Goal: Task Accomplishment & Management: Use online tool/utility

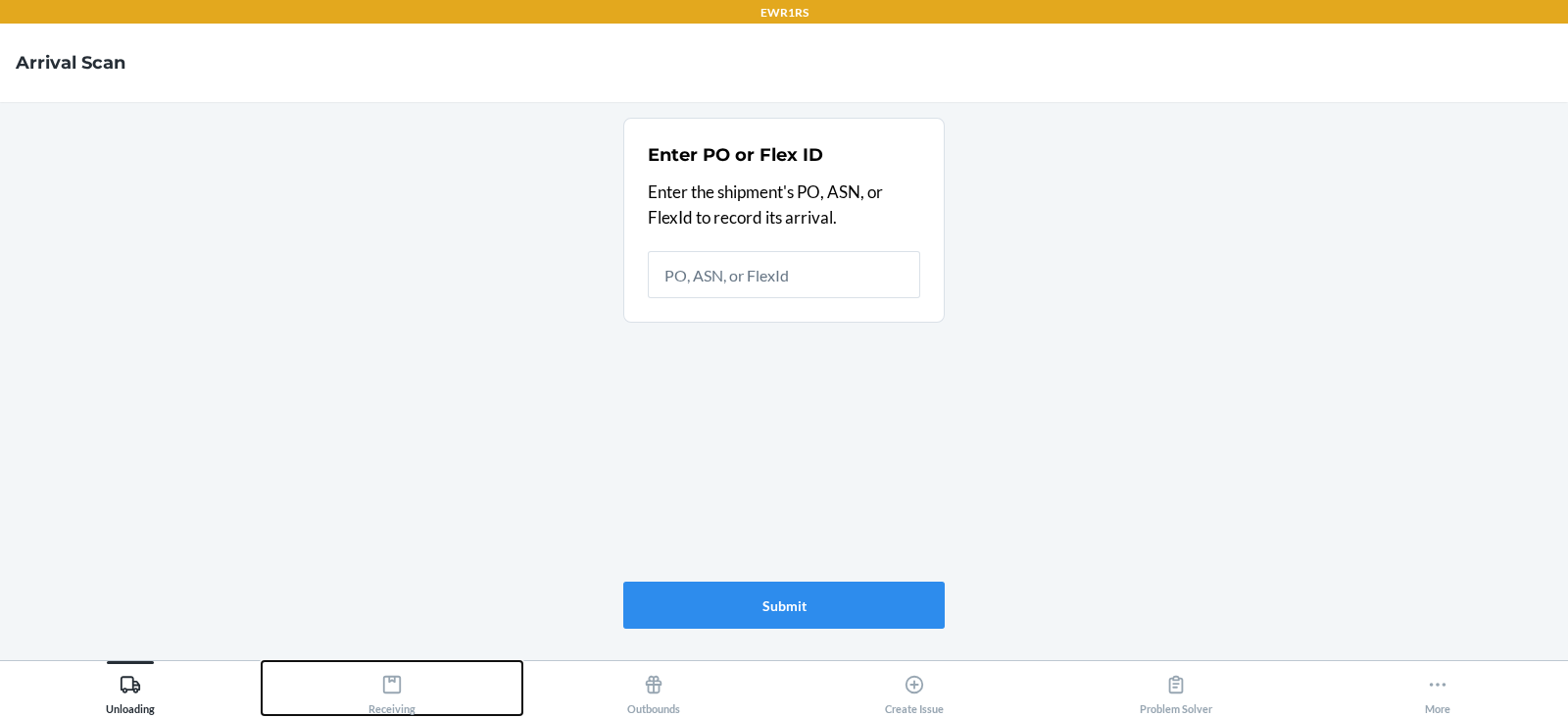
click at [390, 708] on div "Receiving" at bounding box center [392, 690] width 47 height 49
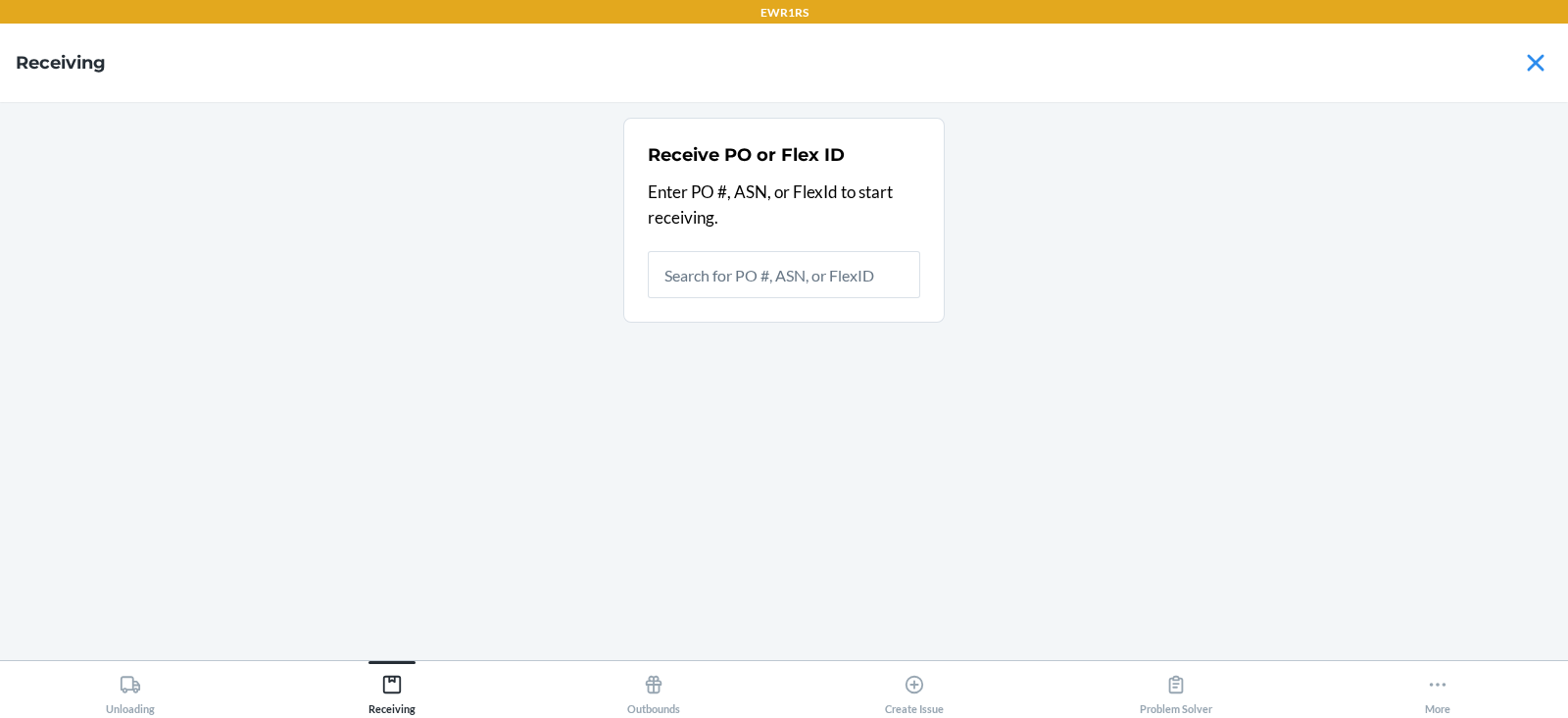
click at [763, 267] on input "text" at bounding box center [784, 275] width 273 height 47
click at [397, 674] on icon at bounding box center [392, 685] width 22 height 22
click at [750, 286] on input "text" at bounding box center [784, 275] width 273 height 47
type input "9933"
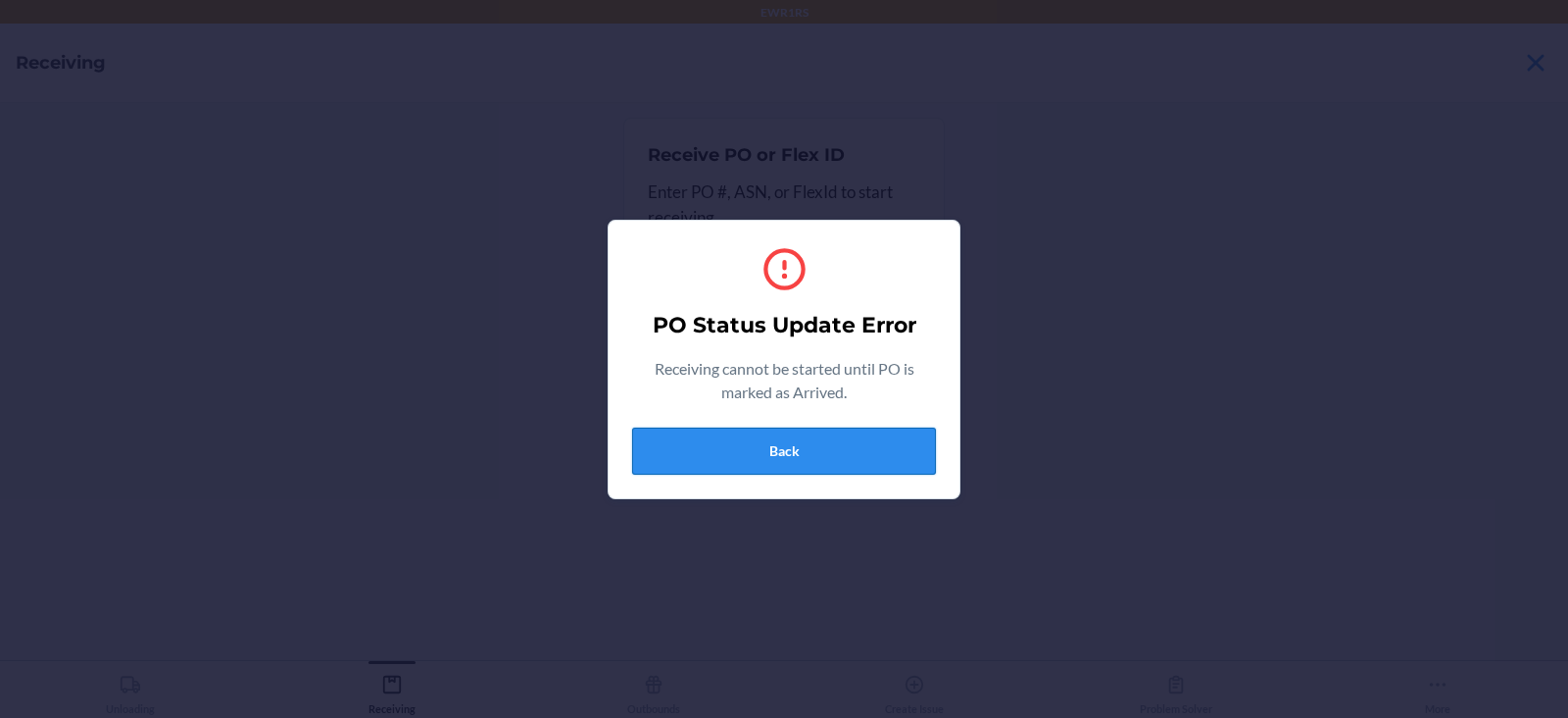
click at [804, 436] on button "Back" at bounding box center [784, 451] width 304 height 47
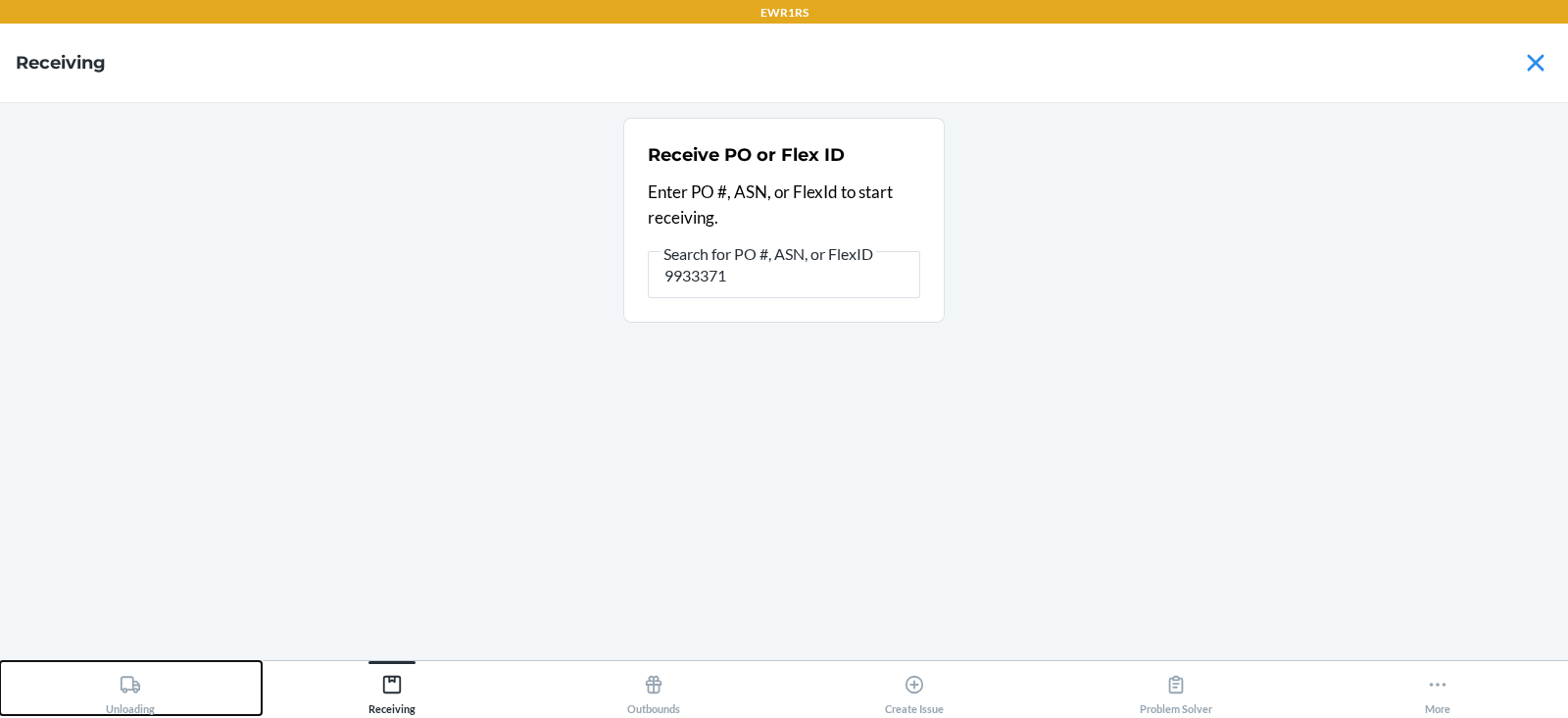
click at [211, 693] on button "Unloading" at bounding box center [131, 687] width 262 height 54
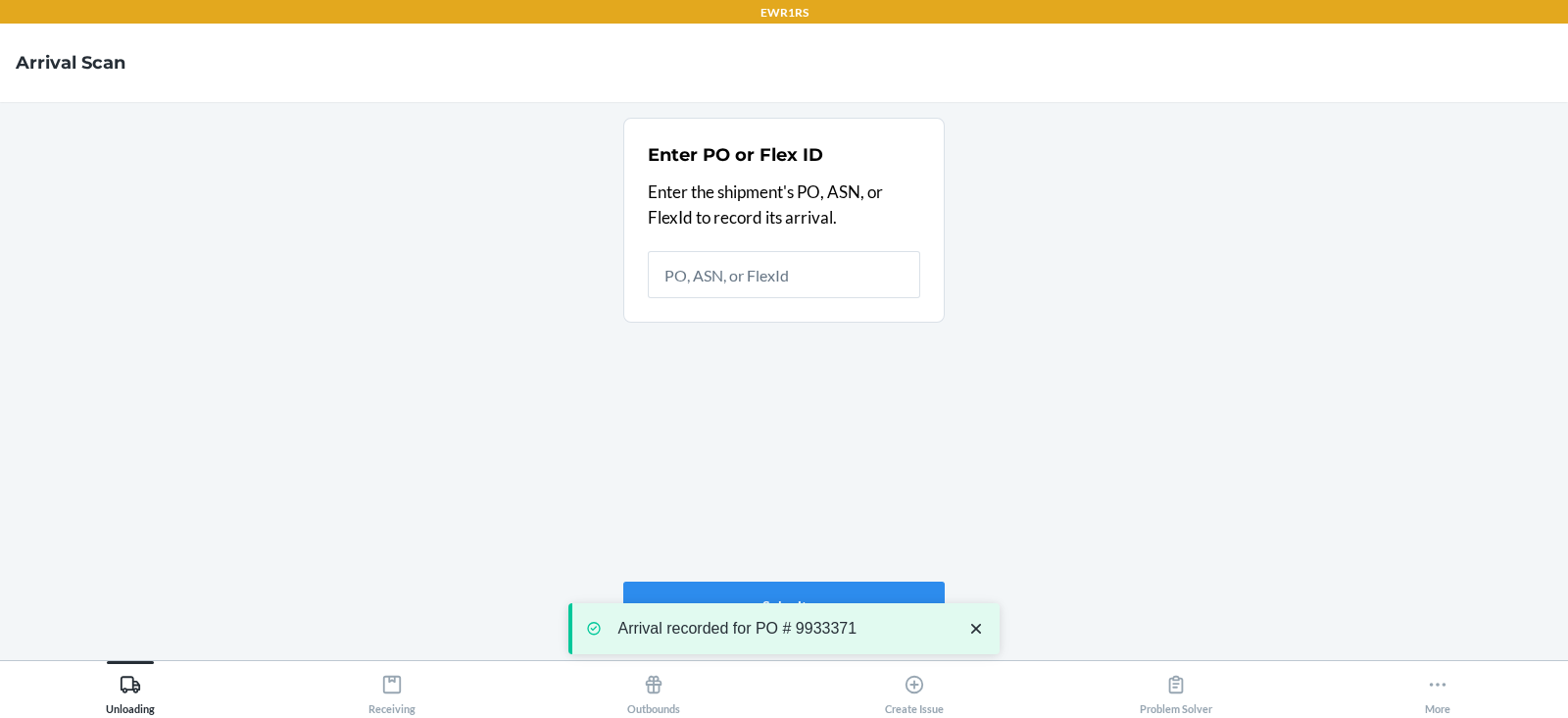
click at [975, 631] on icon "close toast" at bounding box center [976, 628] width 20 height 20
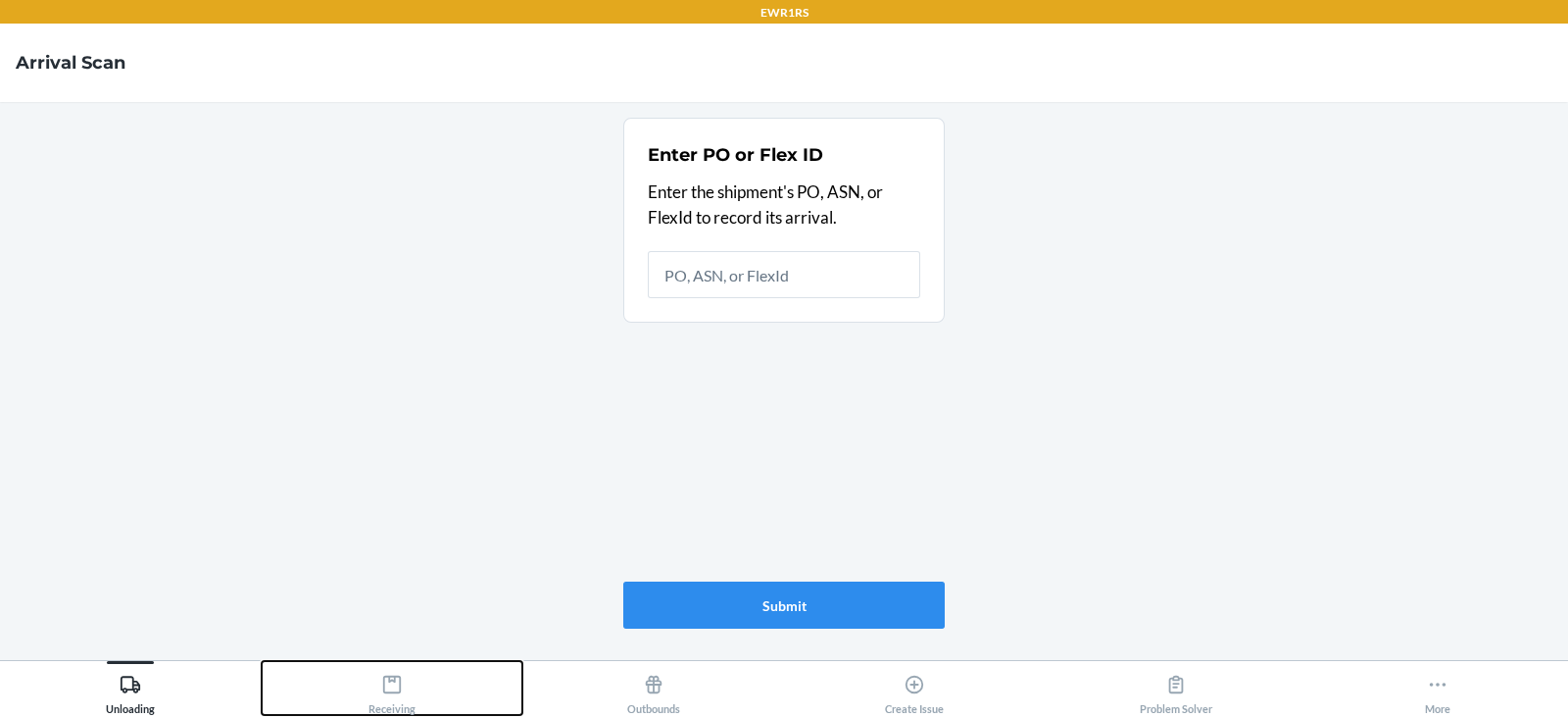
click at [392, 680] on icon at bounding box center [392, 685] width 18 height 18
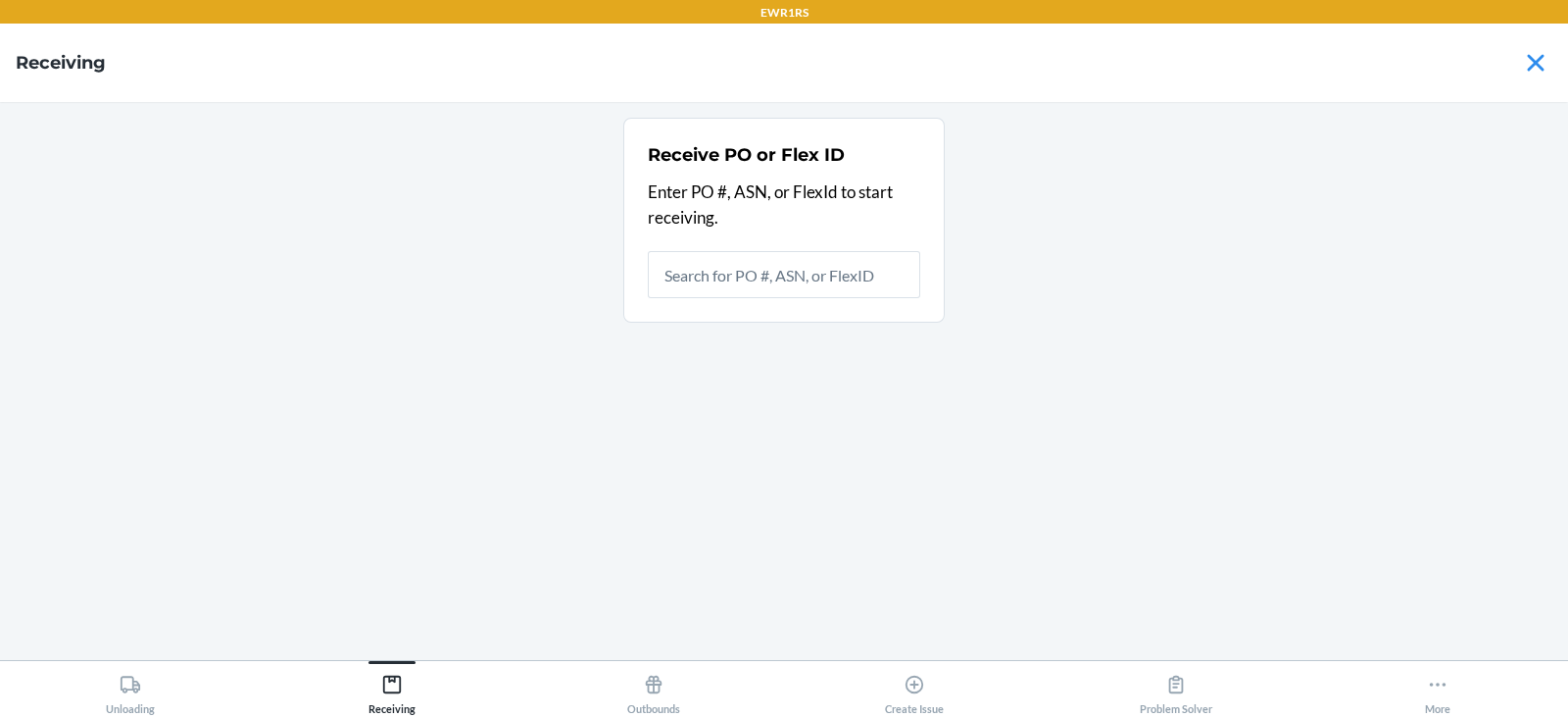
click at [806, 291] on input "text" at bounding box center [784, 275] width 273 height 47
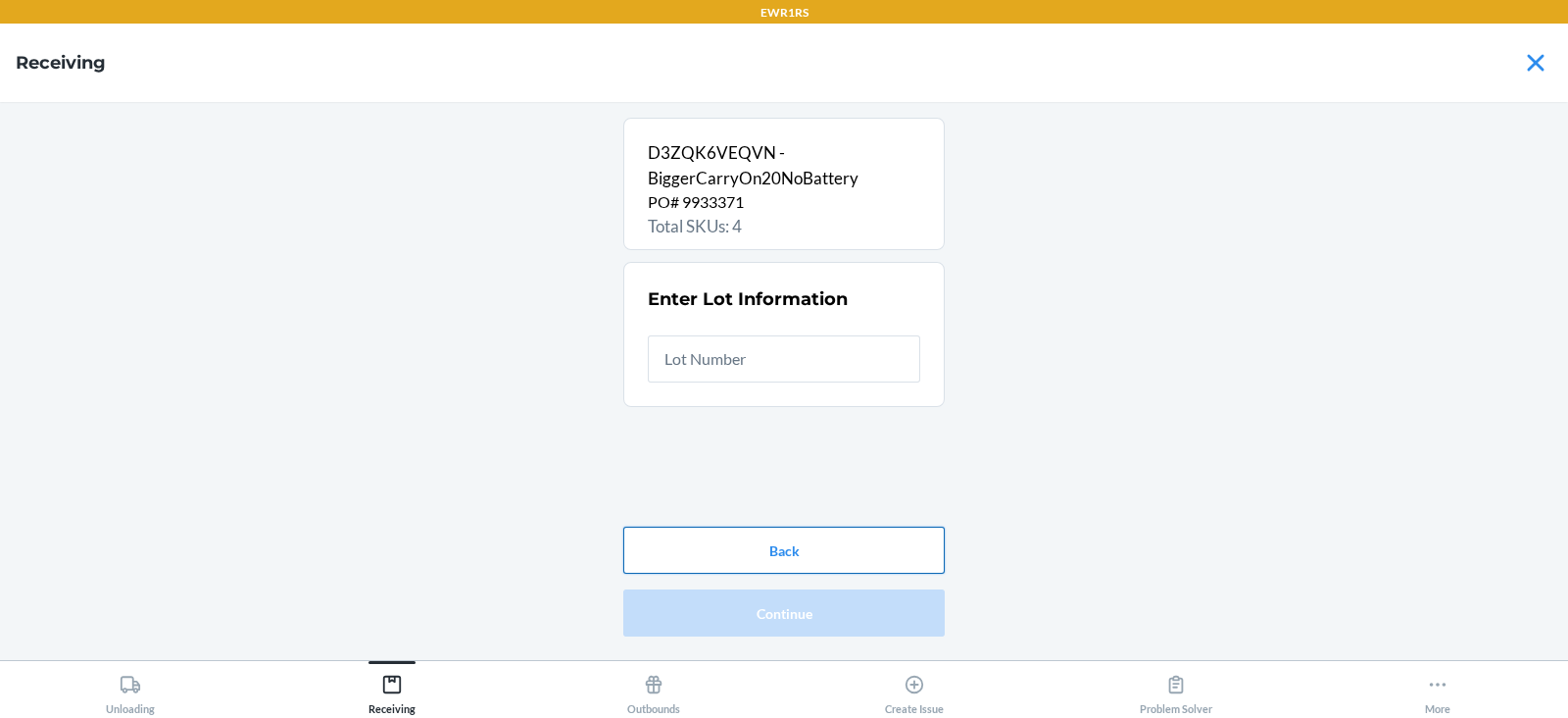
click at [789, 545] on button "Back" at bounding box center [784, 551] width 322 height 47
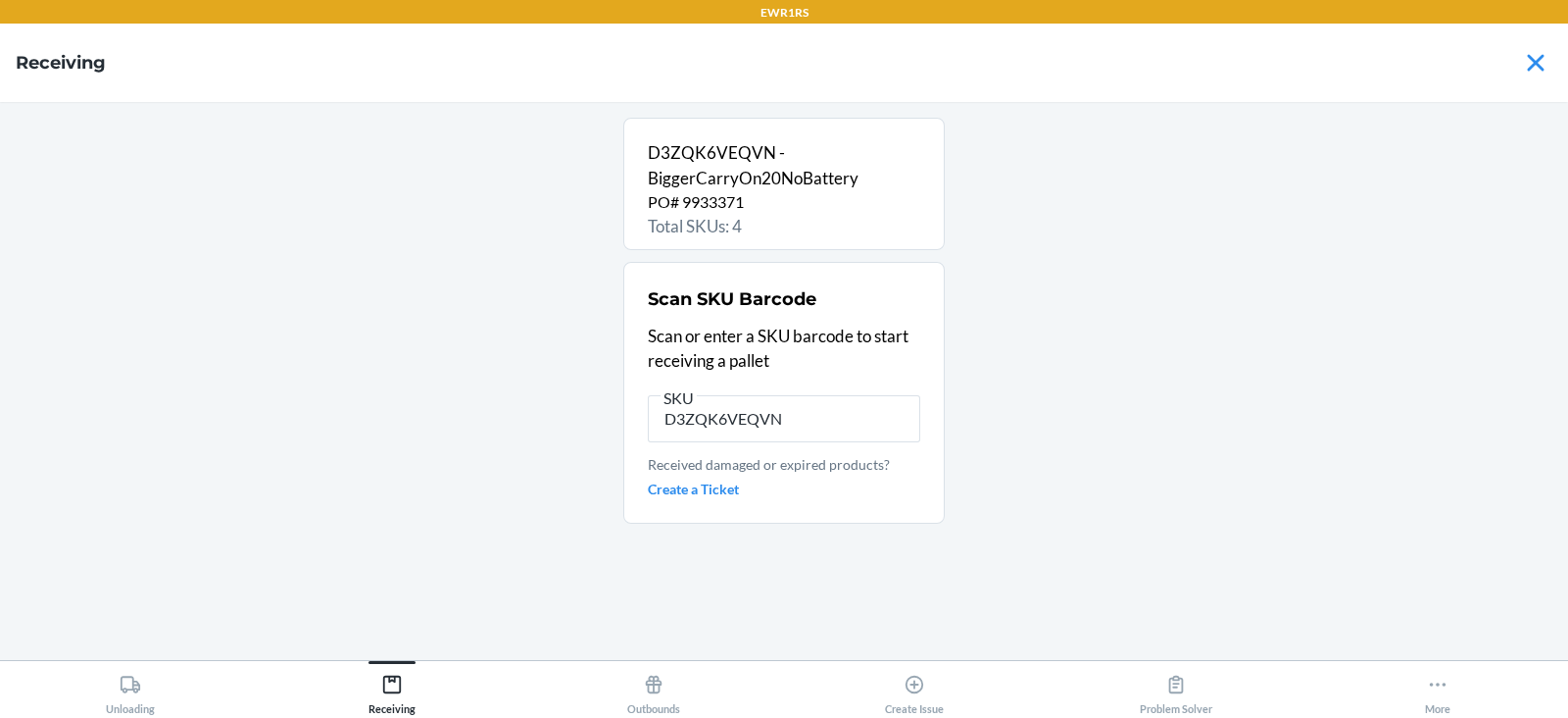
click at [835, 429] on input "D3ZQK6VEQVN" at bounding box center [784, 419] width 273 height 47
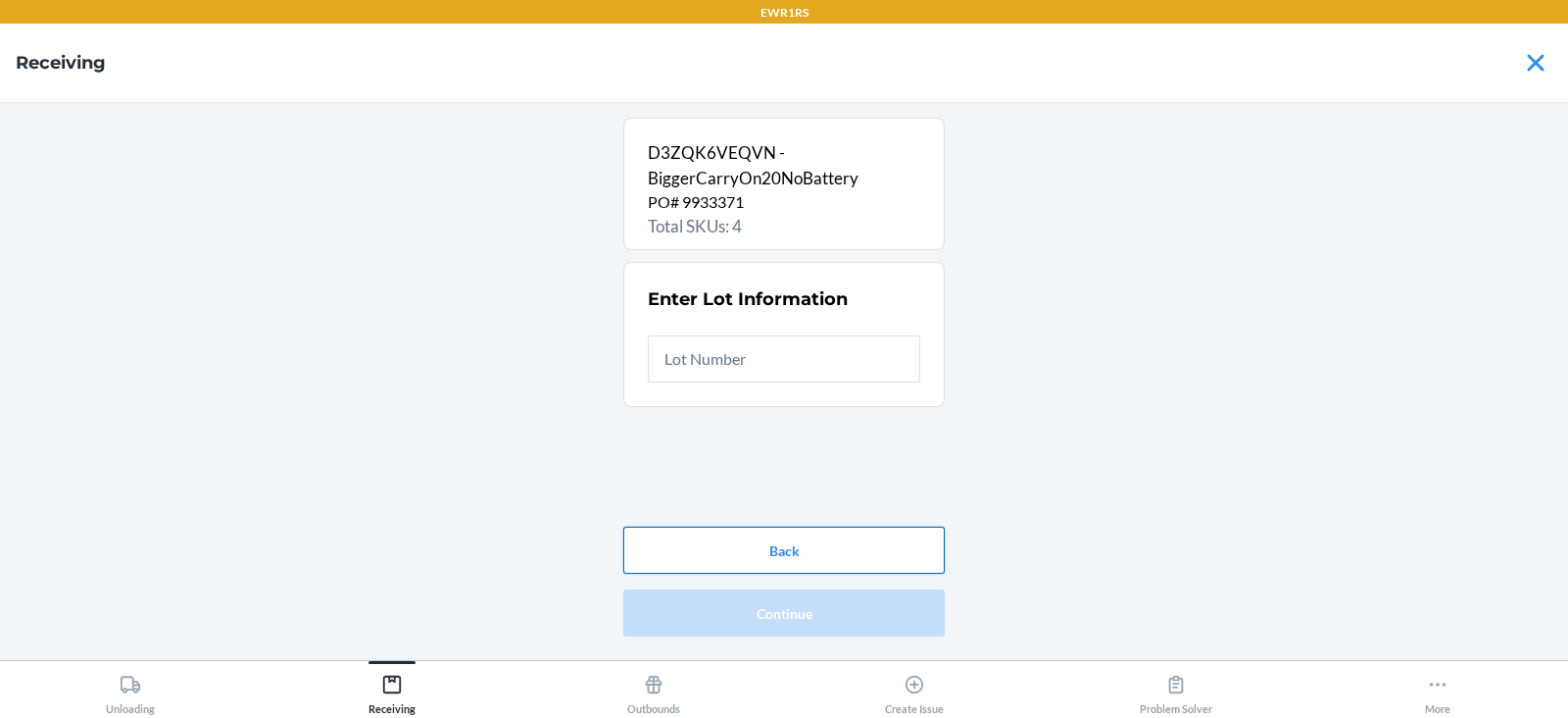
click at [801, 540] on button "Back" at bounding box center [784, 551] width 322 height 47
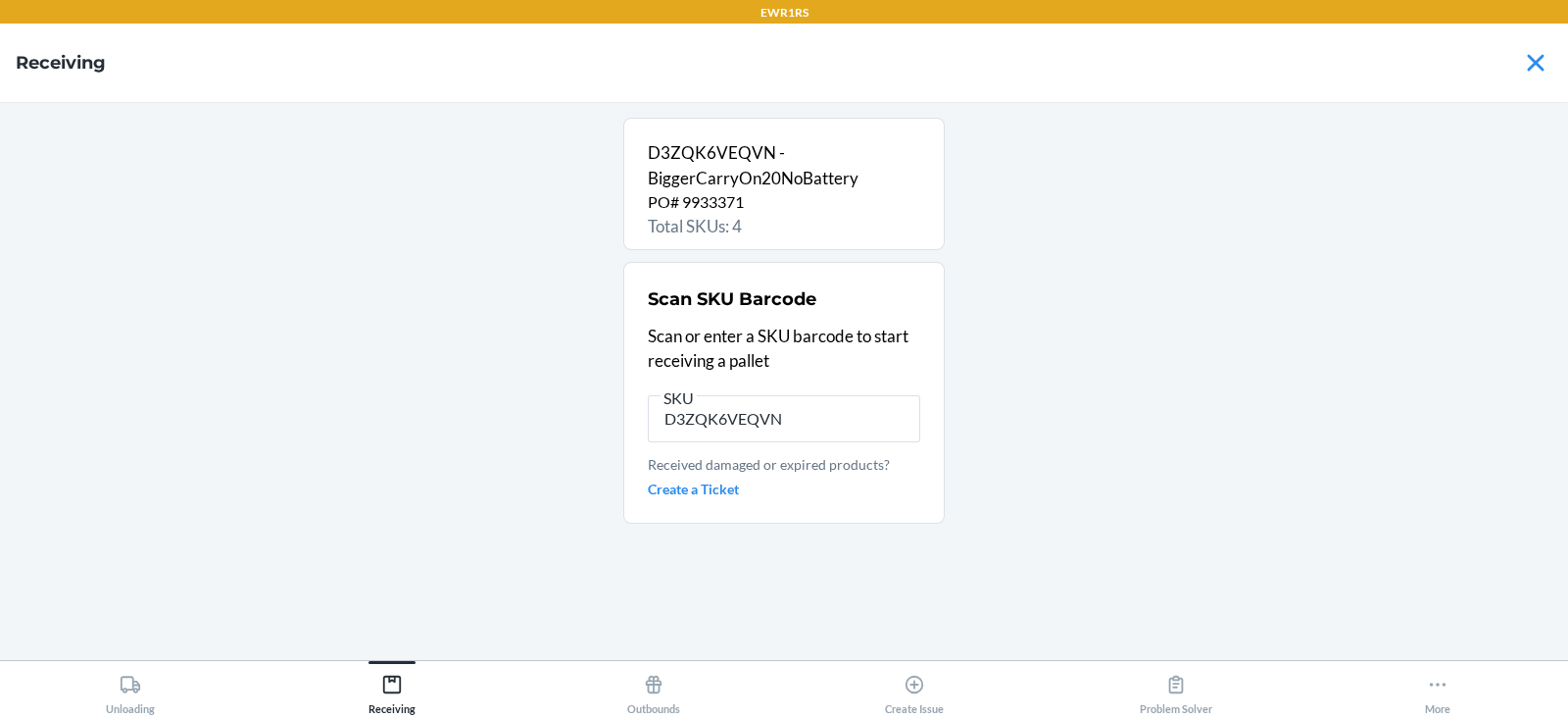
click at [754, 413] on input "D3ZQK6VEQVN" at bounding box center [784, 419] width 273 height 47
click at [735, 421] on input "text" at bounding box center [784, 419] width 273 height 47
click at [684, 426] on input "text" at bounding box center [784, 419] width 273 height 47
click at [711, 424] on input "text" at bounding box center [784, 419] width 273 height 47
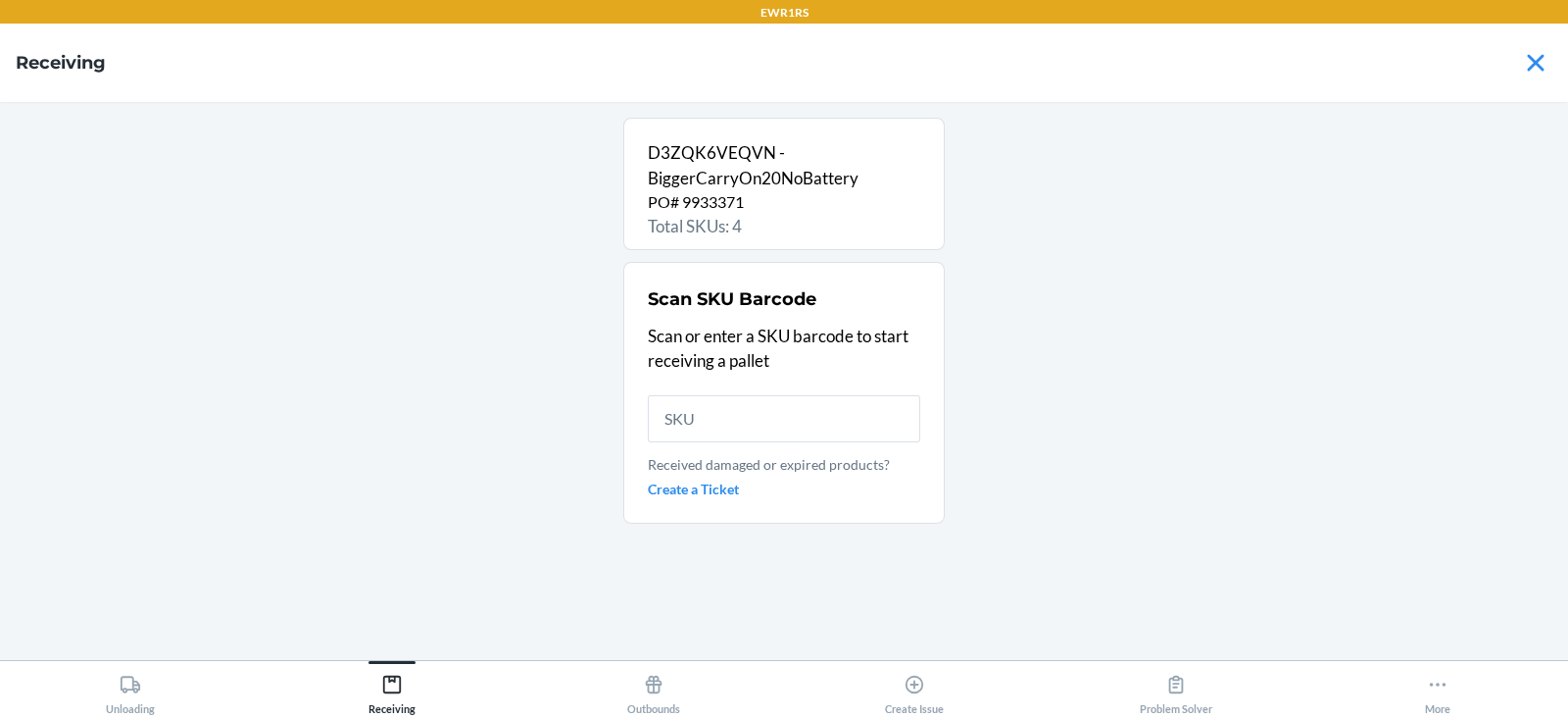
click at [711, 424] on input "text" at bounding box center [784, 419] width 273 height 47
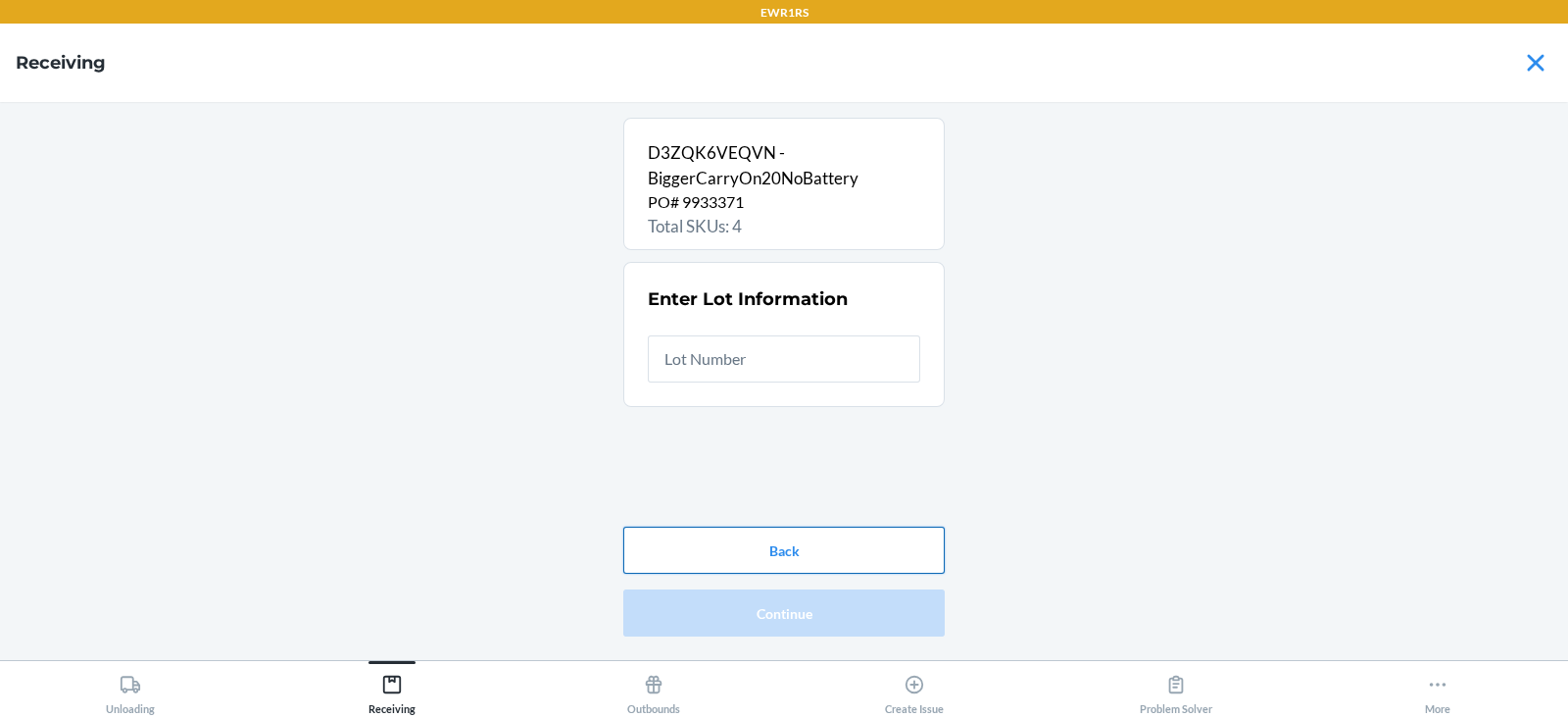
click at [726, 545] on button "Back" at bounding box center [784, 551] width 322 height 47
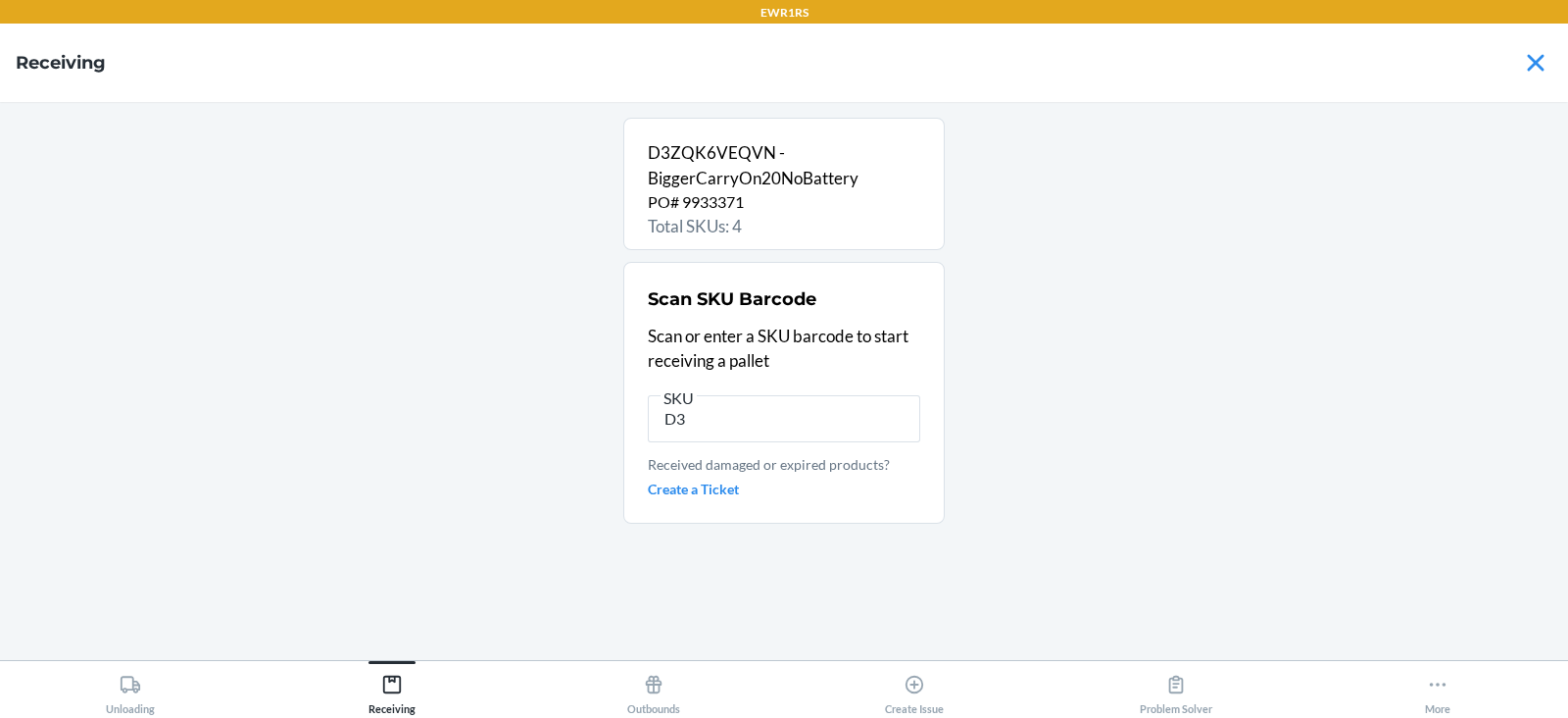
type input "D"
click at [377, 664] on button "Receiving" at bounding box center [393, 687] width 262 height 54
click at [170, 710] on button "Unloading" at bounding box center [131, 687] width 262 height 54
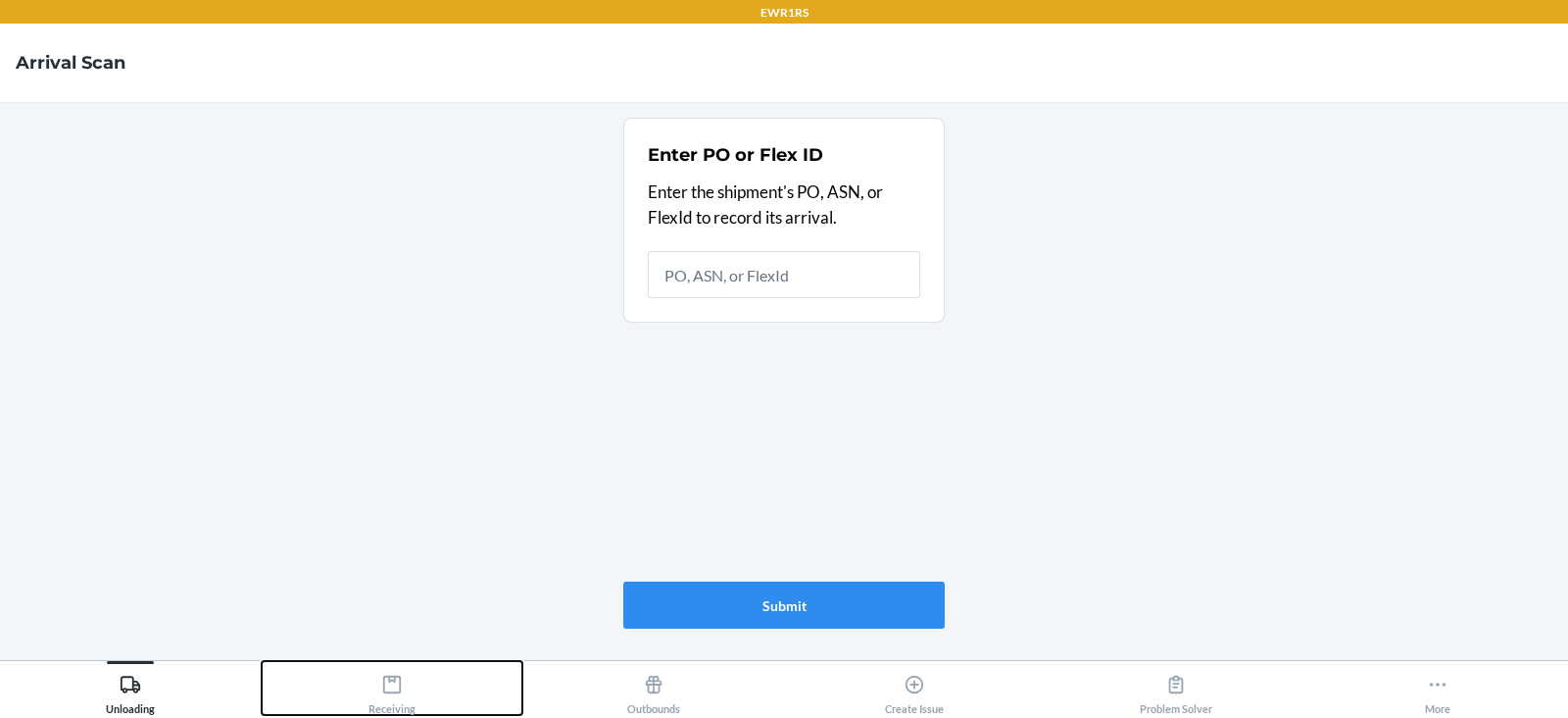
click at [405, 703] on div "Receiving" at bounding box center [392, 690] width 47 height 49
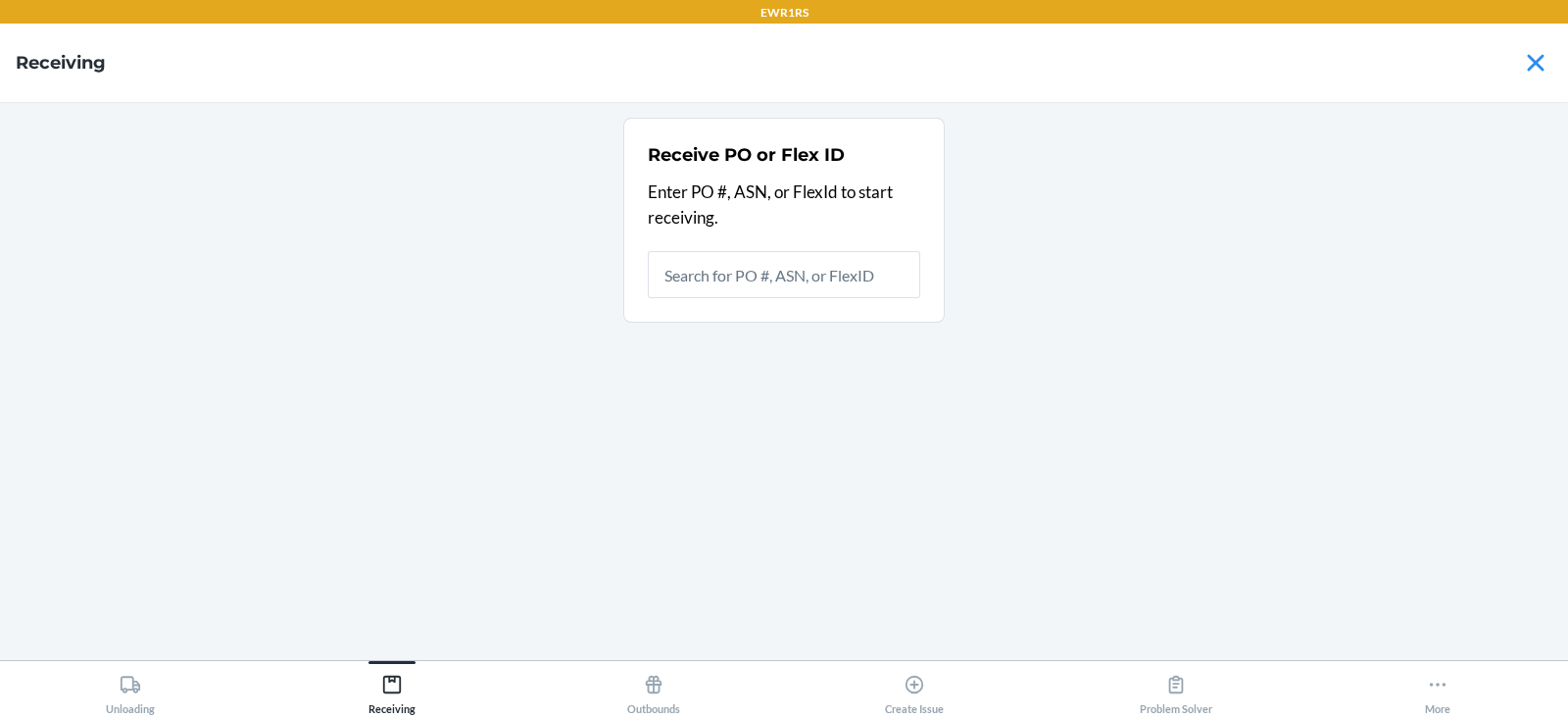
click at [732, 297] on input "text" at bounding box center [784, 275] width 273 height 47
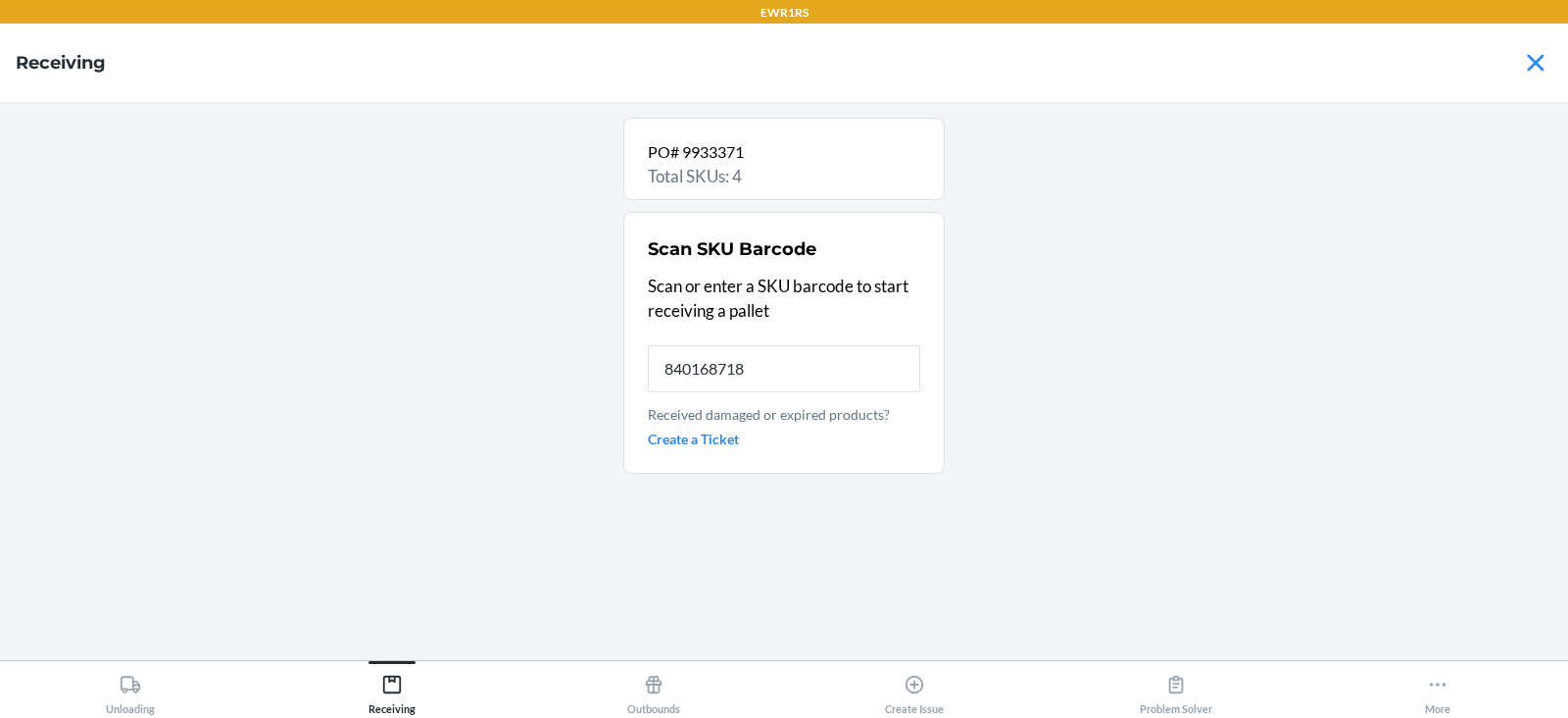
type input "8401687188"
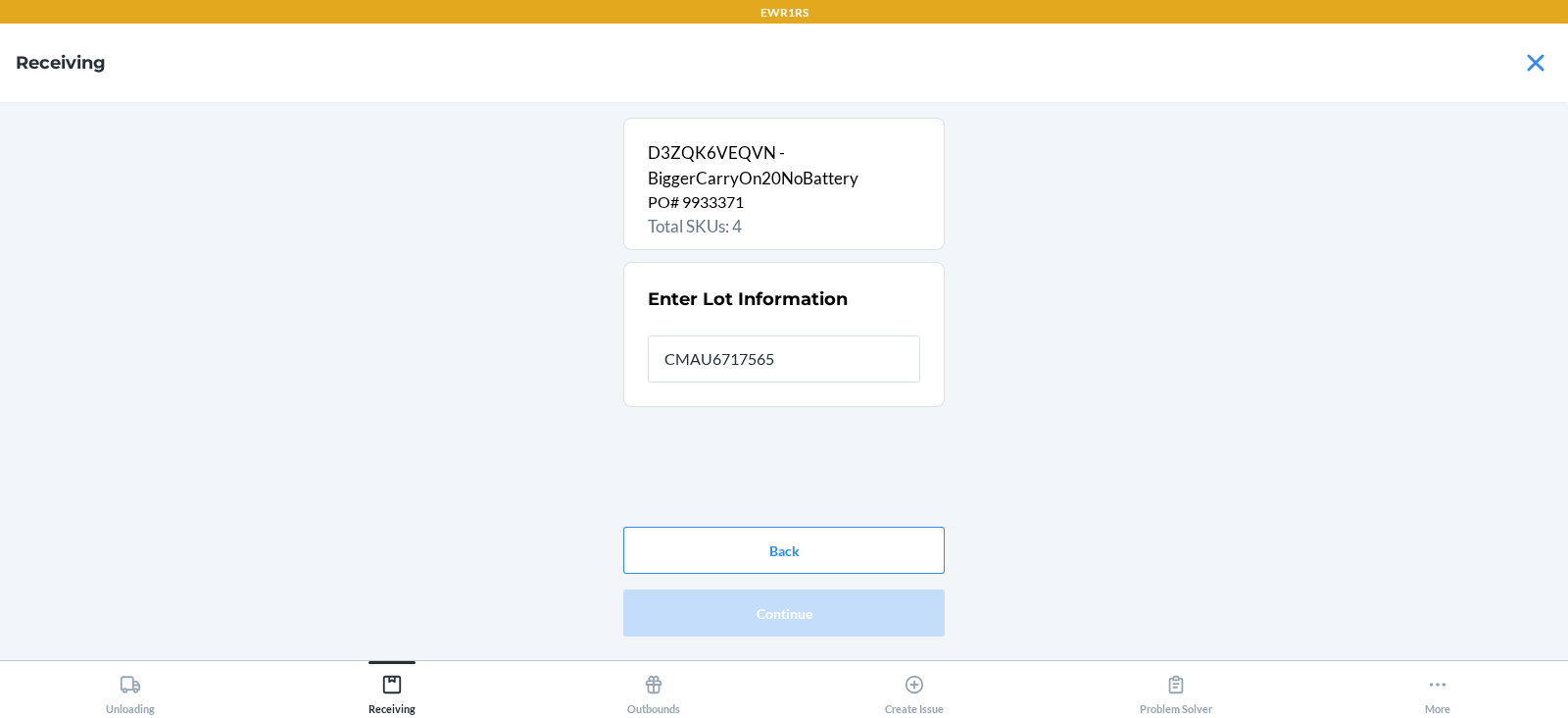
type input "CMAU6717565"
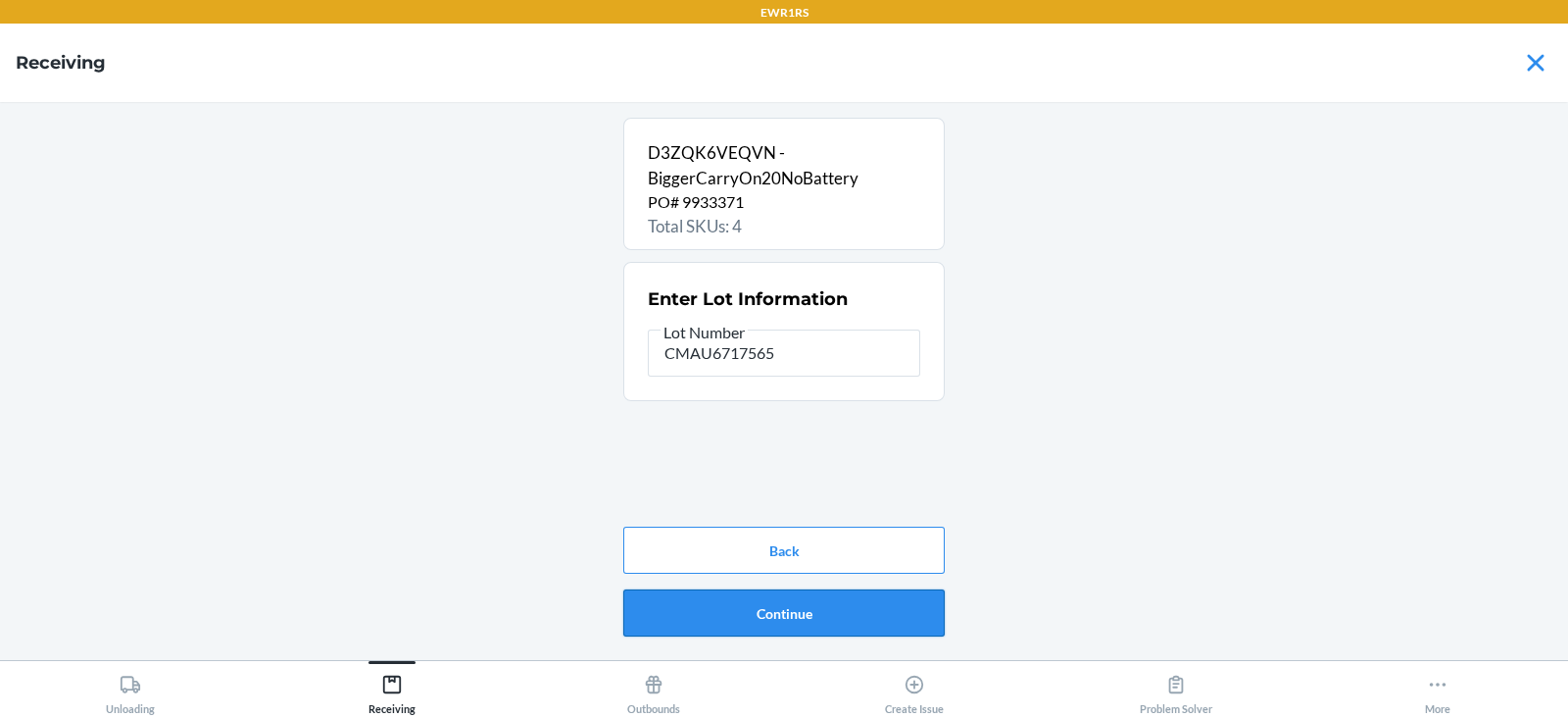
click at [817, 620] on button "Continue" at bounding box center [784, 613] width 322 height 47
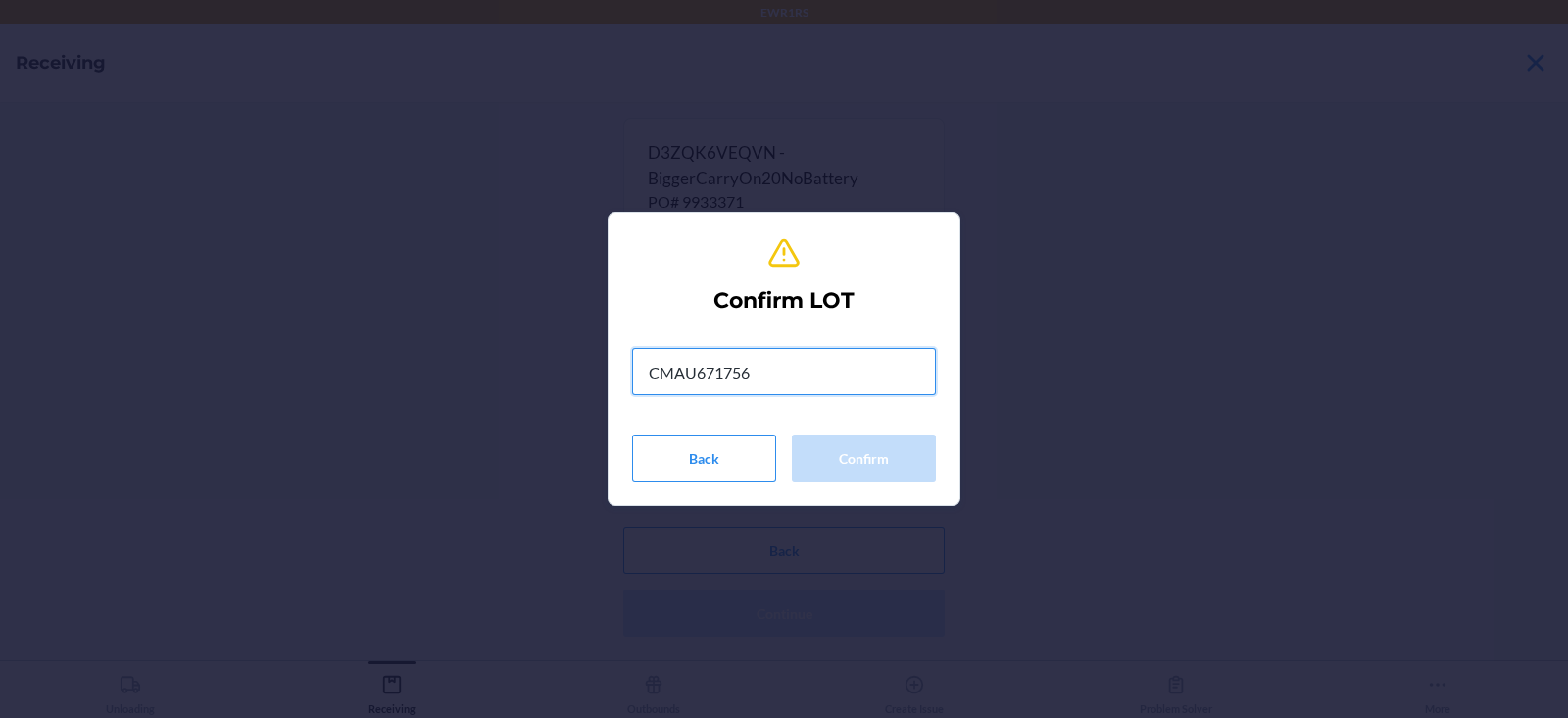
type input "CMAU6717565"
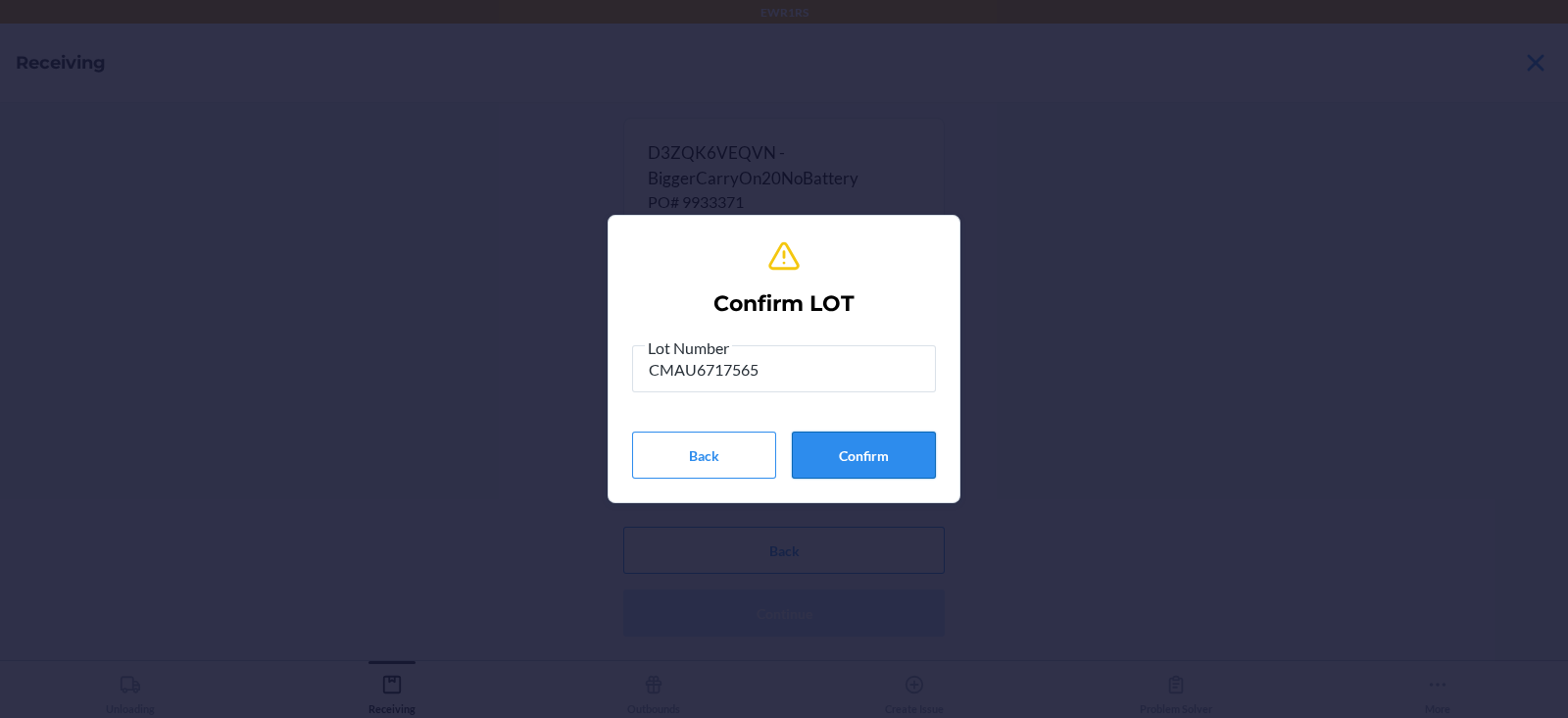
click at [875, 459] on button "Confirm" at bounding box center [863, 455] width 144 height 47
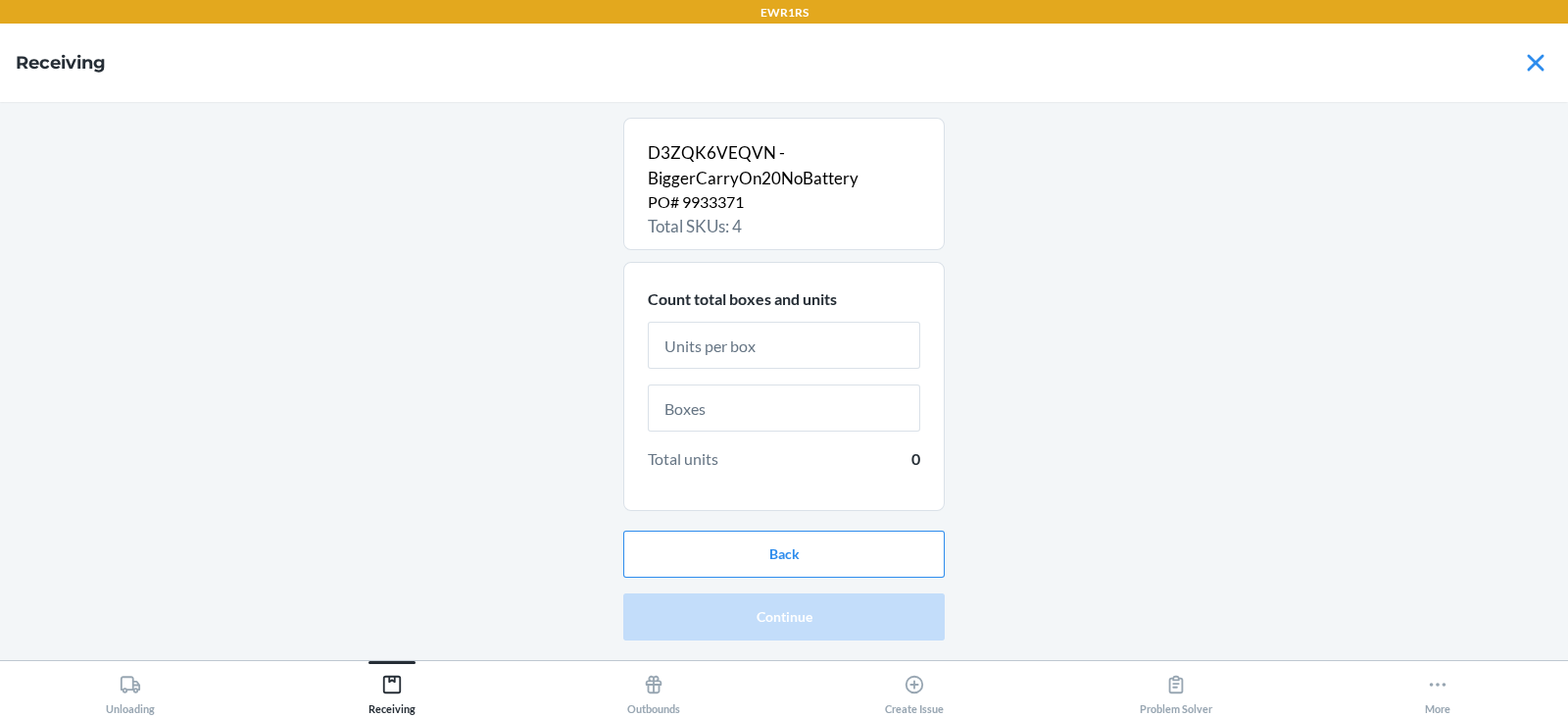
click at [808, 355] on input "text" at bounding box center [784, 346] width 273 height 47
type input "1"
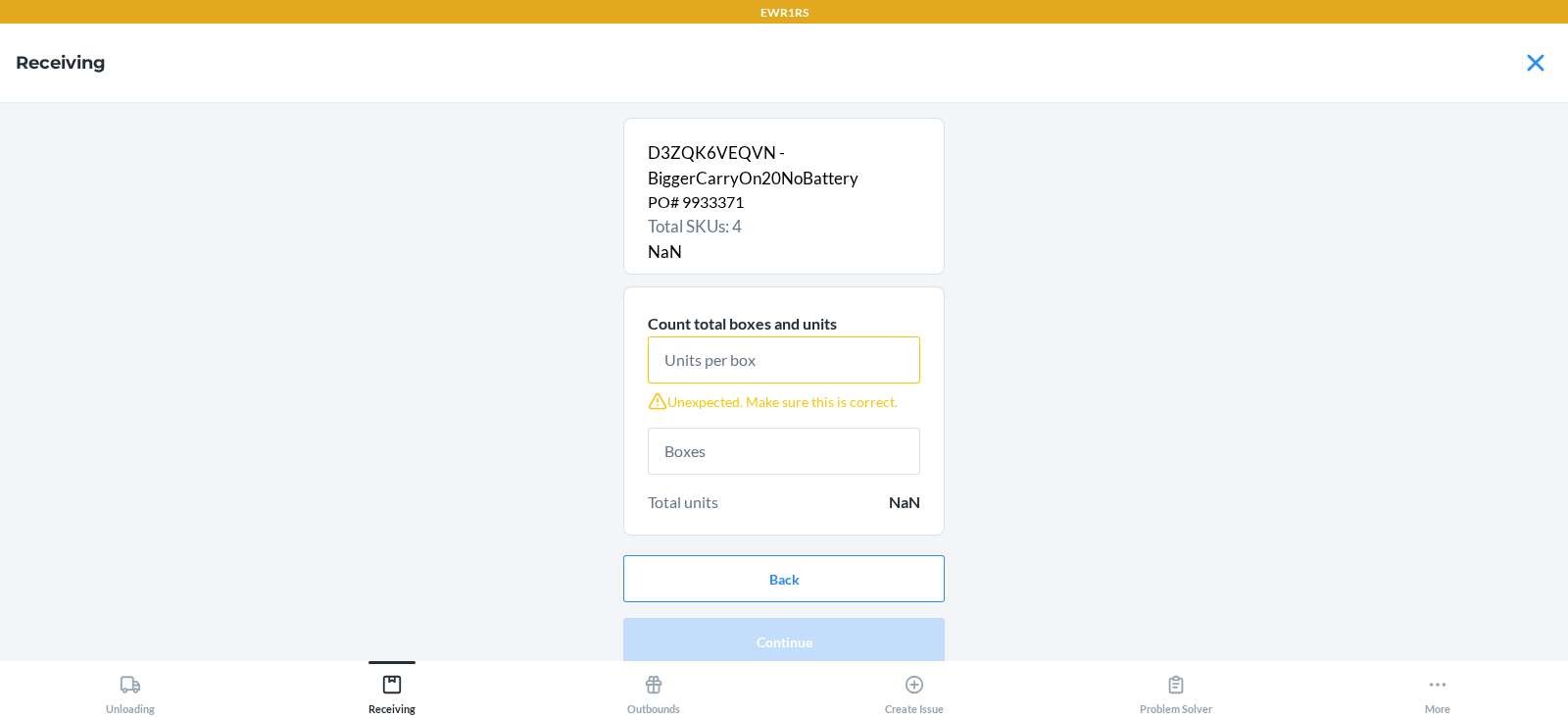
type input "2"
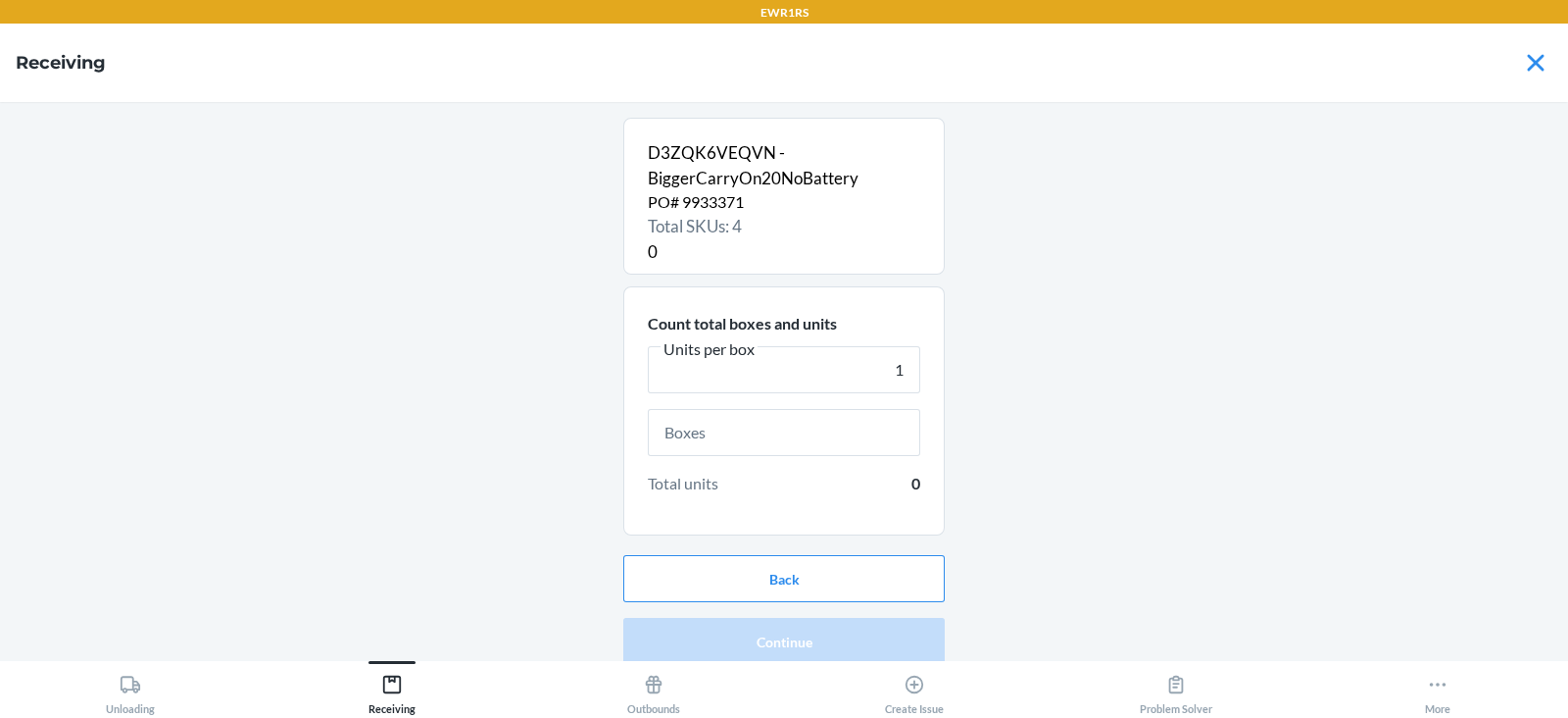
type input "1"
click at [784, 426] on input "text" at bounding box center [784, 432] width 273 height 47
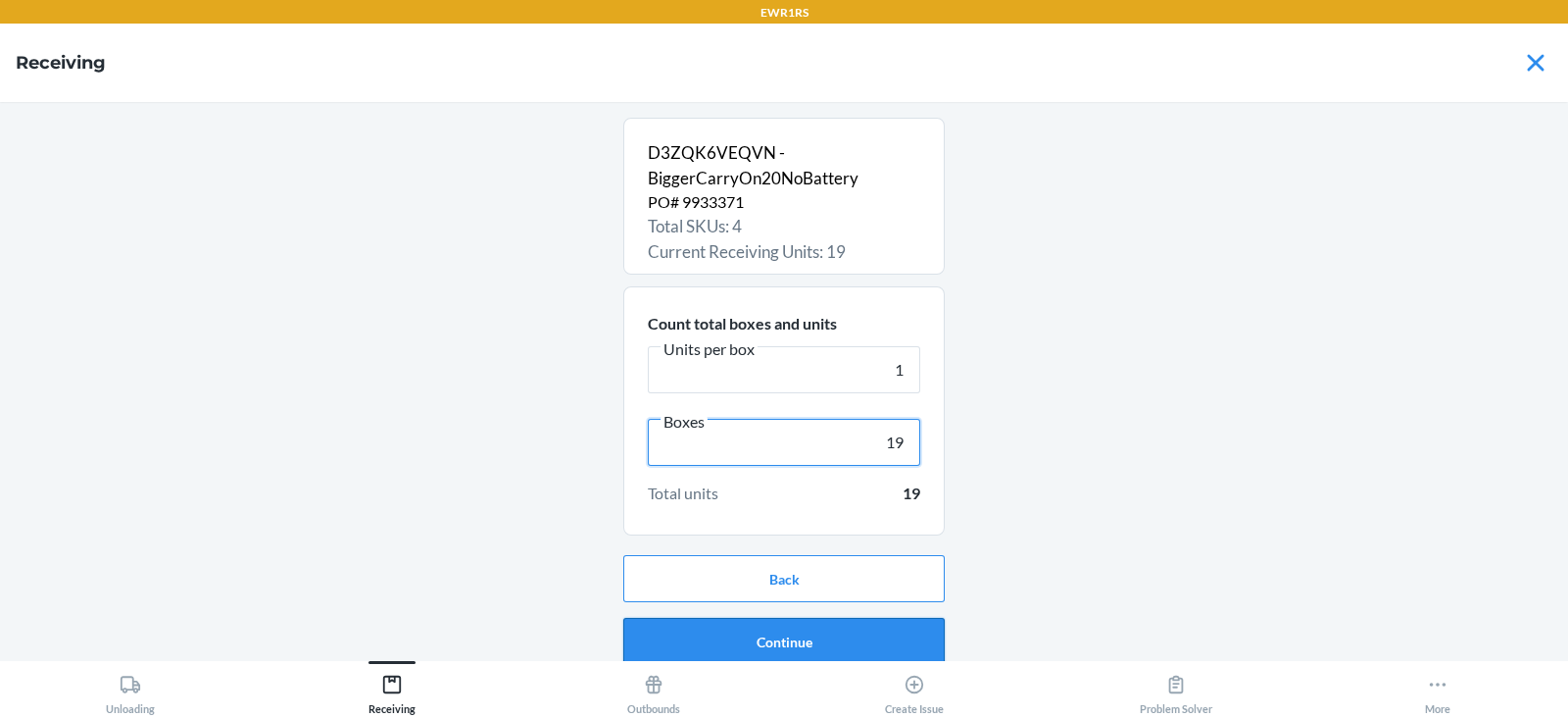
type input "19"
click at [732, 629] on button "Continue" at bounding box center [784, 641] width 322 height 47
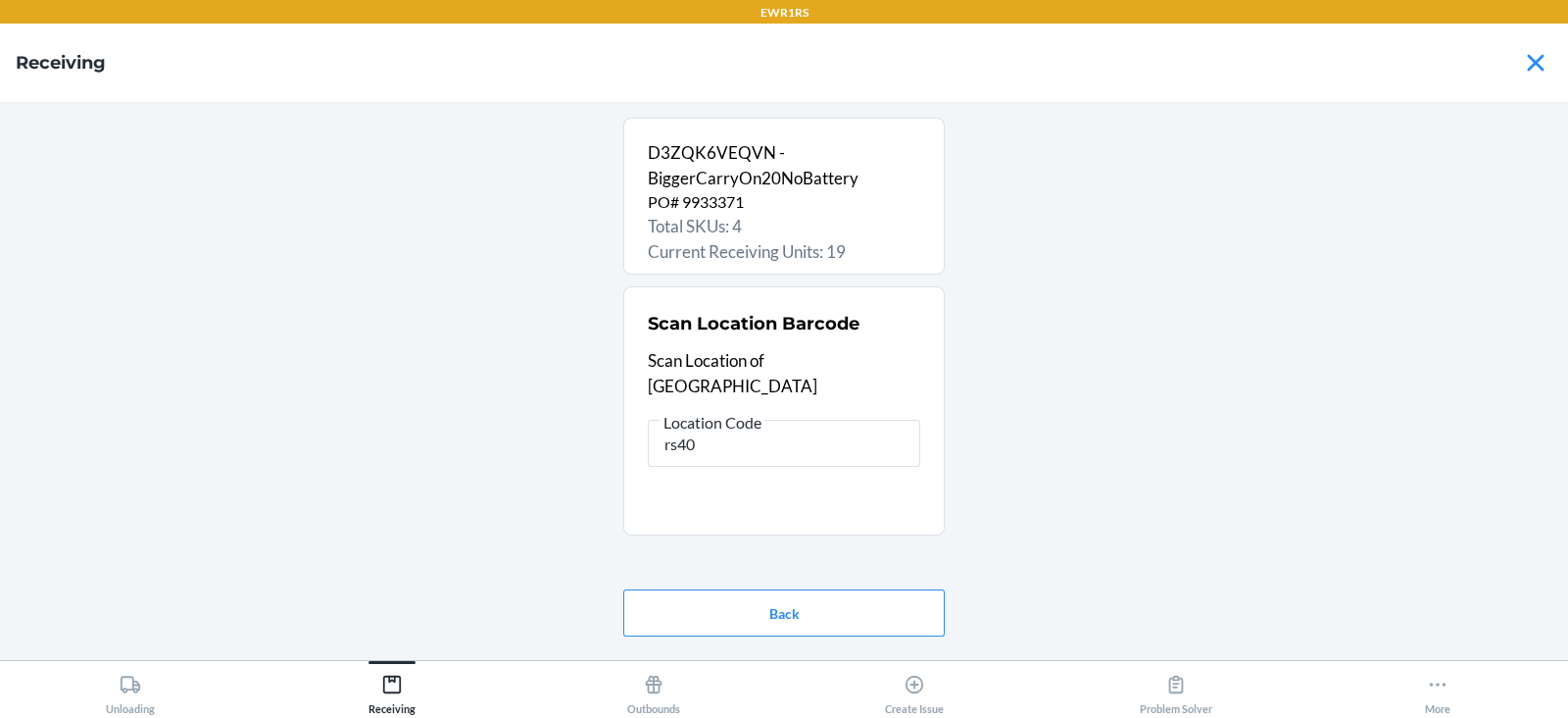
type input "rs400"
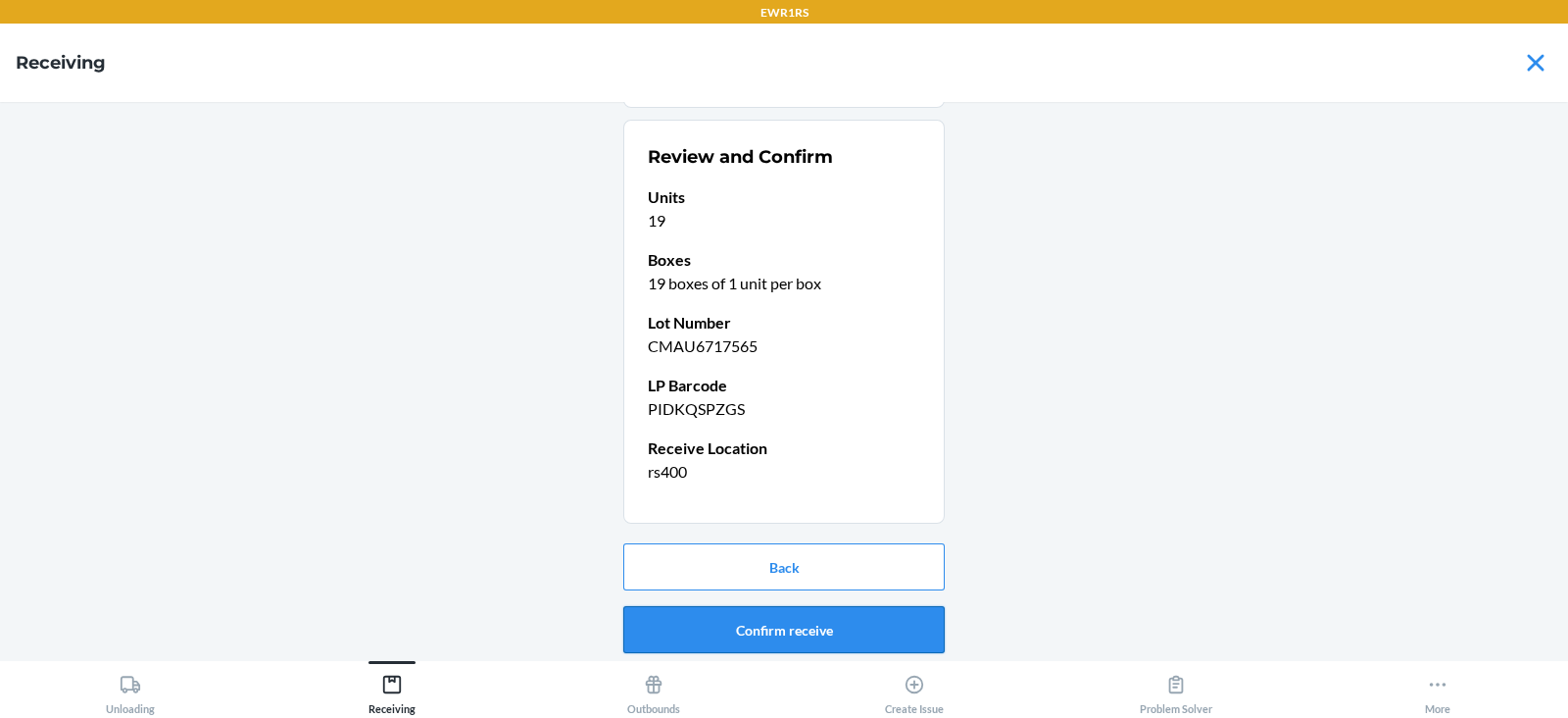
scroll to position [163, 0]
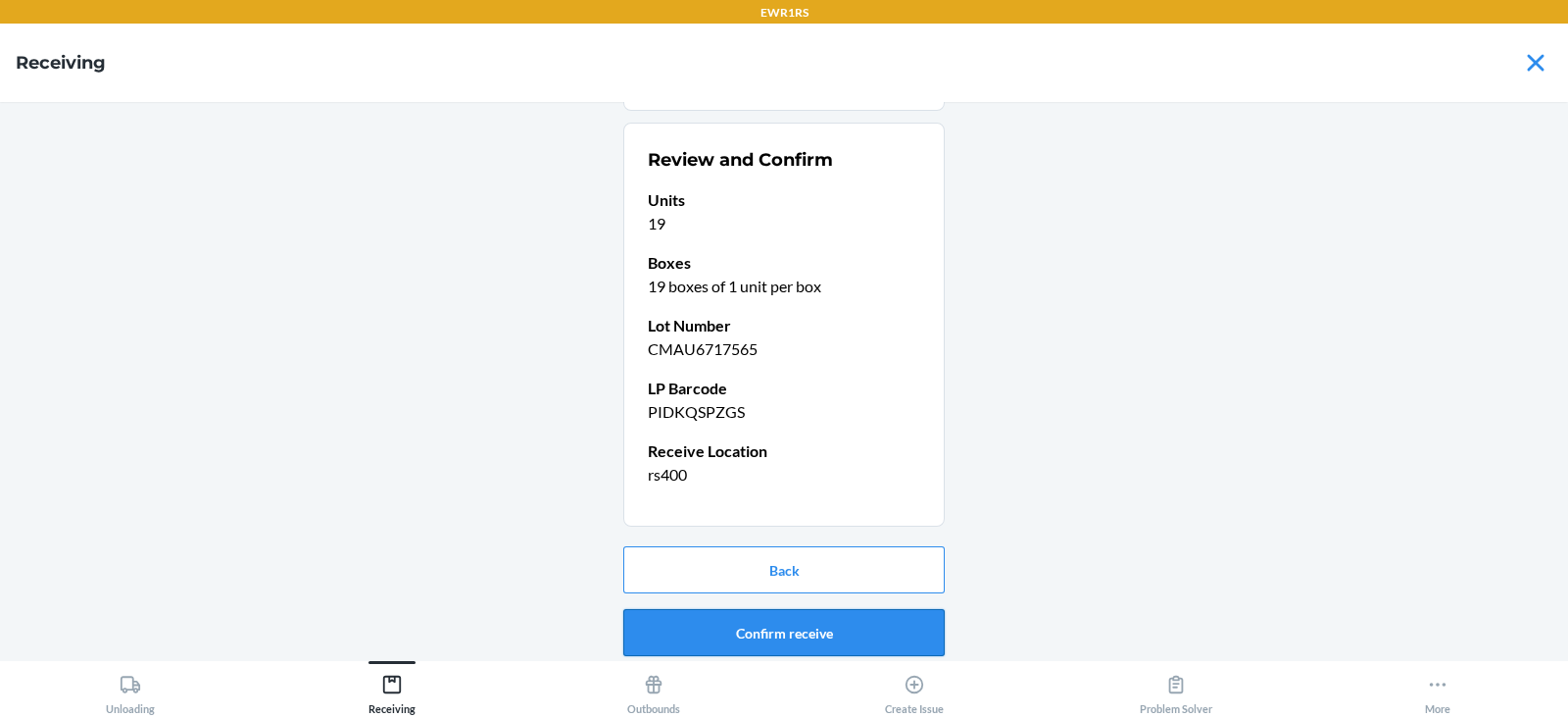
click at [750, 629] on button "Confirm receive" at bounding box center [784, 632] width 322 height 47
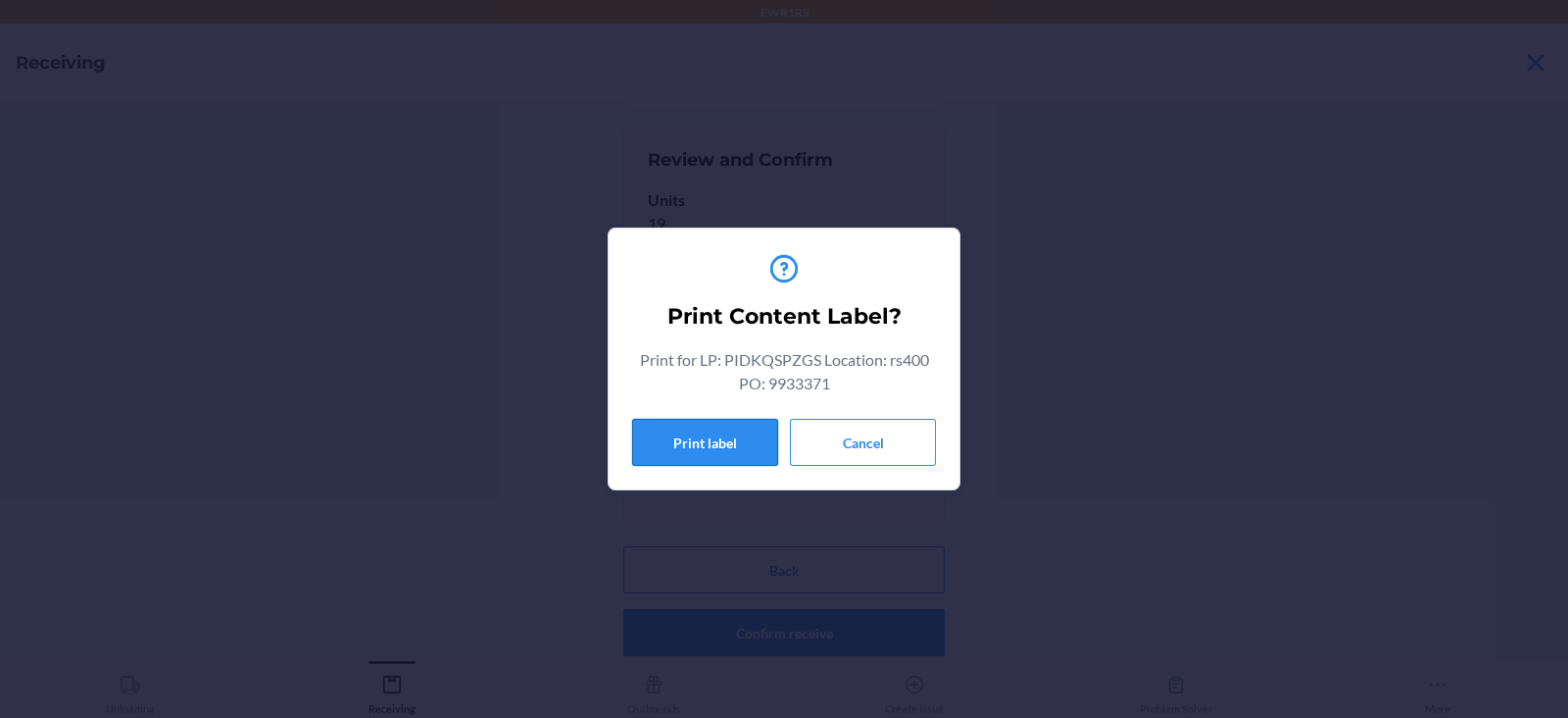
click at [750, 447] on button "Print label" at bounding box center [705, 442] width 146 height 47
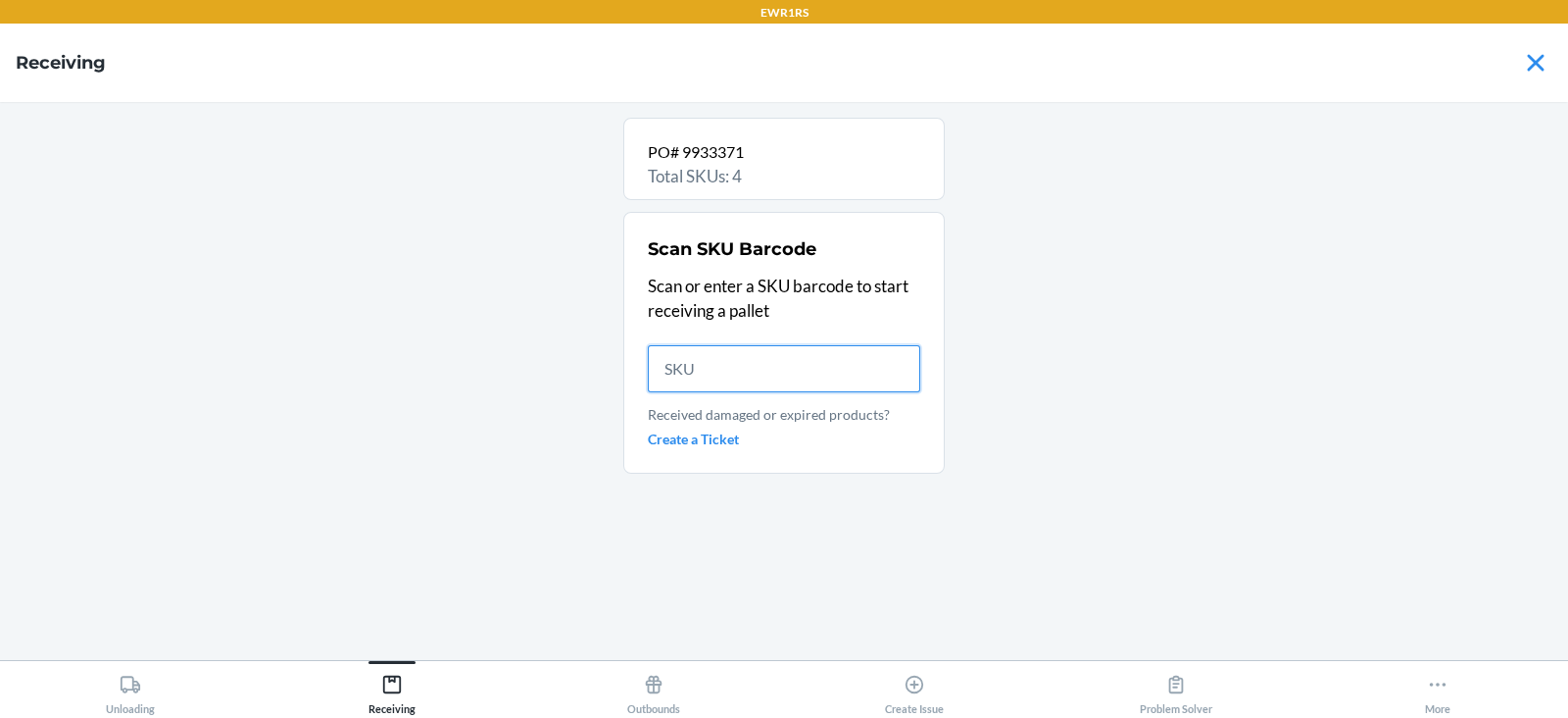
scroll to position [0, 0]
click at [696, 356] on input "text" at bounding box center [784, 368] width 273 height 47
type input "8401687188"
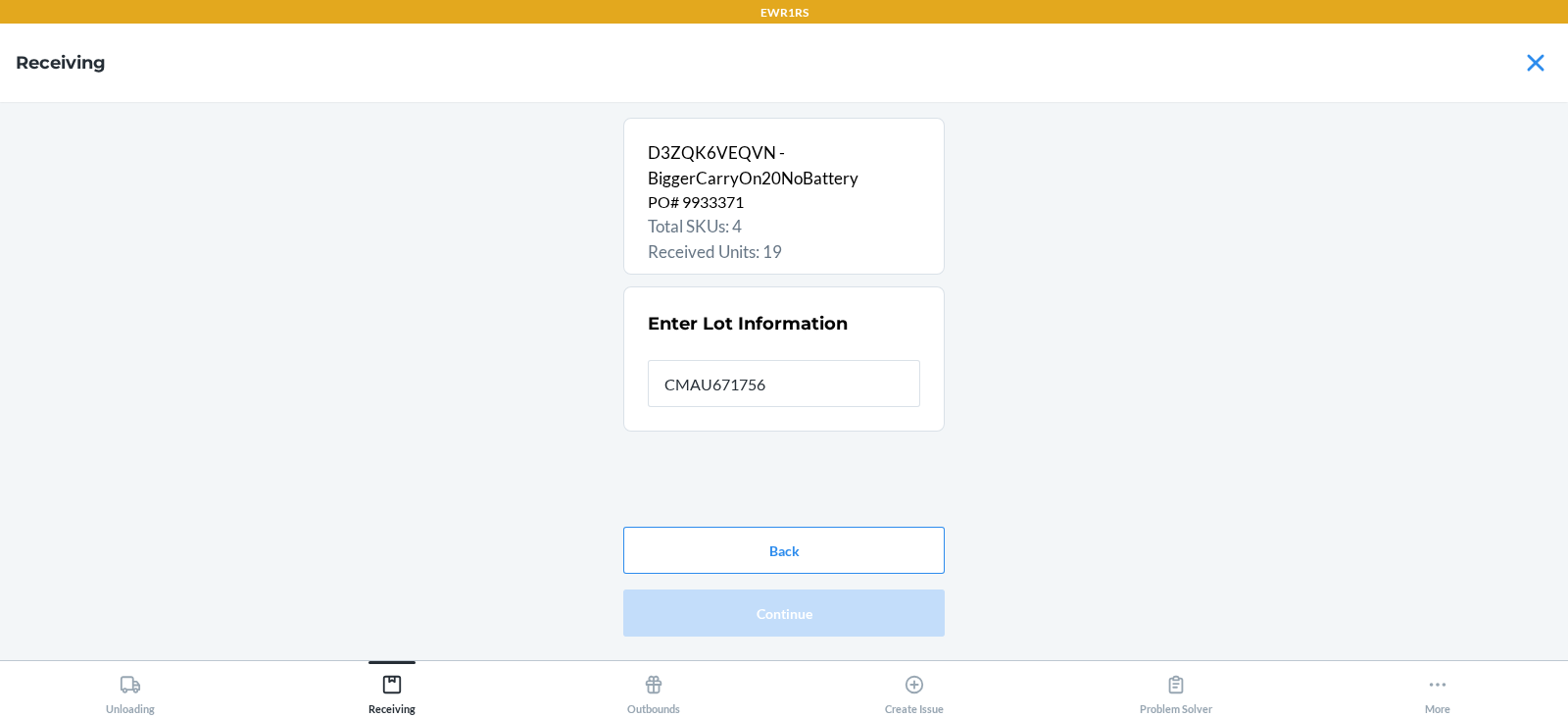
type input "CMAU6717565"
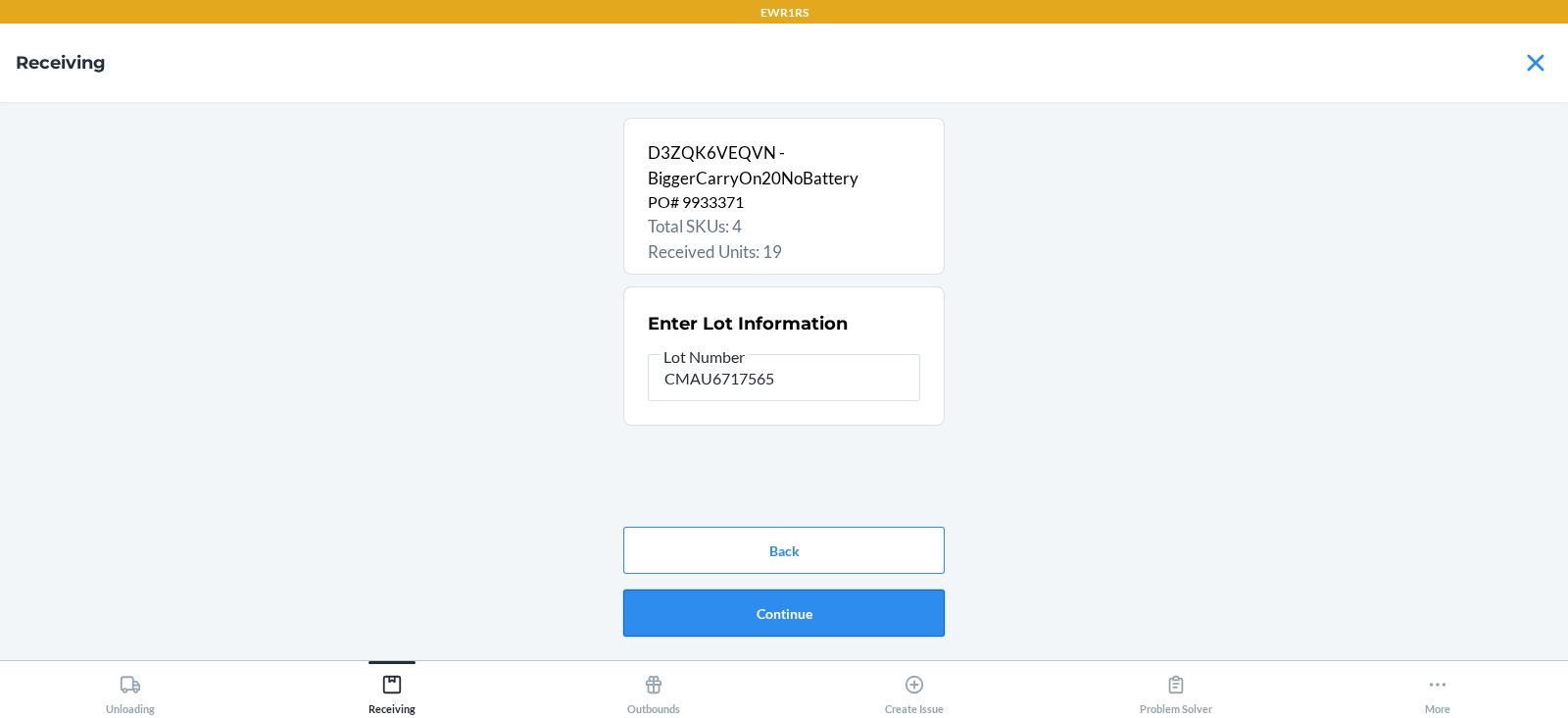
click at [780, 594] on button "Continue" at bounding box center [784, 613] width 322 height 47
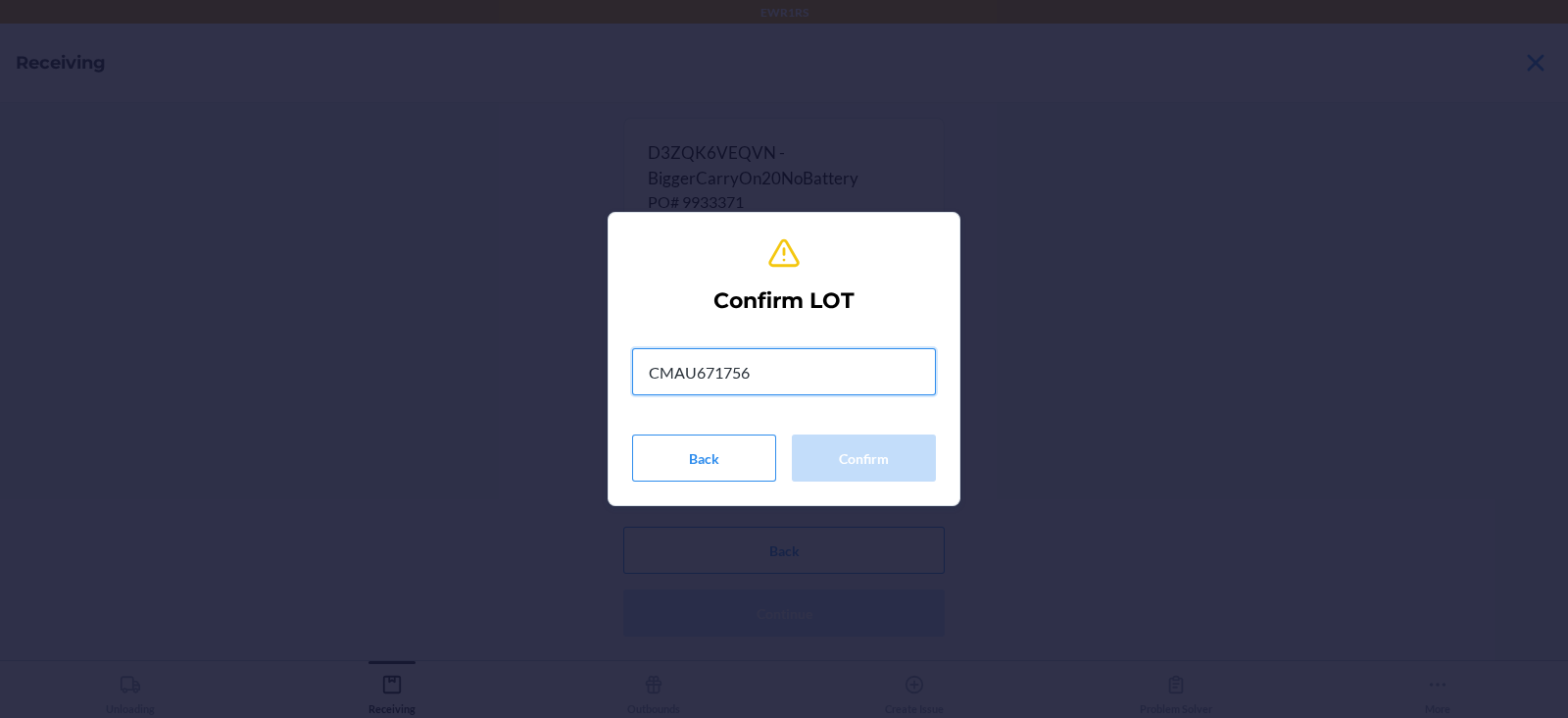
type input "CMAU6717565"
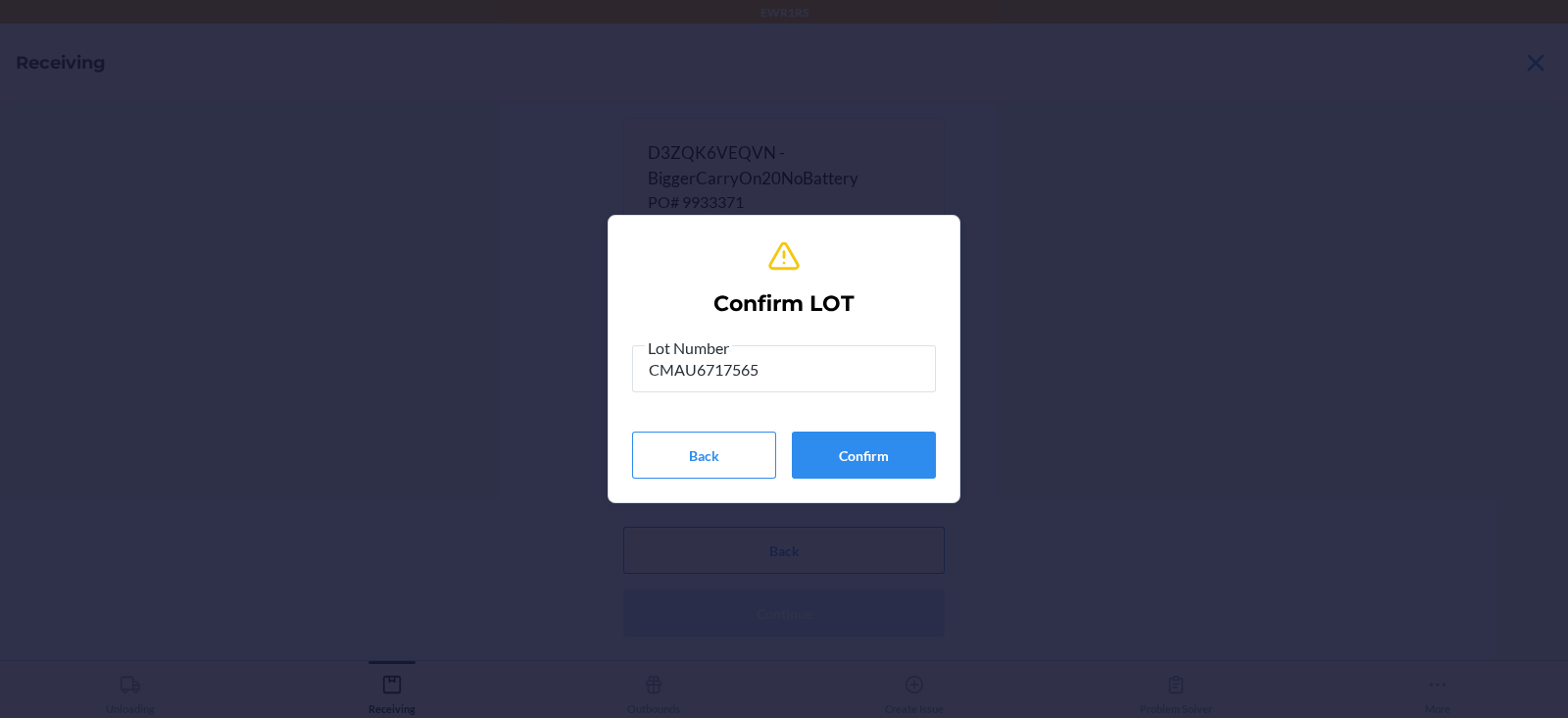
click at [847, 393] on div "Lot Number CMAU6717565" at bounding box center [784, 372] width 304 height 73
click at [846, 463] on button "Confirm" at bounding box center [863, 455] width 144 height 47
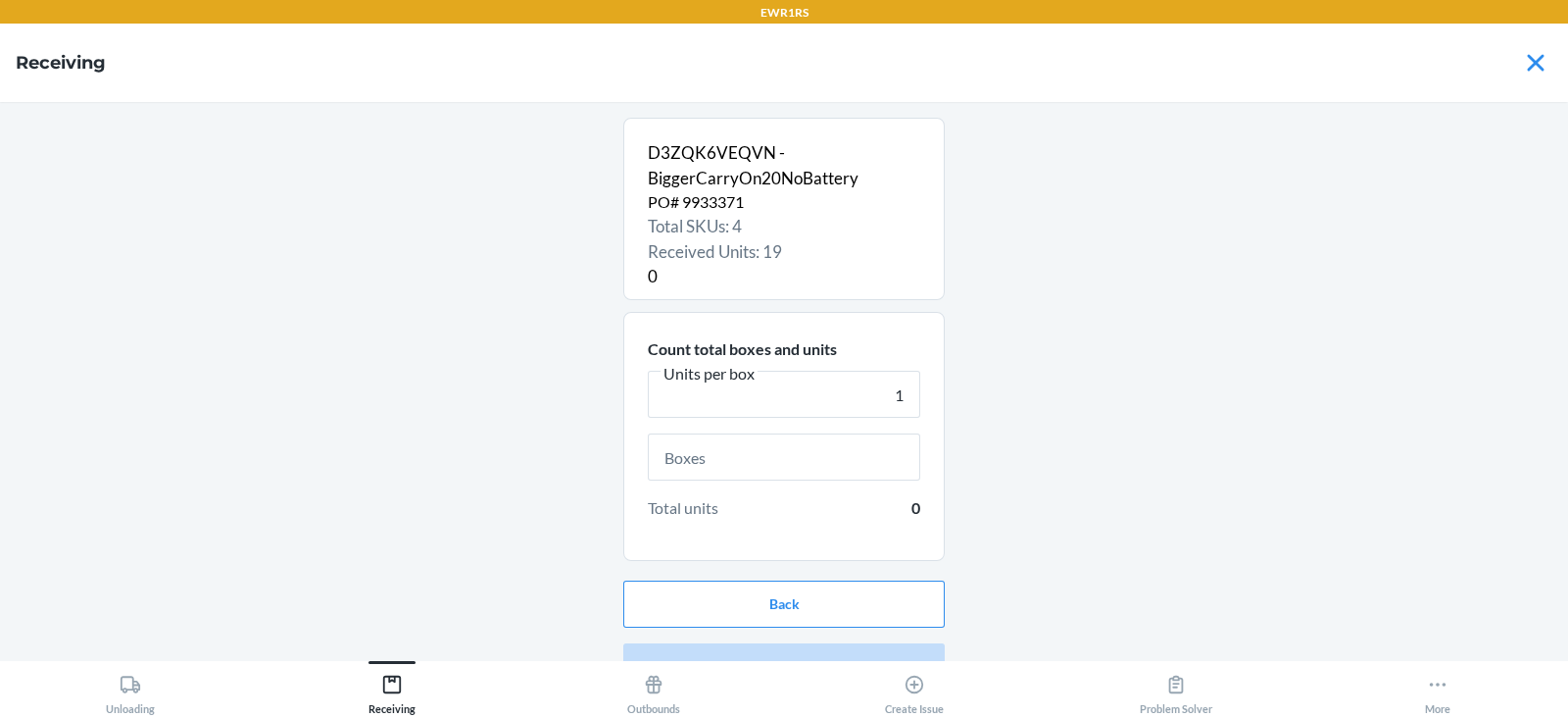
type input "1"
click at [821, 437] on input "text" at bounding box center [784, 457] width 273 height 47
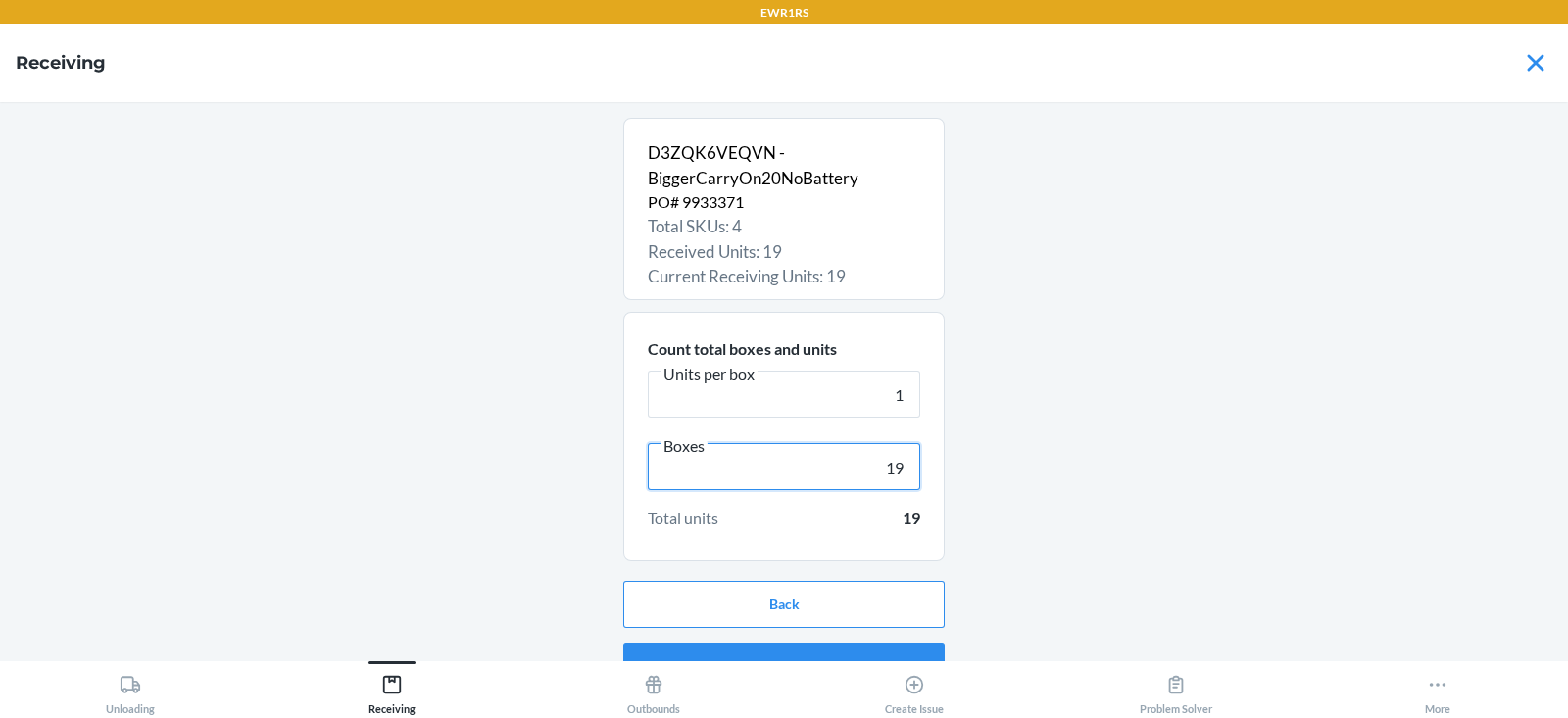
scroll to position [37, 0]
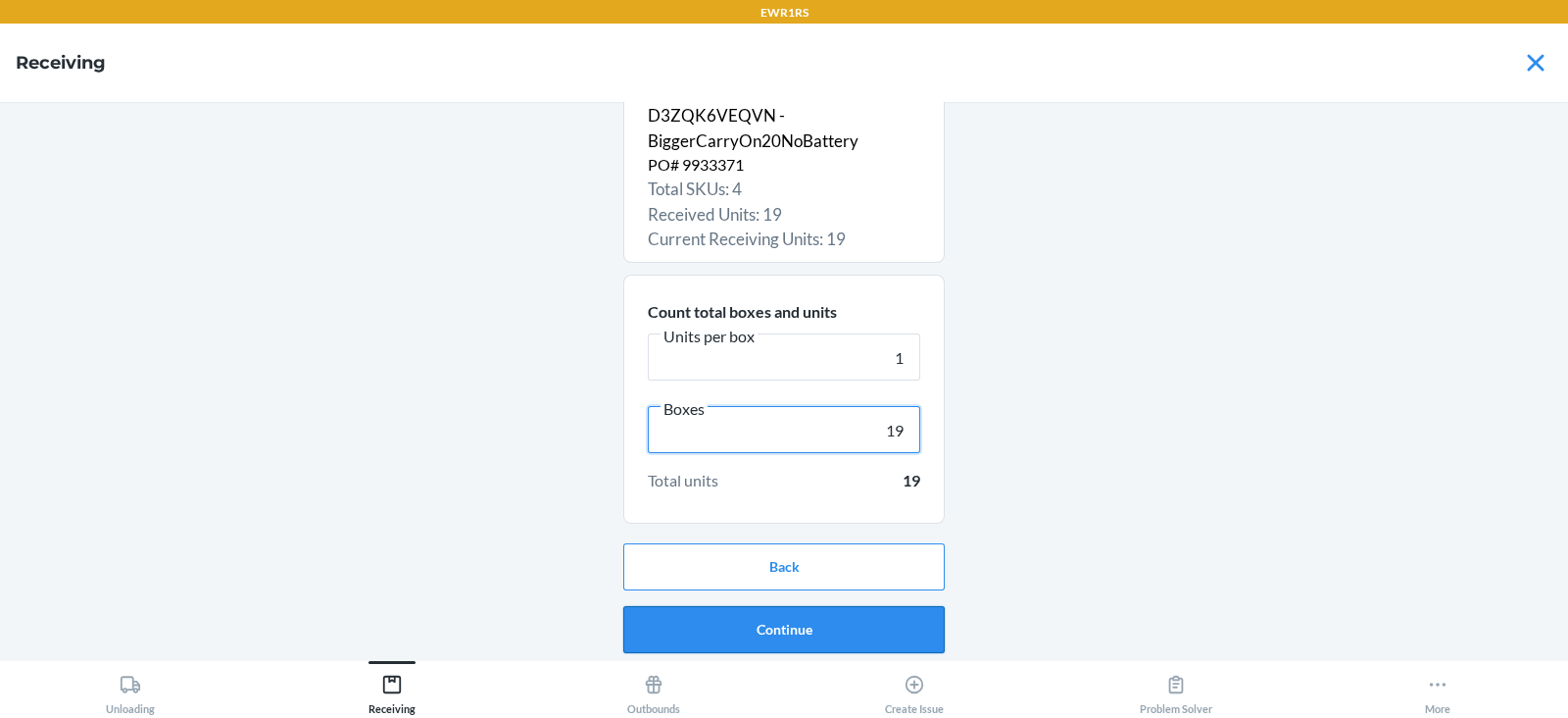
type input "19"
click at [784, 624] on button "Continue" at bounding box center [784, 629] width 322 height 47
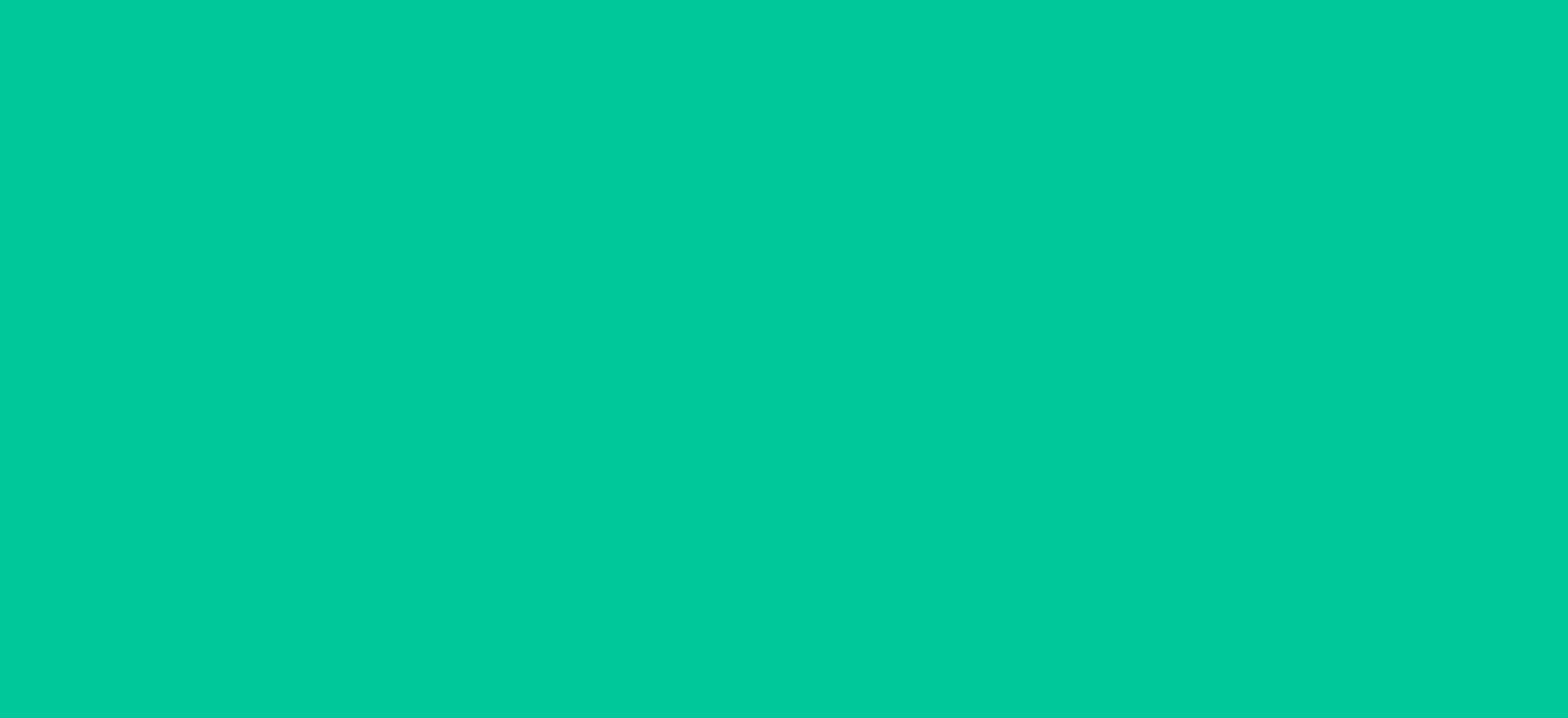
scroll to position [0, 0]
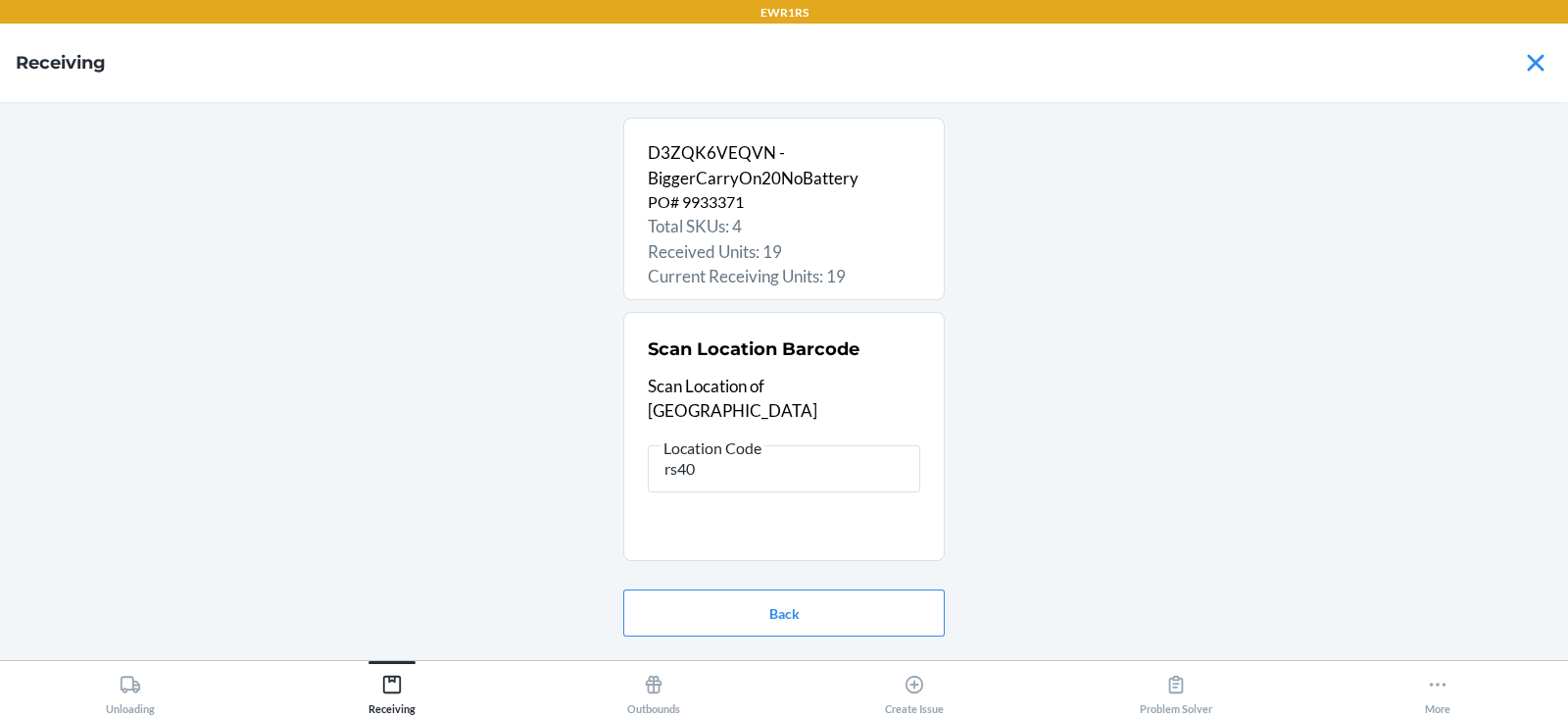
type input "rs400"
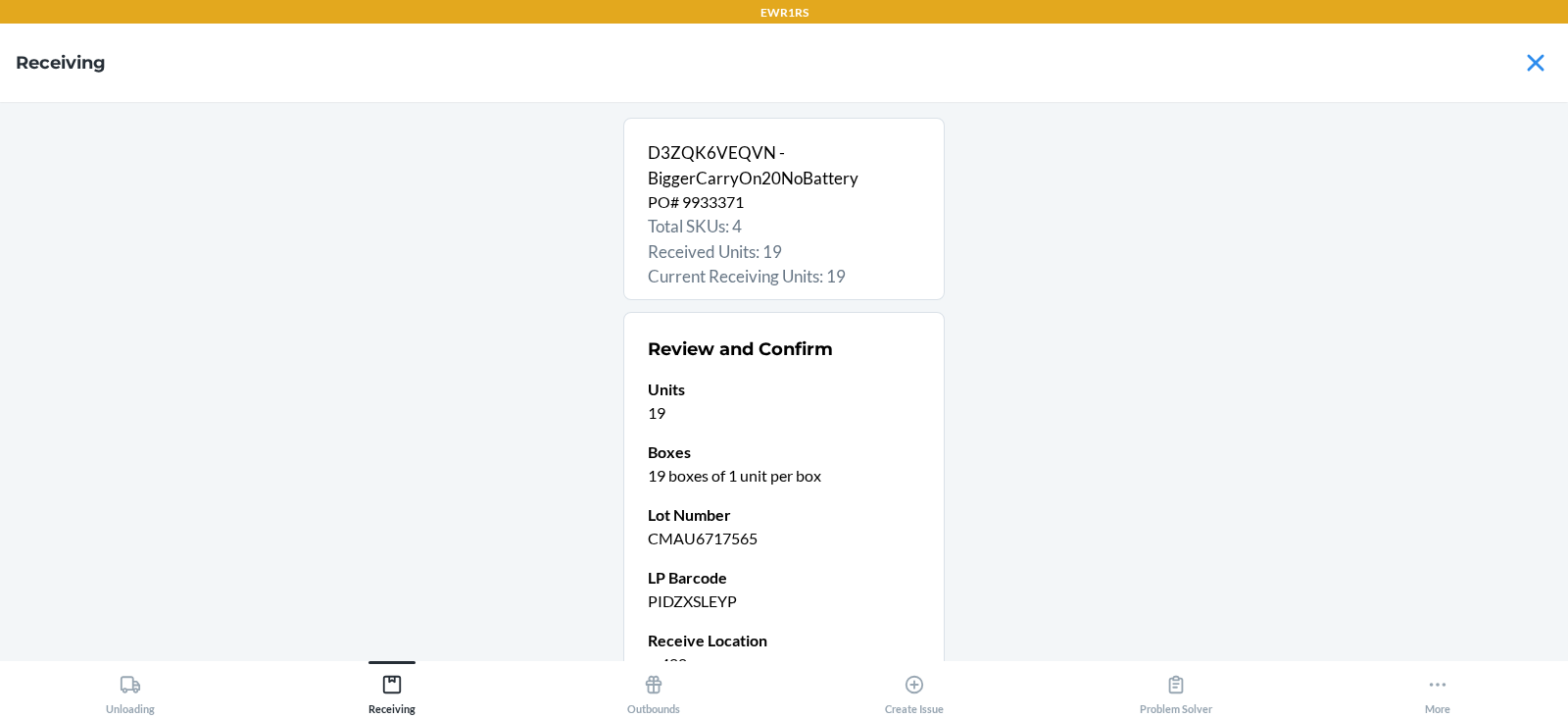
scroll to position [191, 0]
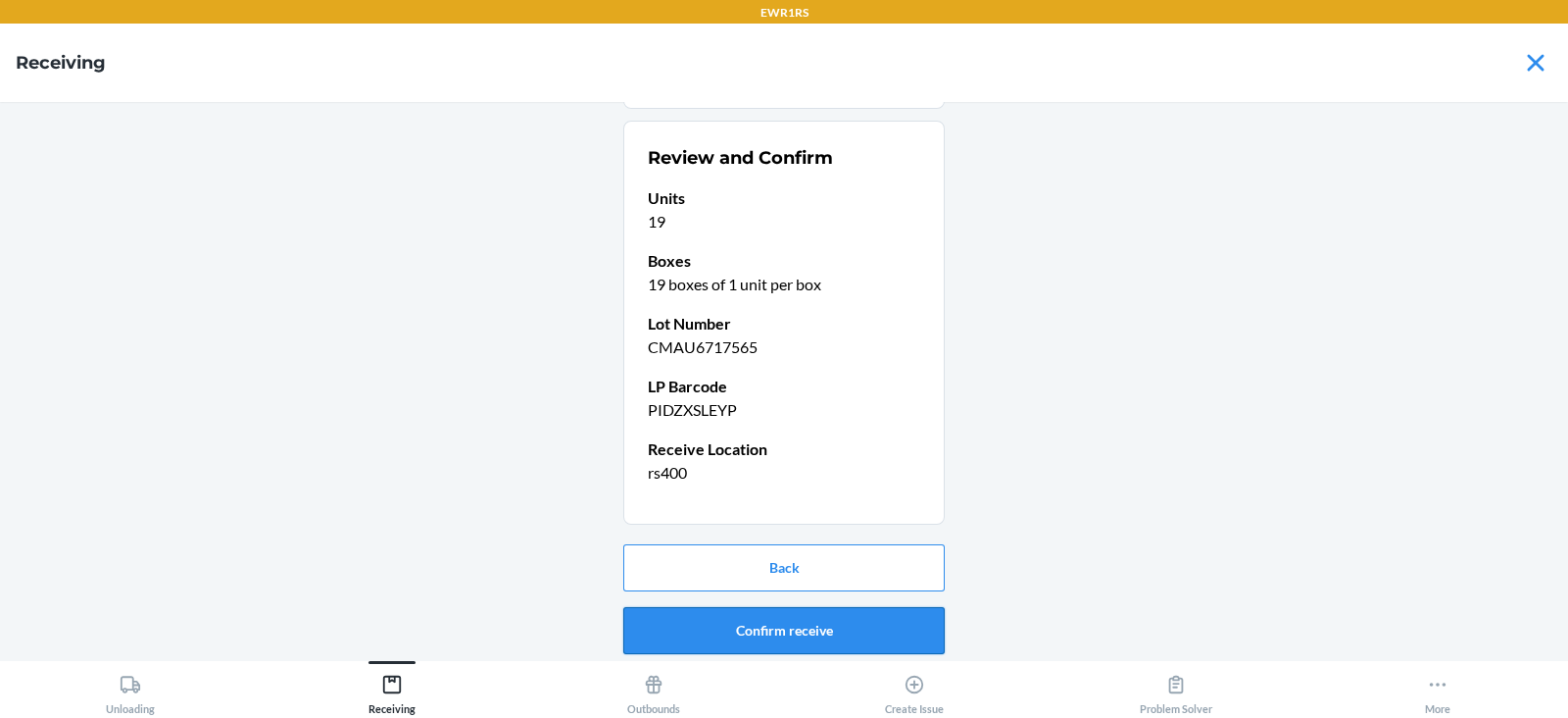
click at [705, 634] on button "Confirm receive" at bounding box center [784, 630] width 322 height 47
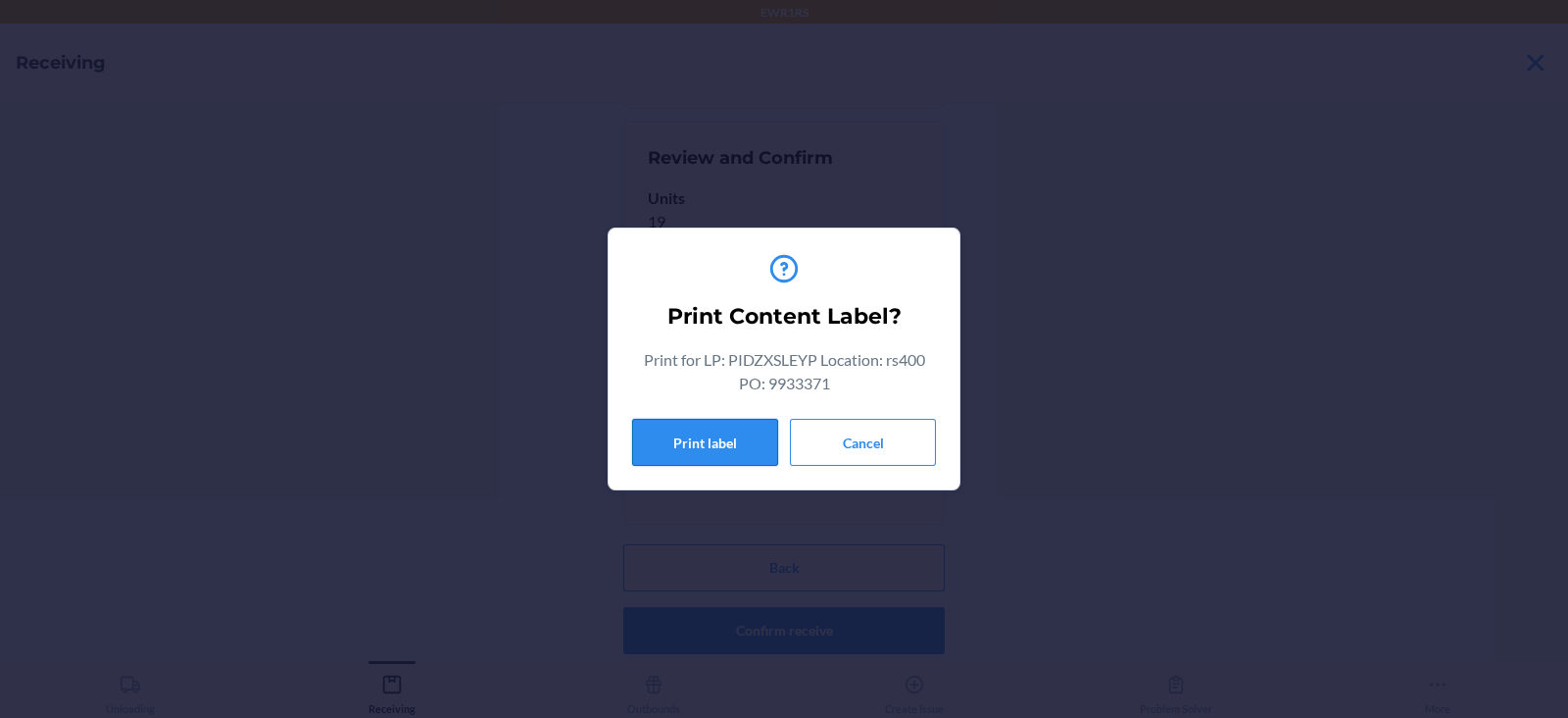
click at [727, 453] on button "Print label" at bounding box center [705, 442] width 146 height 47
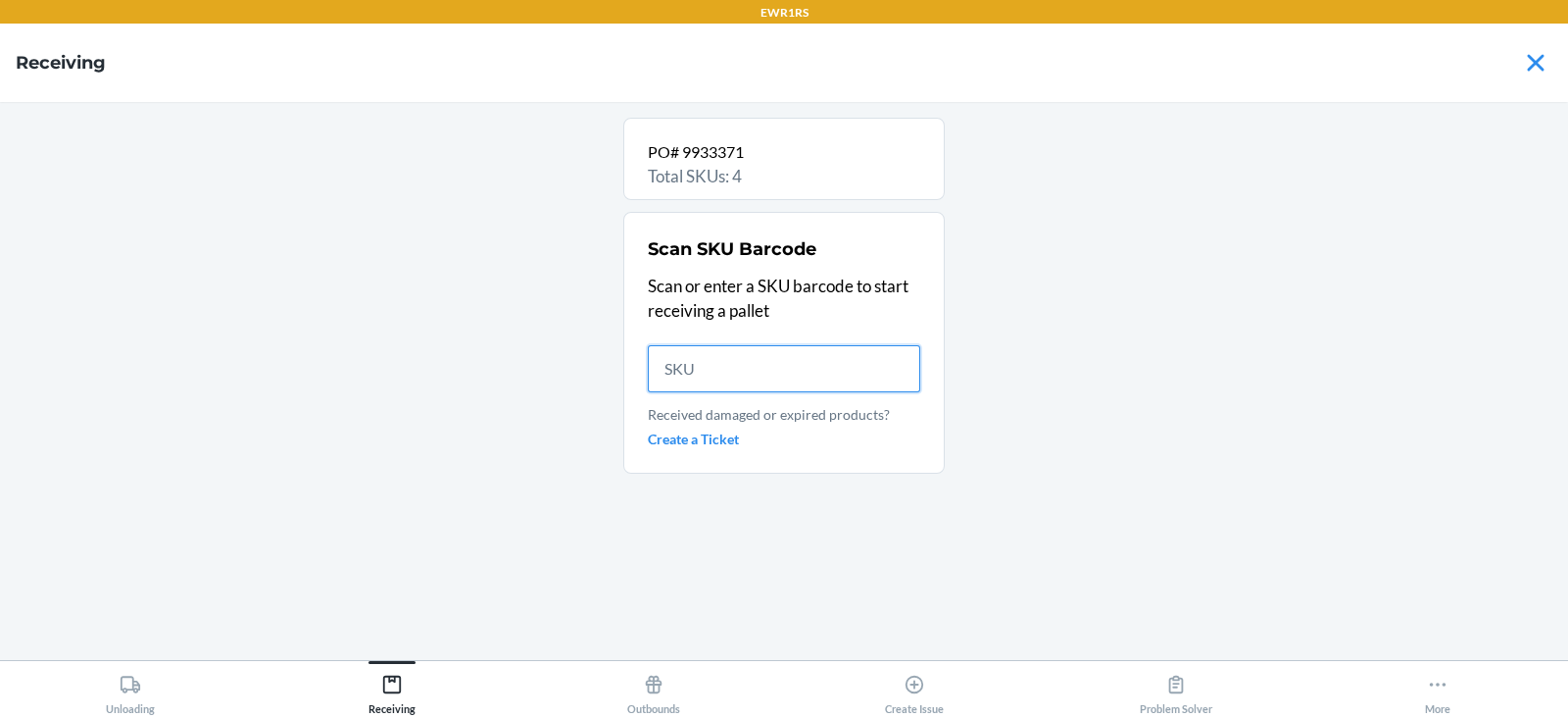
scroll to position [0, 0]
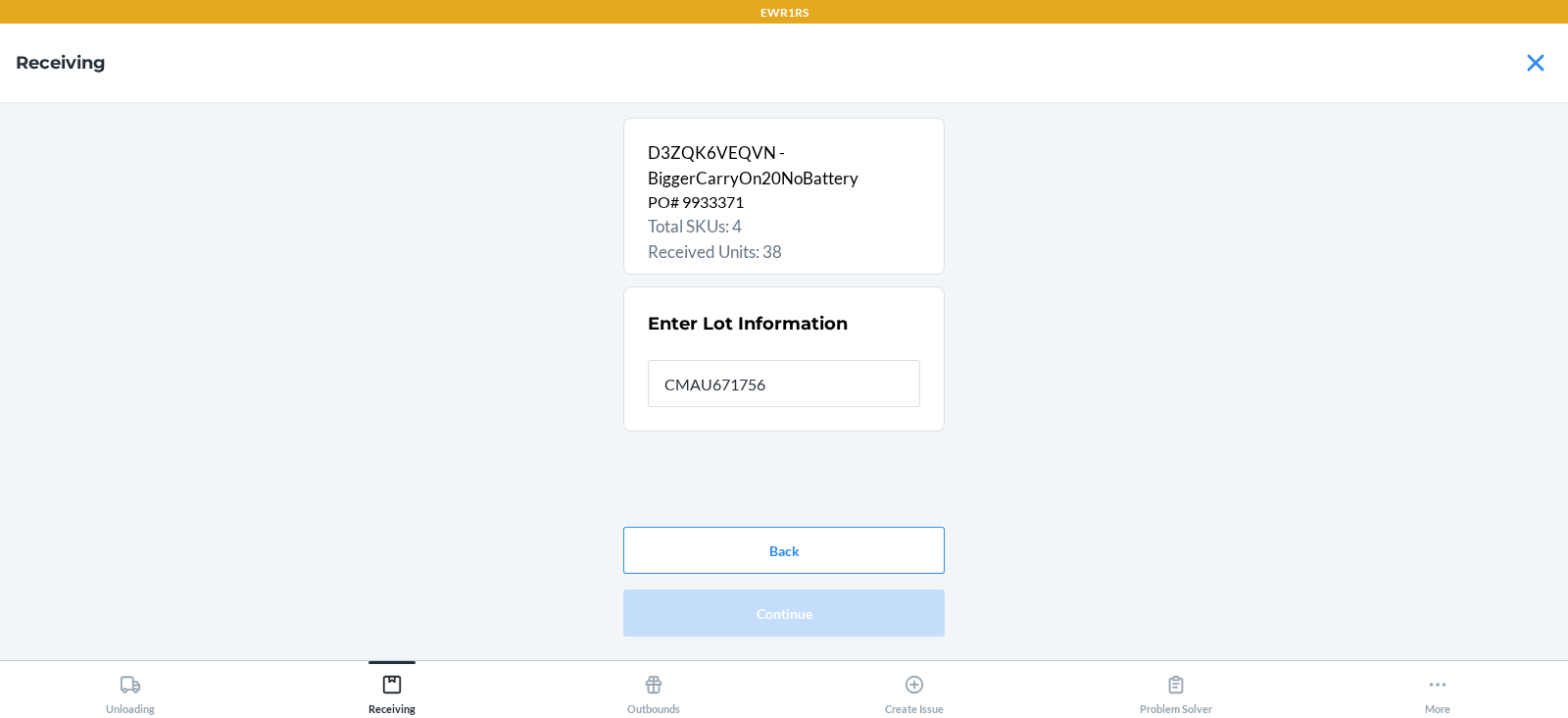
type input "CMAU6717565"
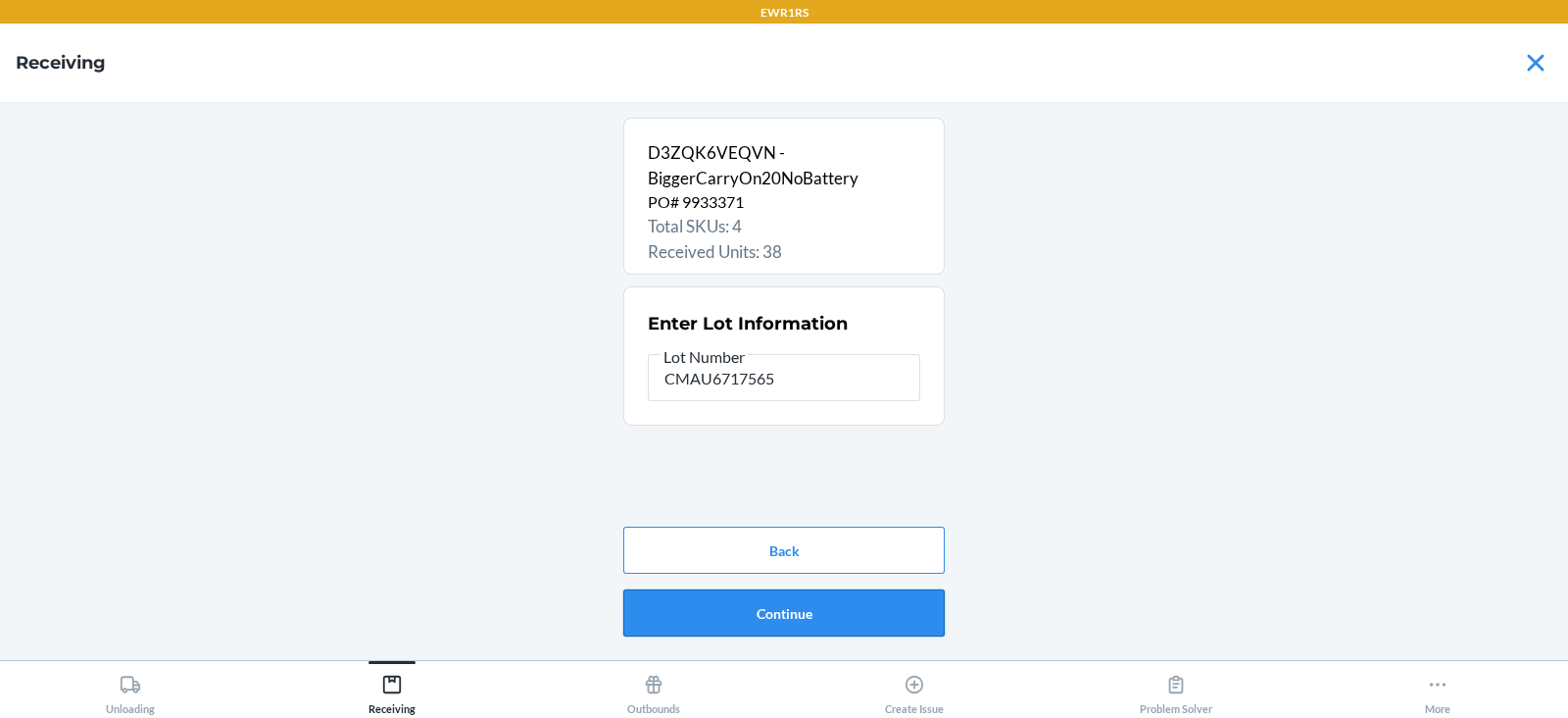
click at [774, 601] on button "Continue" at bounding box center [784, 613] width 322 height 47
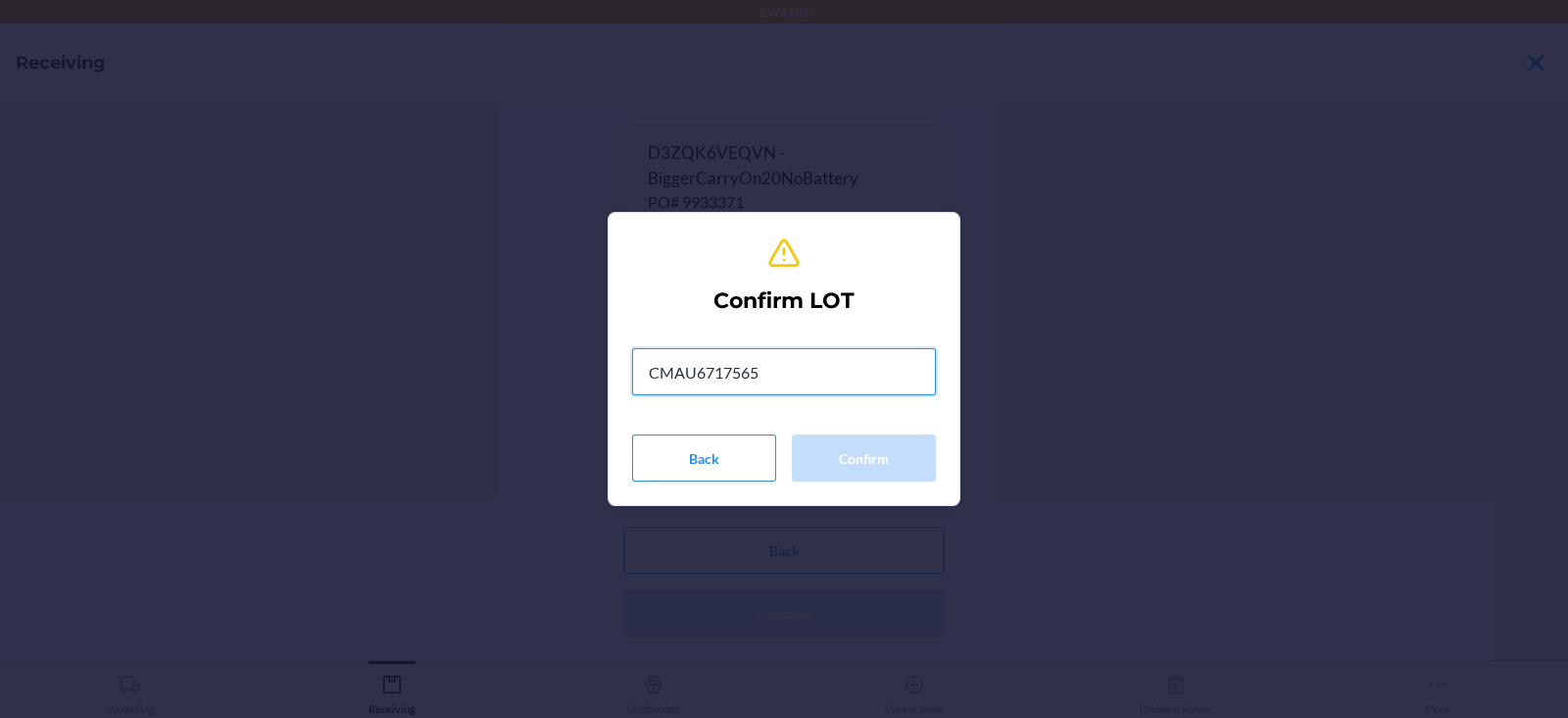
type input "CMAU6717565"
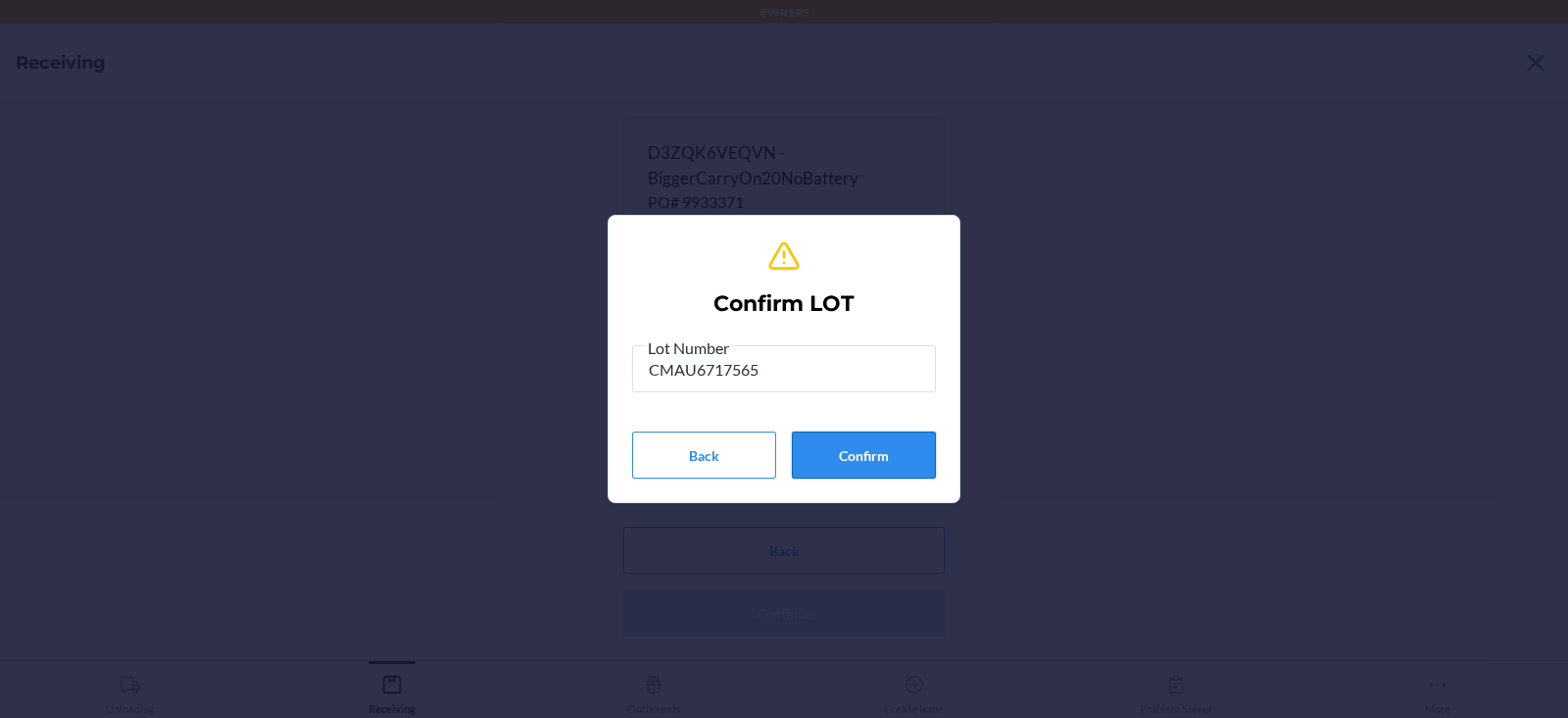
click at [847, 457] on button "Confirm" at bounding box center [863, 455] width 144 height 47
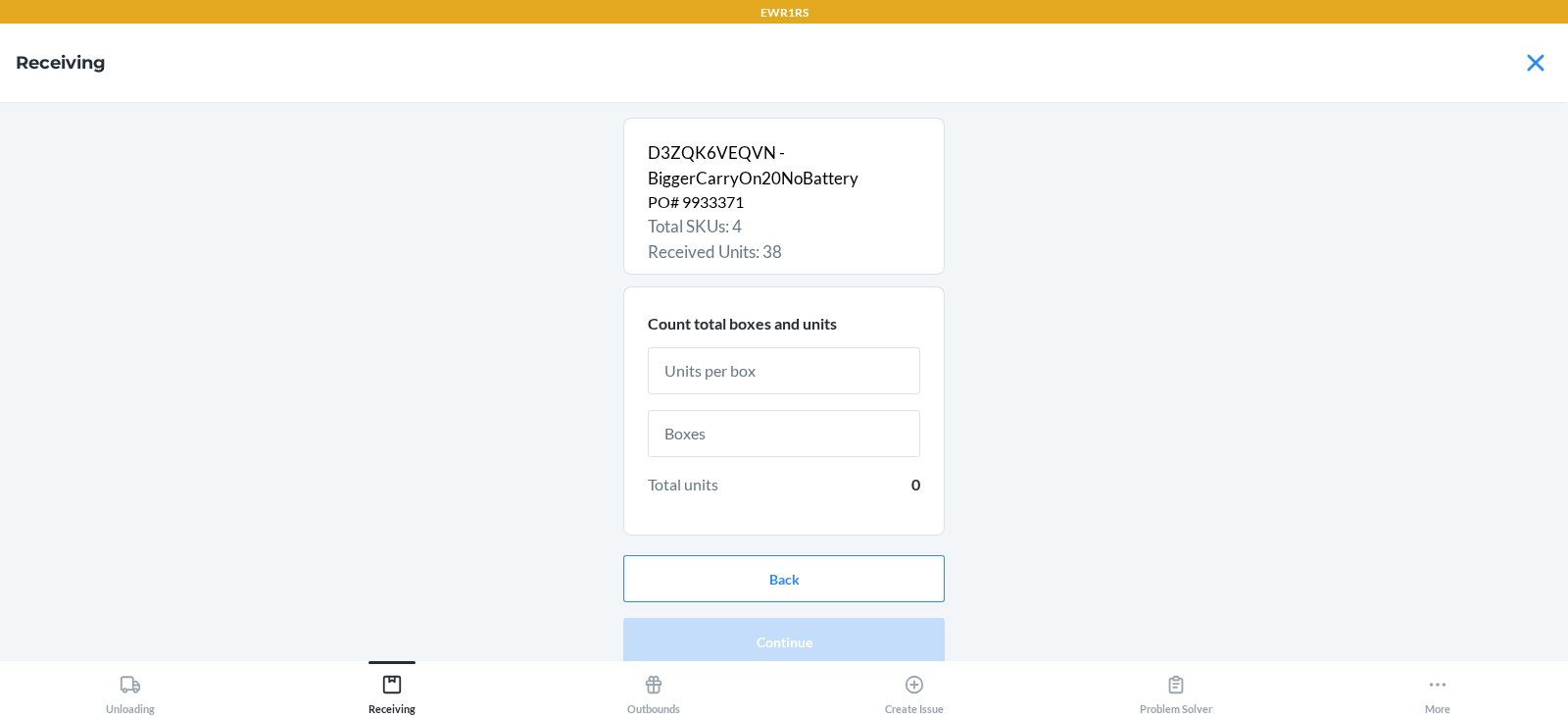
click at [798, 369] on input "text" at bounding box center [784, 370] width 273 height 47
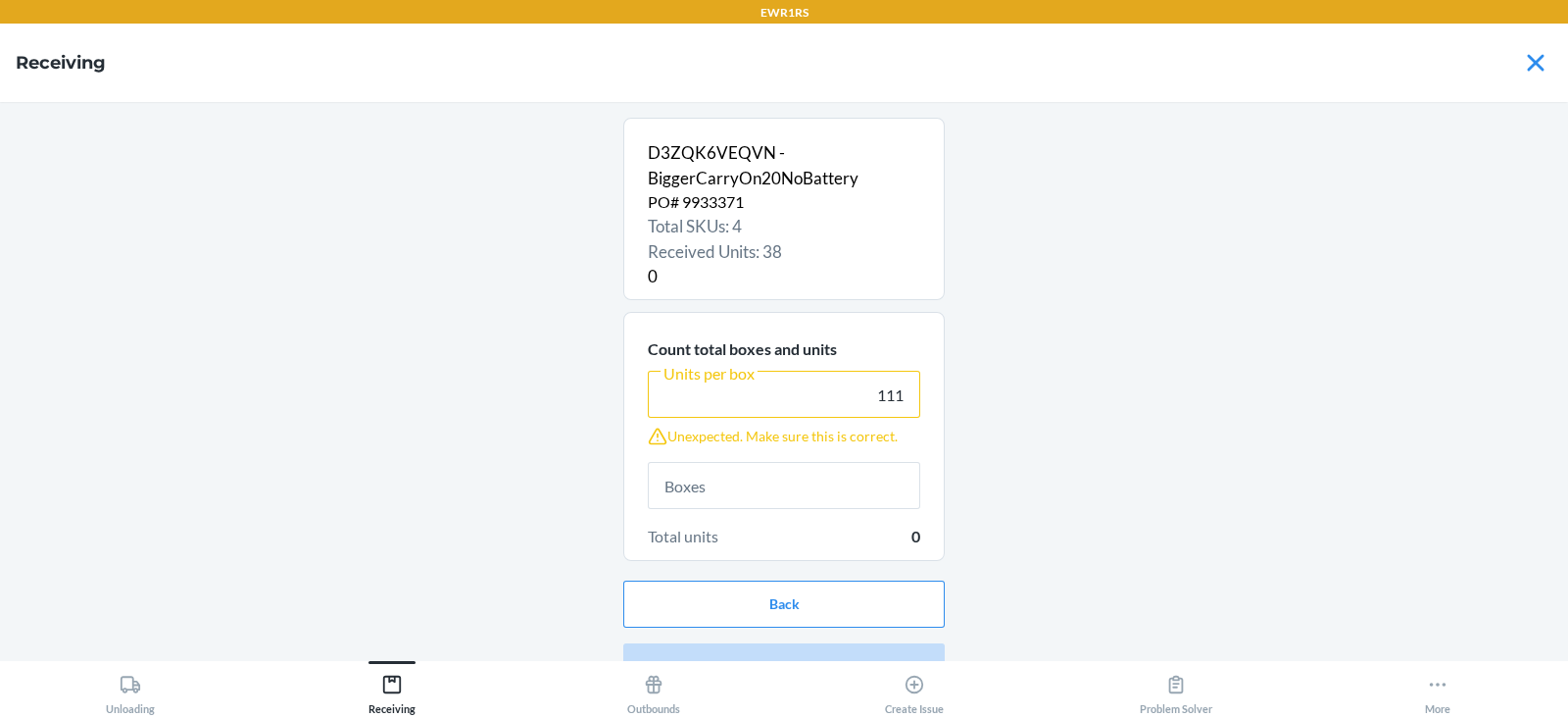
click at [901, 394] on input "111" at bounding box center [784, 394] width 273 height 47
click at [907, 388] on input "111" at bounding box center [784, 394] width 273 height 47
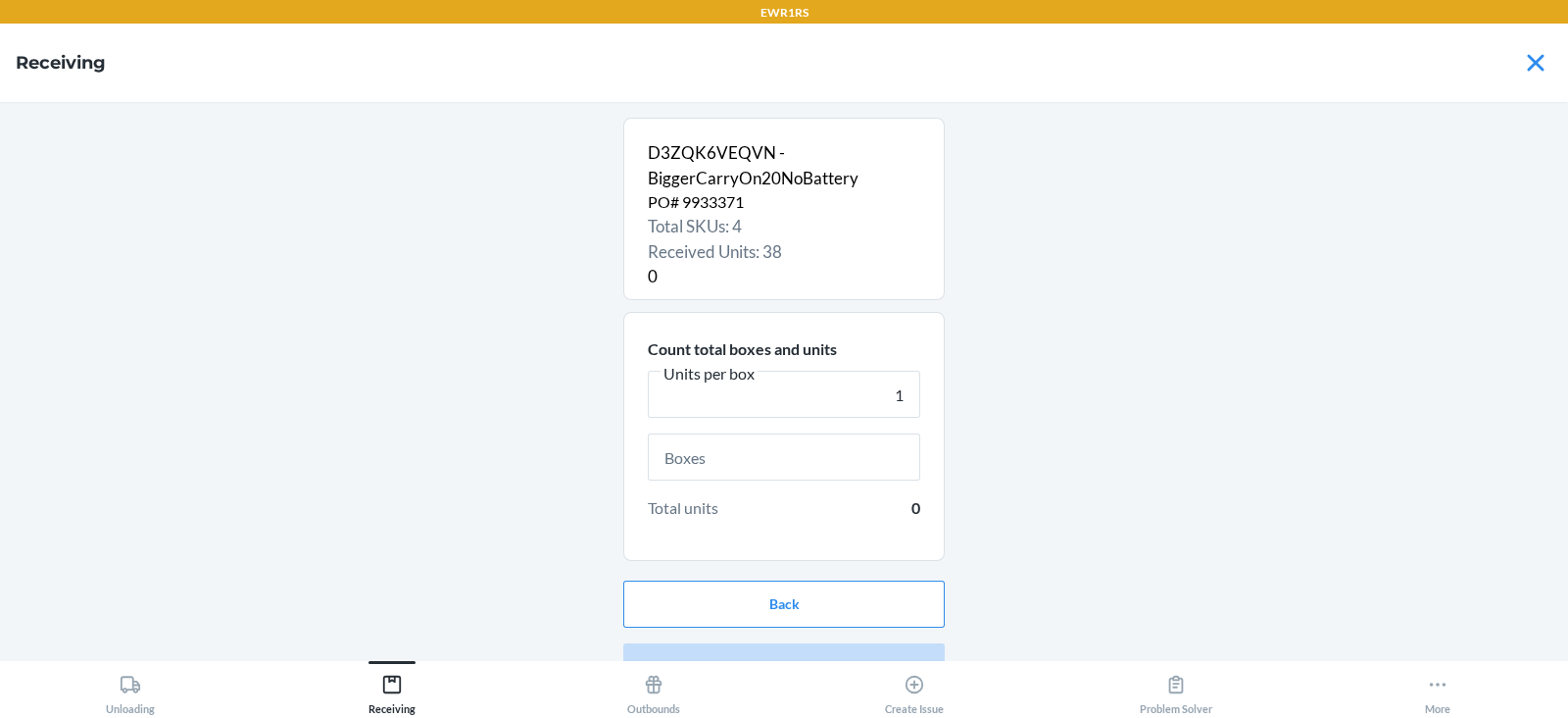
type input "1"
click at [676, 458] on input "text" at bounding box center [784, 457] width 273 height 47
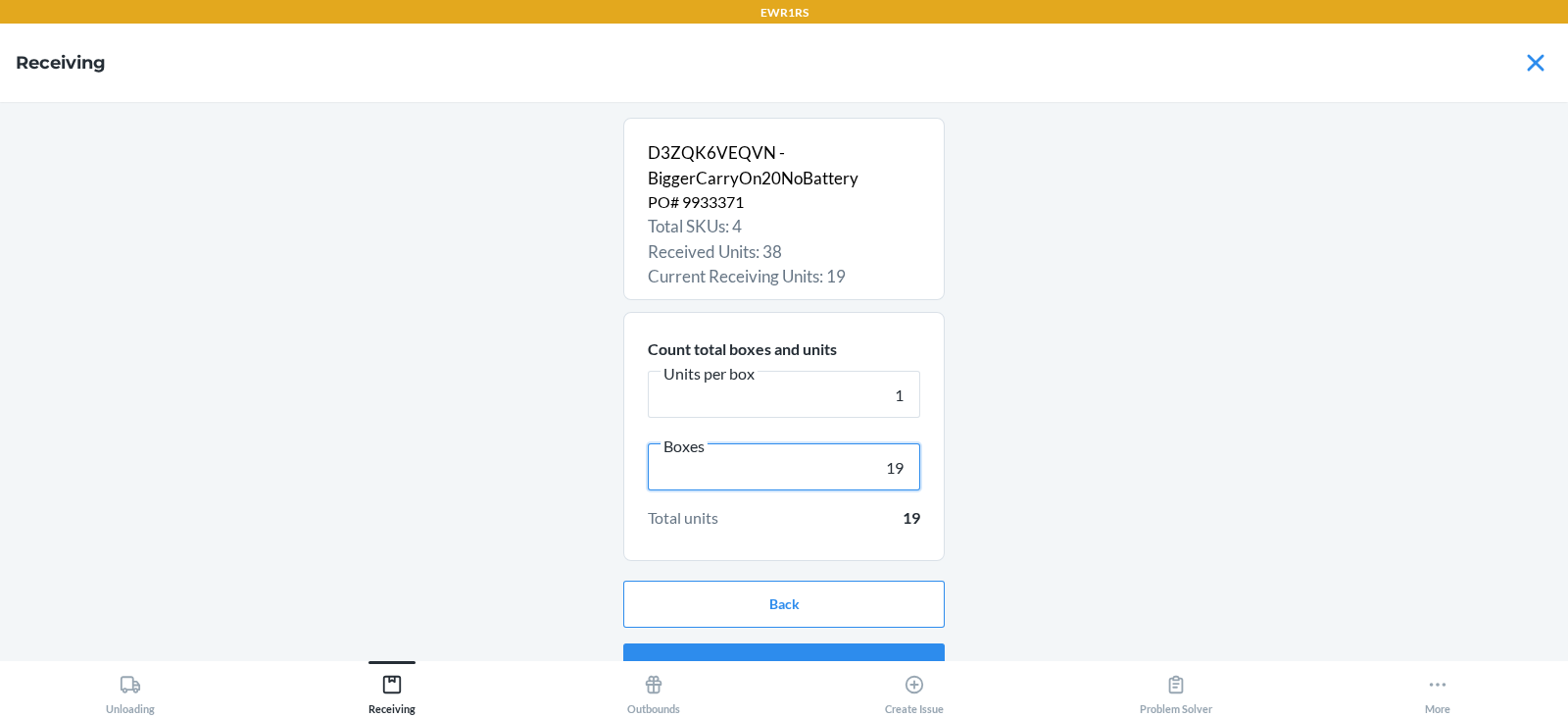
type input "19"
click at [429, 543] on div "D3ZQK6VEQVN - BiggerCarryOn20NoBattery PO# 9933371 Total SKUs: 4 Received Units…" at bounding box center [784, 380] width 1537 height 527
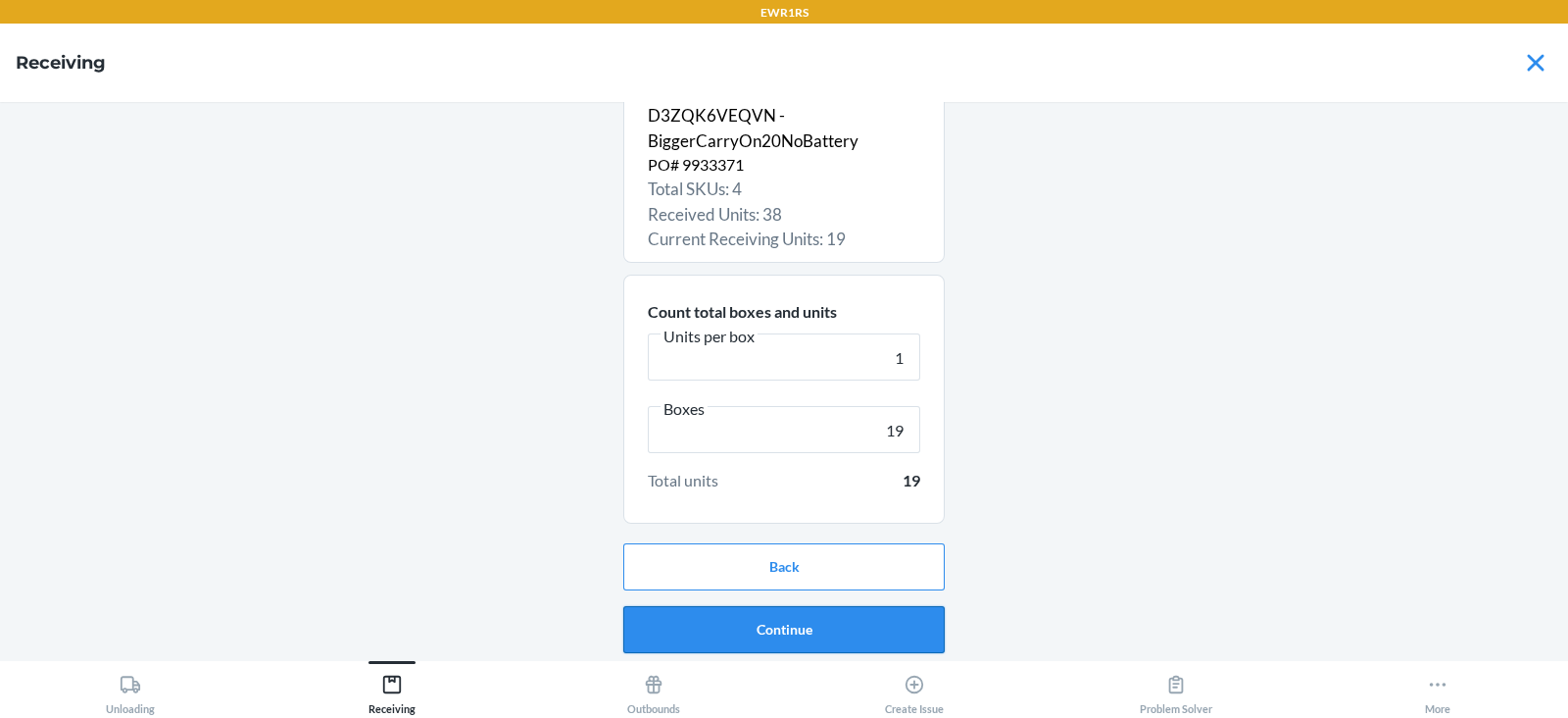
click at [847, 634] on button "Continue" at bounding box center [784, 629] width 322 height 47
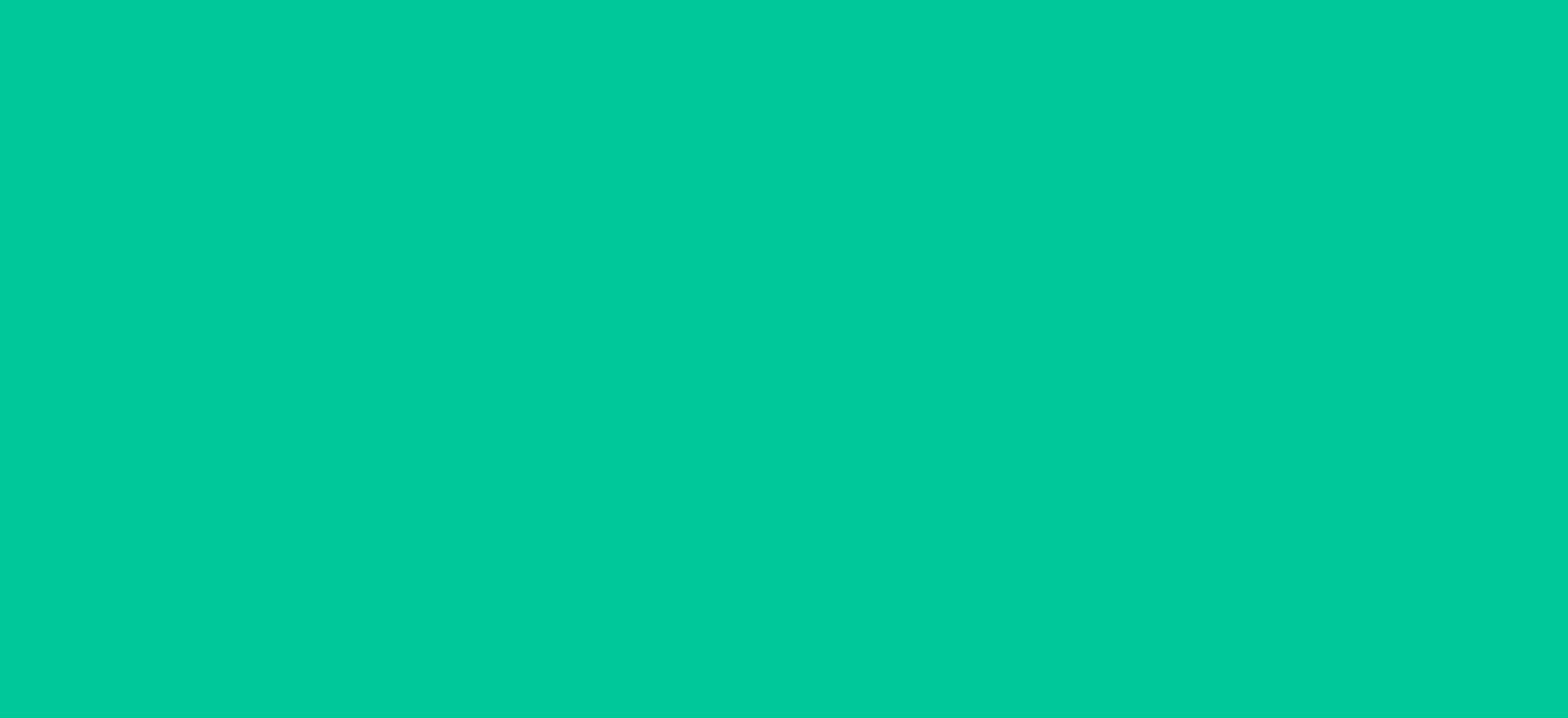
scroll to position [0, 0]
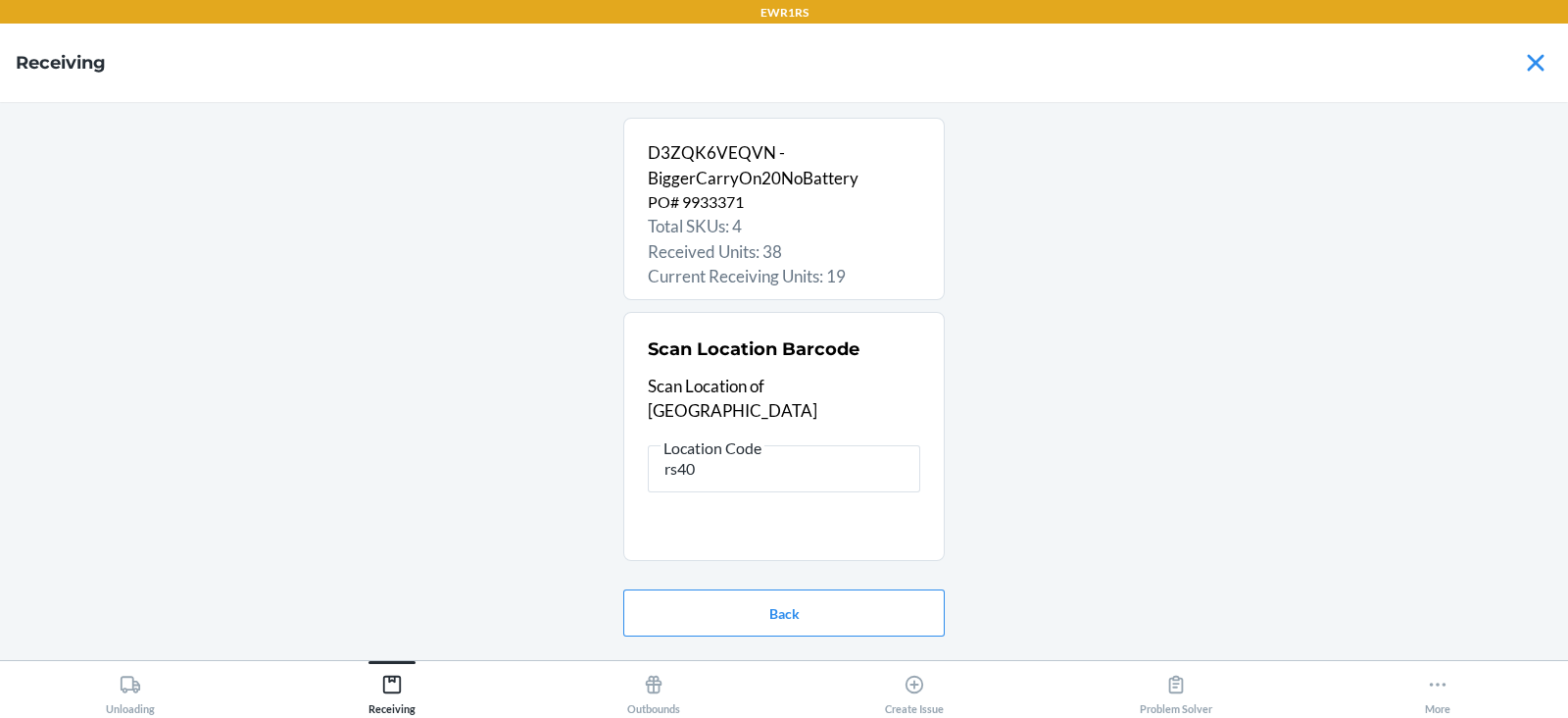
type input "rs400"
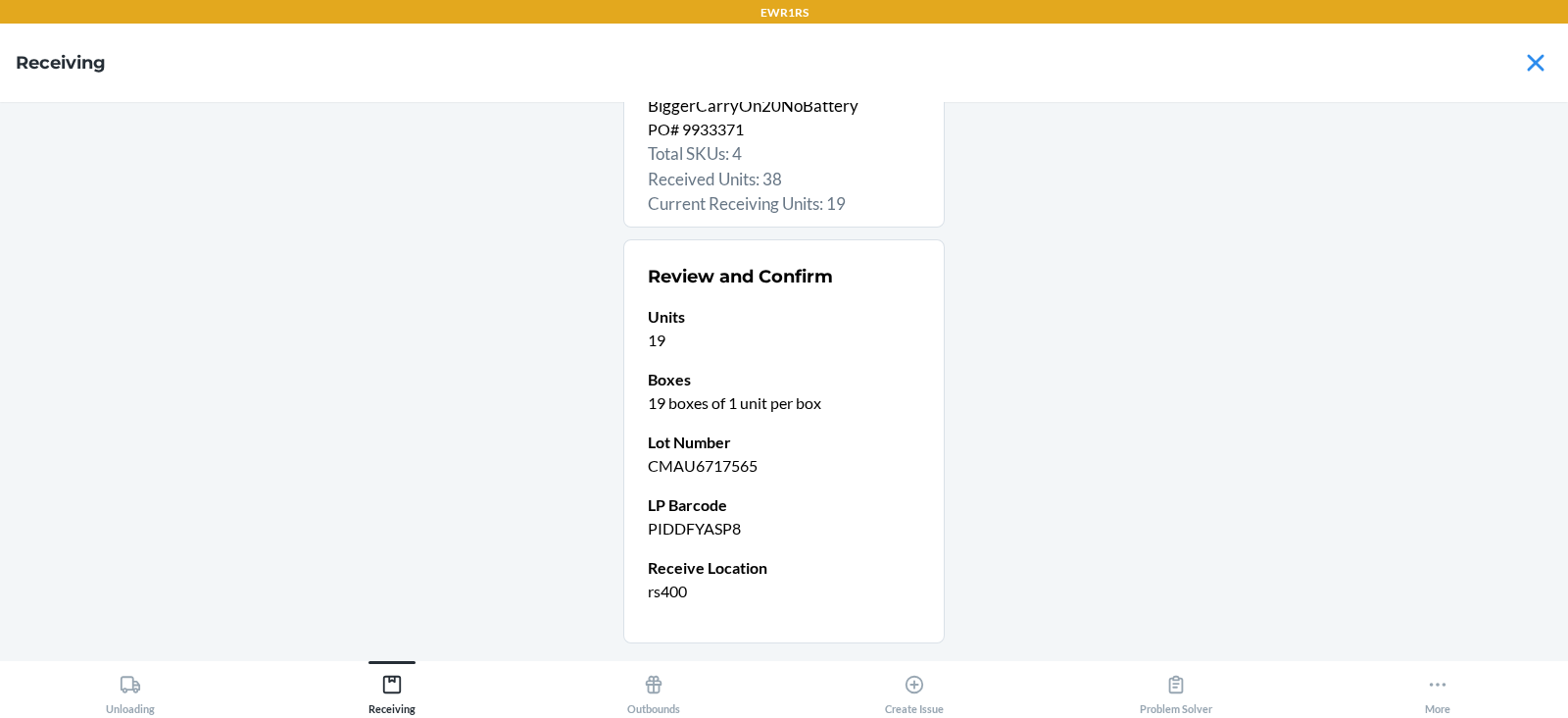
scroll to position [191, 0]
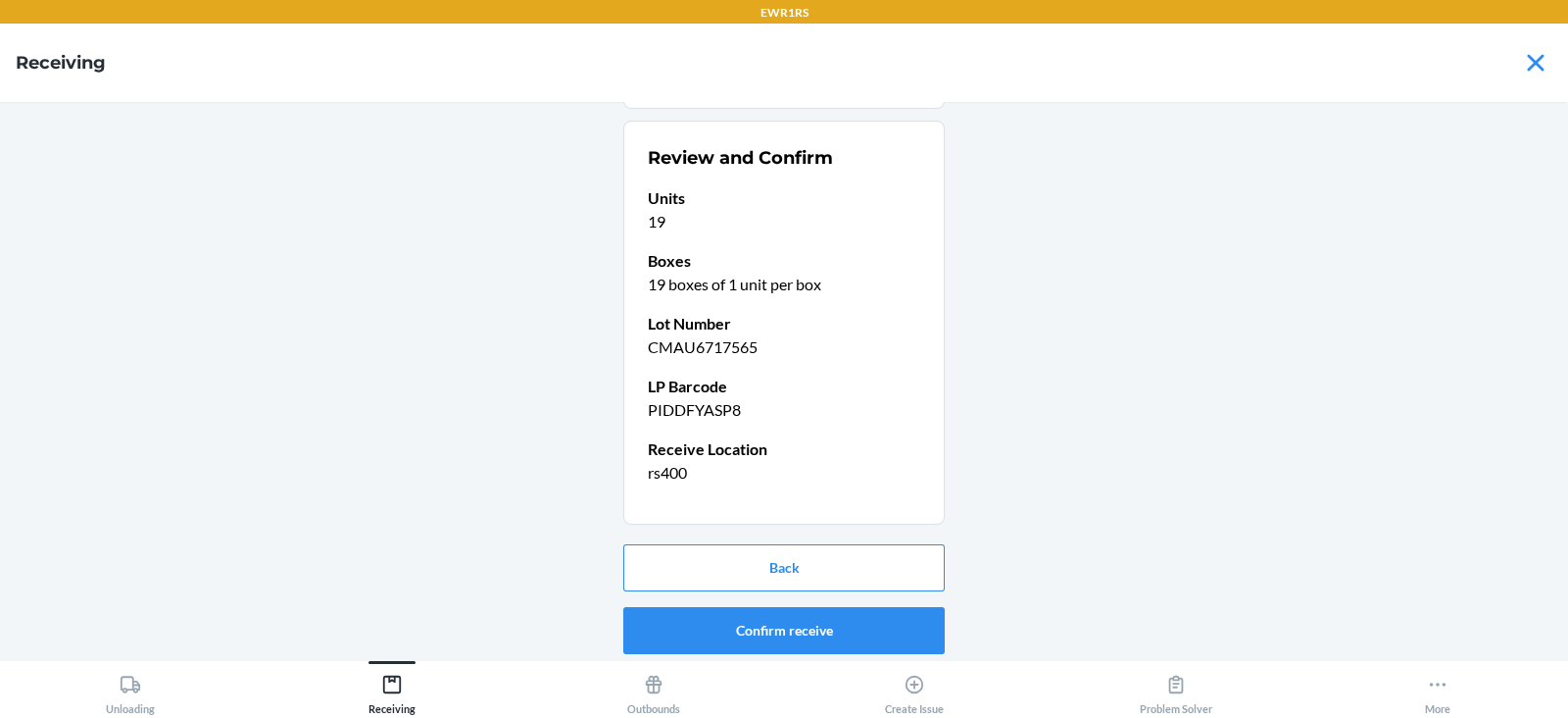
click at [1142, 448] on div "D3ZQK6VEQVN - BiggerCarryOn20NoBattery PO# 9933371 Total SKUs: 4 Received Units…" at bounding box center [784, 189] width 1537 height 527
click at [837, 651] on button "Confirm receive" at bounding box center [784, 630] width 322 height 47
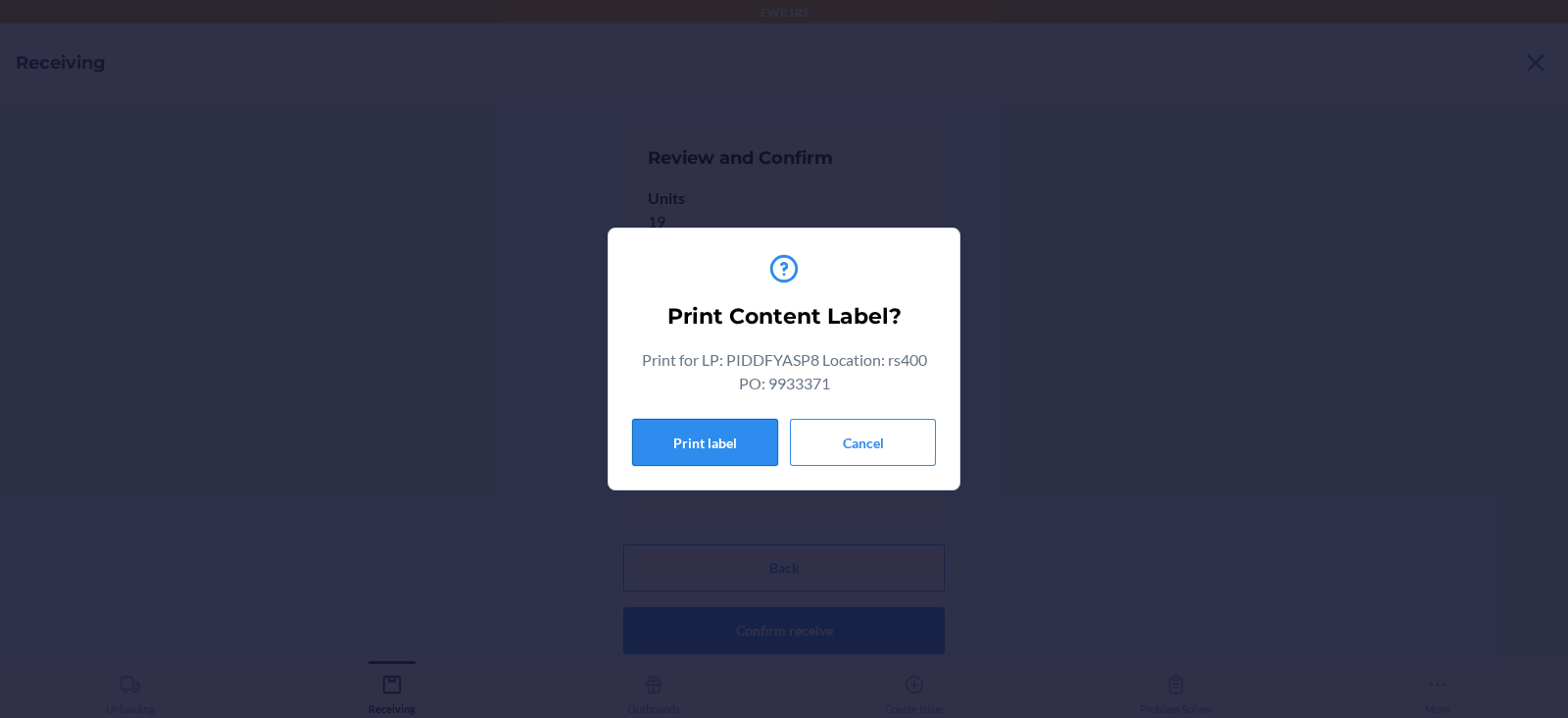
click at [687, 446] on button "Print label" at bounding box center [705, 442] width 146 height 47
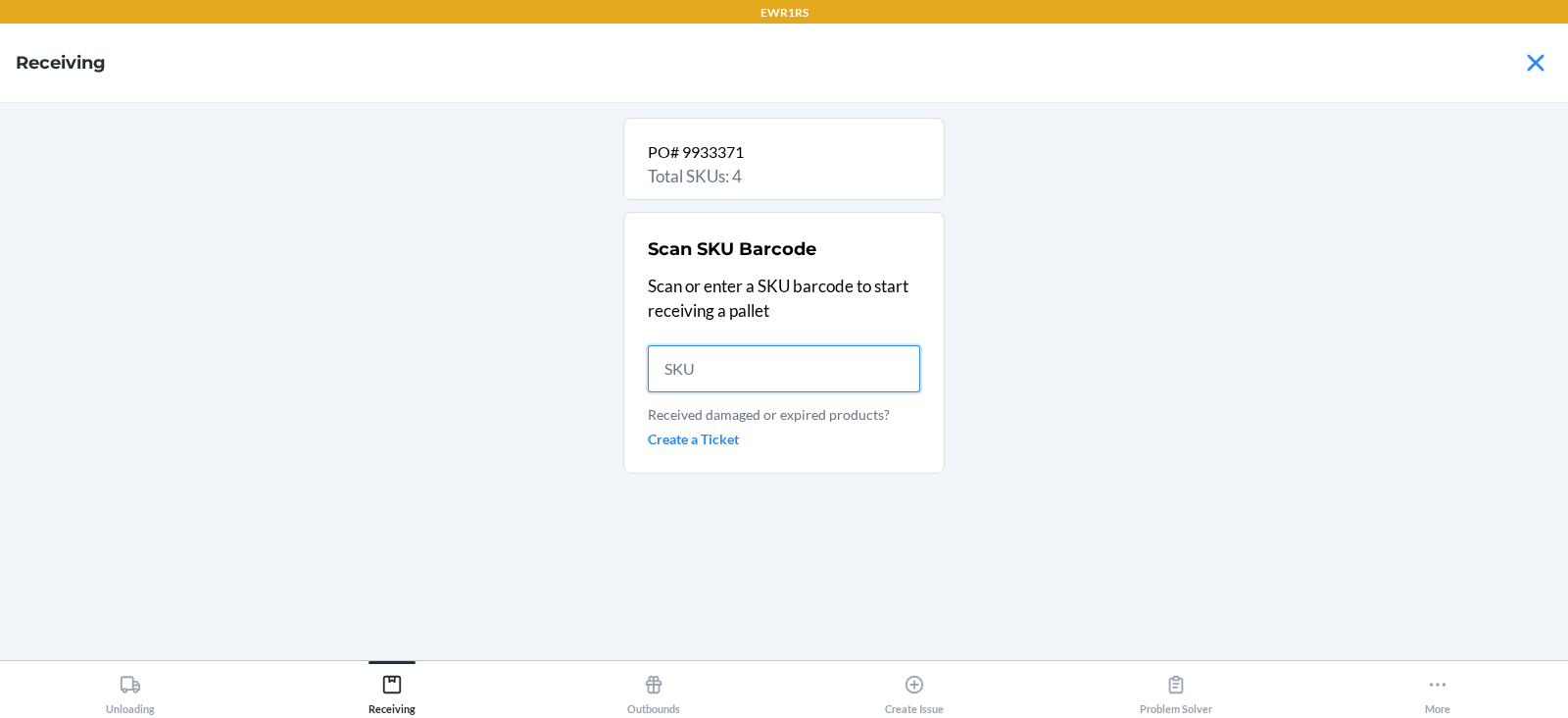
scroll to position [0, 0]
click at [757, 359] on input "text" at bounding box center [784, 368] width 273 height 47
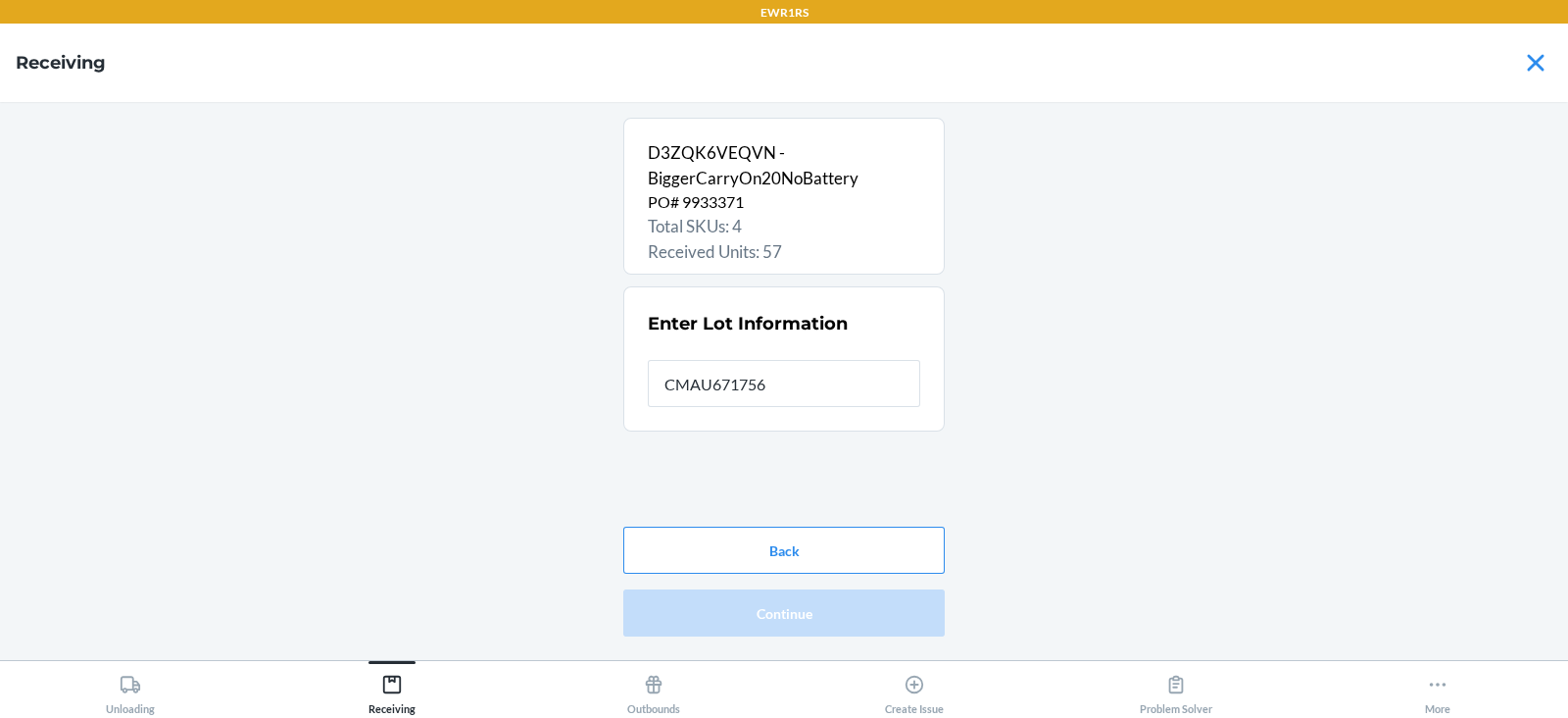
type input "CMAU6717565"
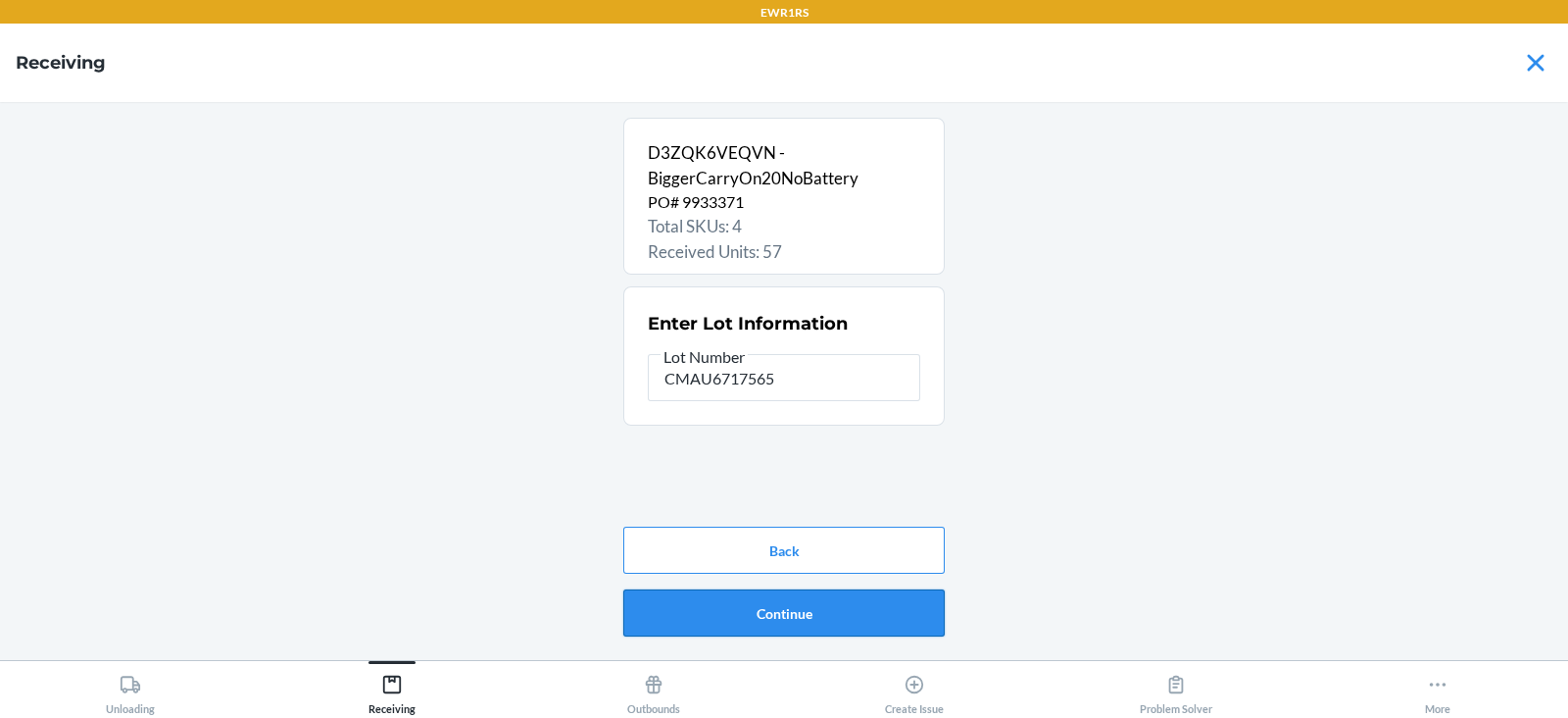
click at [752, 618] on button "Continue" at bounding box center [784, 613] width 322 height 47
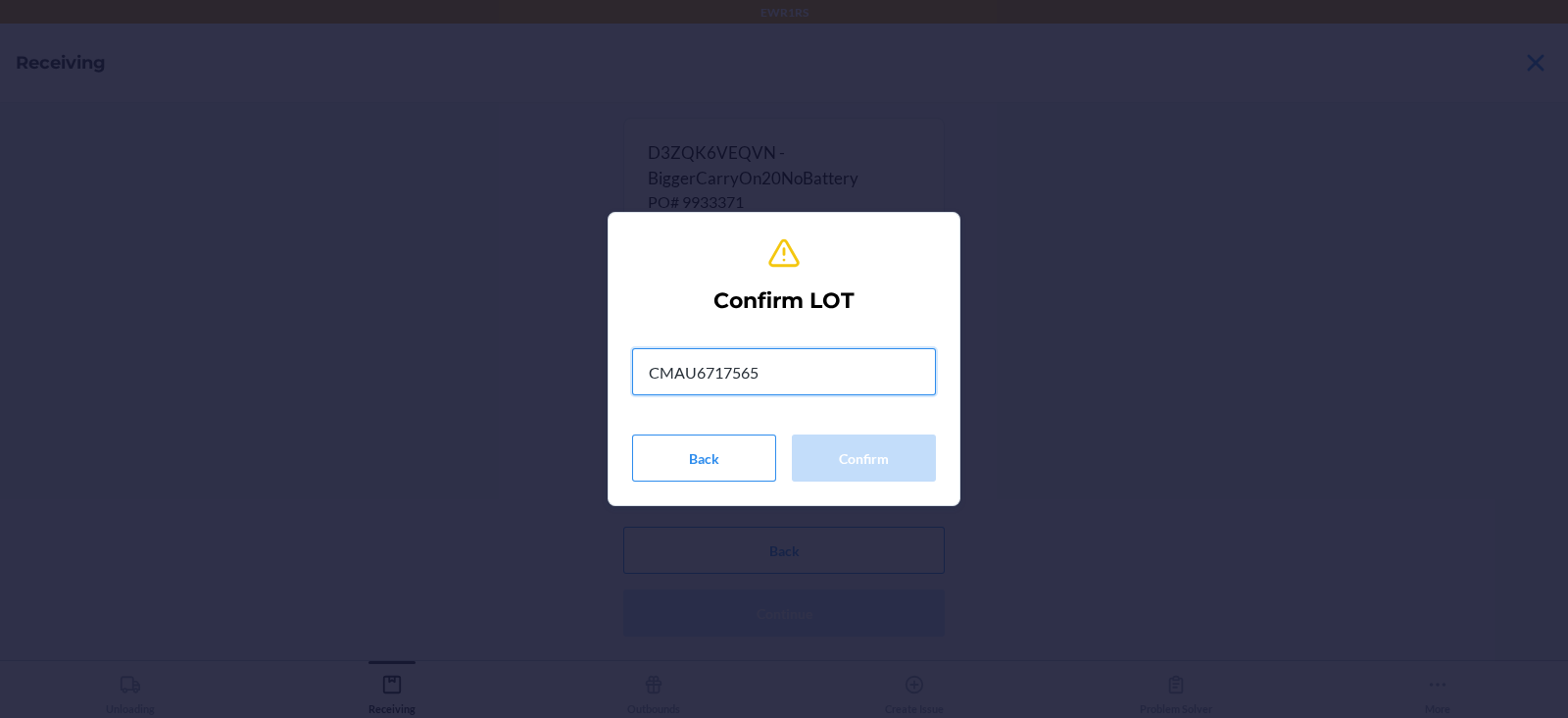
type input "CMAU6717565"
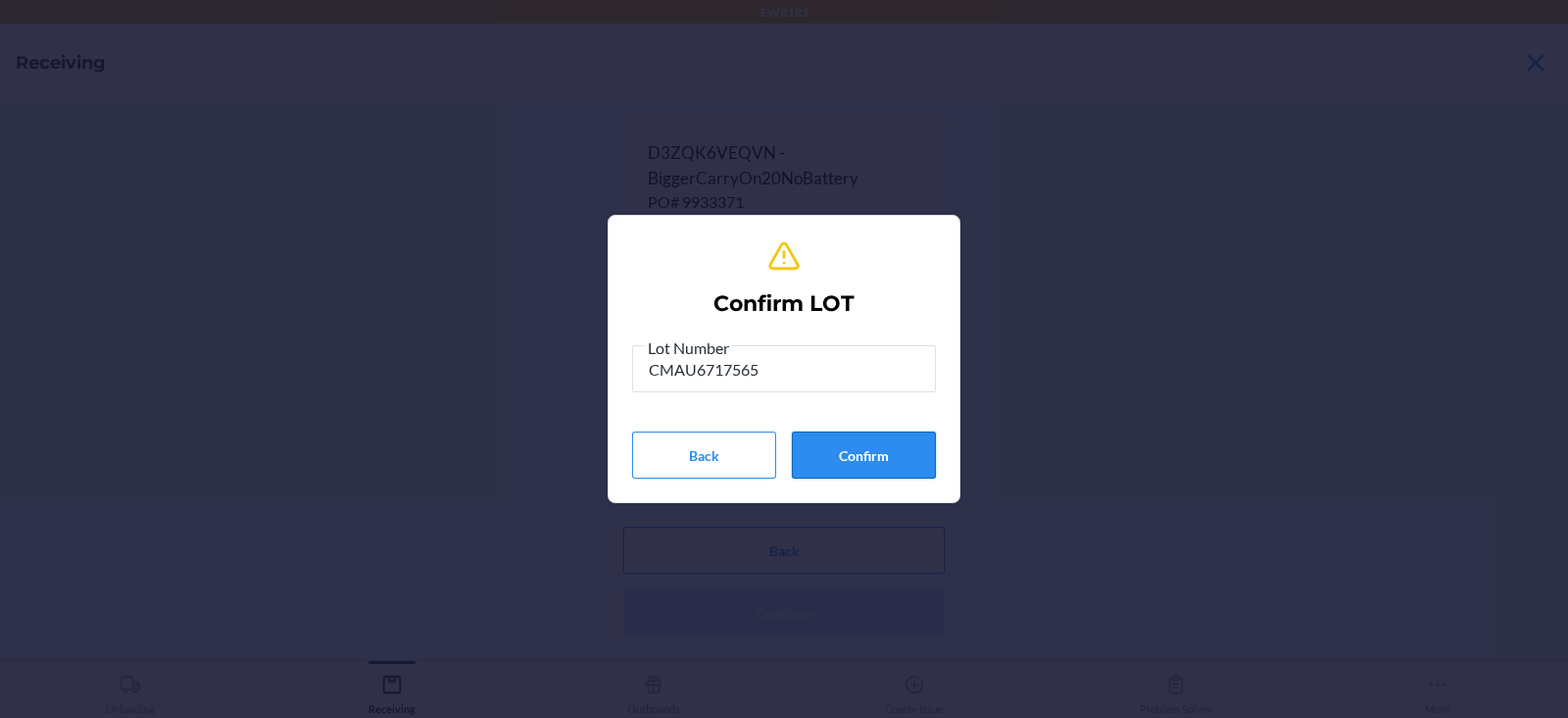
click at [838, 456] on button "Confirm" at bounding box center [863, 455] width 144 height 47
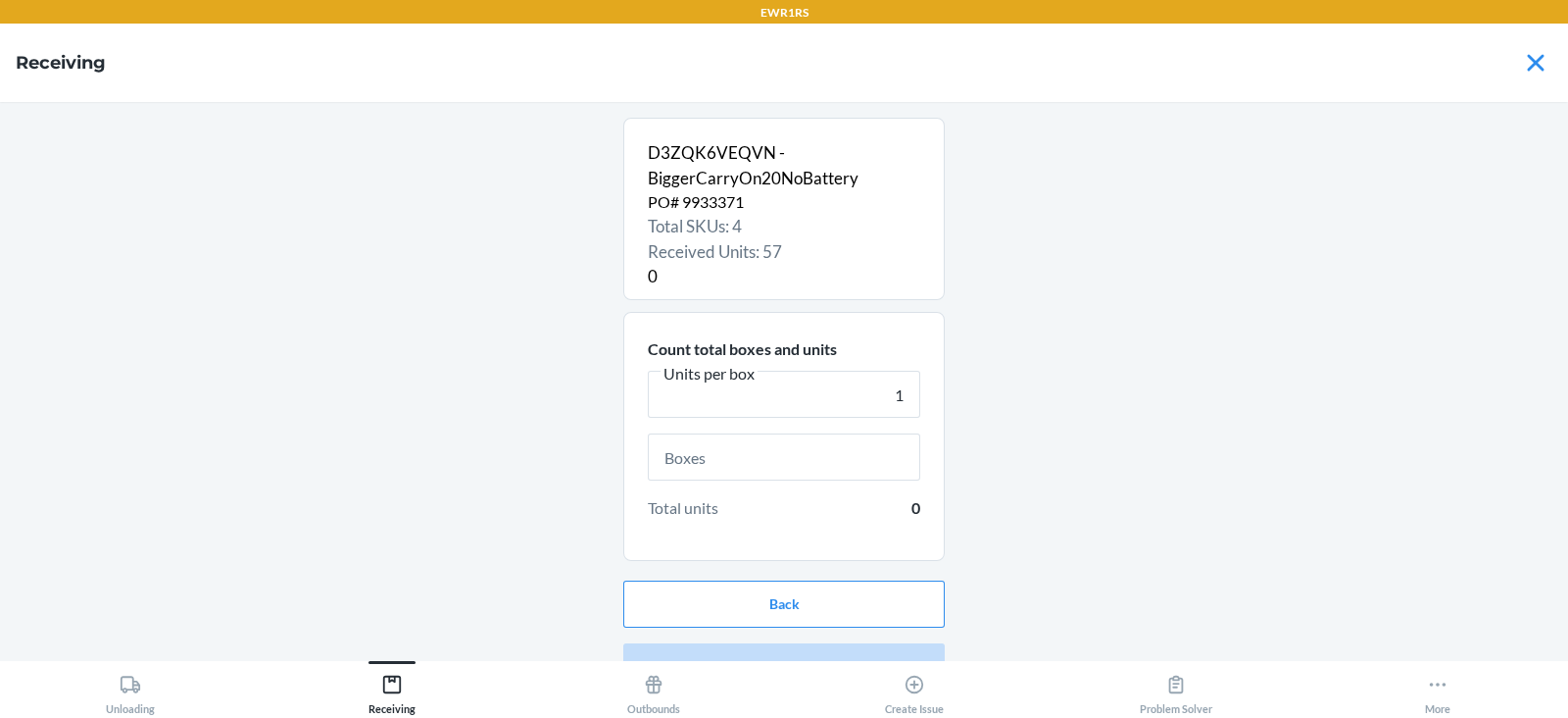
type input "1"
click at [784, 451] on input "text" at bounding box center [784, 457] width 273 height 47
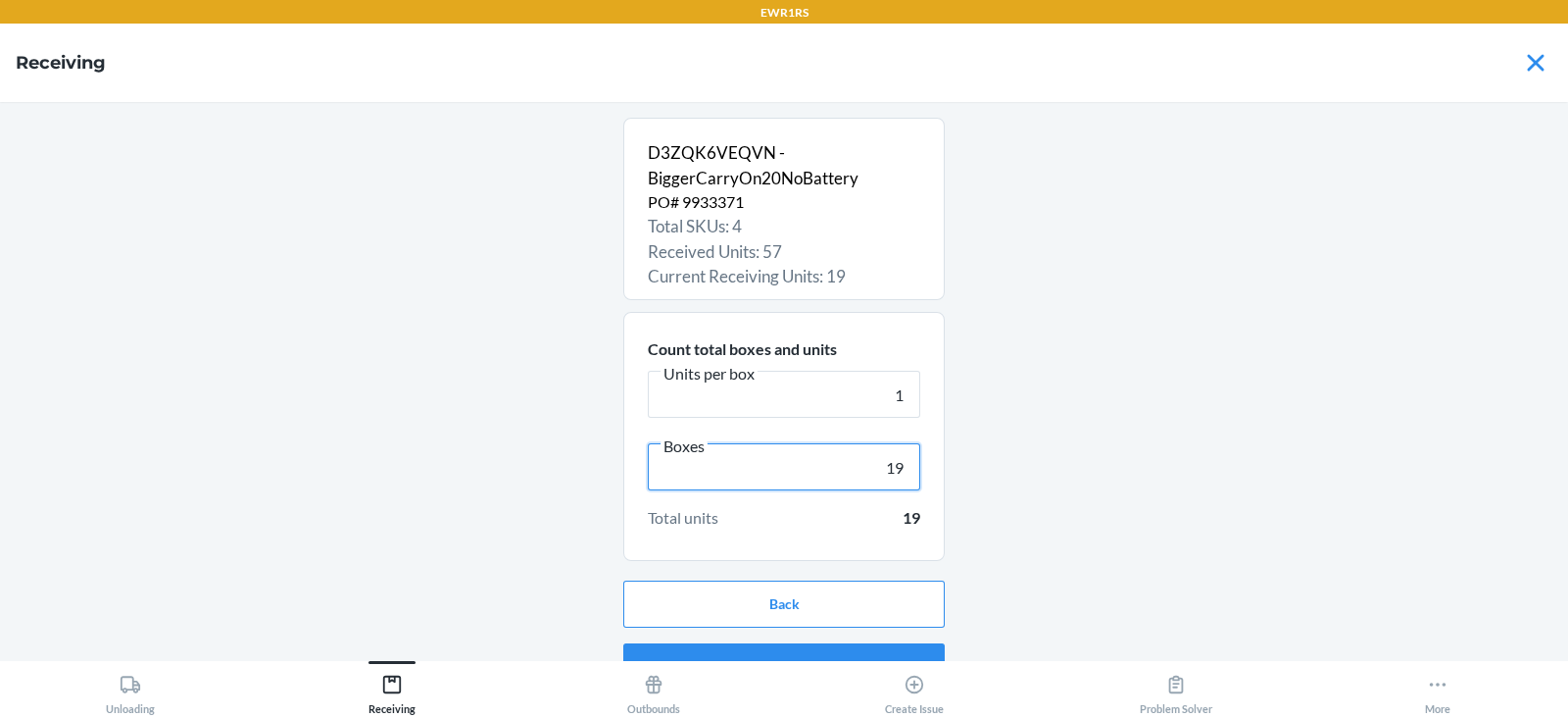
scroll to position [37, 0]
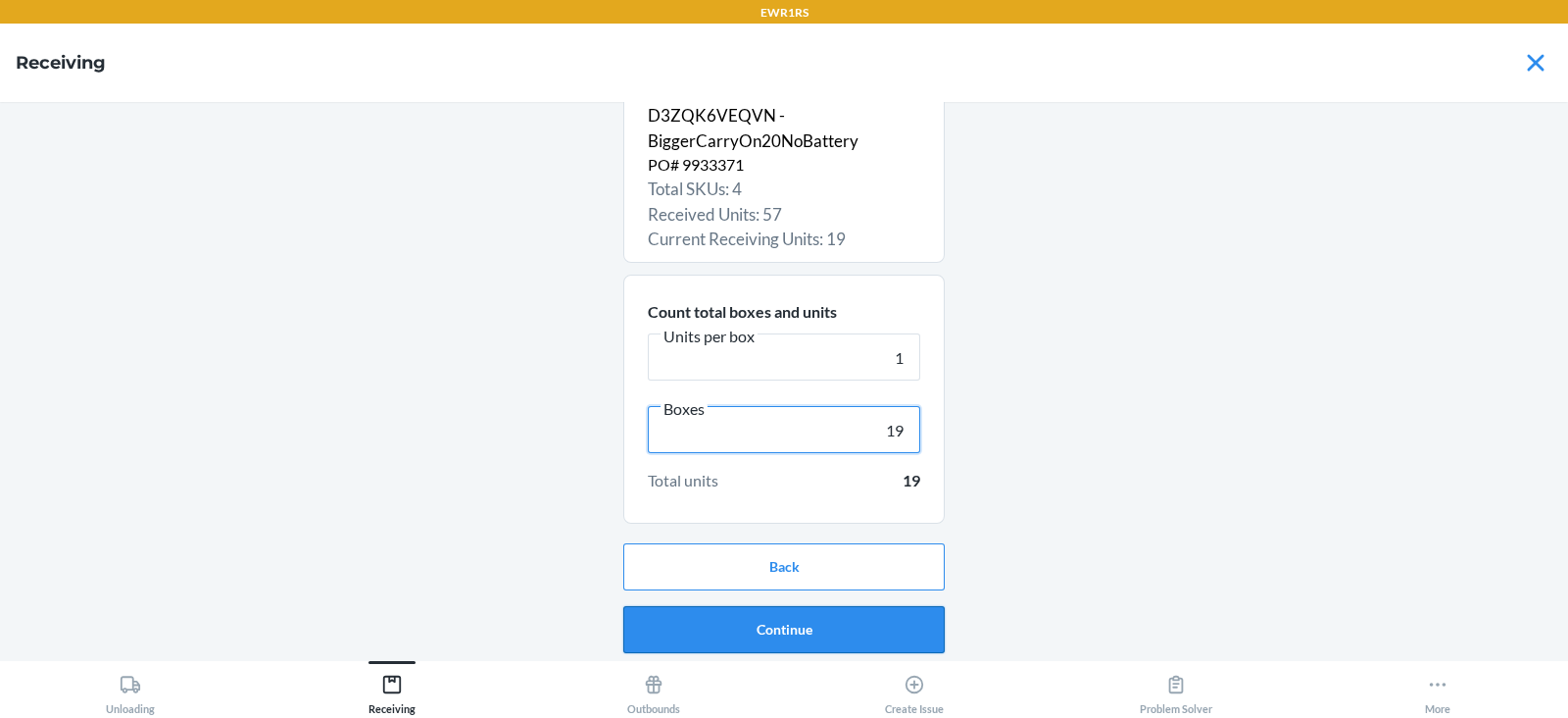
type input "19"
click at [770, 636] on button "Continue" at bounding box center [784, 629] width 322 height 47
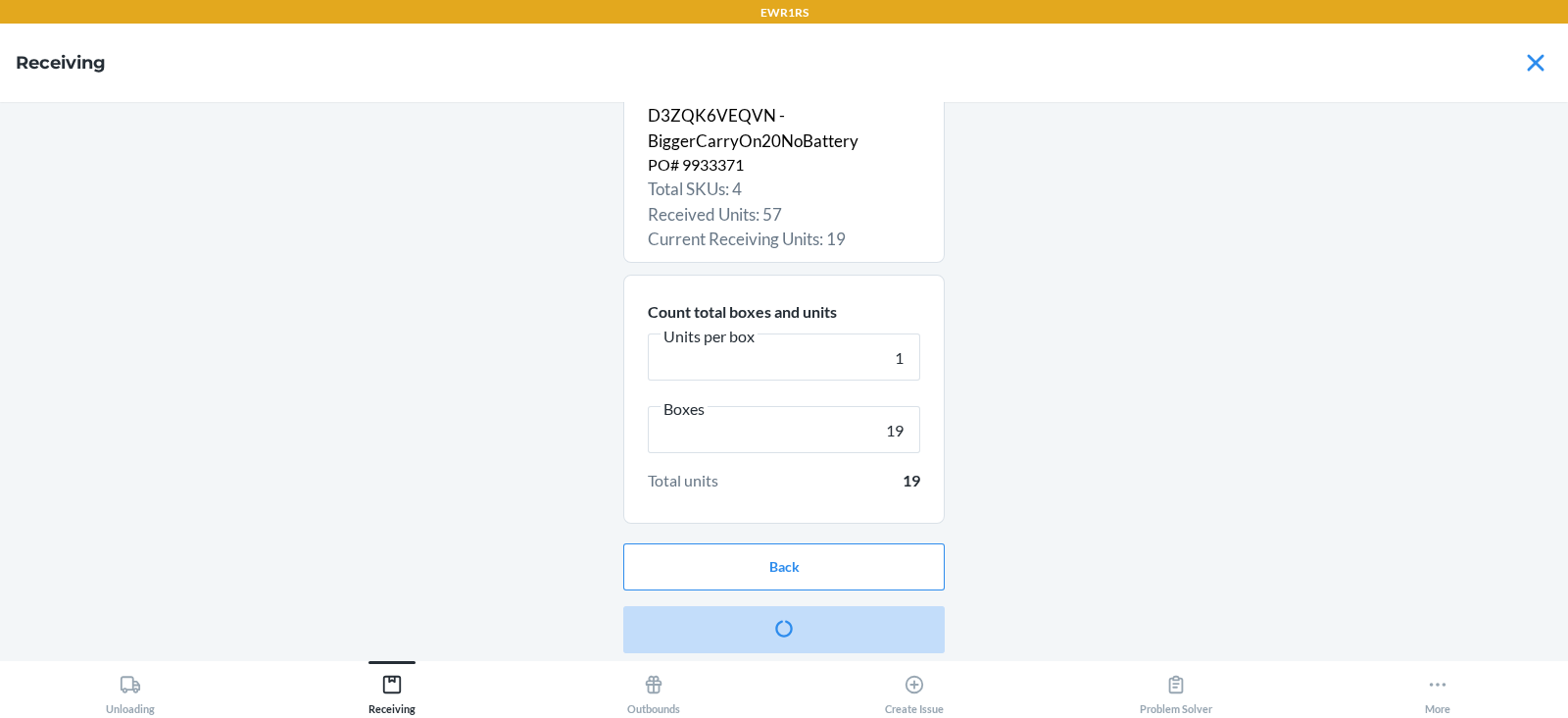
scroll to position [0, 0]
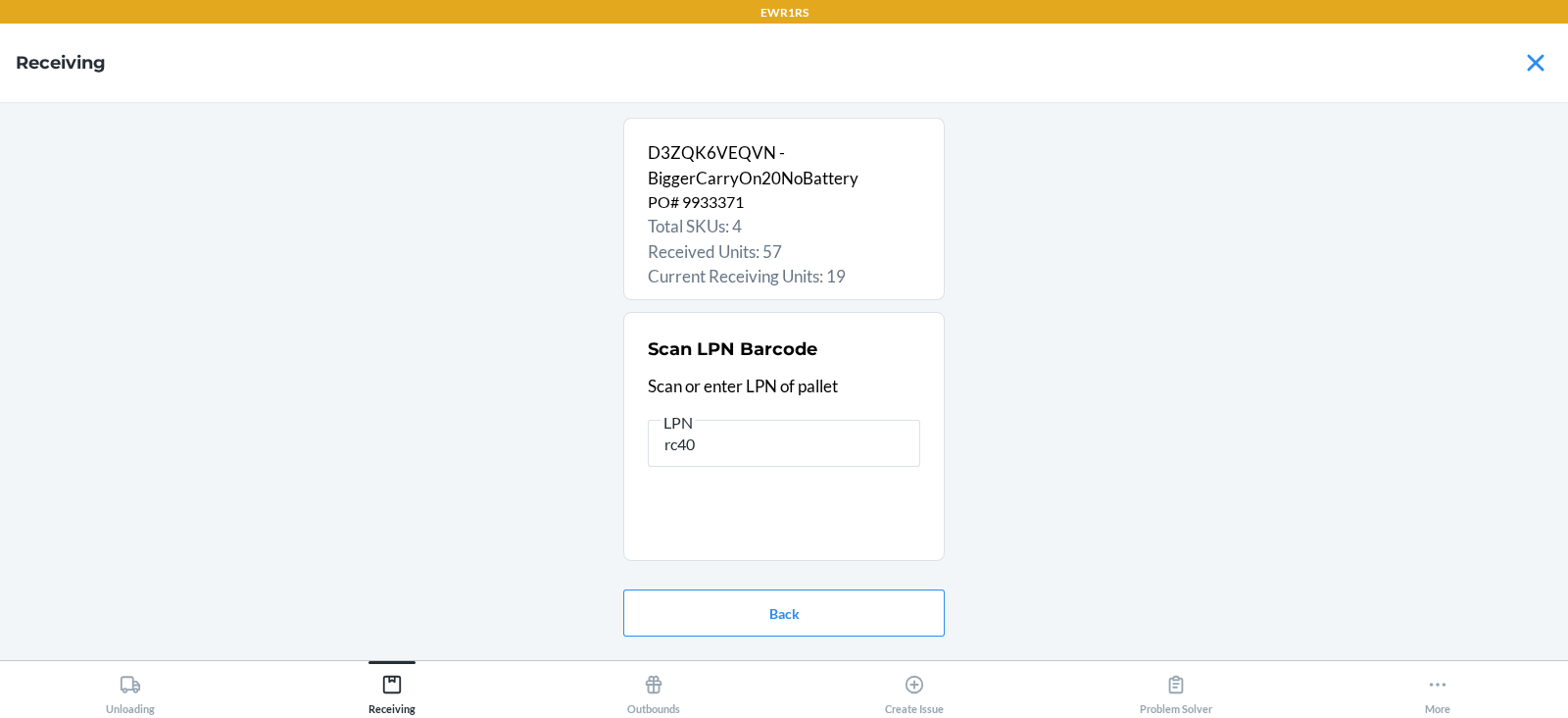
type input "rc400"
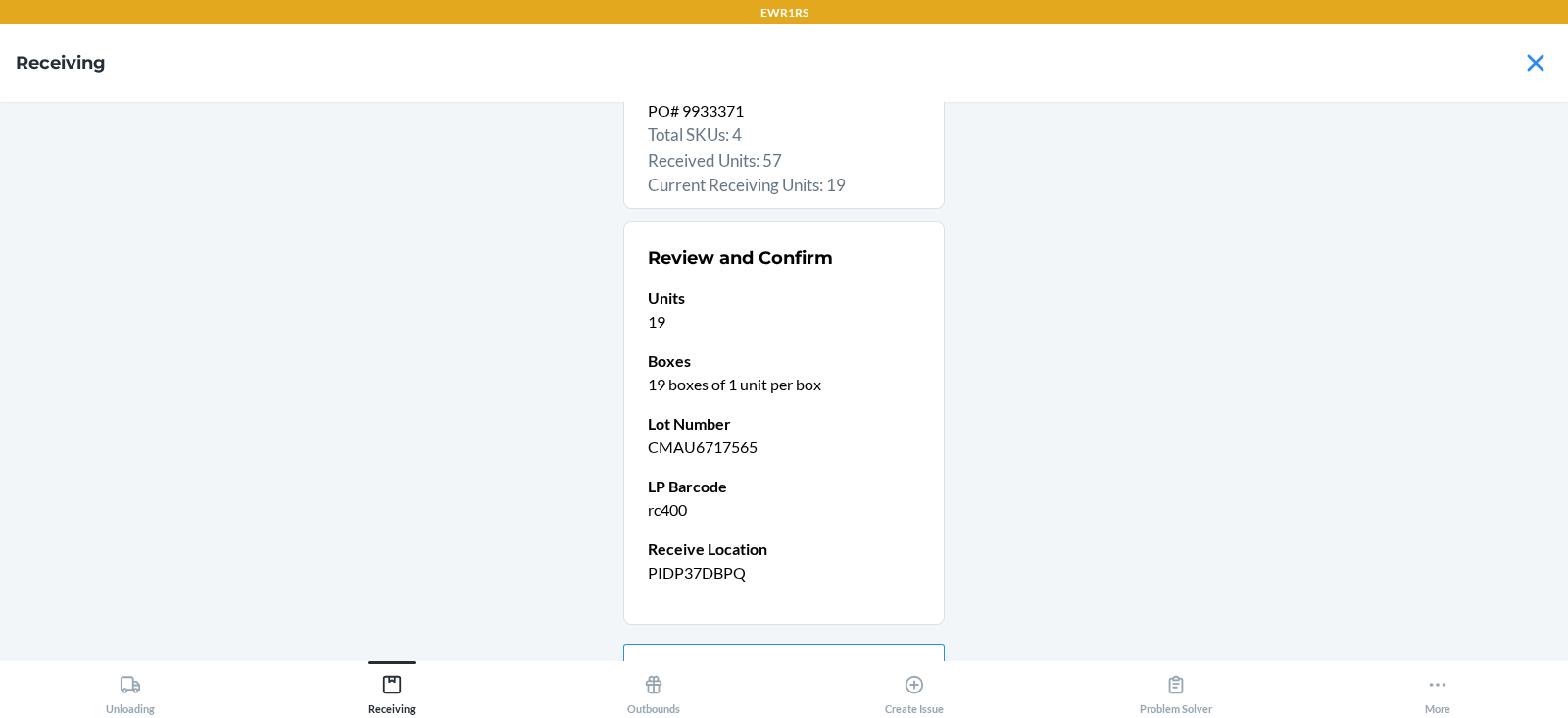
scroll to position [191, 0]
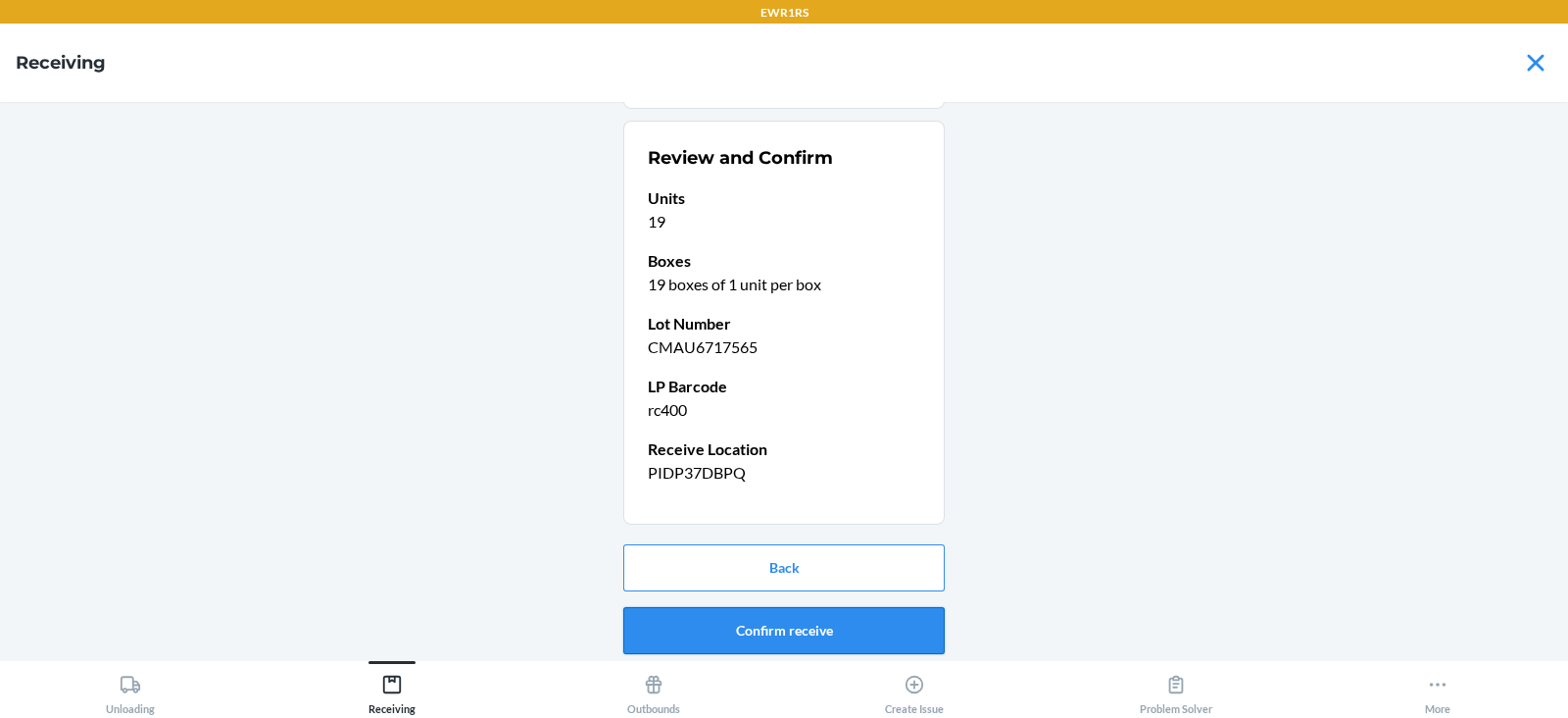
click at [682, 629] on button "Confirm receive" at bounding box center [784, 630] width 322 height 47
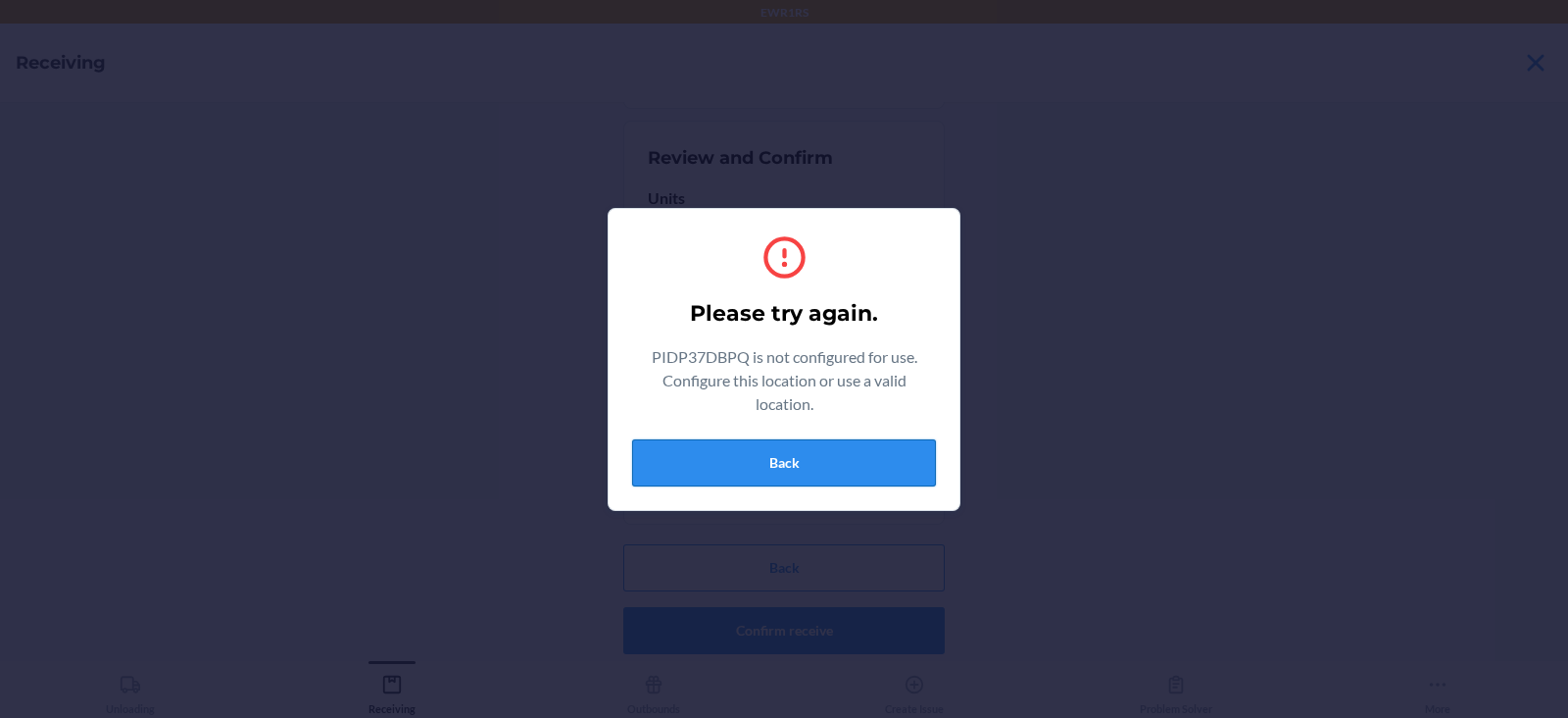
click at [733, 444] on button "Back" at bounding box center [784, 463] width 304 height 47
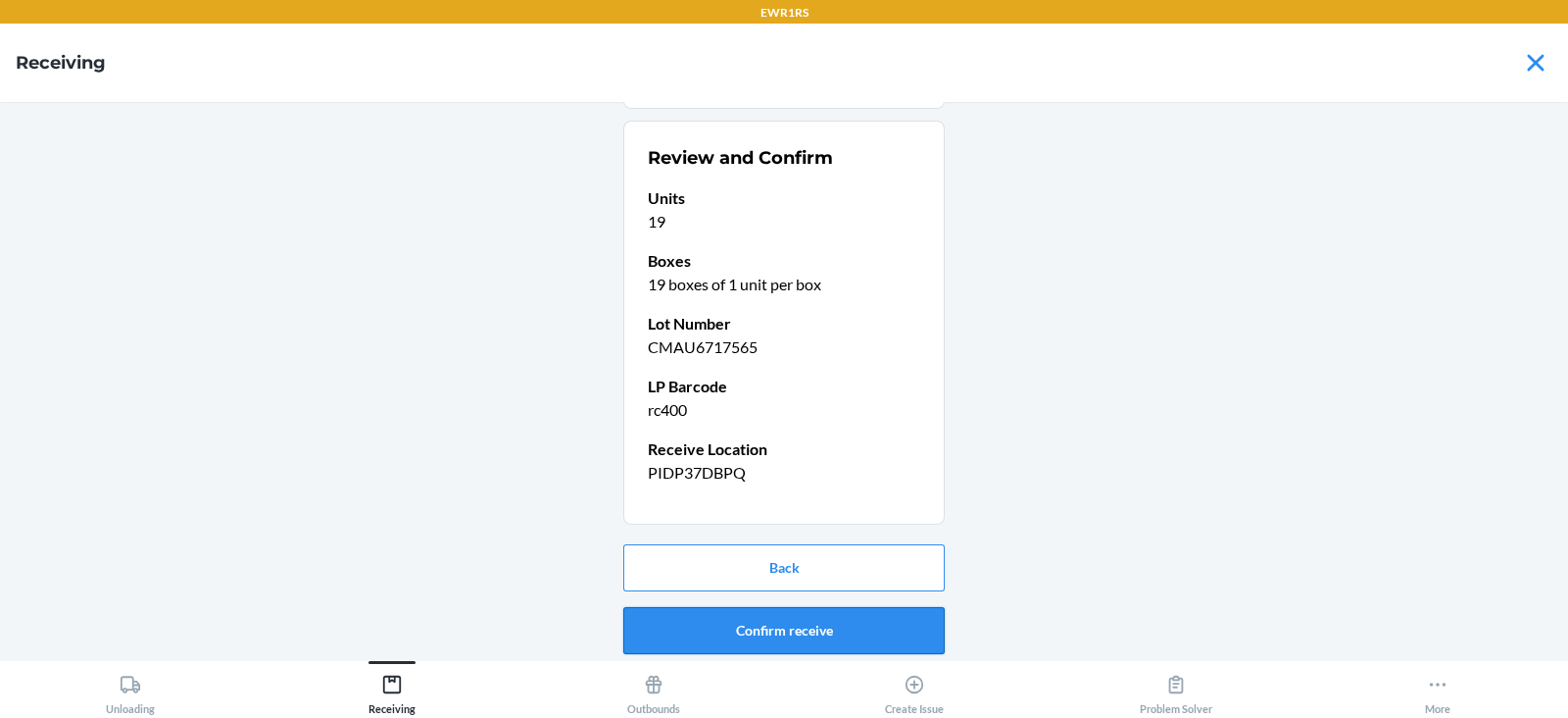
click at [755, 630] on button "Confirm receive" at bounding box center [784, 630] width 322 height 47
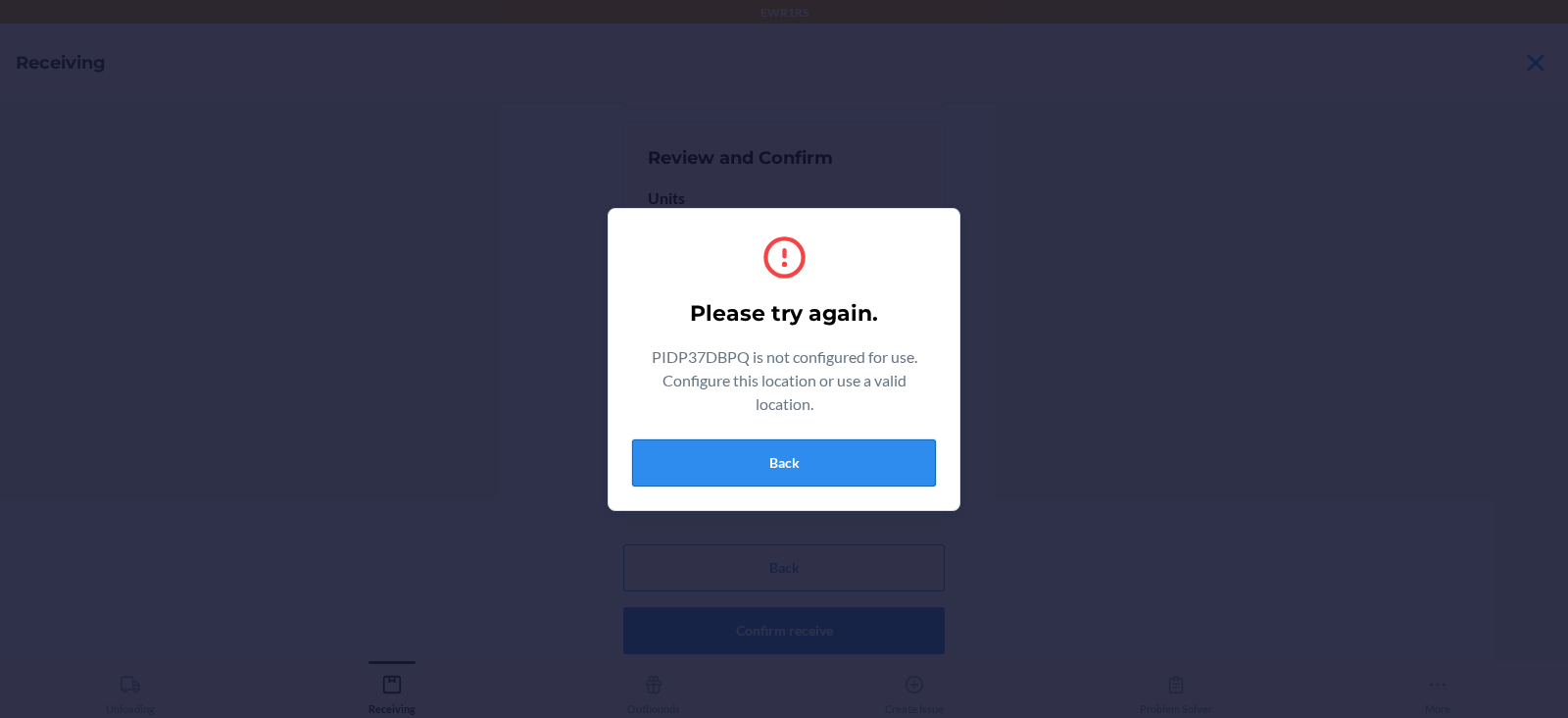
click at [759, 466] on button "Back" at bounding box center [784, 463] width 304 height 47
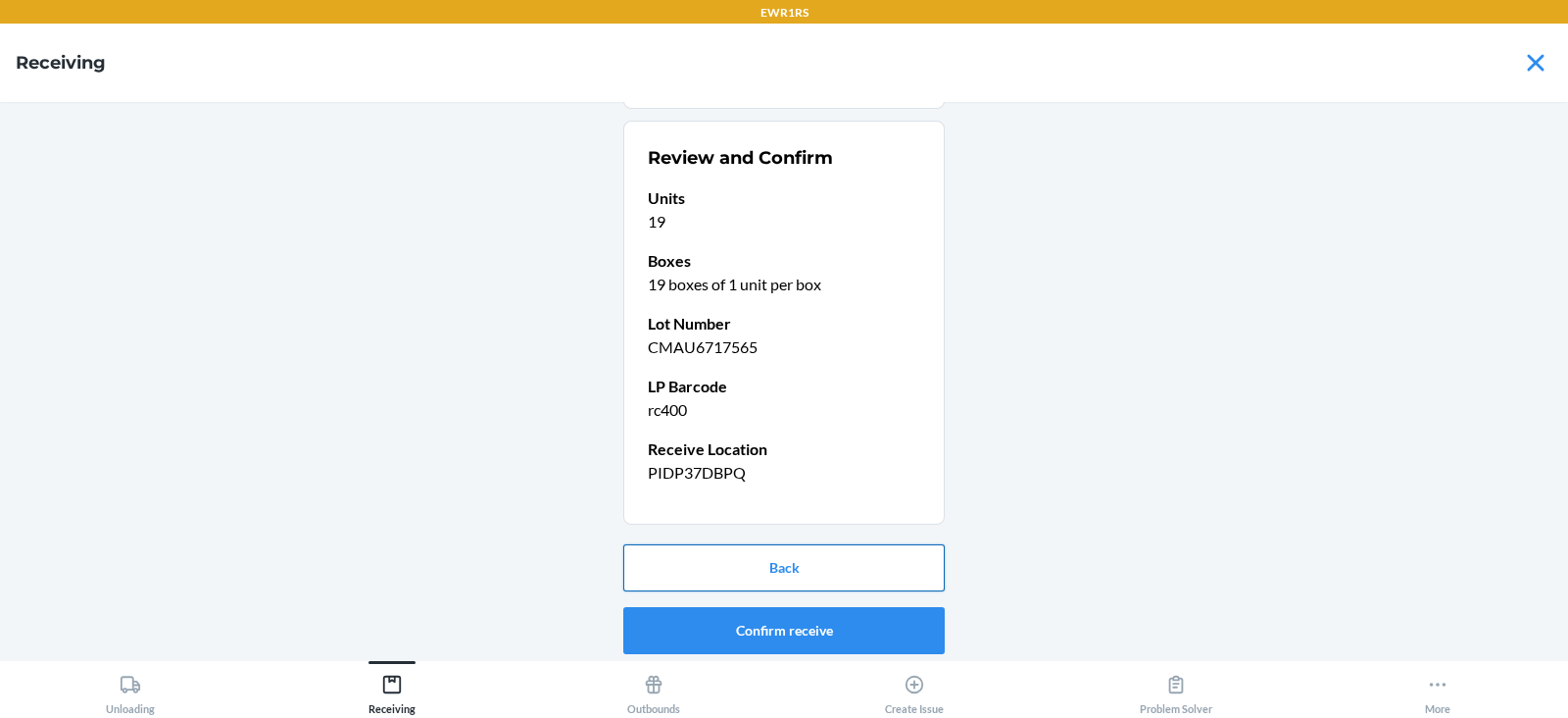
click at [706, 558] on button "Back" at bounding box center [784, 568] width 322 height 47
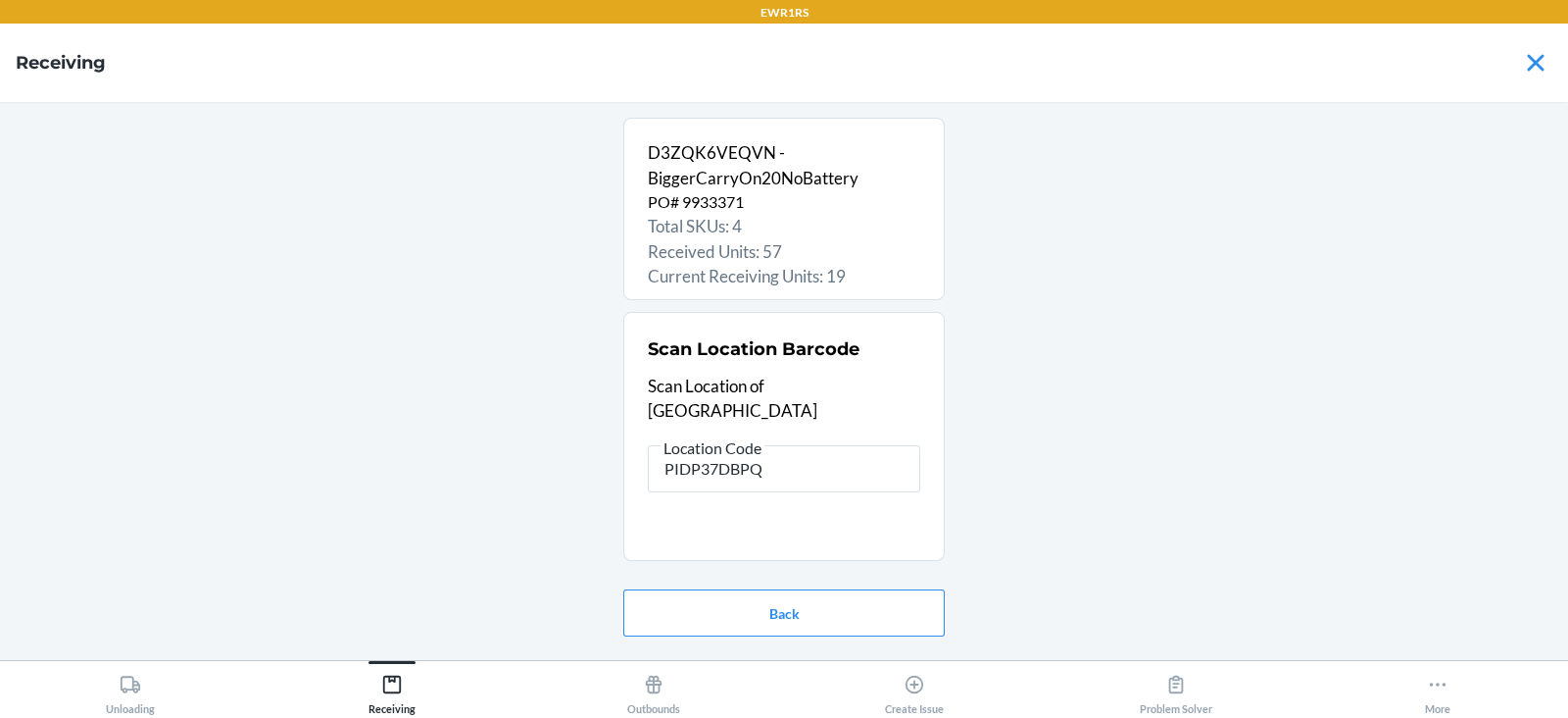
scroll to position [0, 0]
click at [722, 611] on button "Back" at bounding box center [784, 613] width 322 height 47
click at [764, 441] on input "rc400" at bounding box center [784, 443] width 273 height 47
type input "PIDP37DBP"
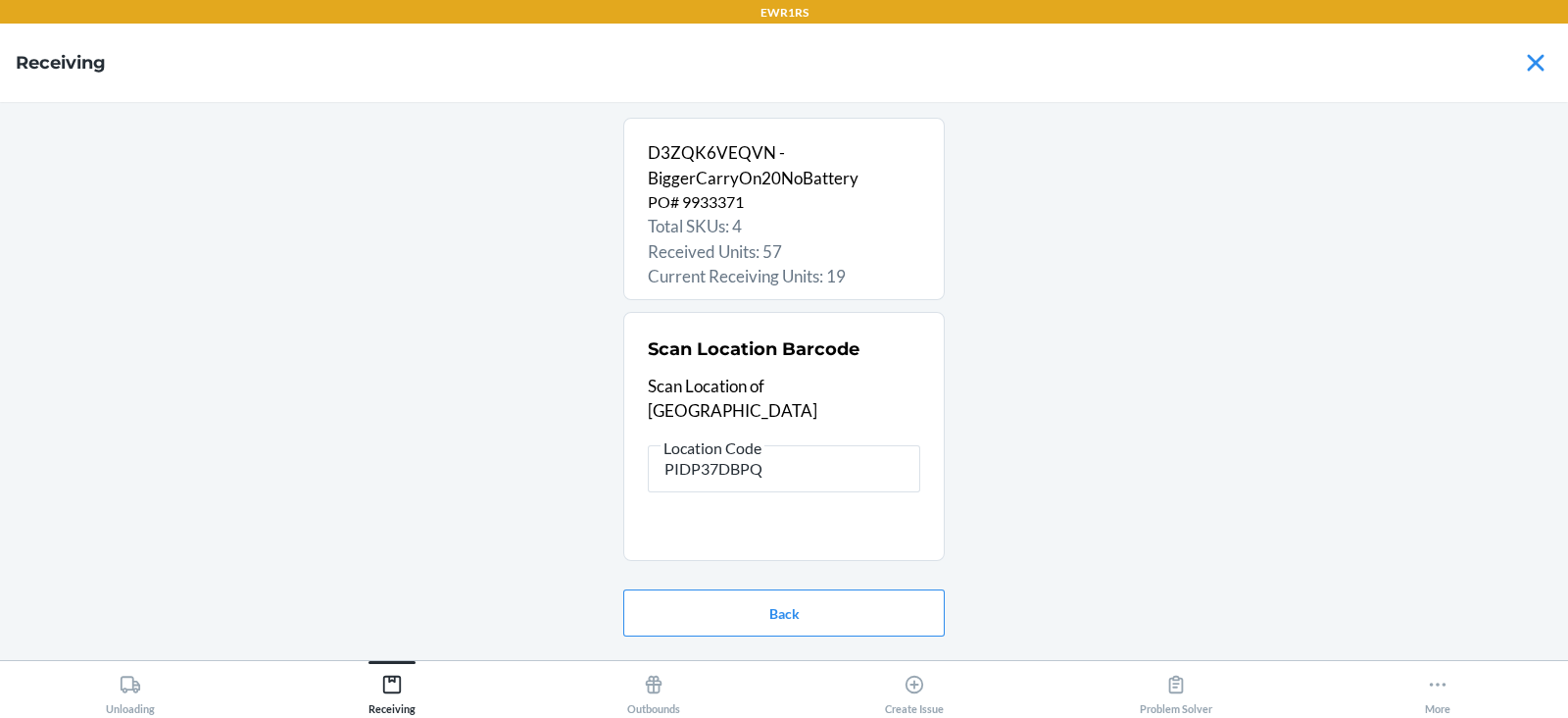
click at [764, 445] on input "PIDP37DBPQ" at bounding box center [784, 469] width 273 height 47
type input "rs400"
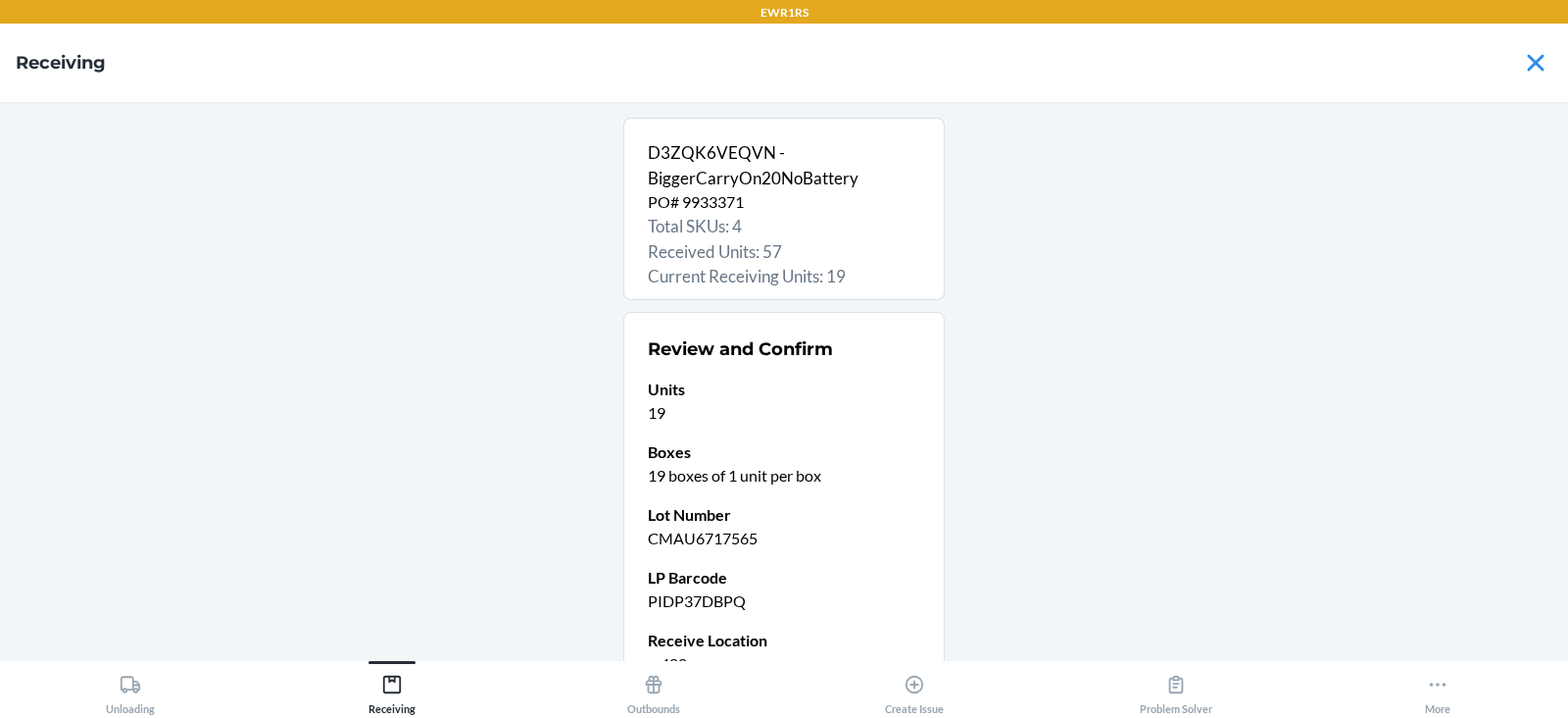
scroll to position [191, 0]
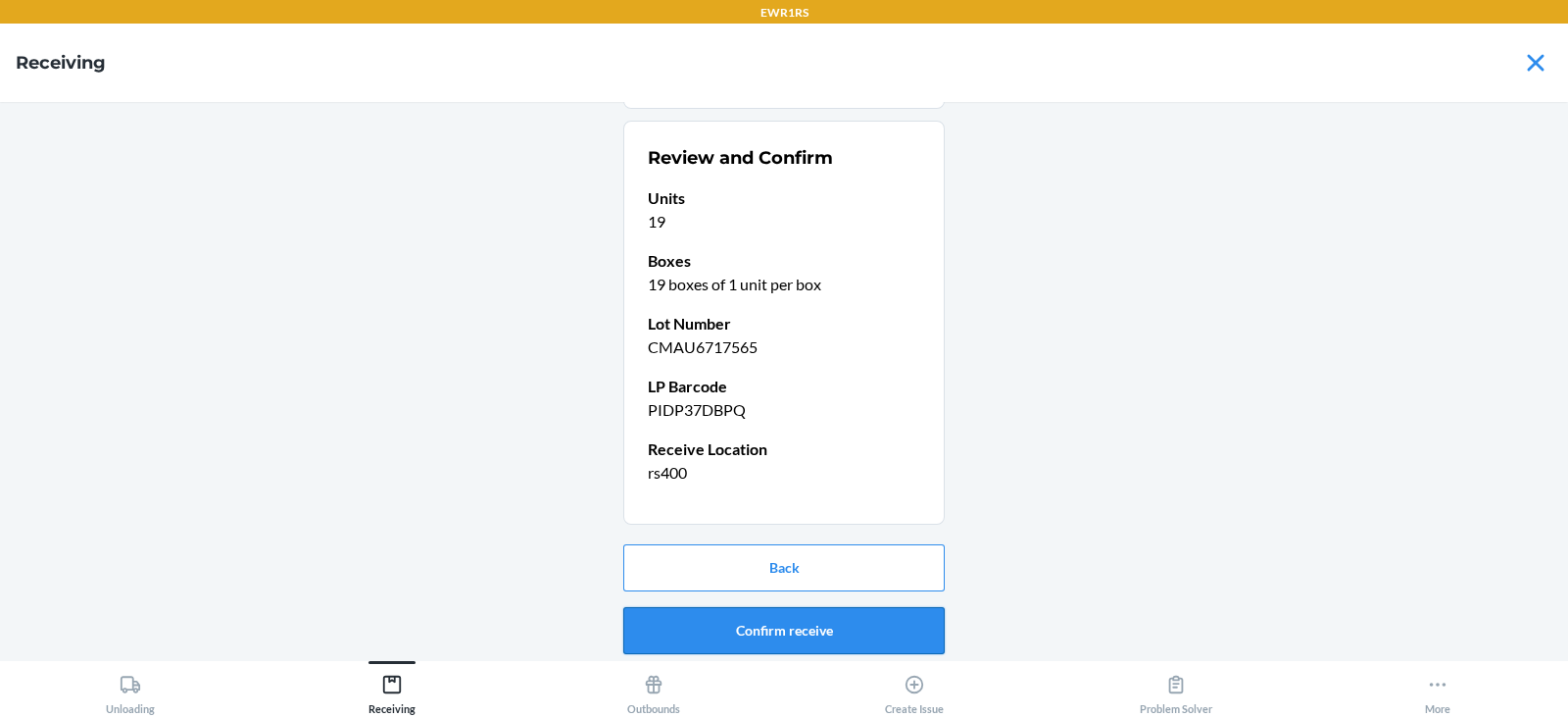
click at [700, 629] on button "Confirm receive" at bounding box center [784, 630] width 322 height 47
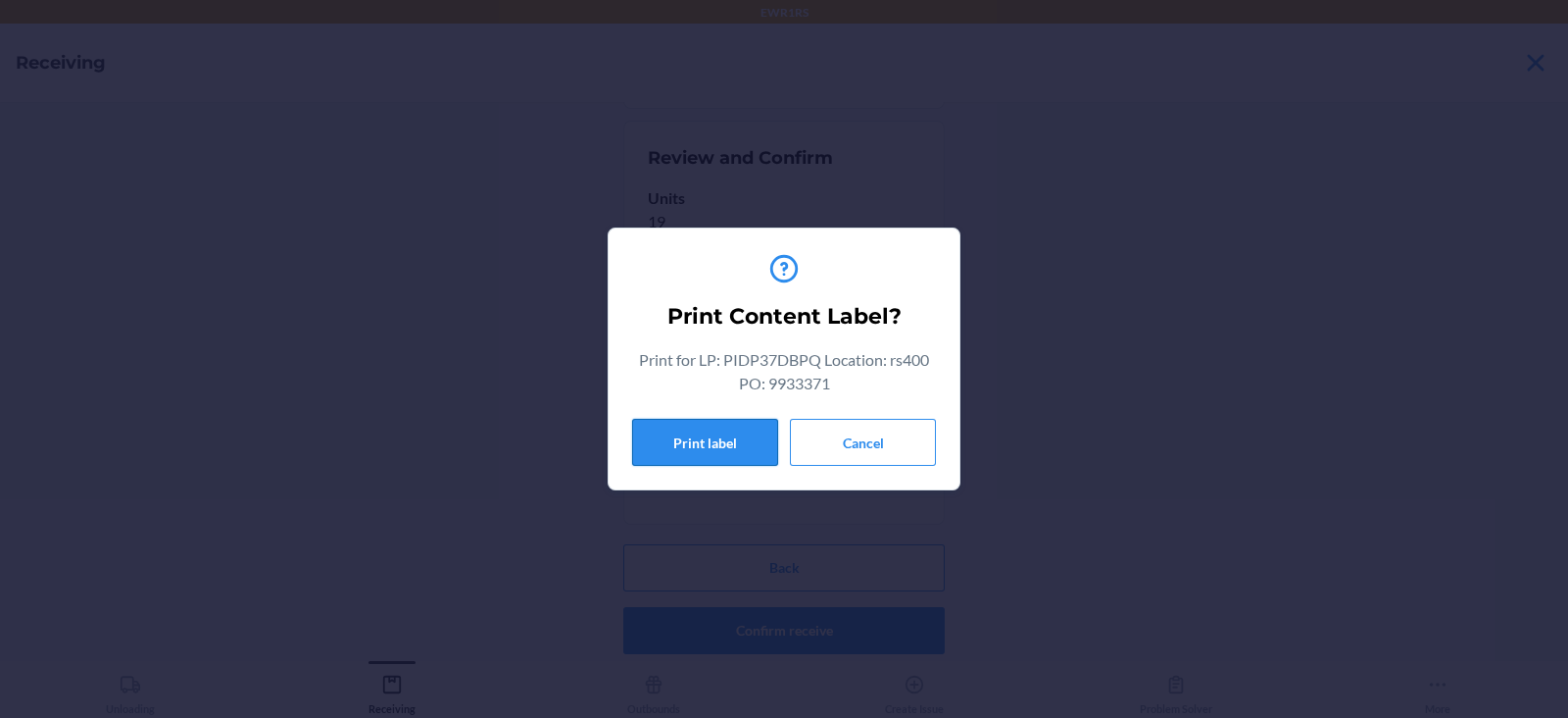
click at [730, 427] on button "Print label" at bounding box center [705, 442] width 146 height 47
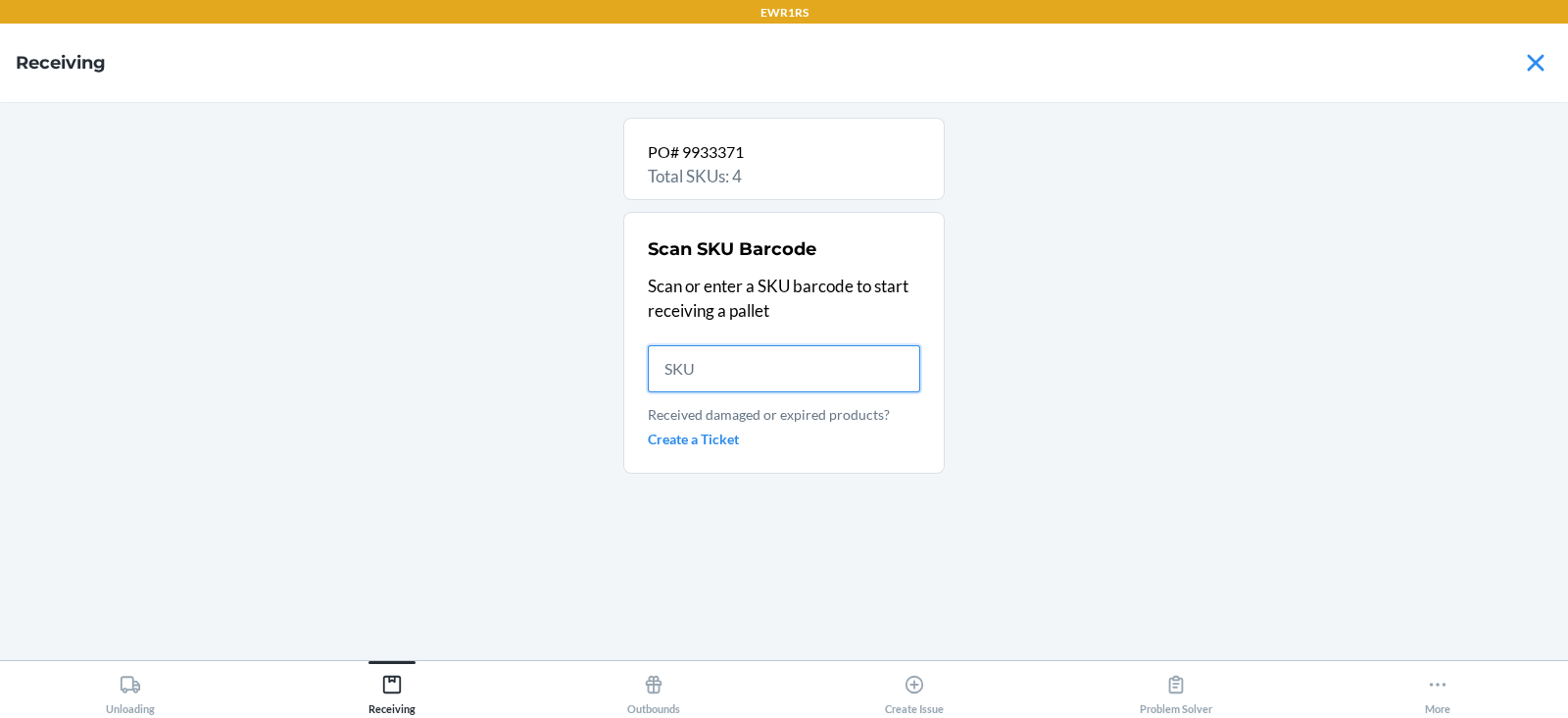
scroll to position [0, 0]
click at [760, 368] on input "text" at bounding box center [784, 368] width 273 height 47
type input "8401687"
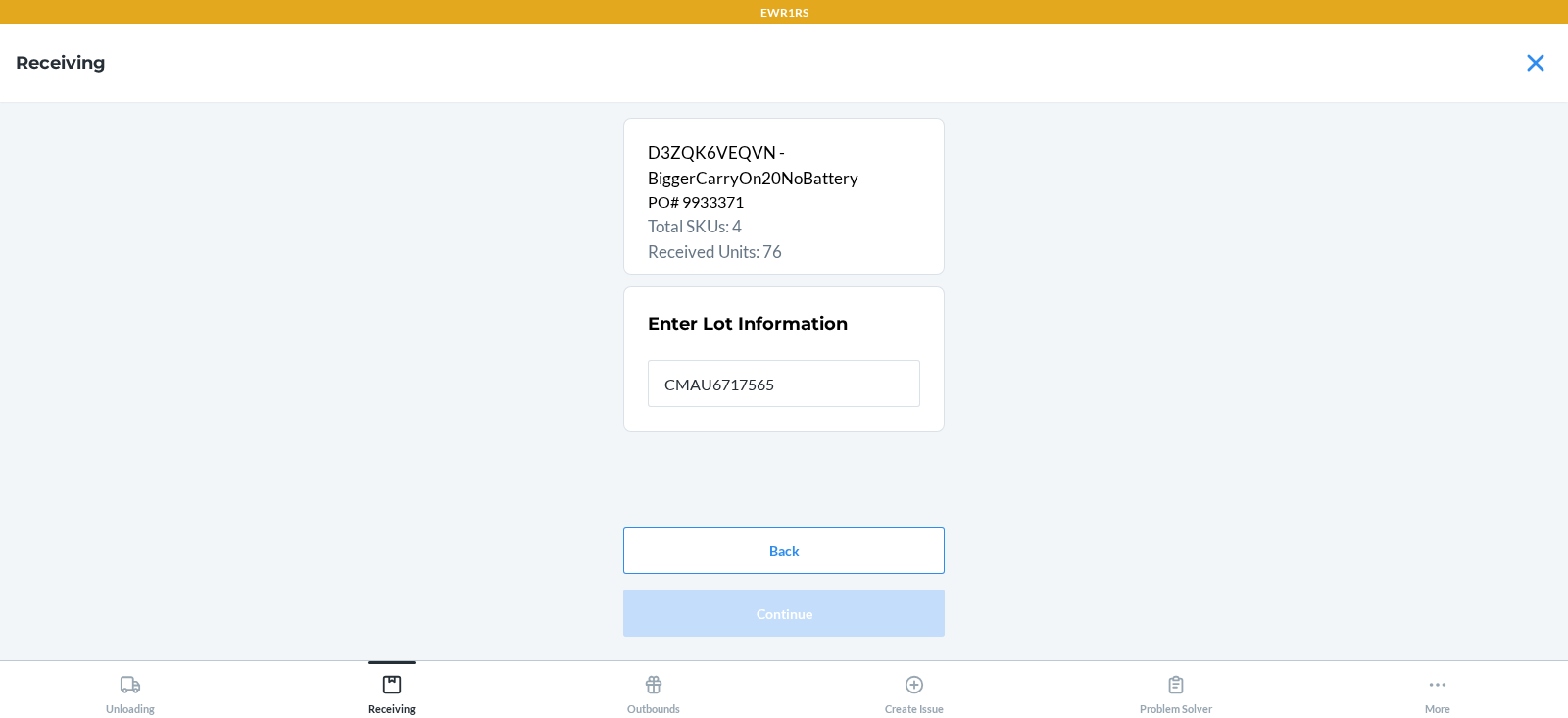
type input "CMAU6717565"
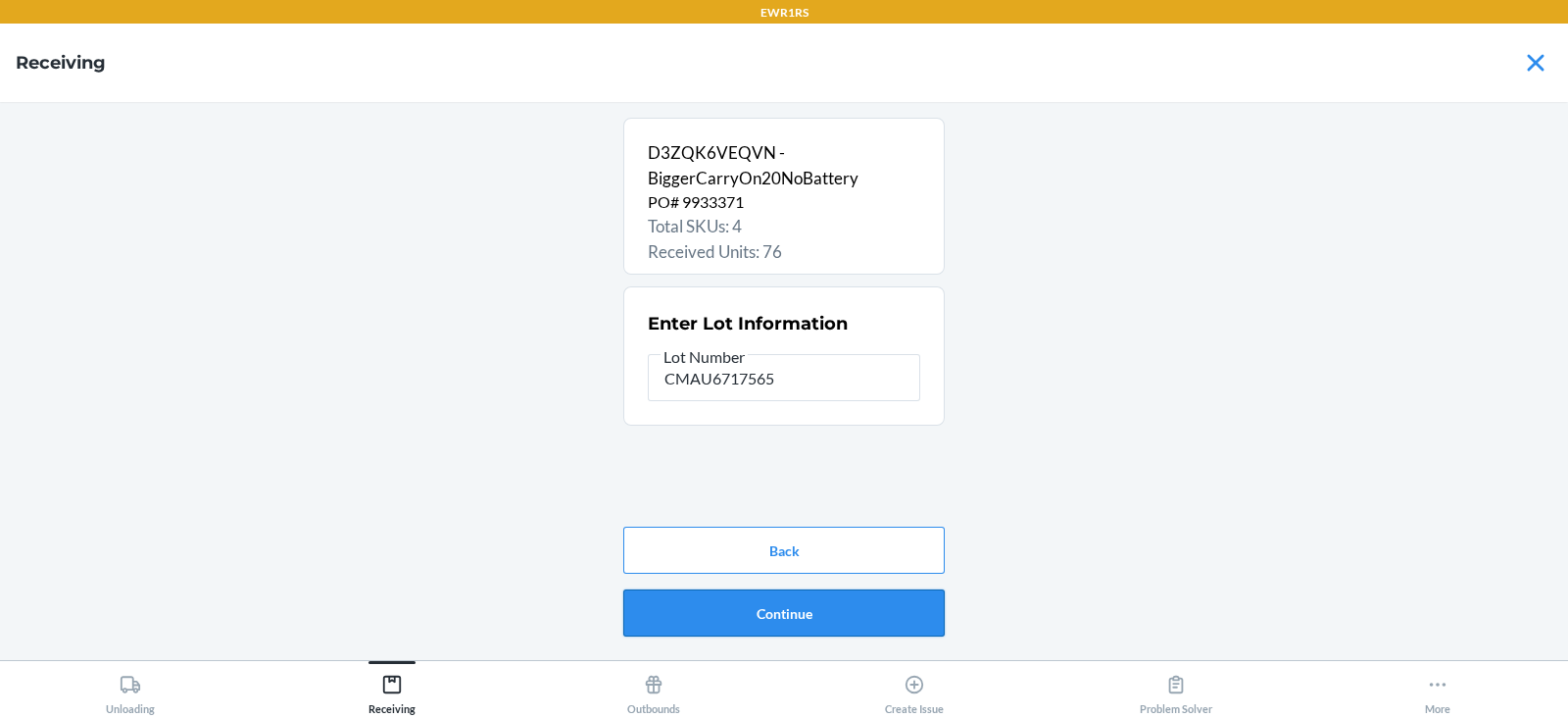
click at [755, 603] on button "Continue" at bounding box center [784, 613] width 322 height 47
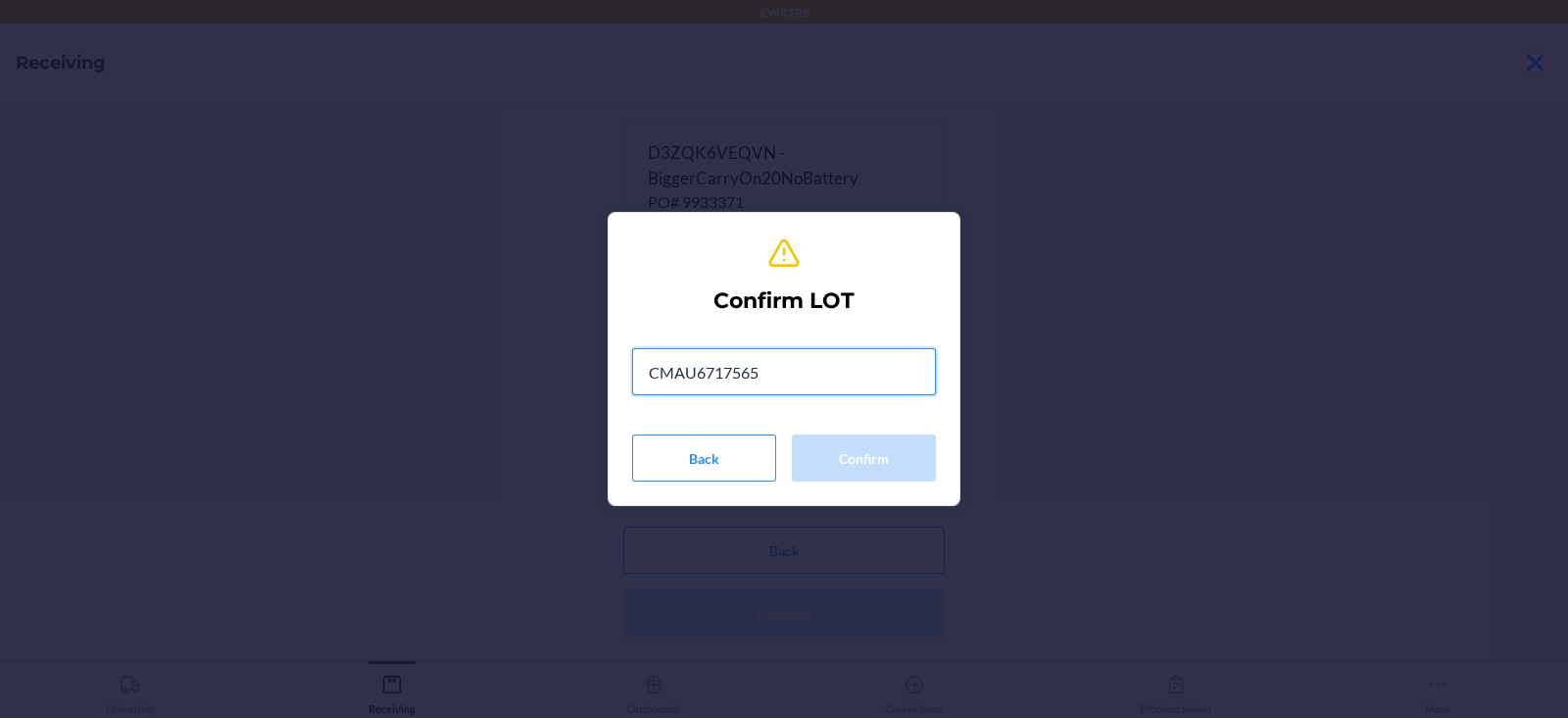
type input "CMAU6717565"
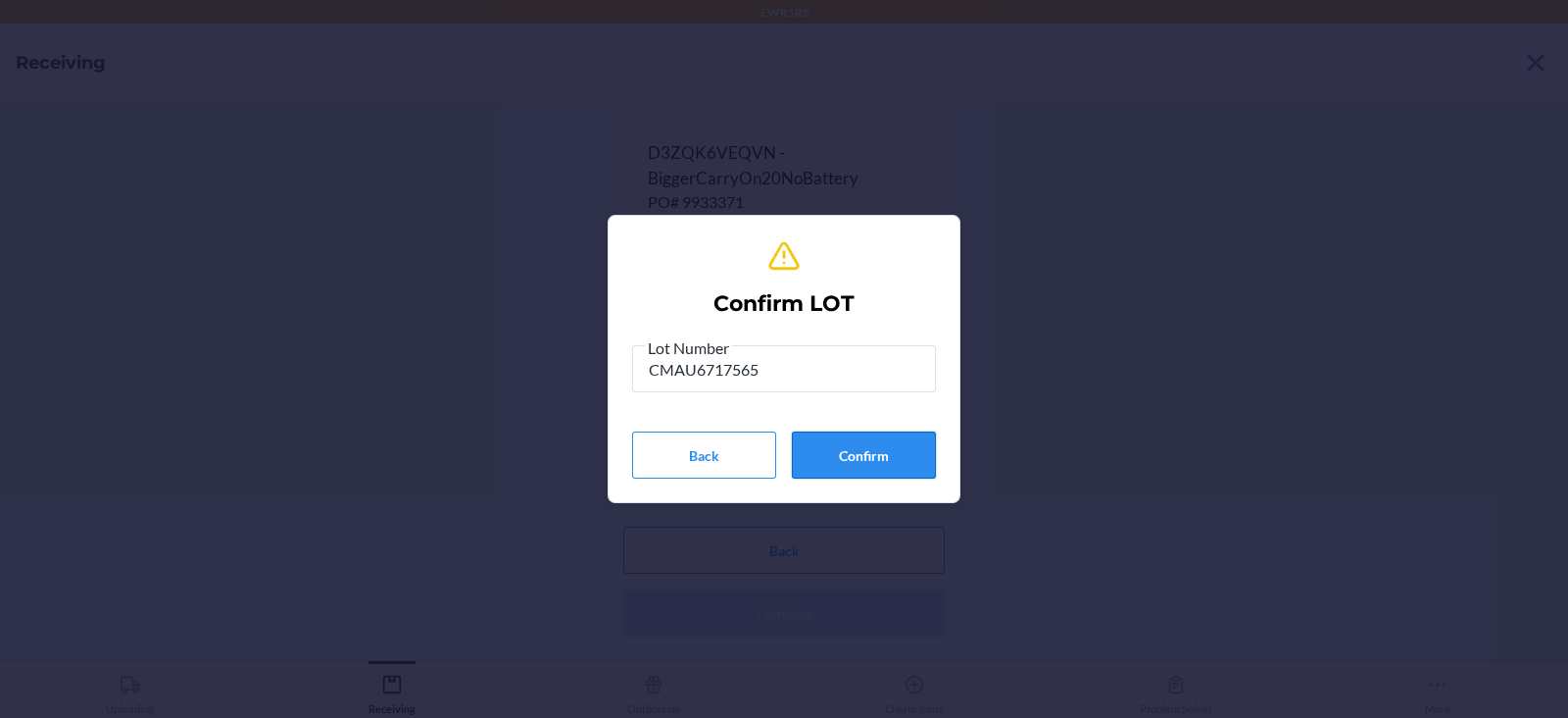
click at [883, 466] on button "Confirm" at bounding box center [863, 455] width 144 height 47
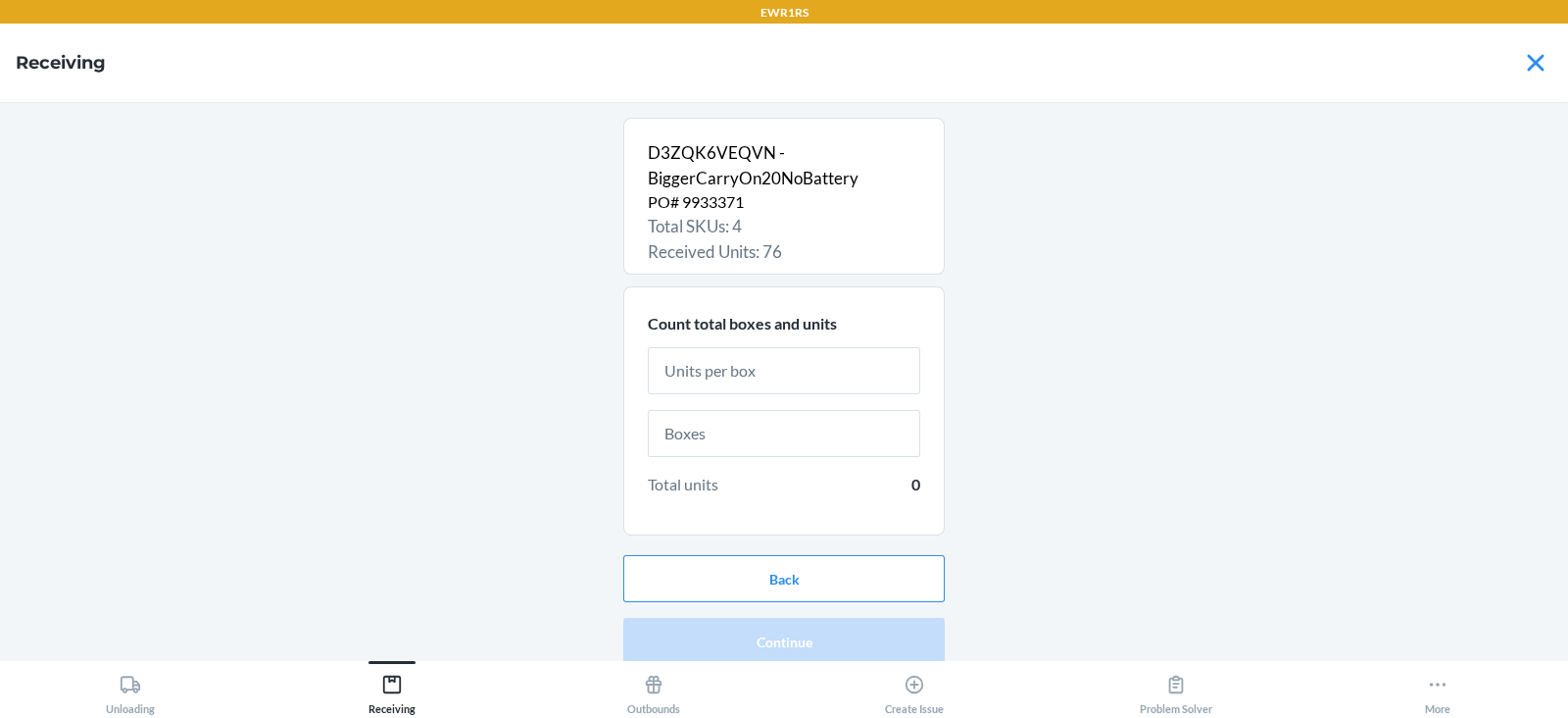
click at [840, 391] on input "text" at bounding box center [784, 370] width 273 height 47
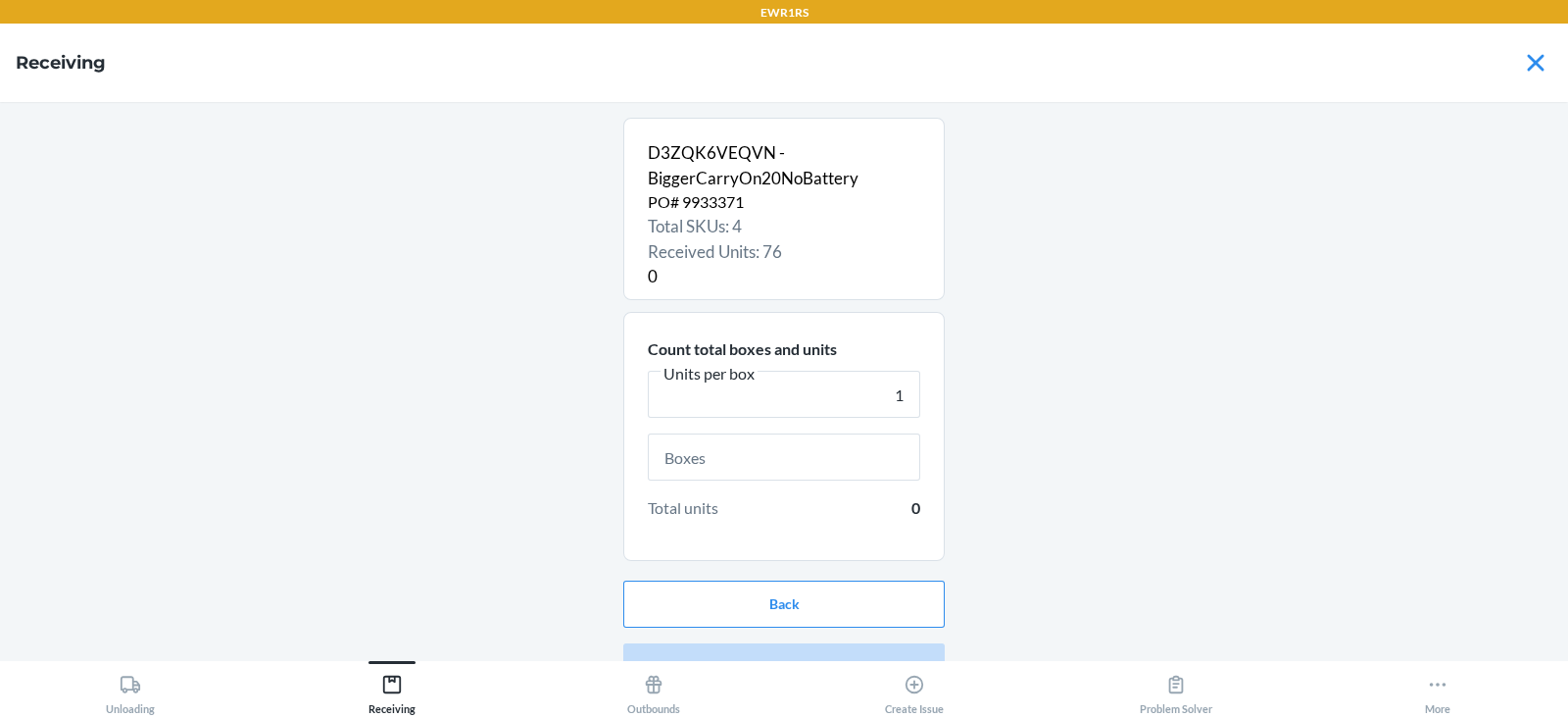
type input "1"
click at [840, 462] on input "text" at bounding box center [784, 457] width 273 height 47
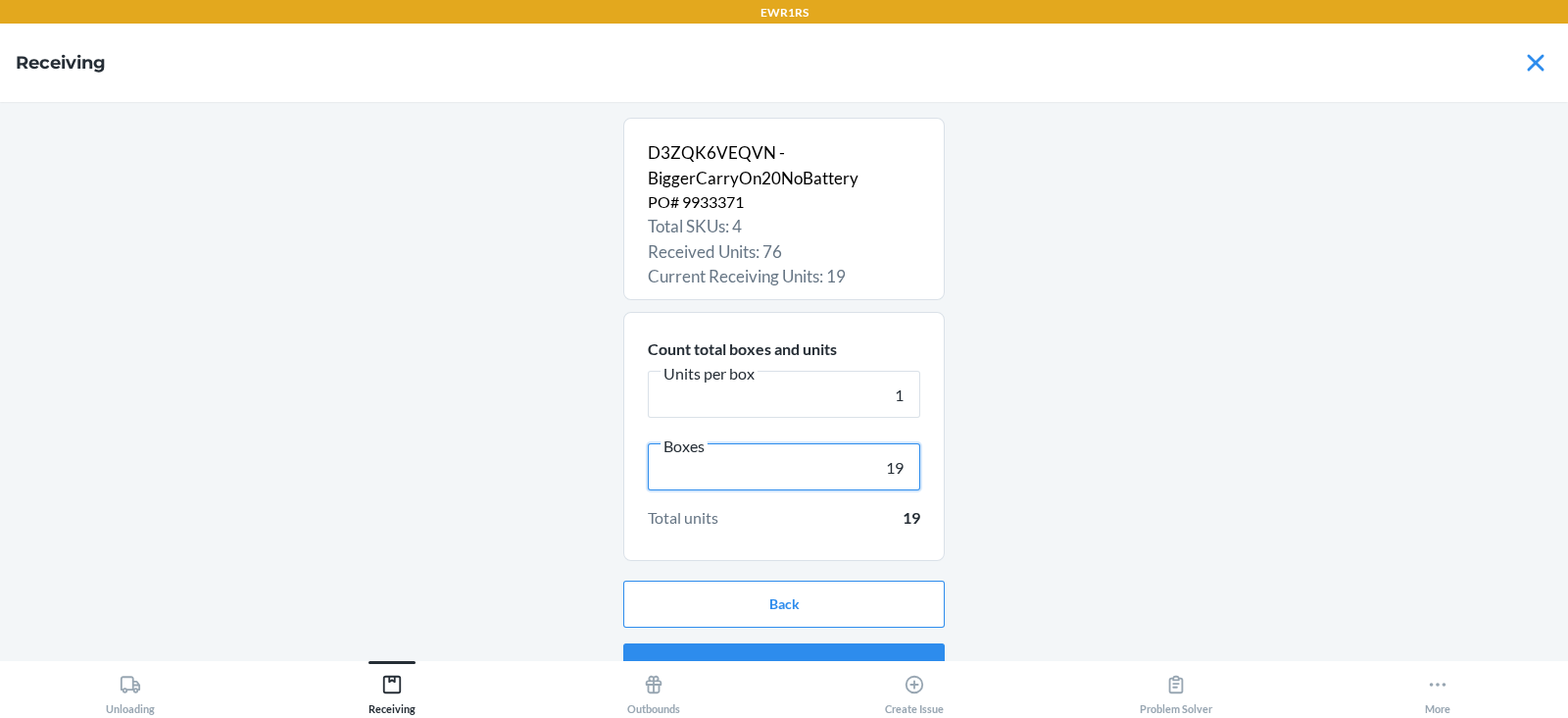
scroll to position [37, 0]
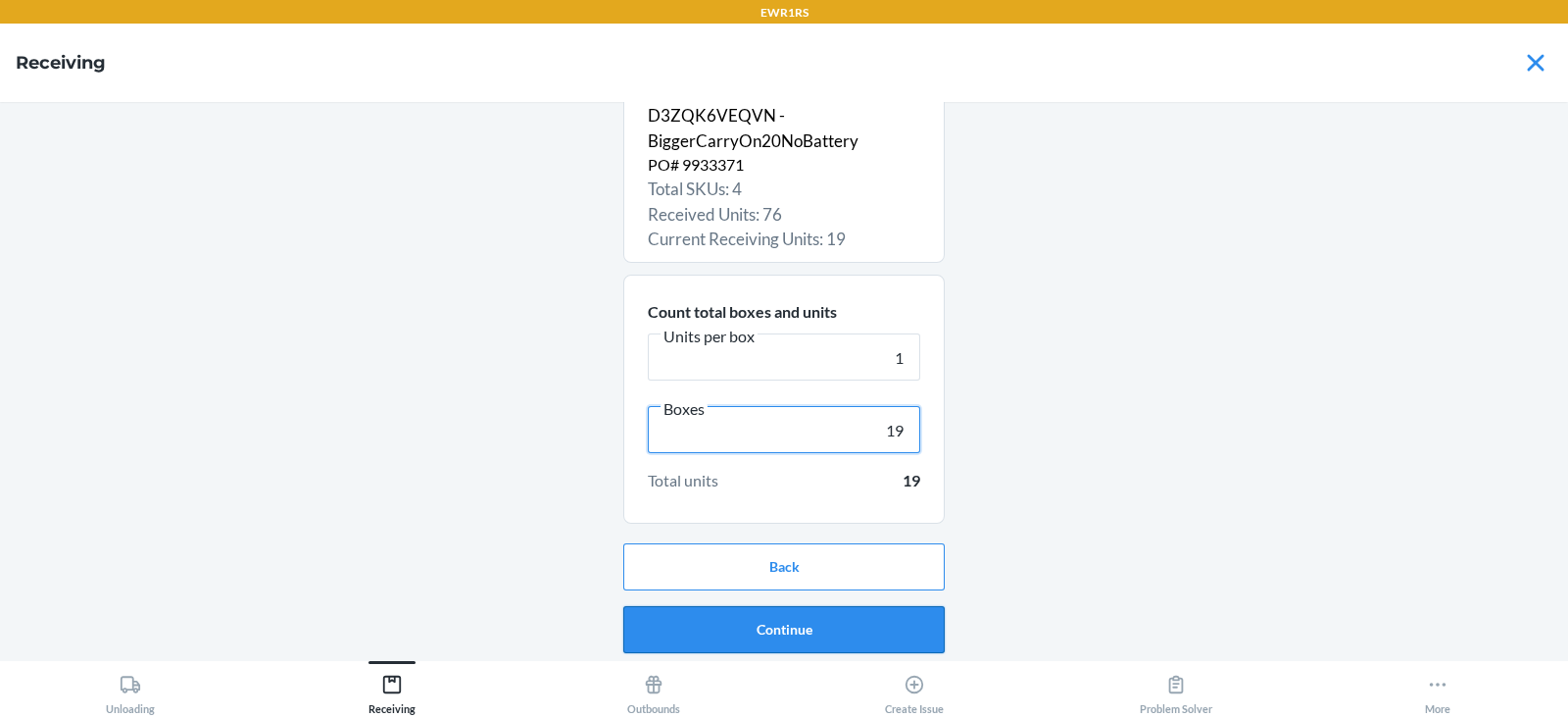
type input "19"
click at [798, 644] on button "Continue" at bounding box center [784, 629] width 322 height 47
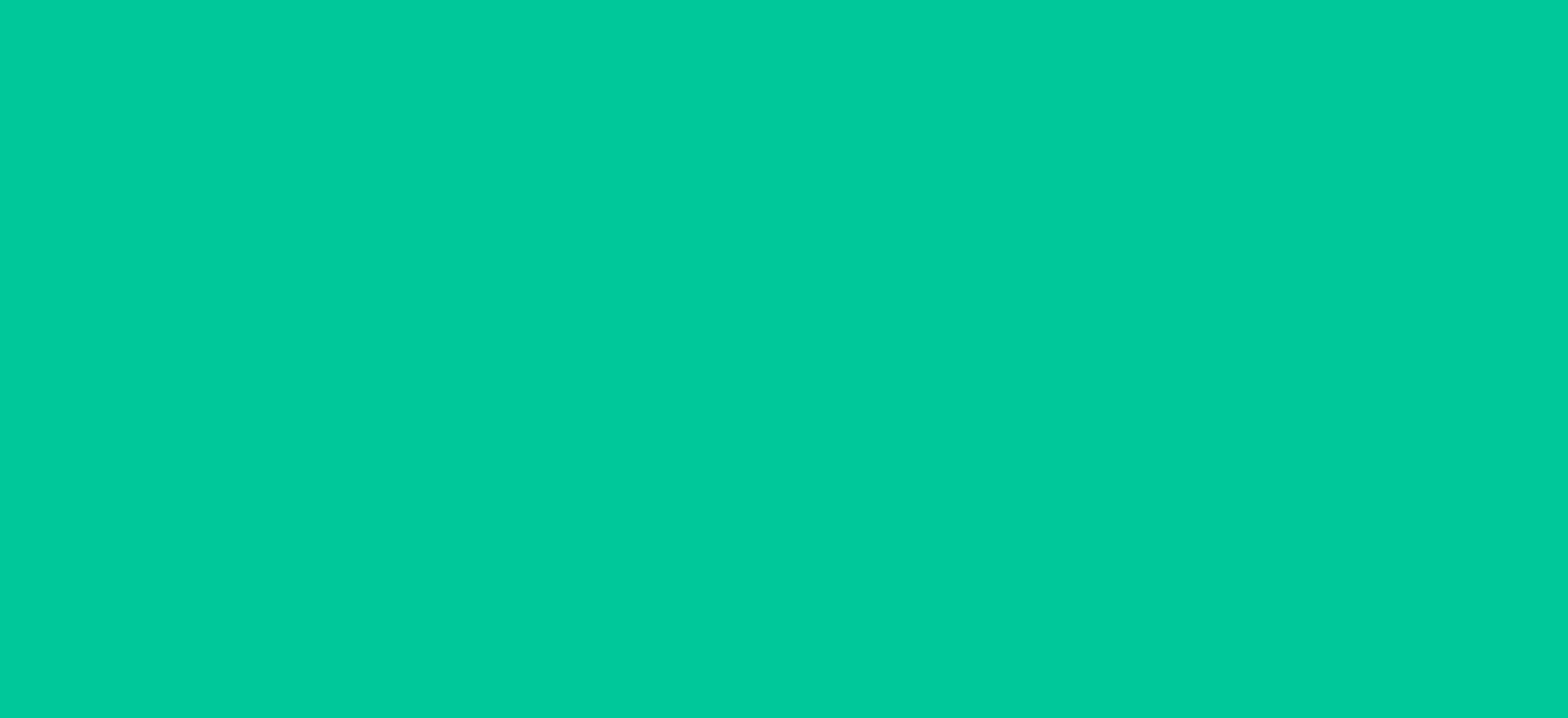
scroll to position [0, 0]
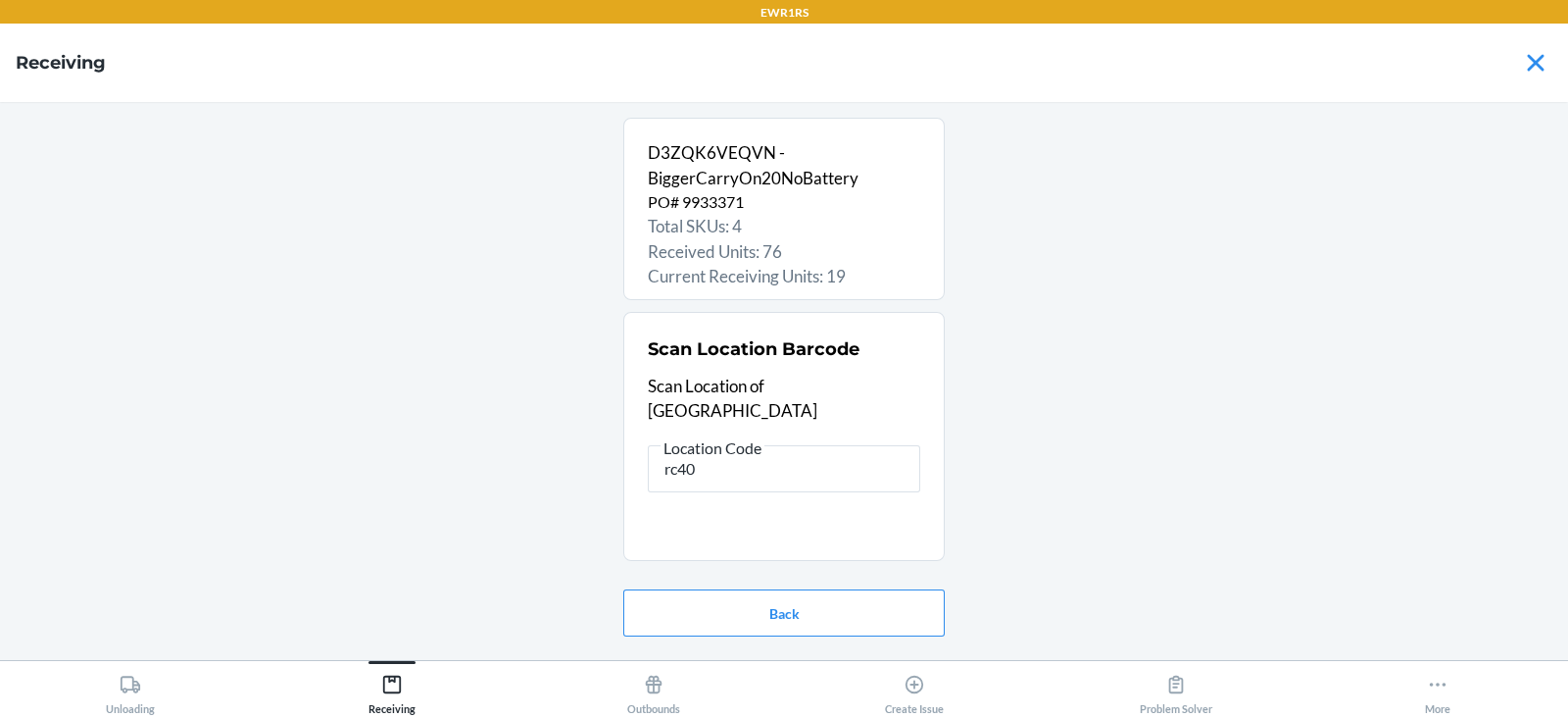
type input "rc400"
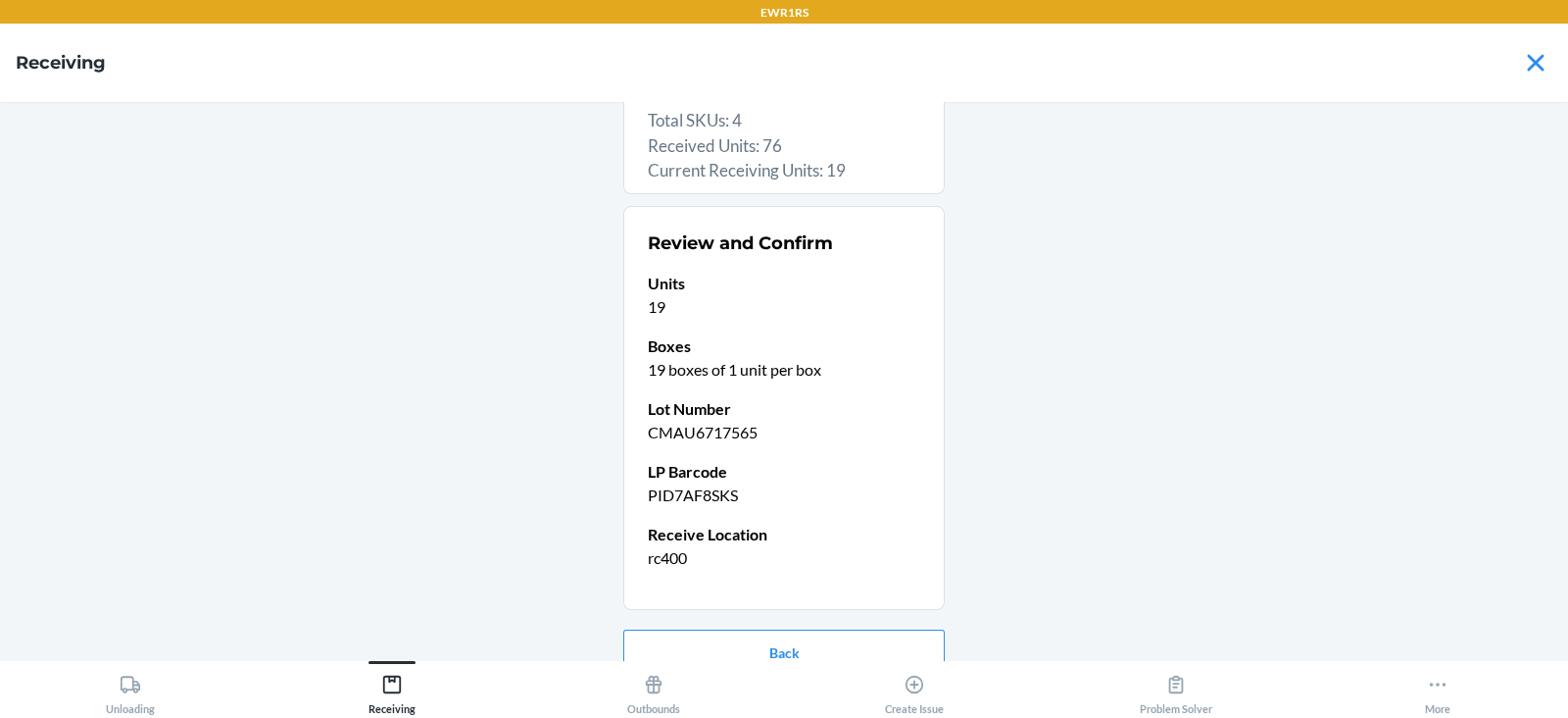
scroll to position [191, 0]
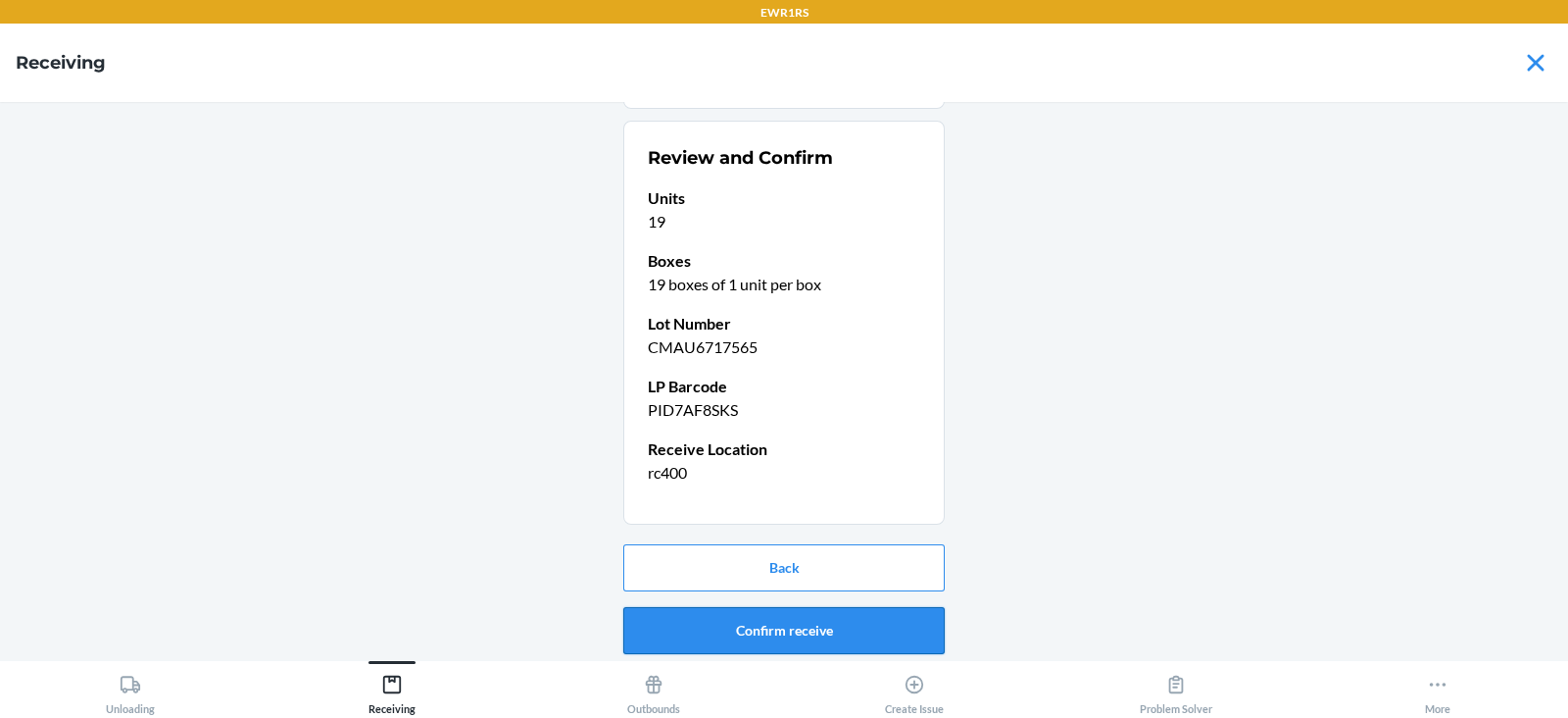
click at [827, 632] on button "Confirm receive" at bounding box center [784, 630] width 322 height 47
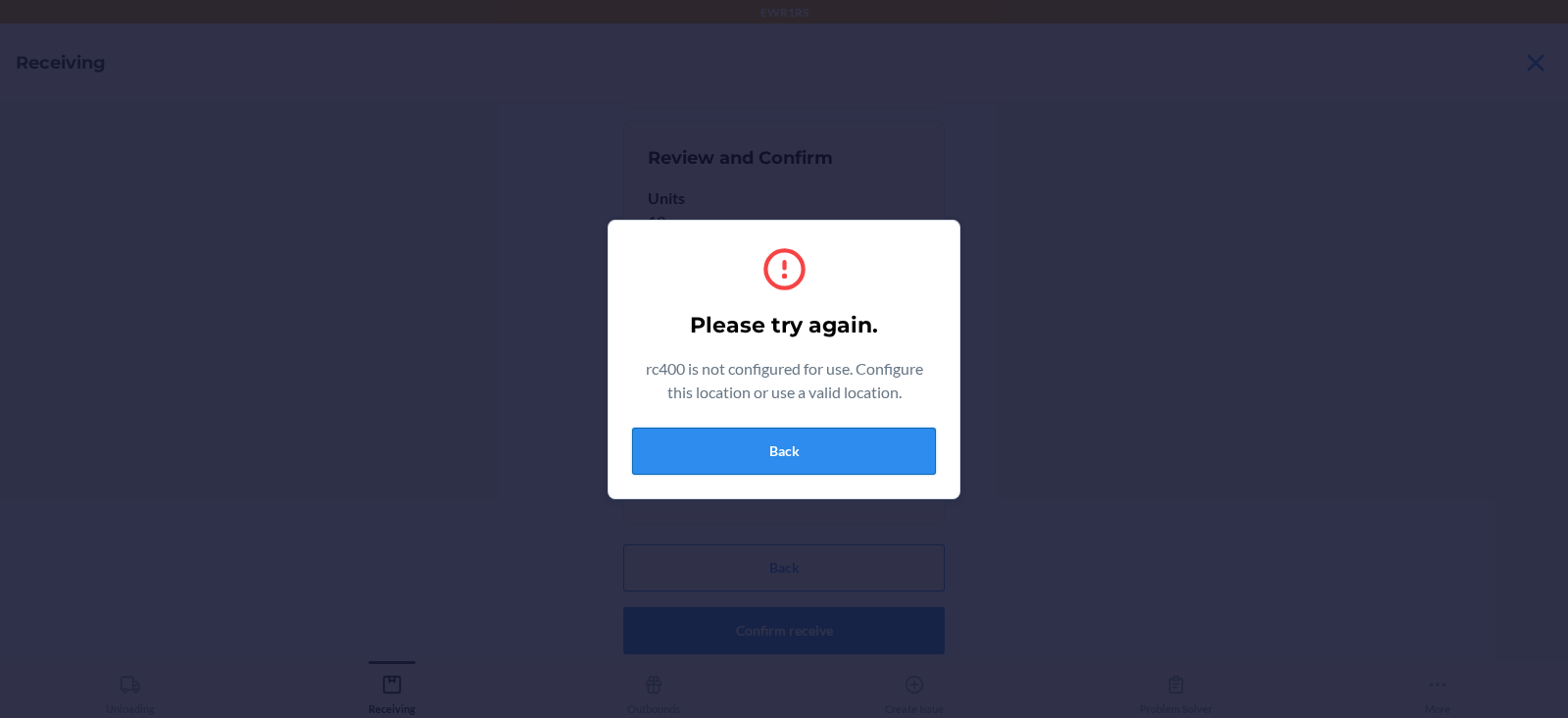
click at [831, 464] on button "Back" at bounding box center [784, 451] width 304 height 47
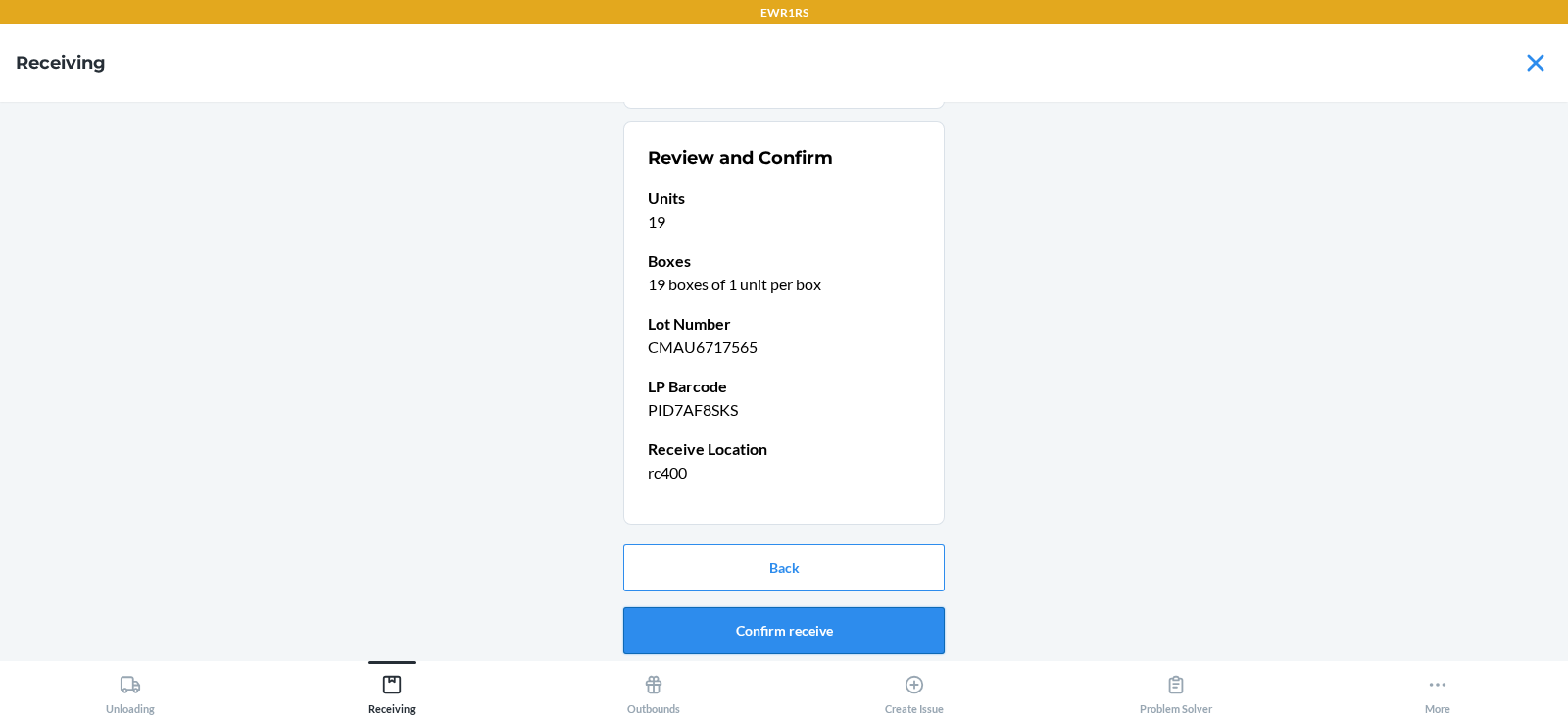
click at [804, 610] on button "Confirm receive" at bounding box center [784, 630] width 322 height 47
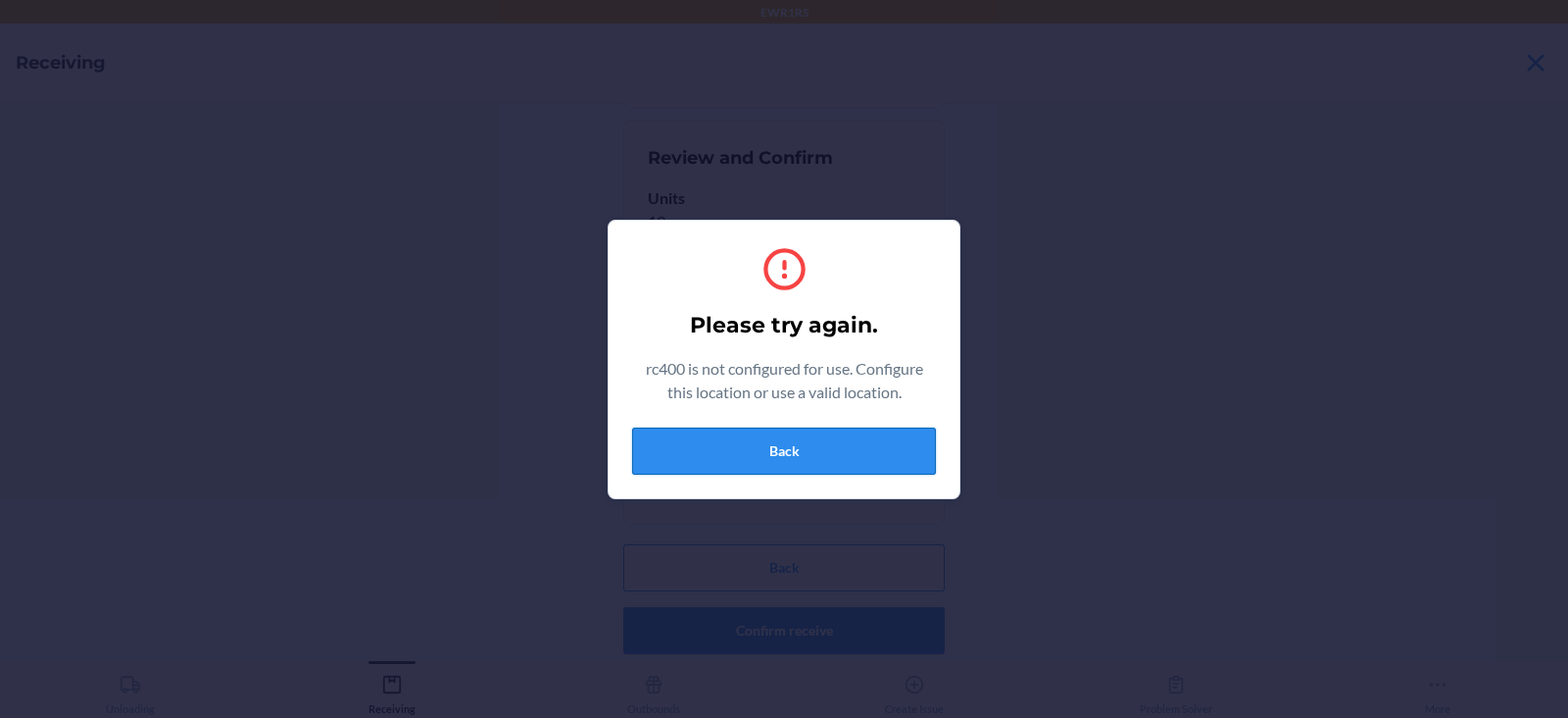
click at [780, 453] on button "Back" at bounding box center [784, 451] width 304 height 47
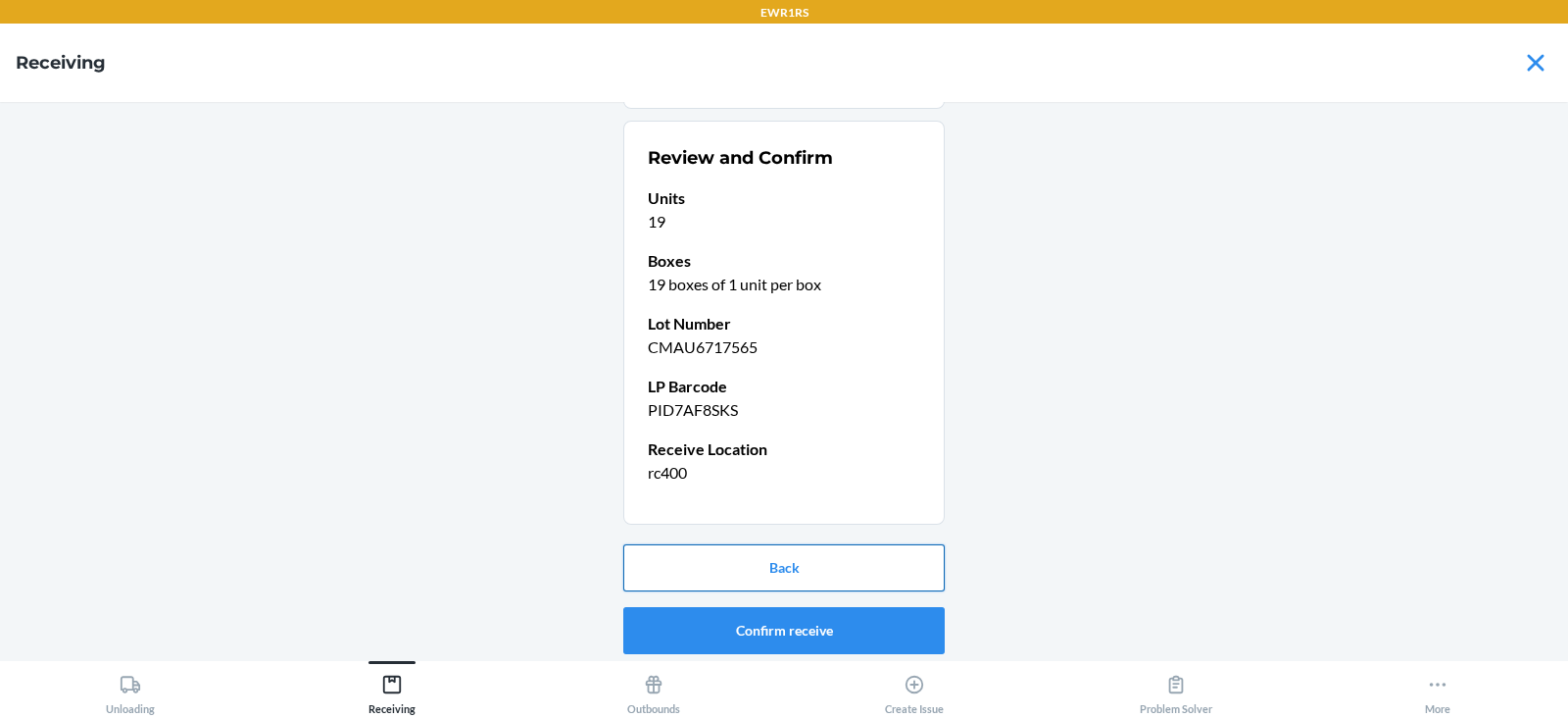
click at [748, 585] on button "Back" at bounding box center [784, 568] width 322 height 47
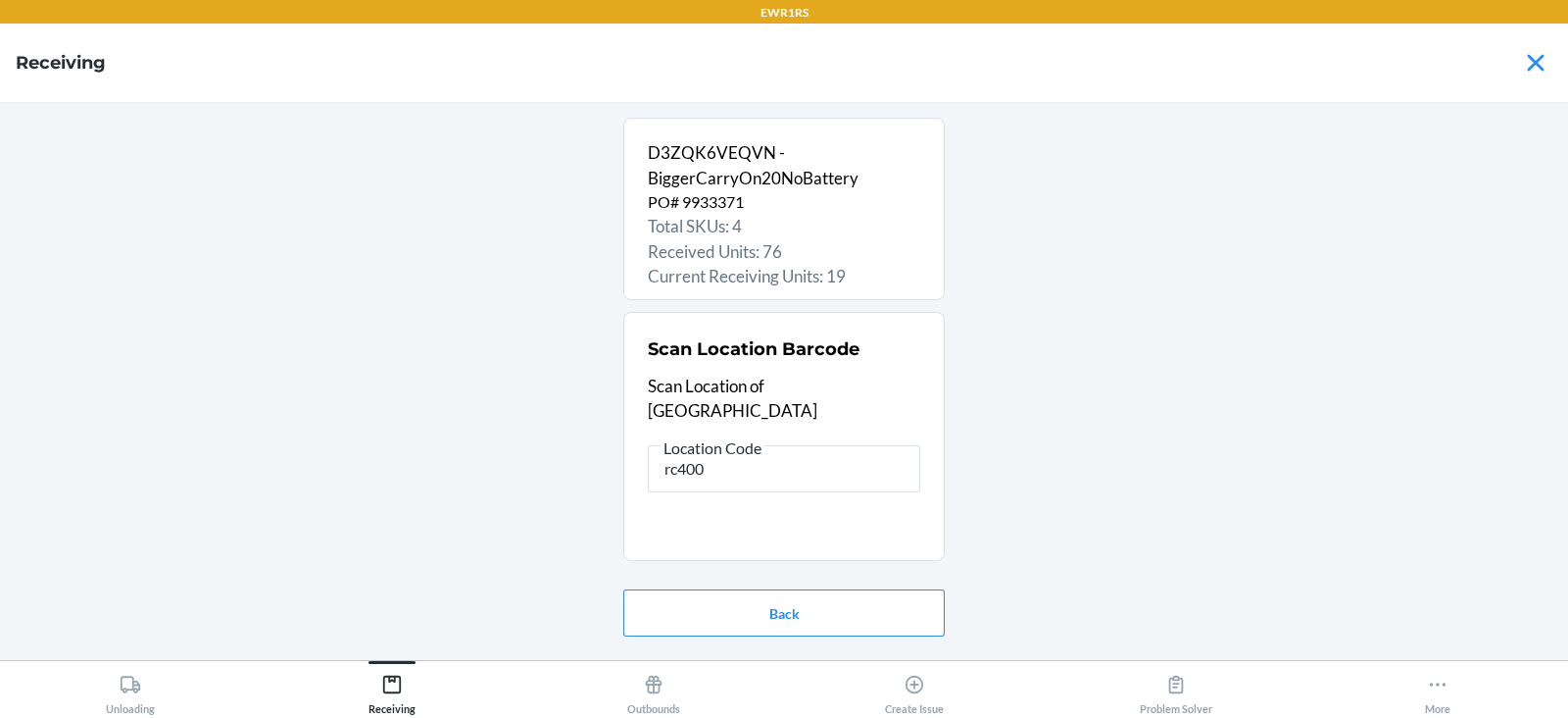
scroll to position [0, 0]
type input "rs400"
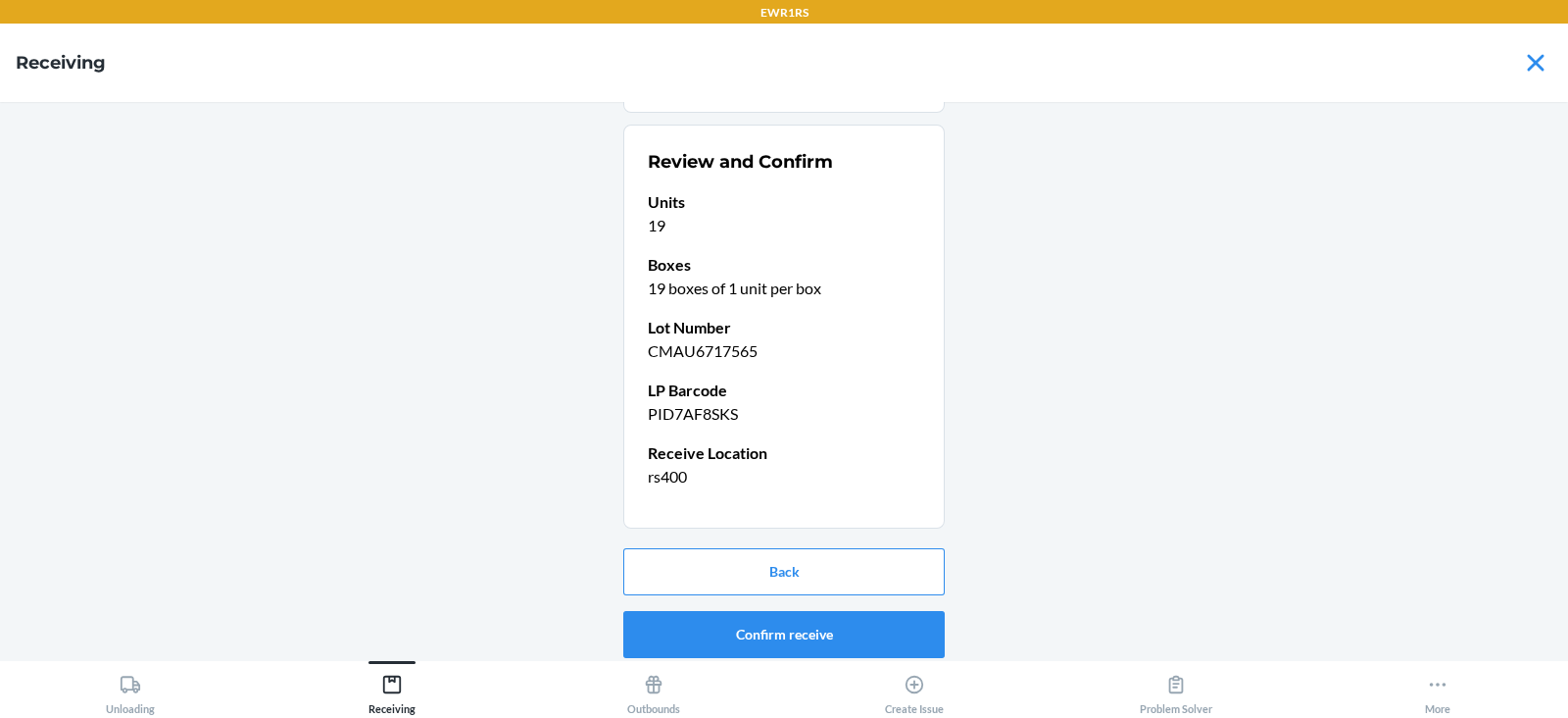
scroll to position [191, 0]
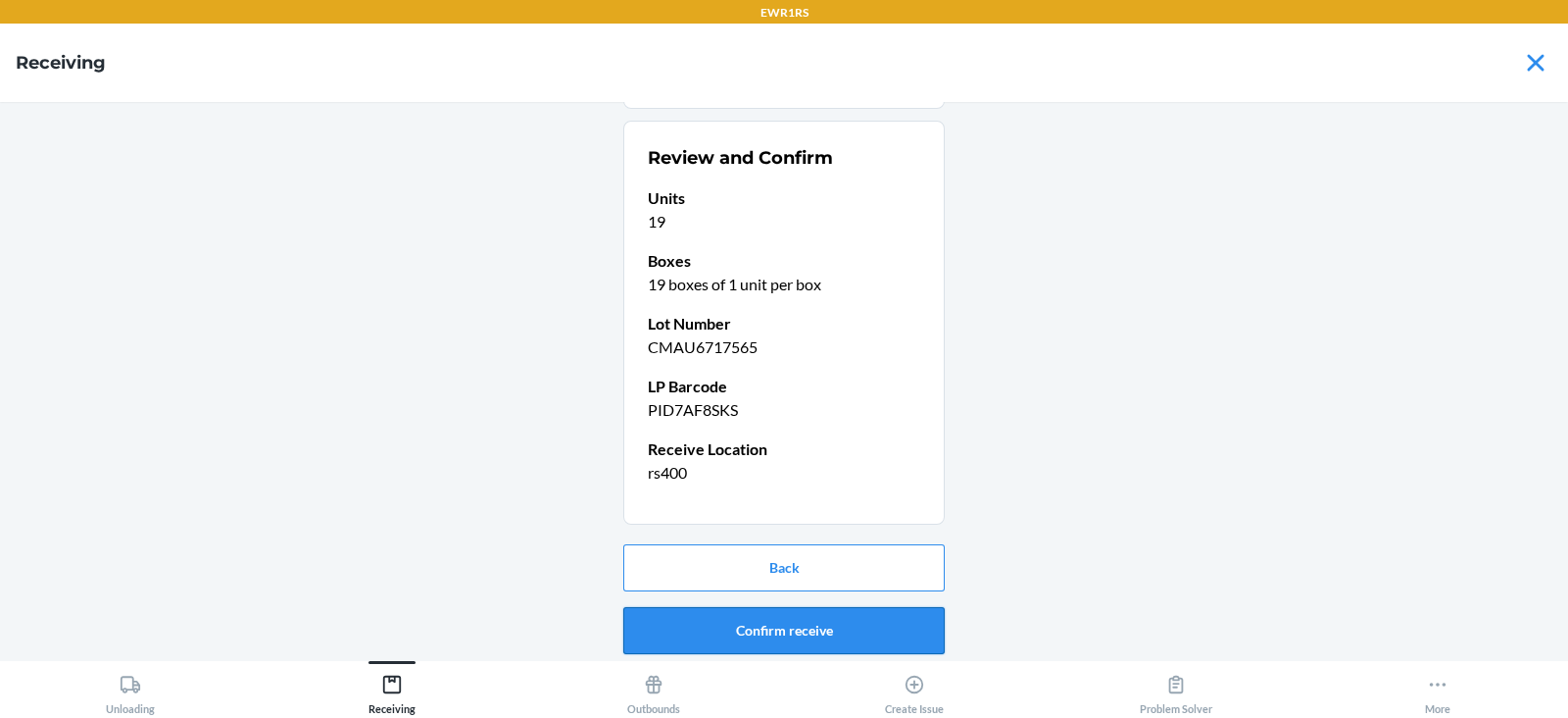
click at [784, 624] on button "Confirm receive" at bounding box center [784, 630] width 322 height 47
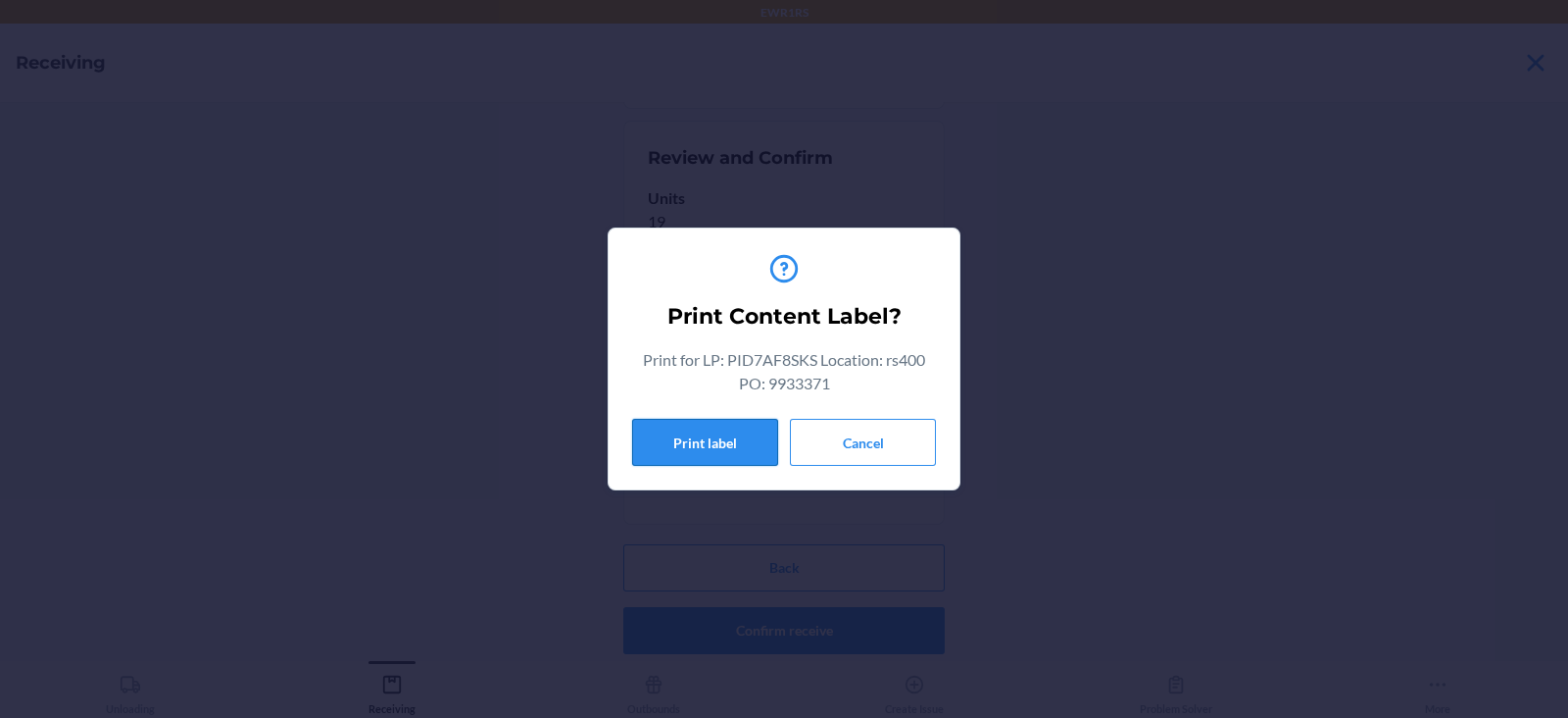
click at [698, 444] on button "Print label" at bounding box center [705, 442] width 146 height 47
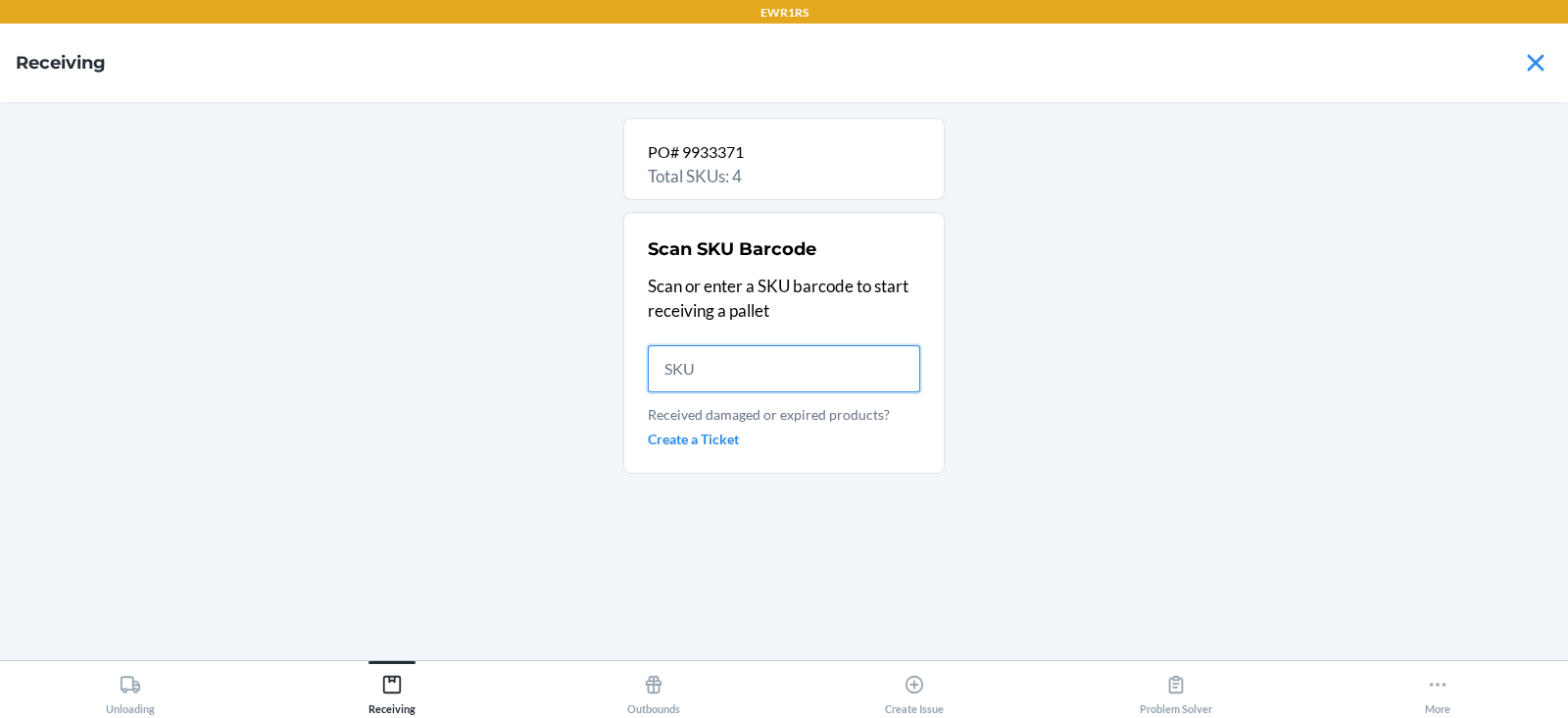
scroll to position [0, 0]
click at [725, 373] on input "text" at bounding box center [784, 368] width 273 height 47
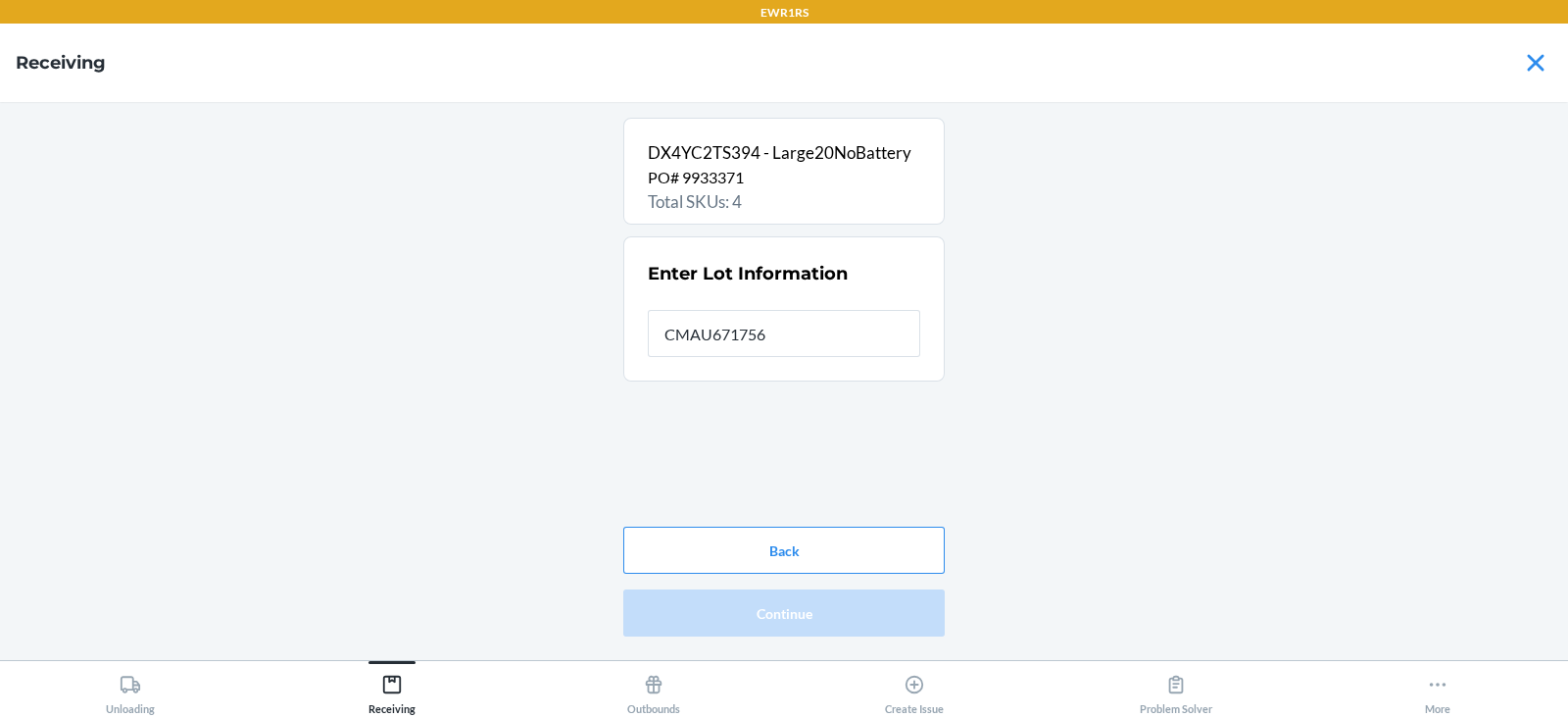
type input "CMAU6717565"
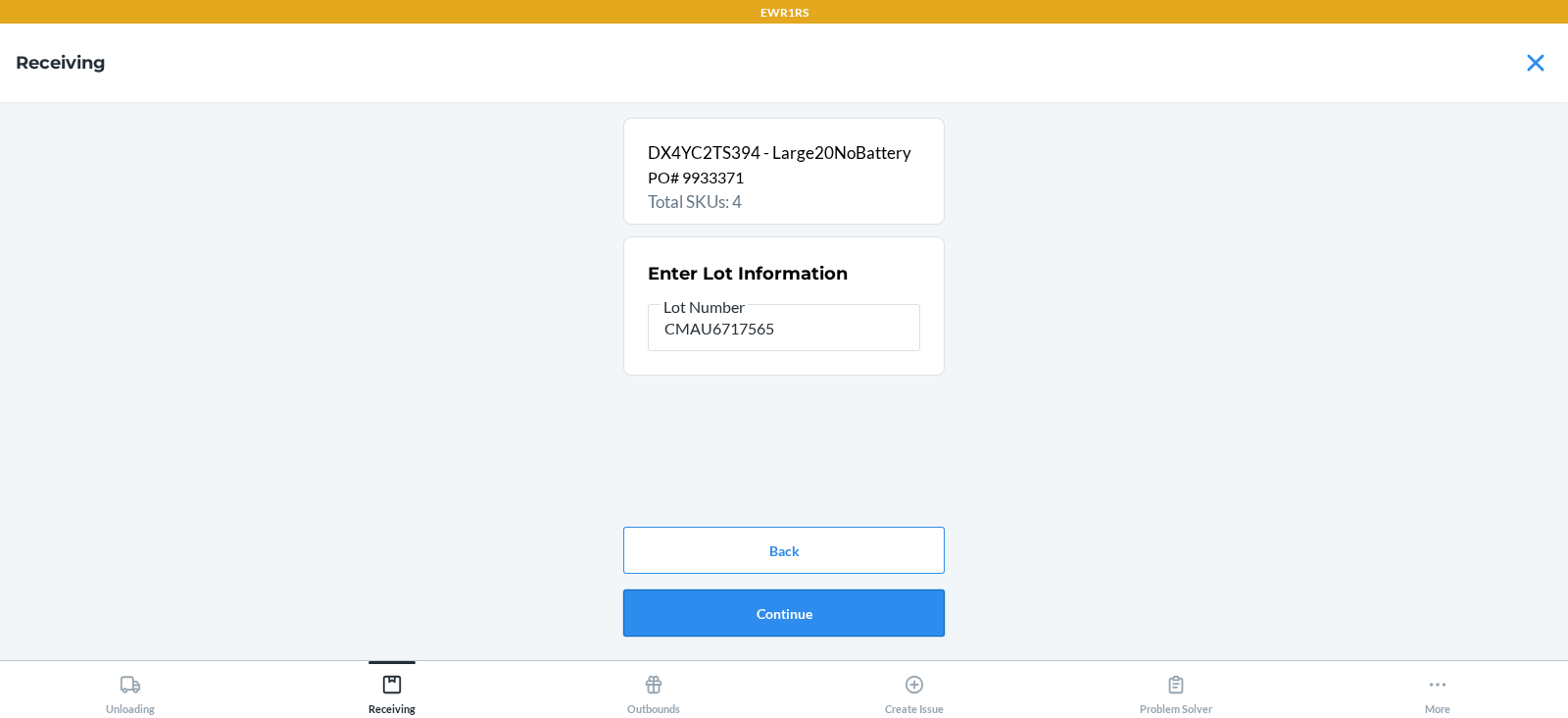
click at [726, 615] on button "Continue" at bounding box center [784, 613] width 322 height 47
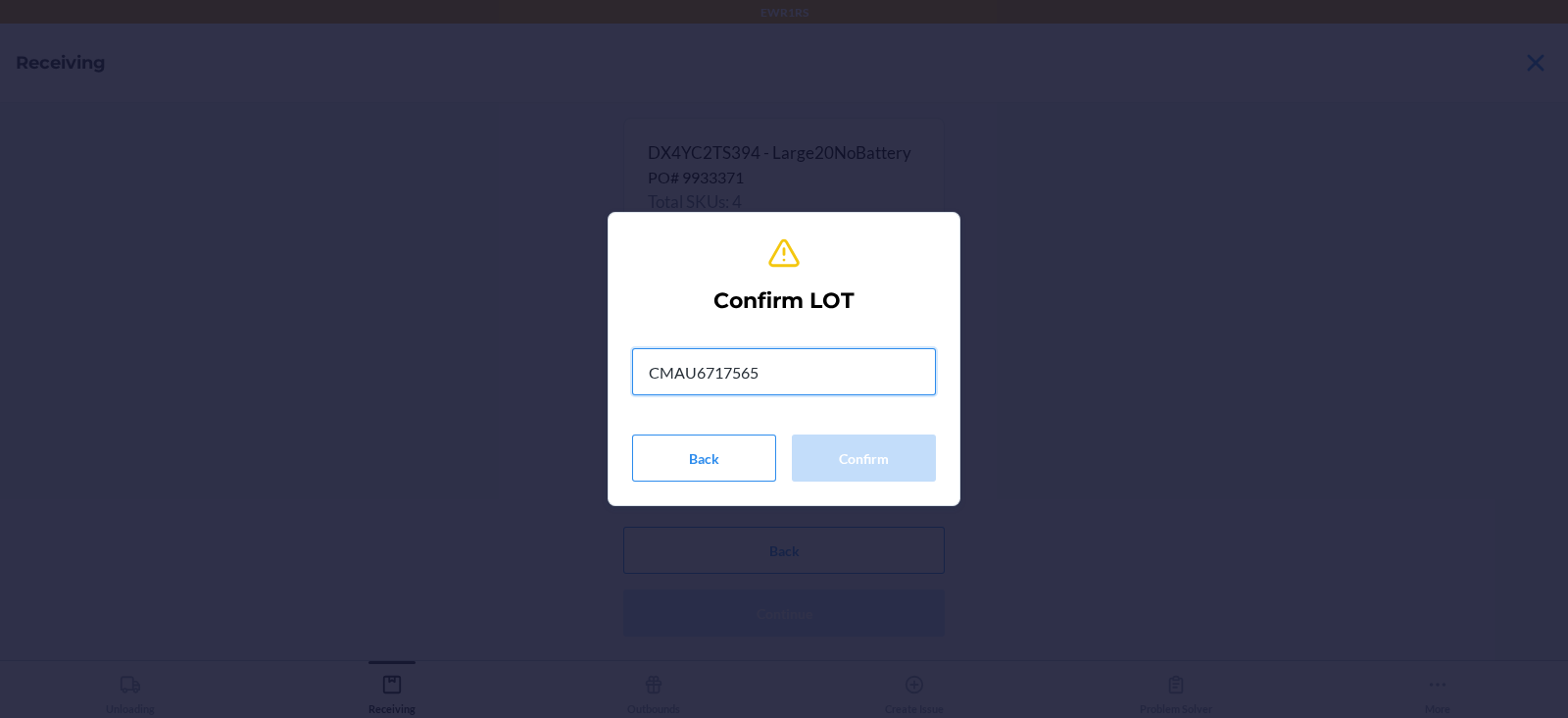
type input "CMAU6717565"
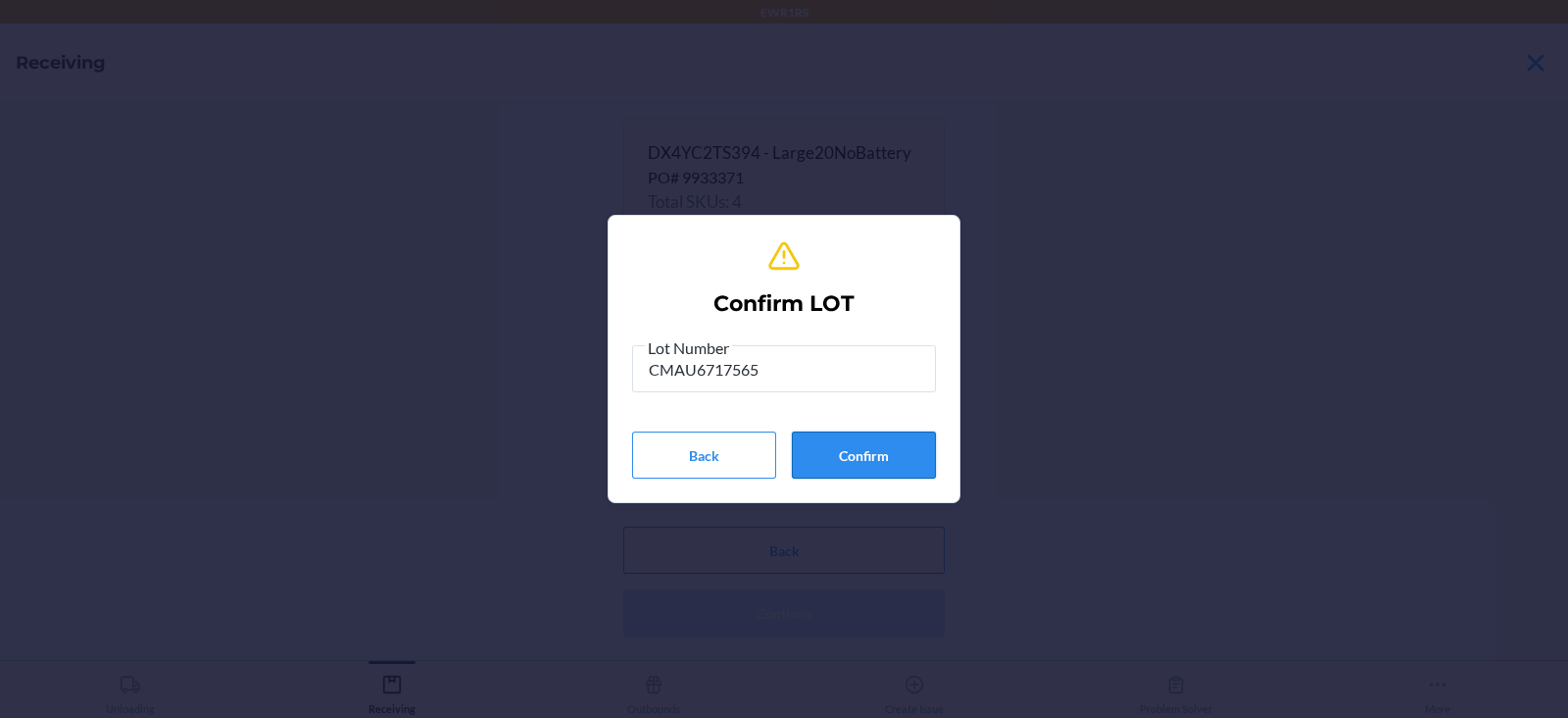
click at [864, 439] on button "Confirm" at bounding box center [863, 455] width 144 height 47
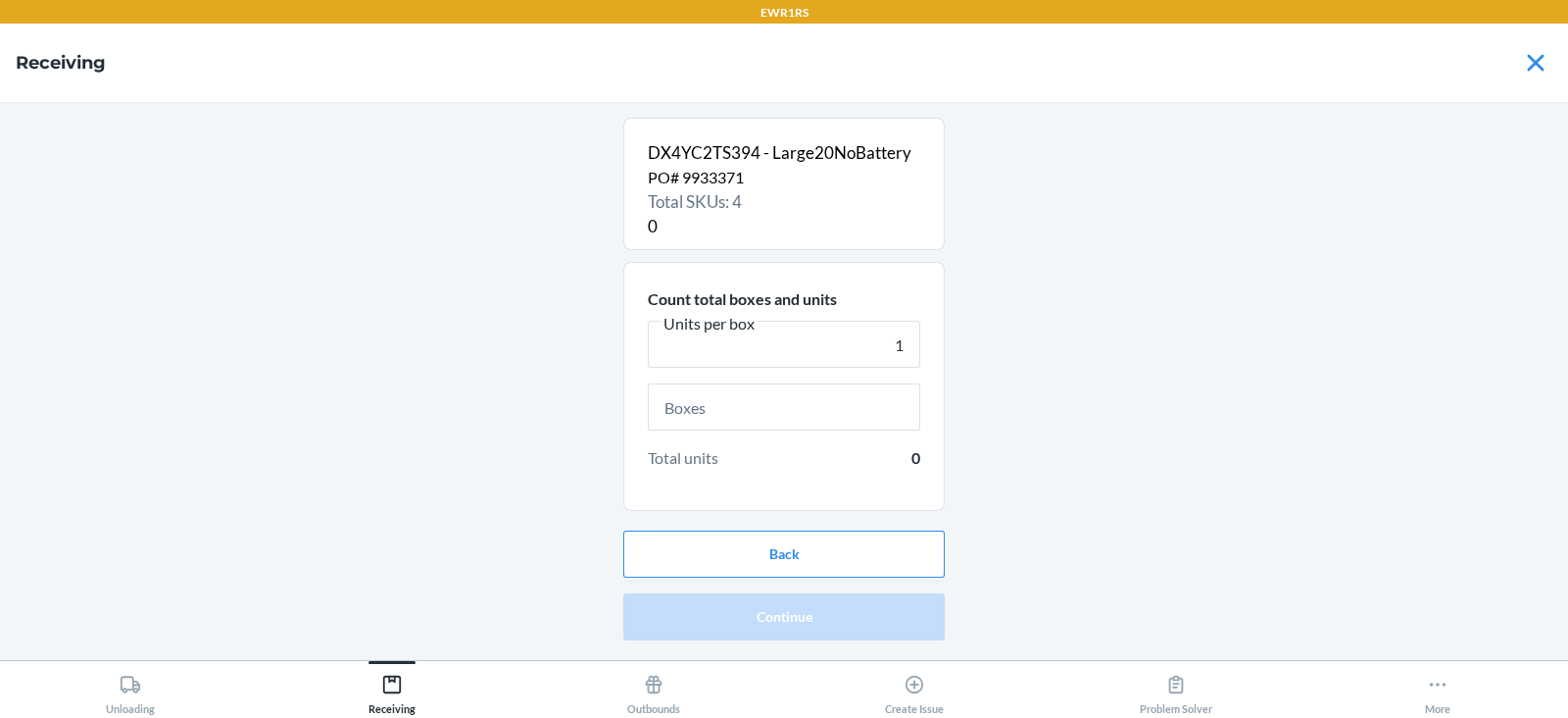
type input "1"
click at [781, 406] on input "text" at bounding box center [784, 407] width 273 height 47
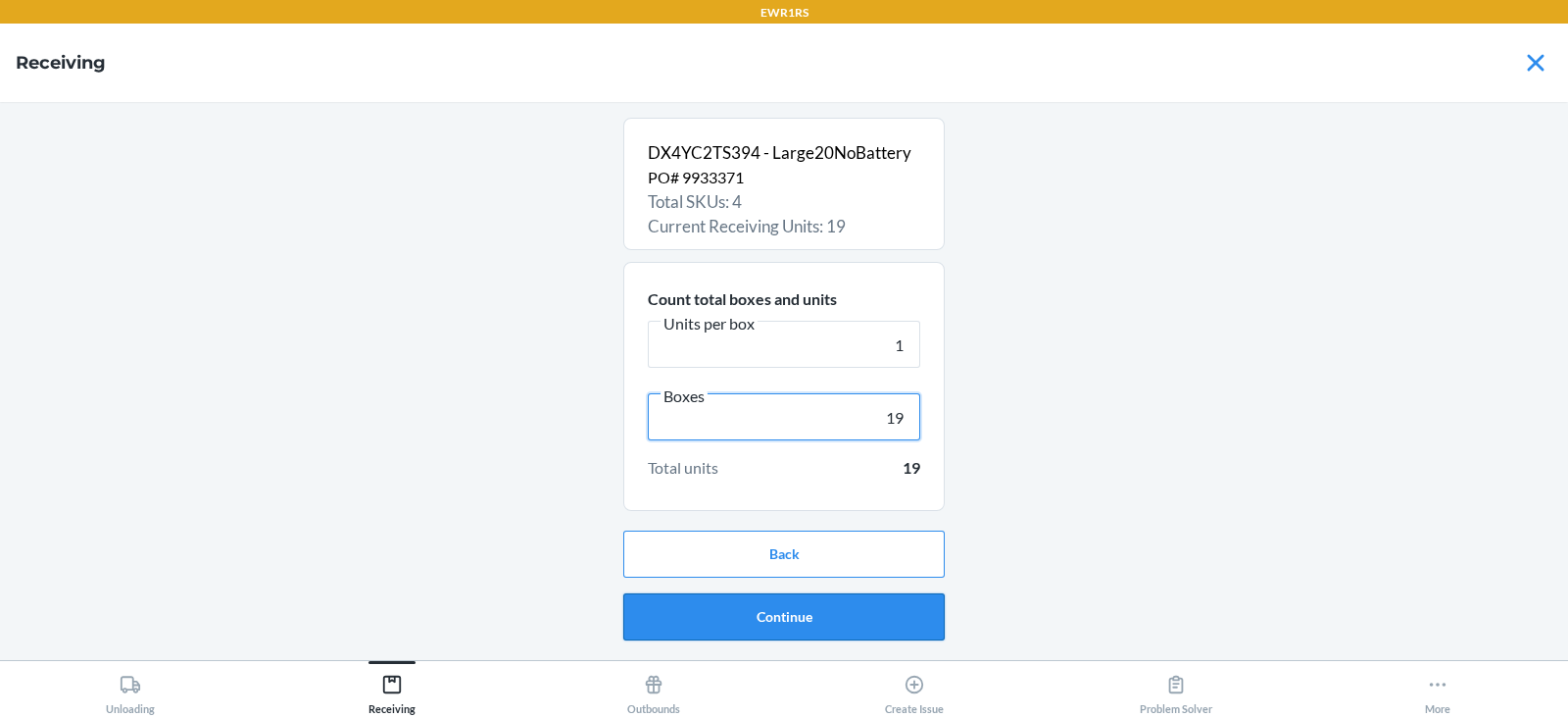
type input "19"
click at [741, 621] on button "Continue" at bounding box center [784, 617] width 322 height 47
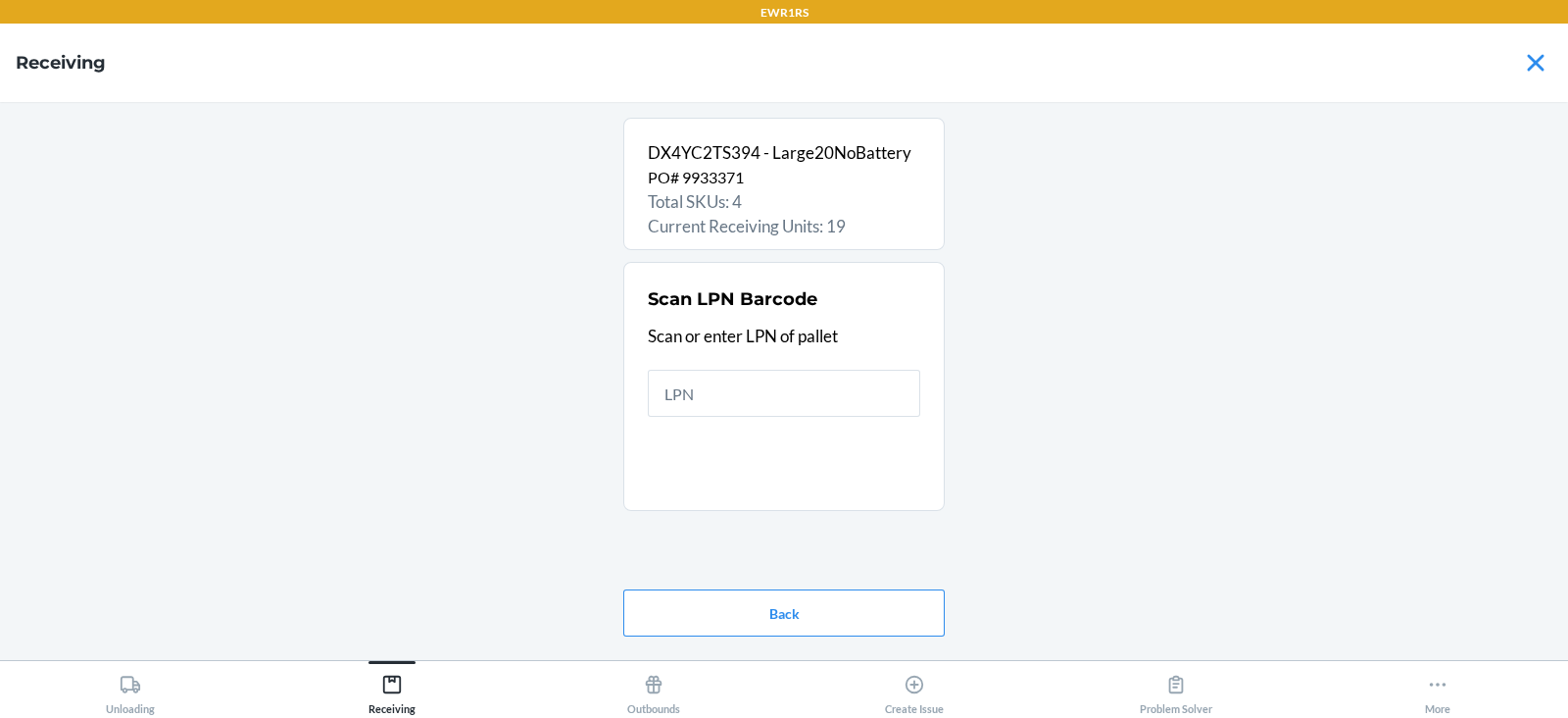
click at [727, 384] on input "text" at bounding box center [784, 393] width 273 height 47
type input "rs400"
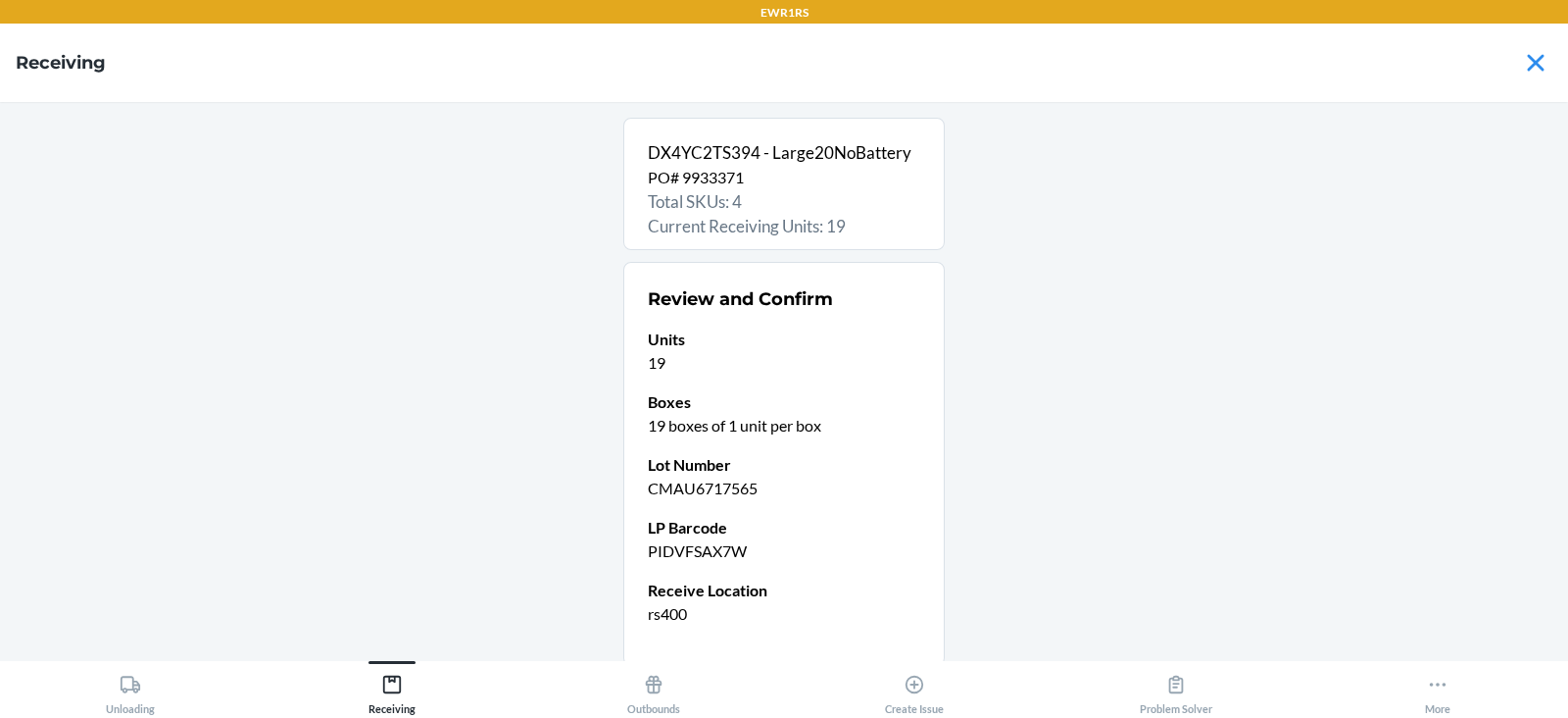
scroll to position [142, 0]
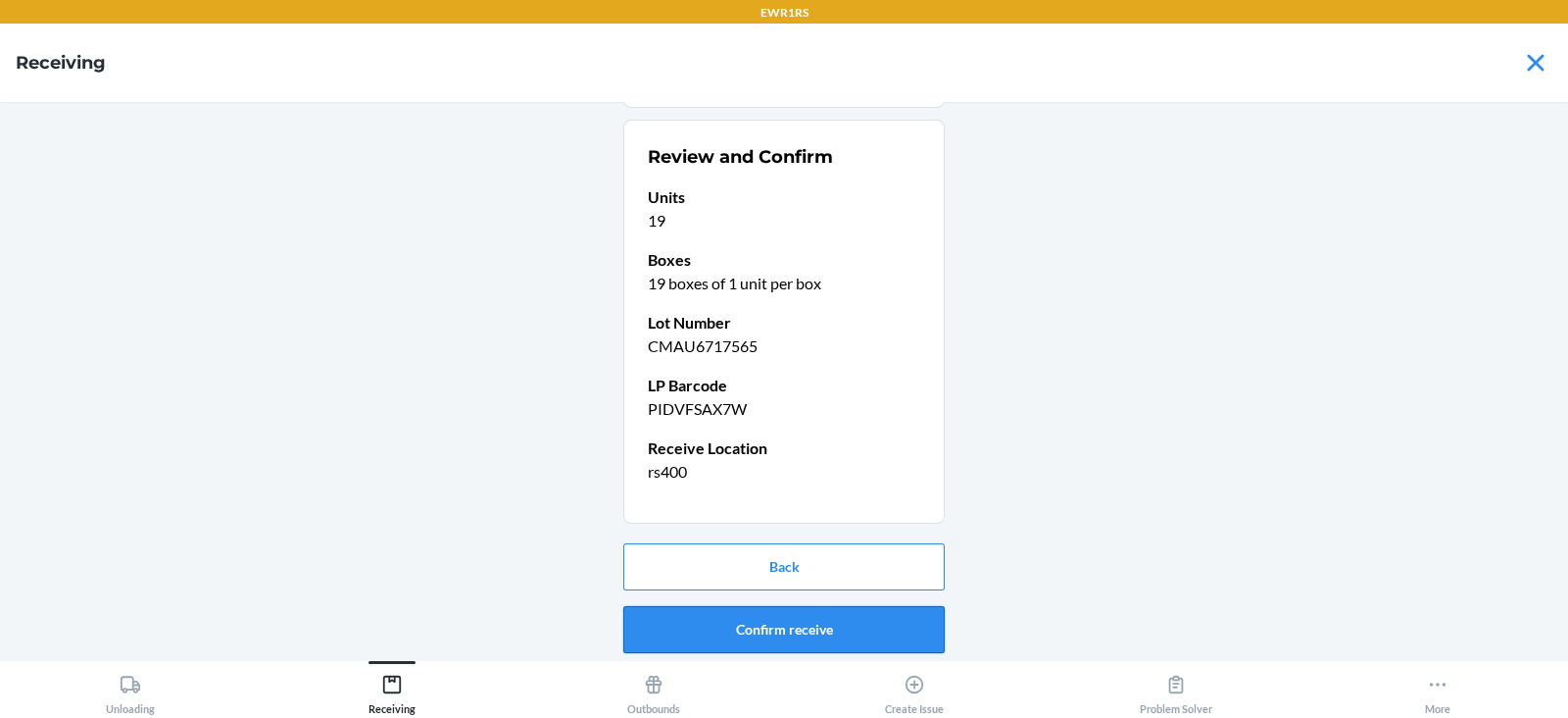
click at [765, 622] on button "Confirm receive" at bounding box center [784, 629] width 322 height 47
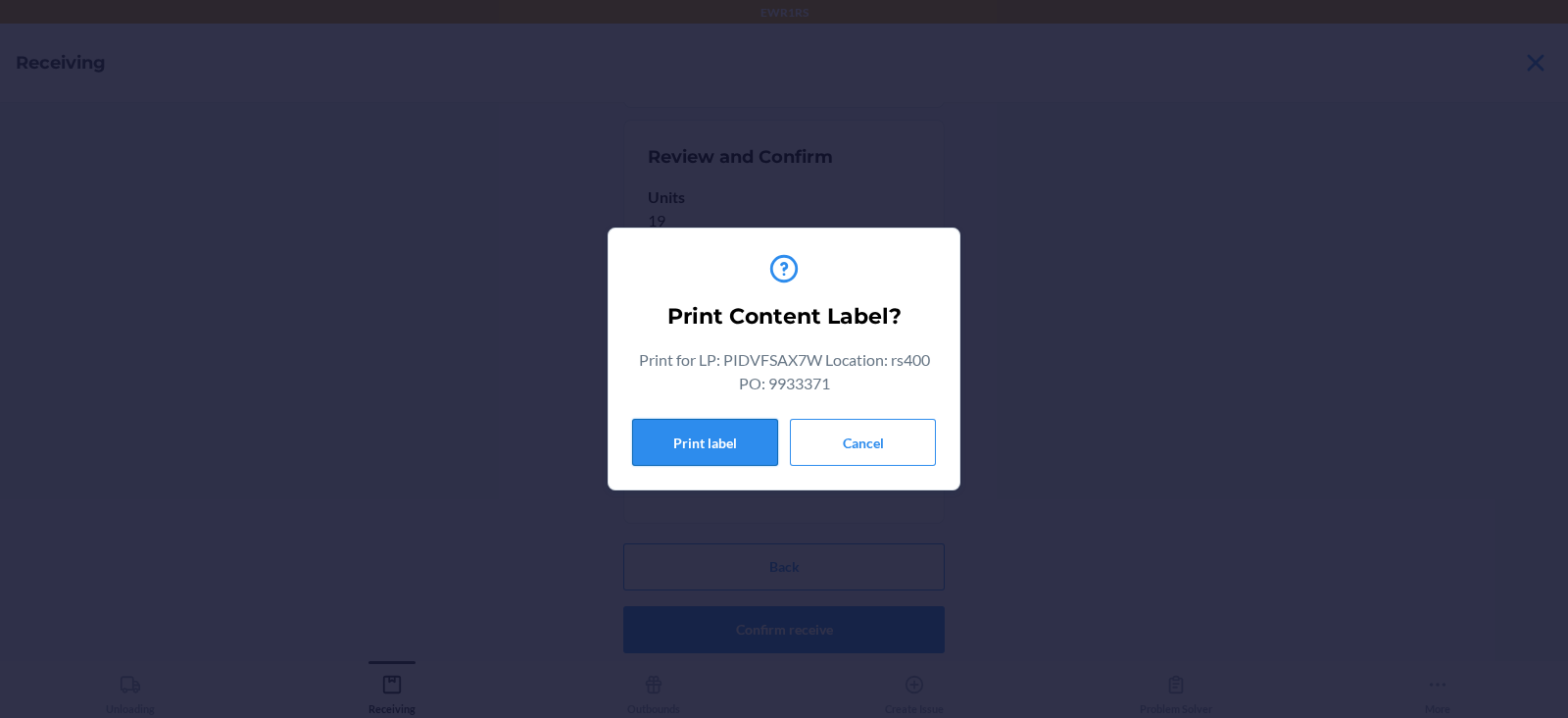
click at [694, 442] on button "Print label" at bounding box center [705, 442] width 146 height 47
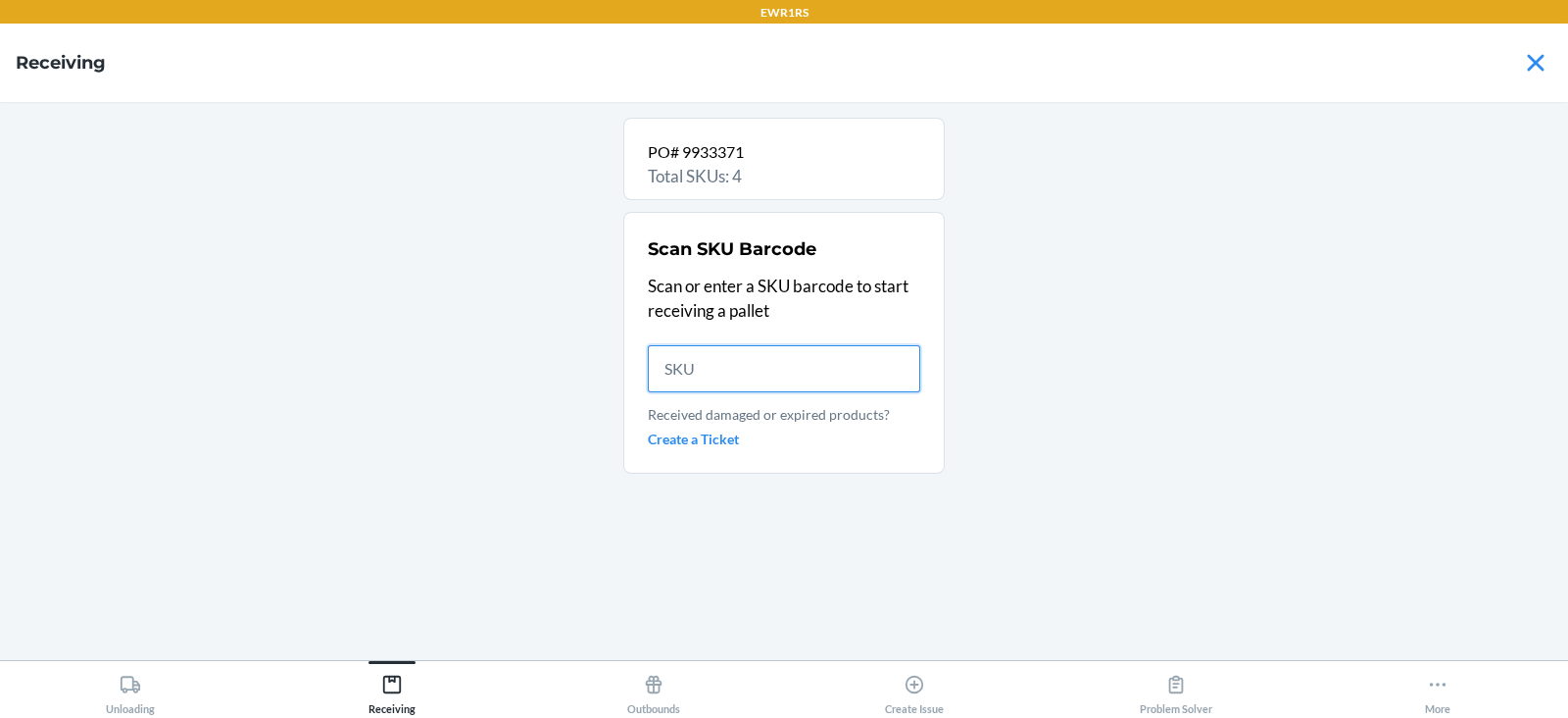
scroll to position [0, 0]
click at [667, 369] on input "text" at bounding box center [784, 368] width 273 height 47
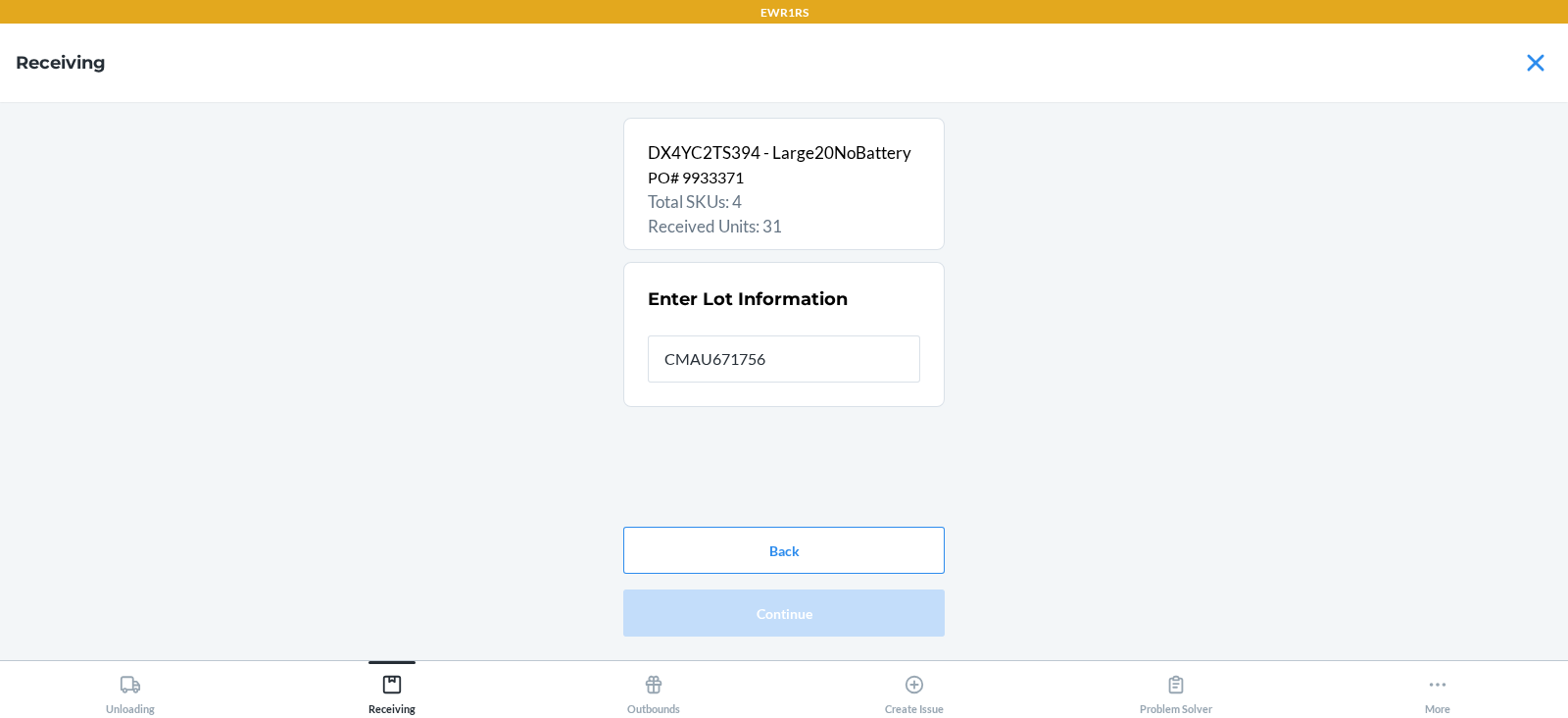
type input "CMAU6717565"
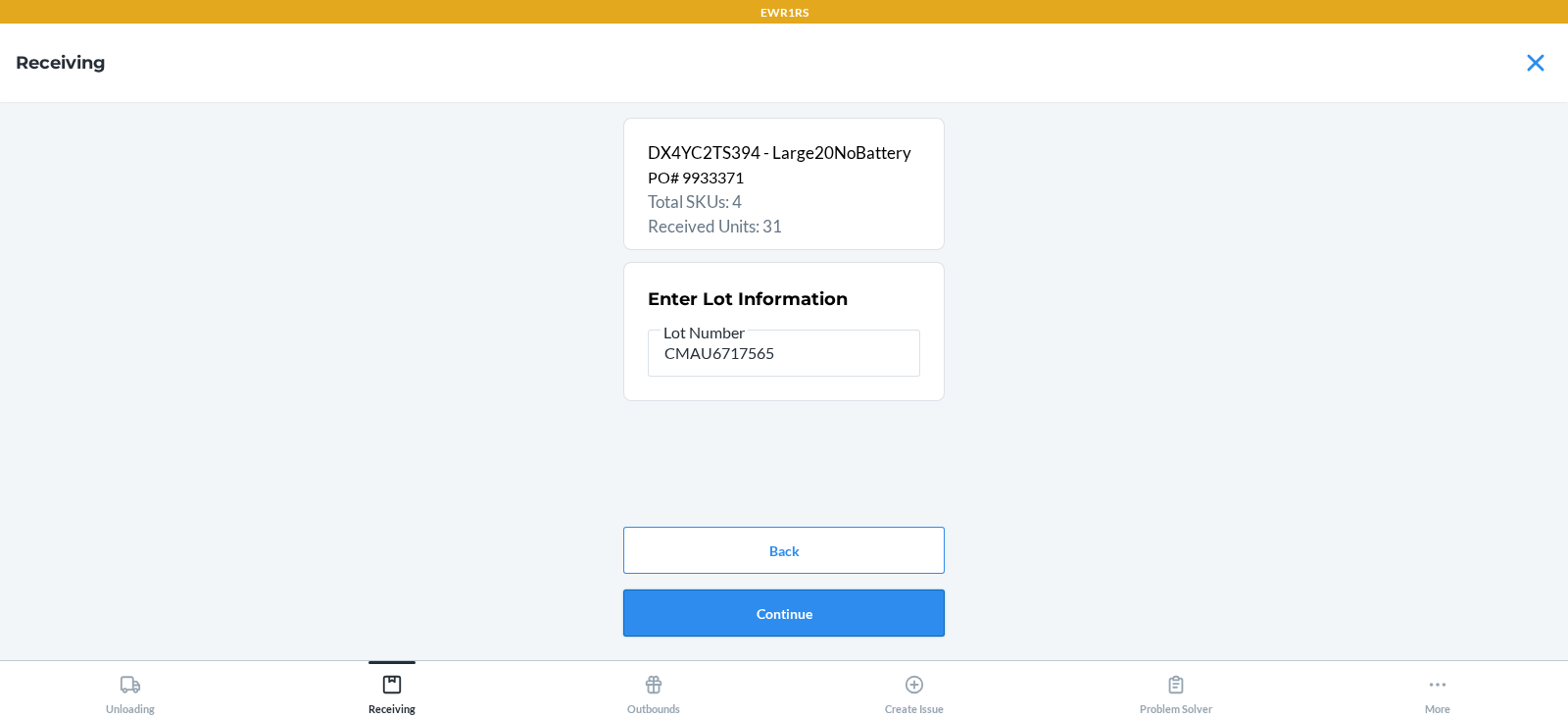
click at [722, 605] on button "Continue" at bounding box center [784, 613] width 322 height 47
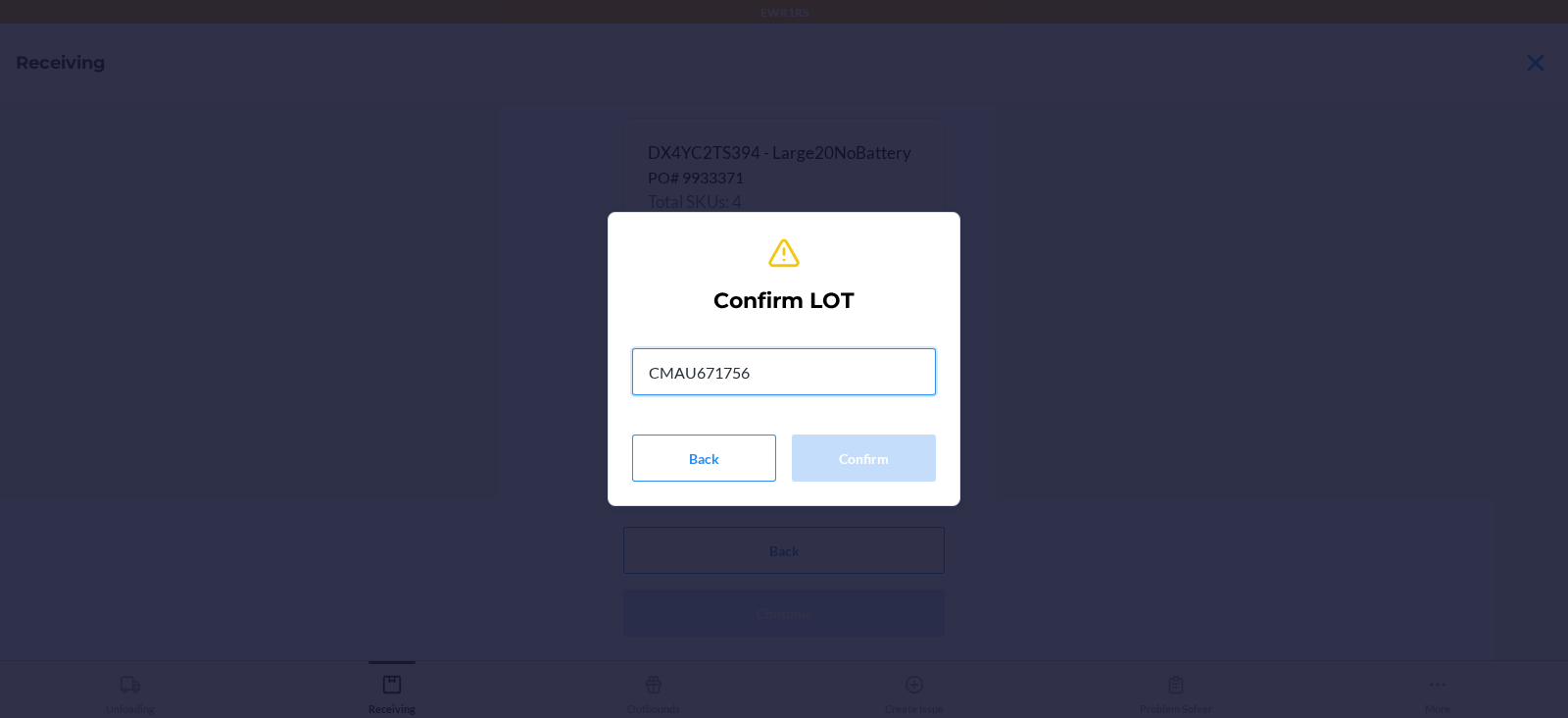
type input "CMAU6717565"
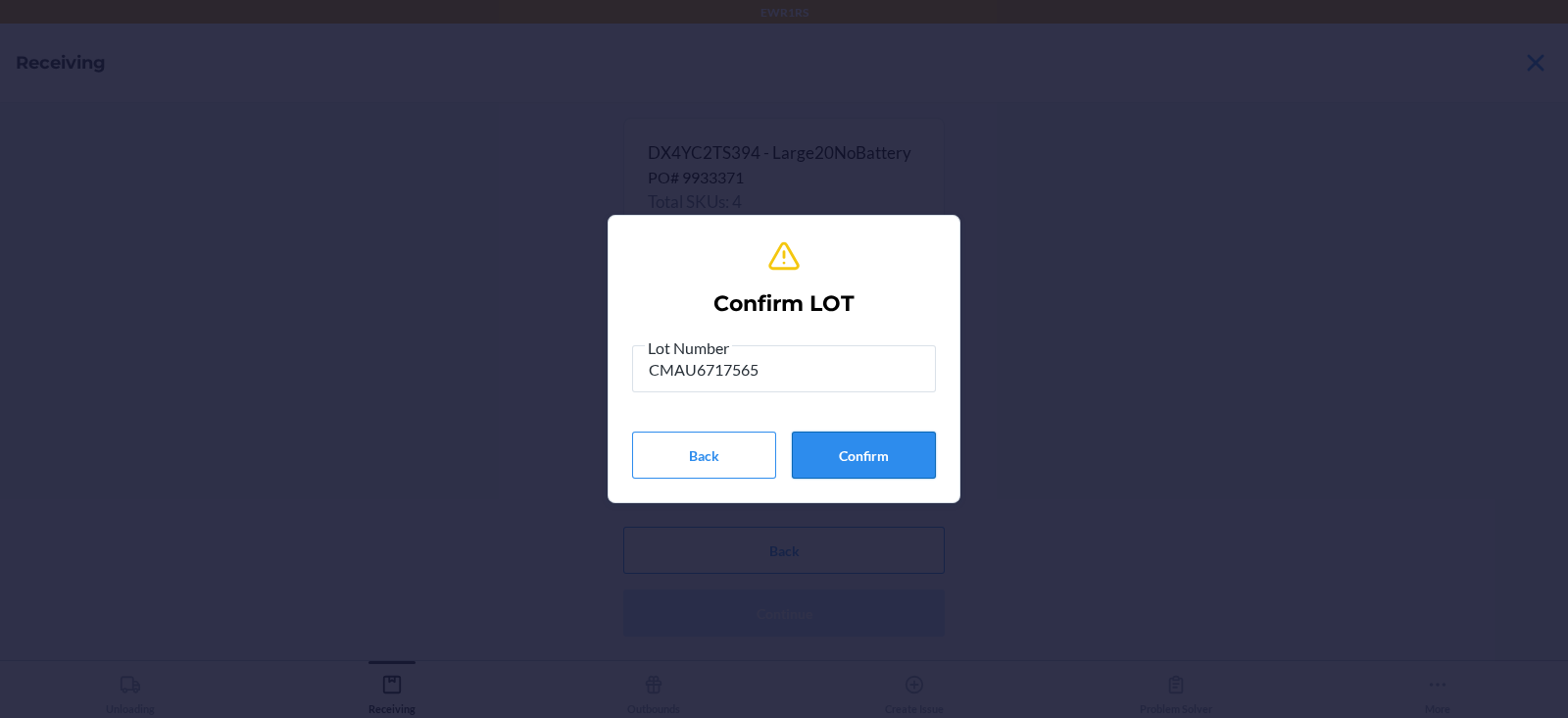
click at [873, 452] on button "Confirm" at bounding box center [863, 455] width 144 height 47
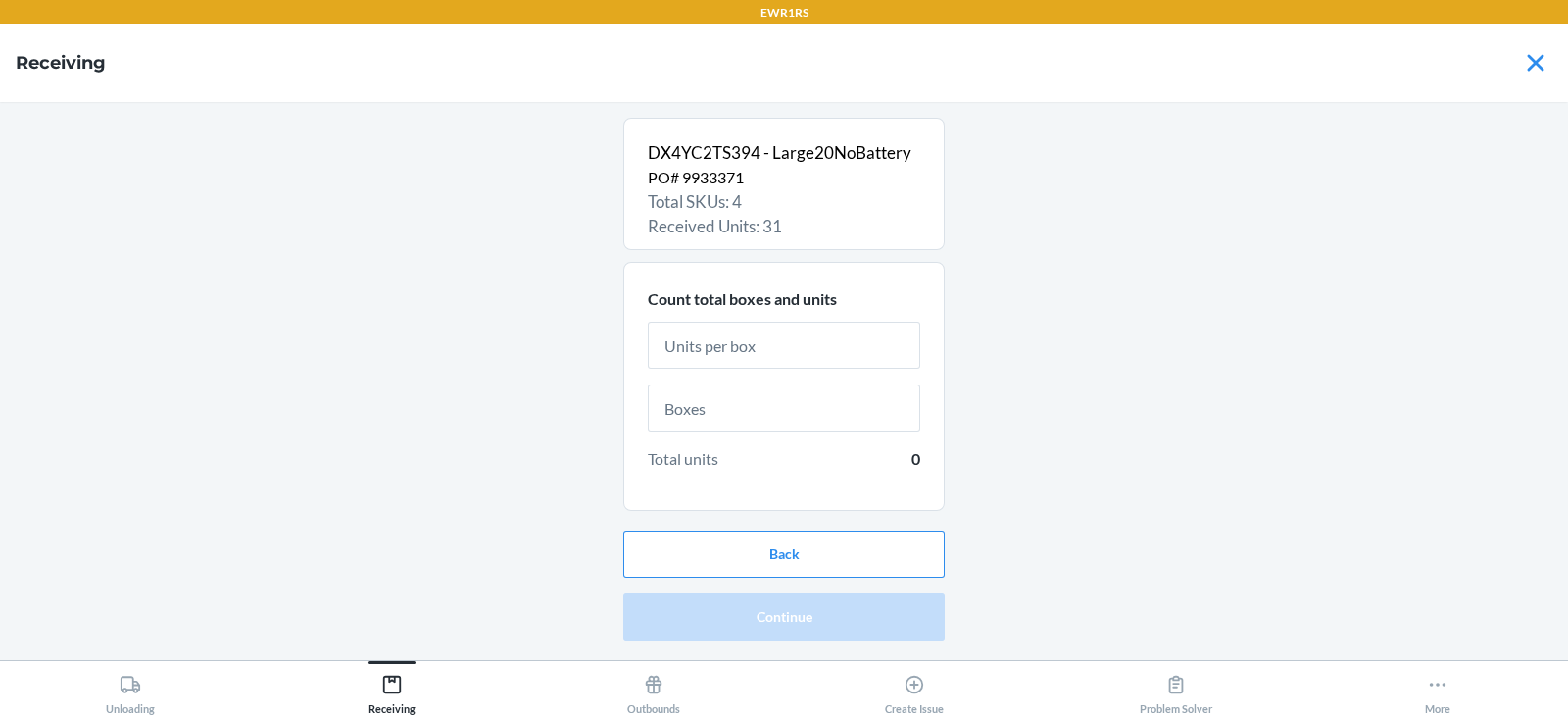
click at [818, 332] on input "text" at bounding box center [784, 346] width 273 height 47
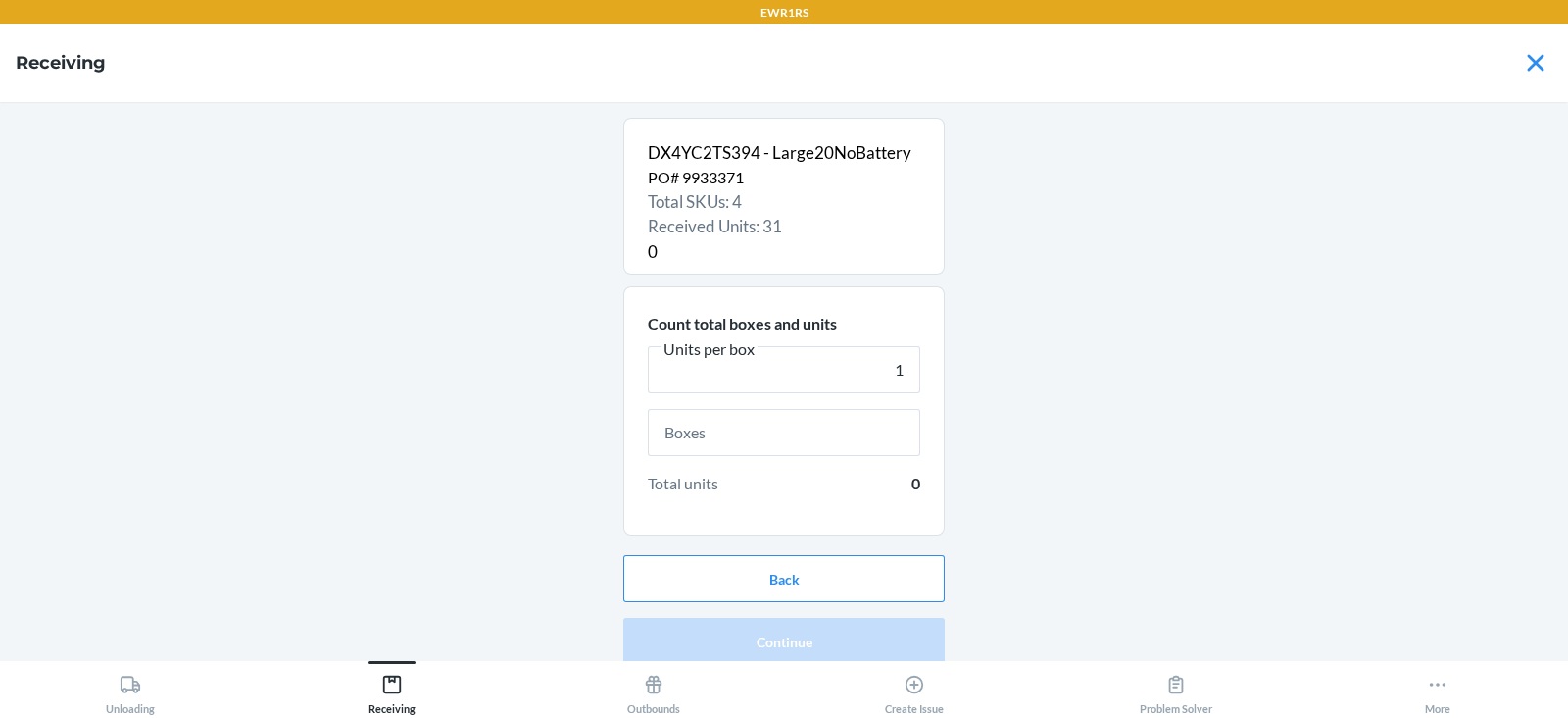
type input "1"
click at [829, 419] on input "text" at bounding box center [784, 432] width 273 height 47
click at [790, 414] on input "text" at bounding box center [784, 432] width 273 height 47
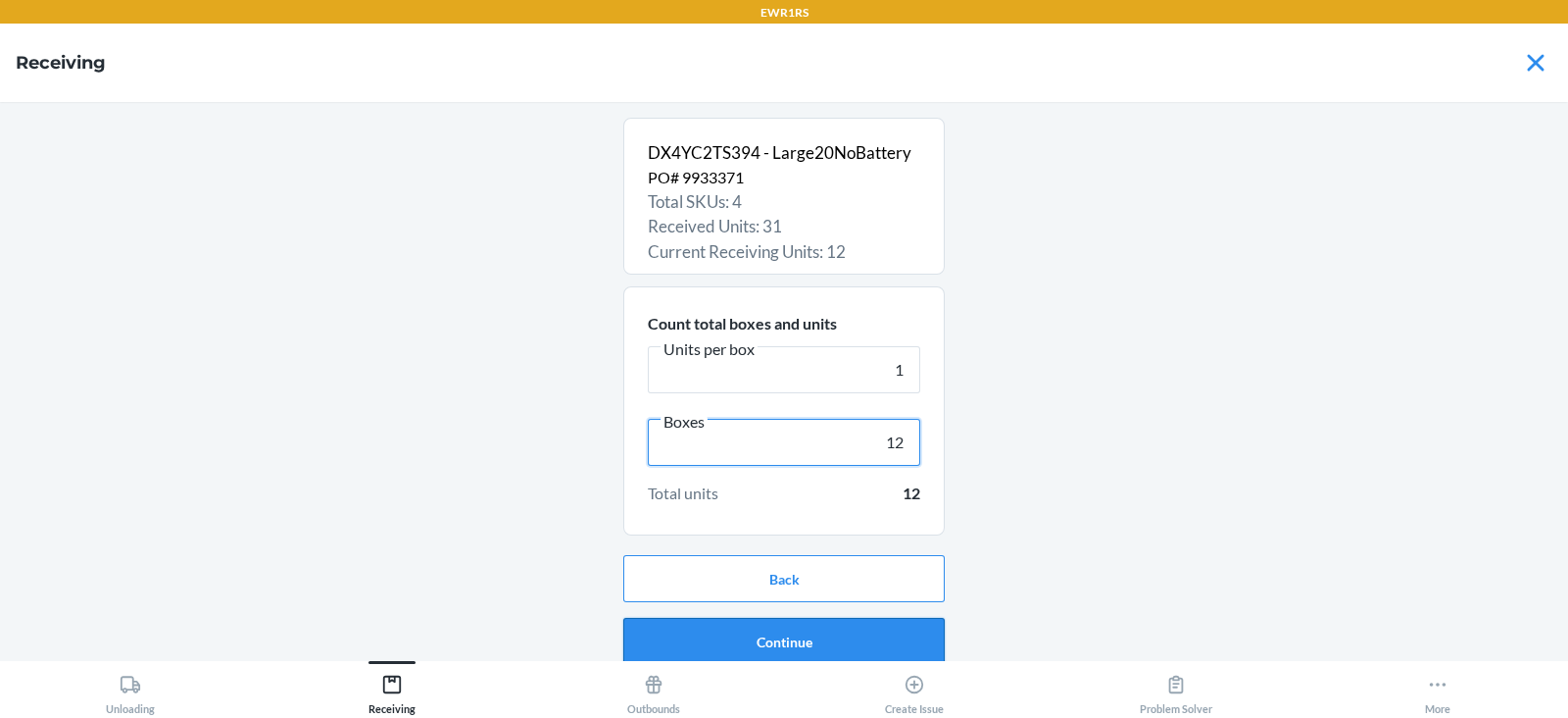
type input "12"
click at [790, 631] on button "Continue" at bounding box center [784, 641] width 322 height 47
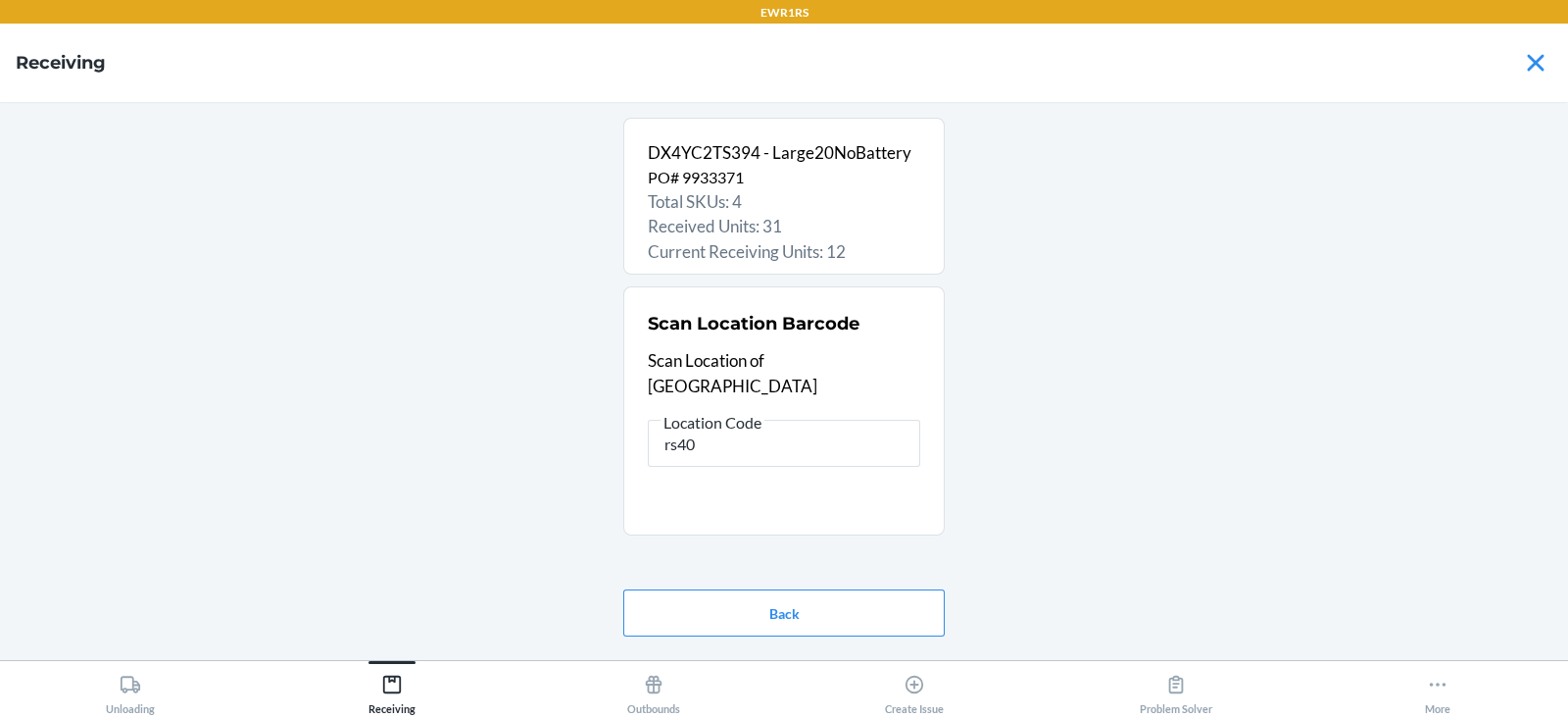
type input "rs400"
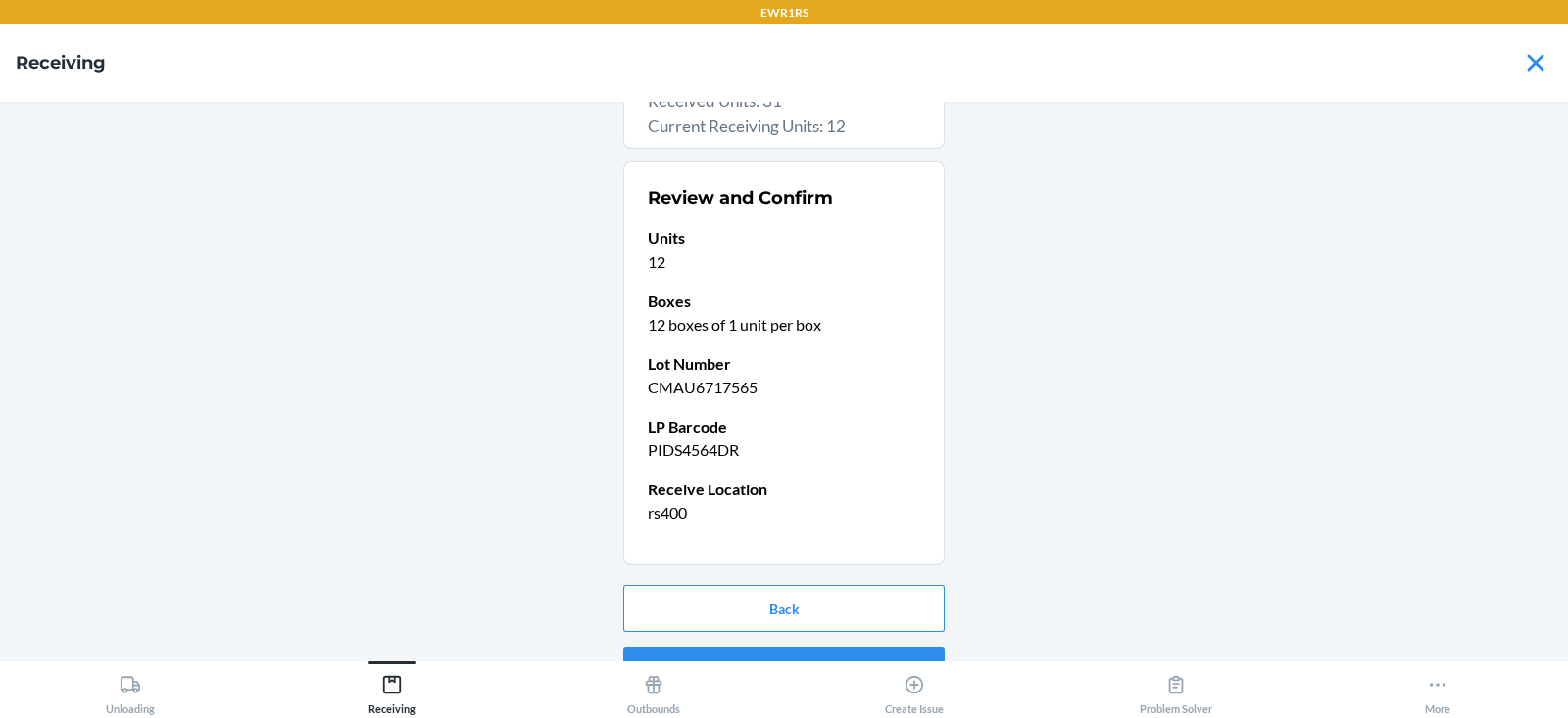
scroll to position [166, 0]
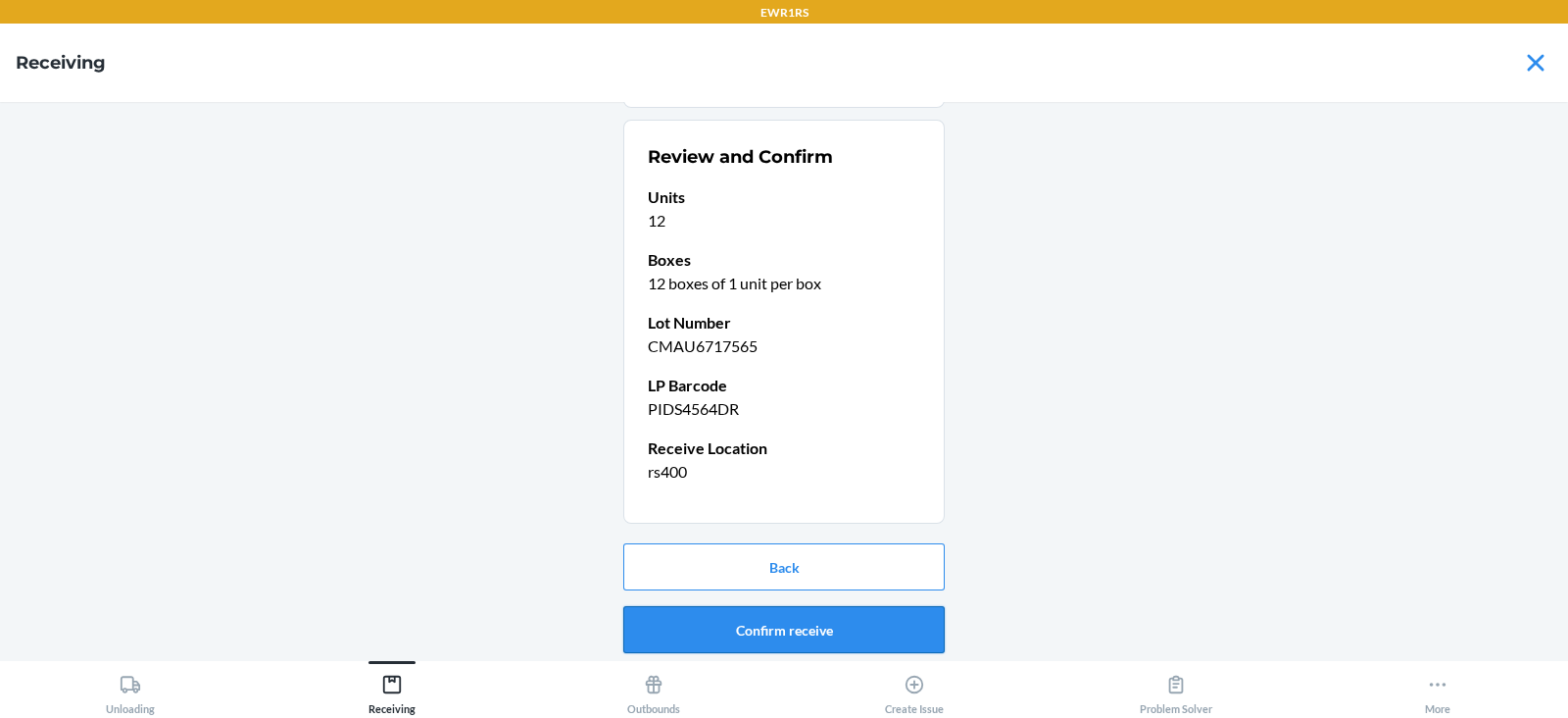
click at [769, 620] on button "Confirm receive" at bounding box center [784, 629] width 322 height 47
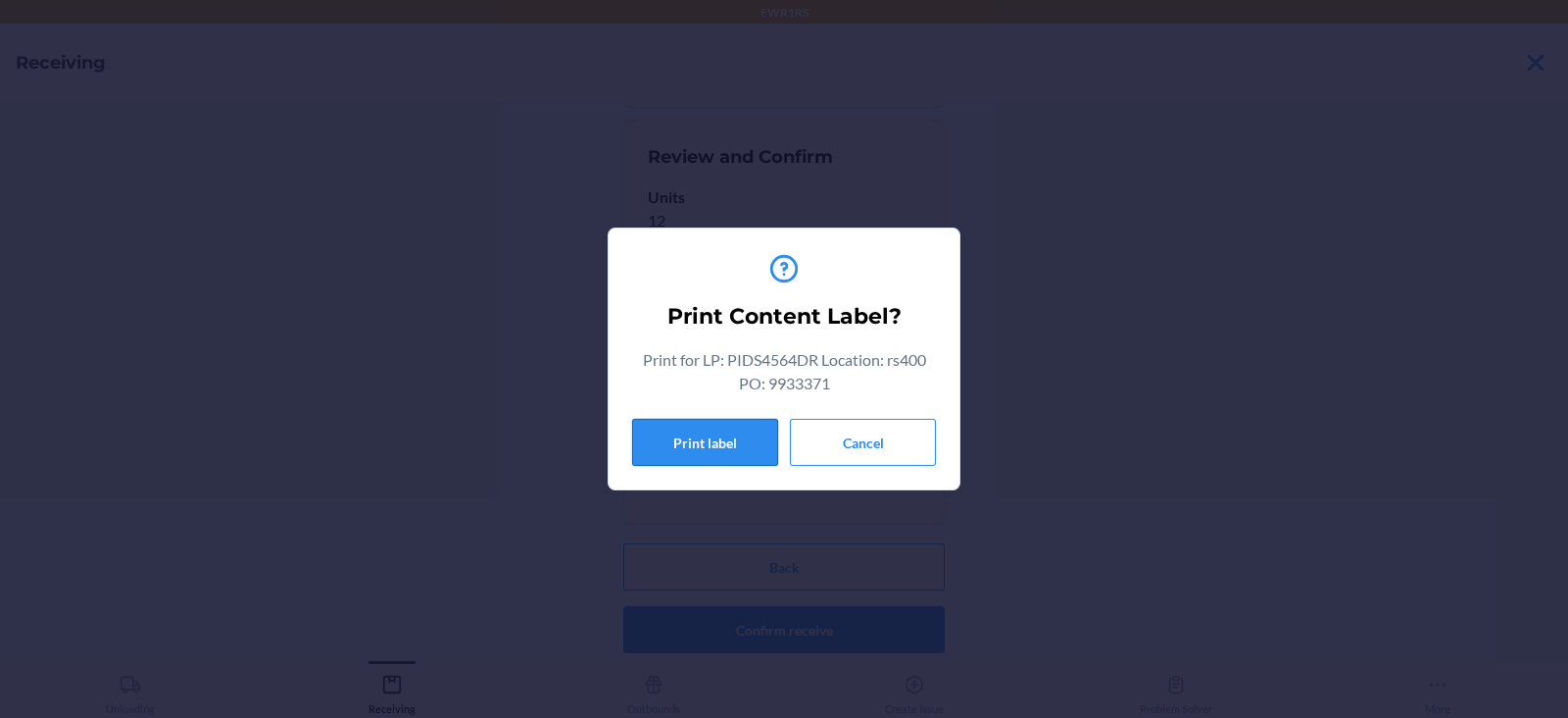
click at [703, 441] on button "Print label" at bounding box center [705, 442] width 146 height 47
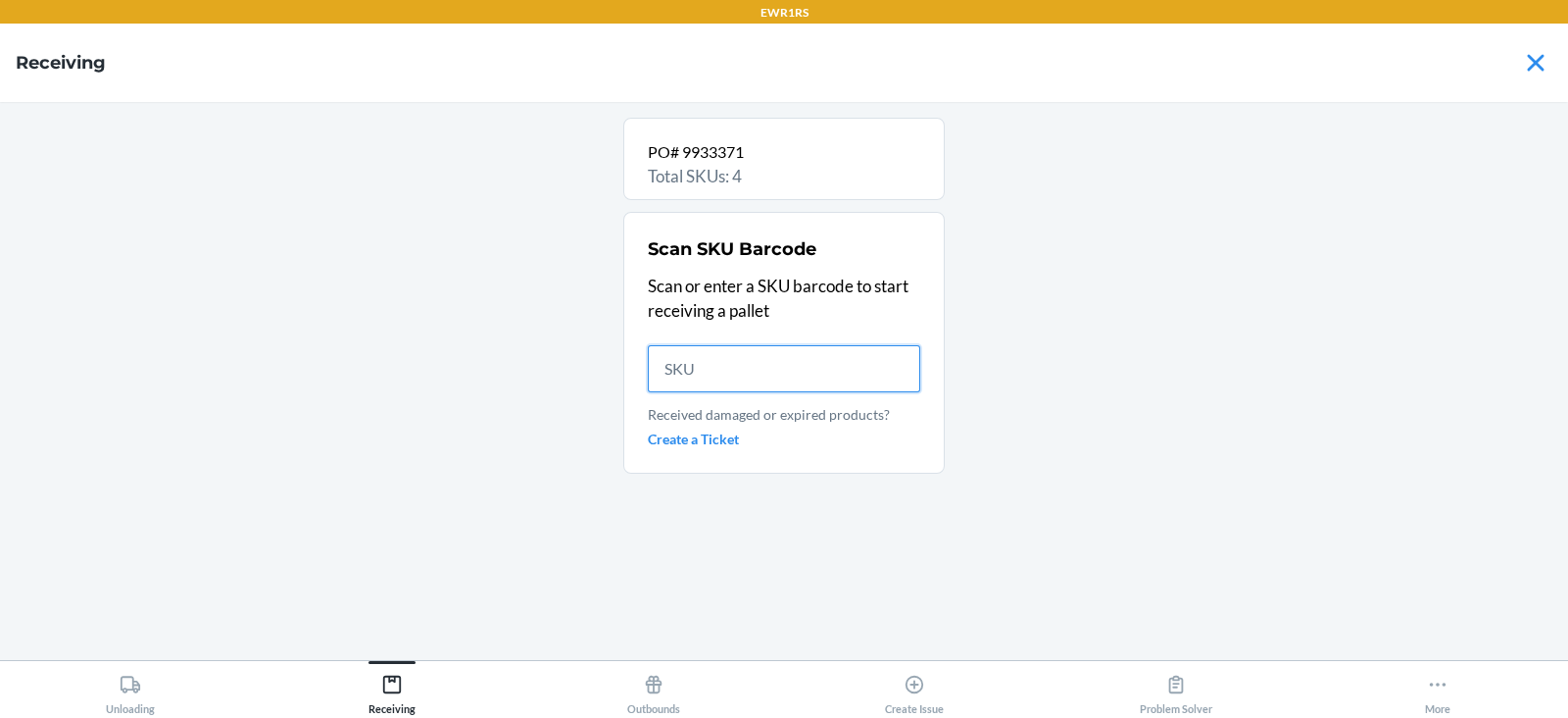
scroll to position [0, 0]
click at [722, 365] on input "text" at bounding box center [784, 368] width 273 height 47
type input "84016"
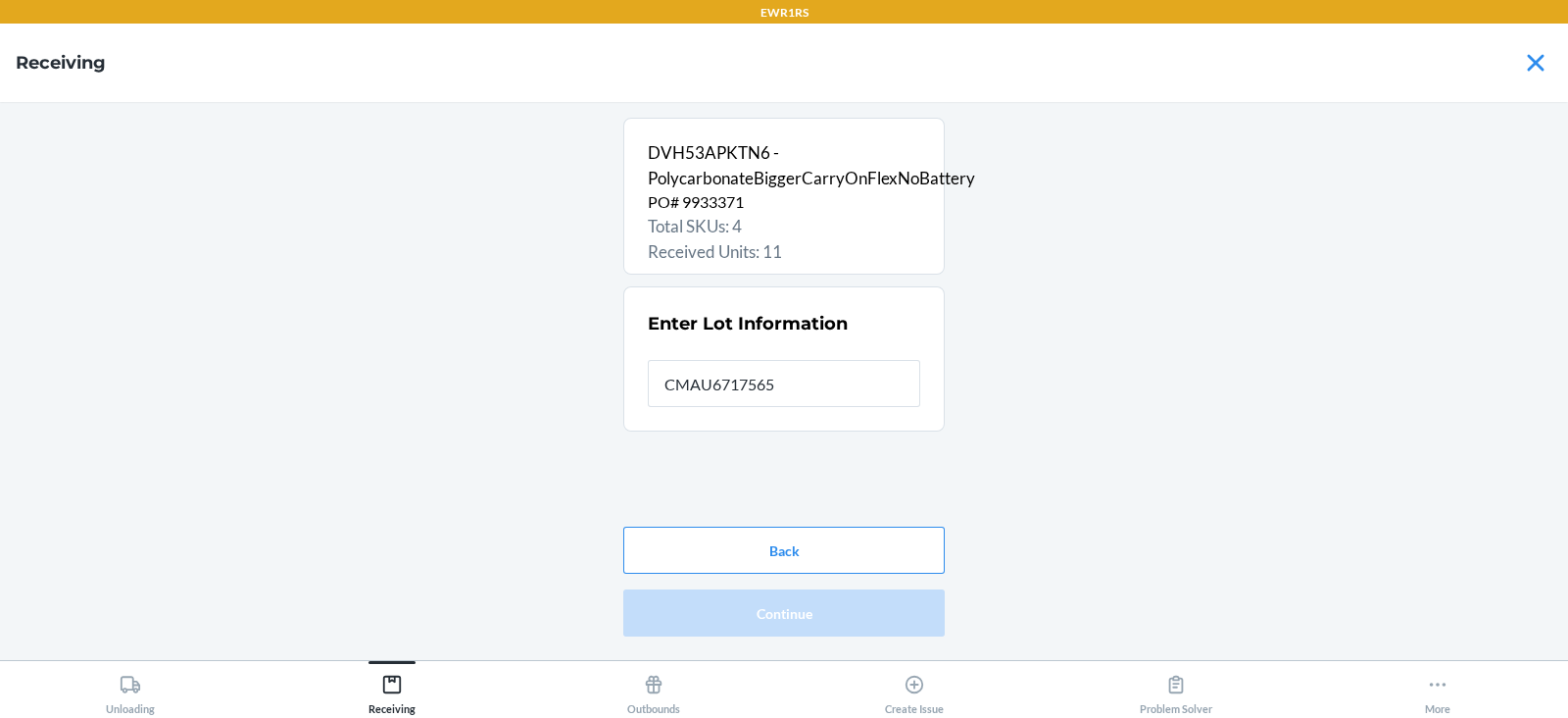
type input "CMAU6717565"
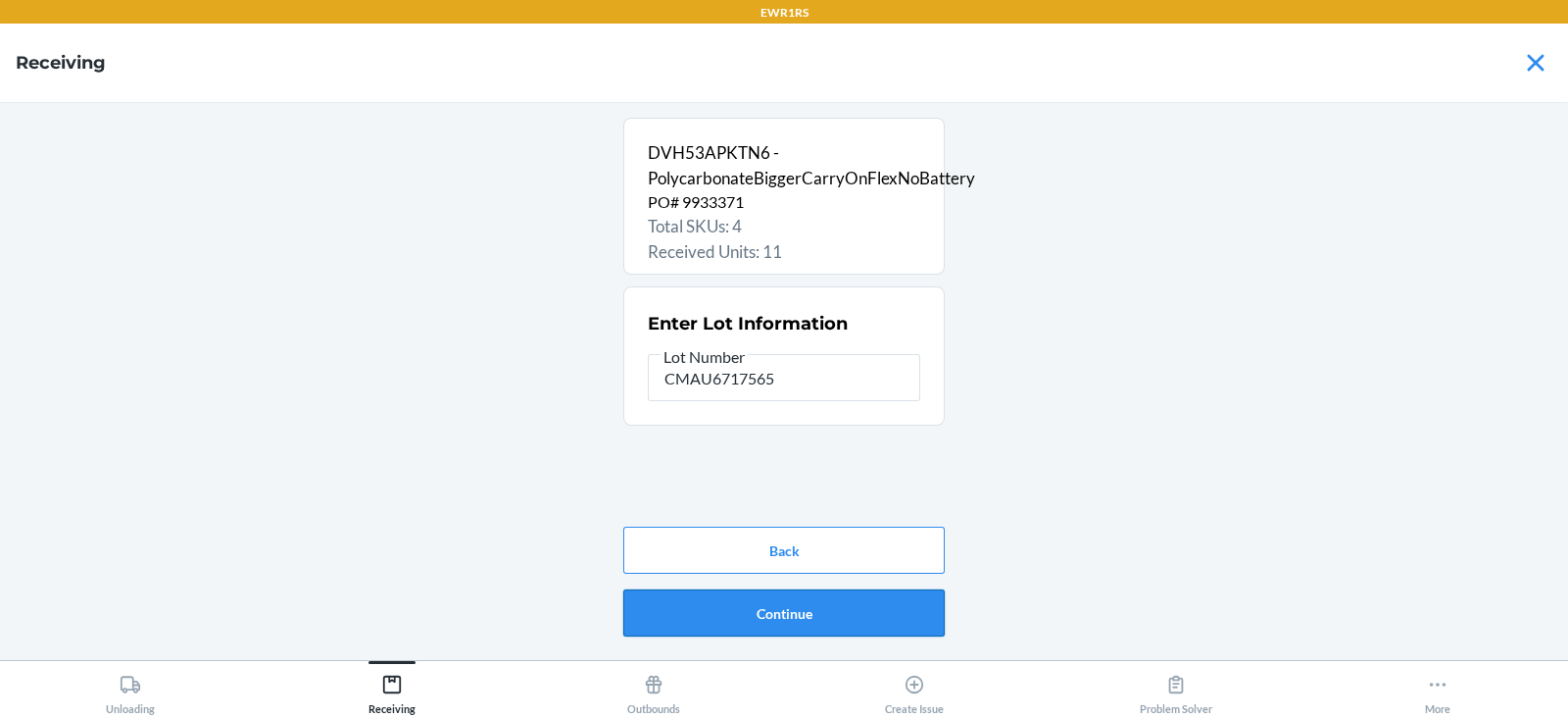
click at [721, 612] on button "Continue" at bounding box center [784, 613] width 322 height 47
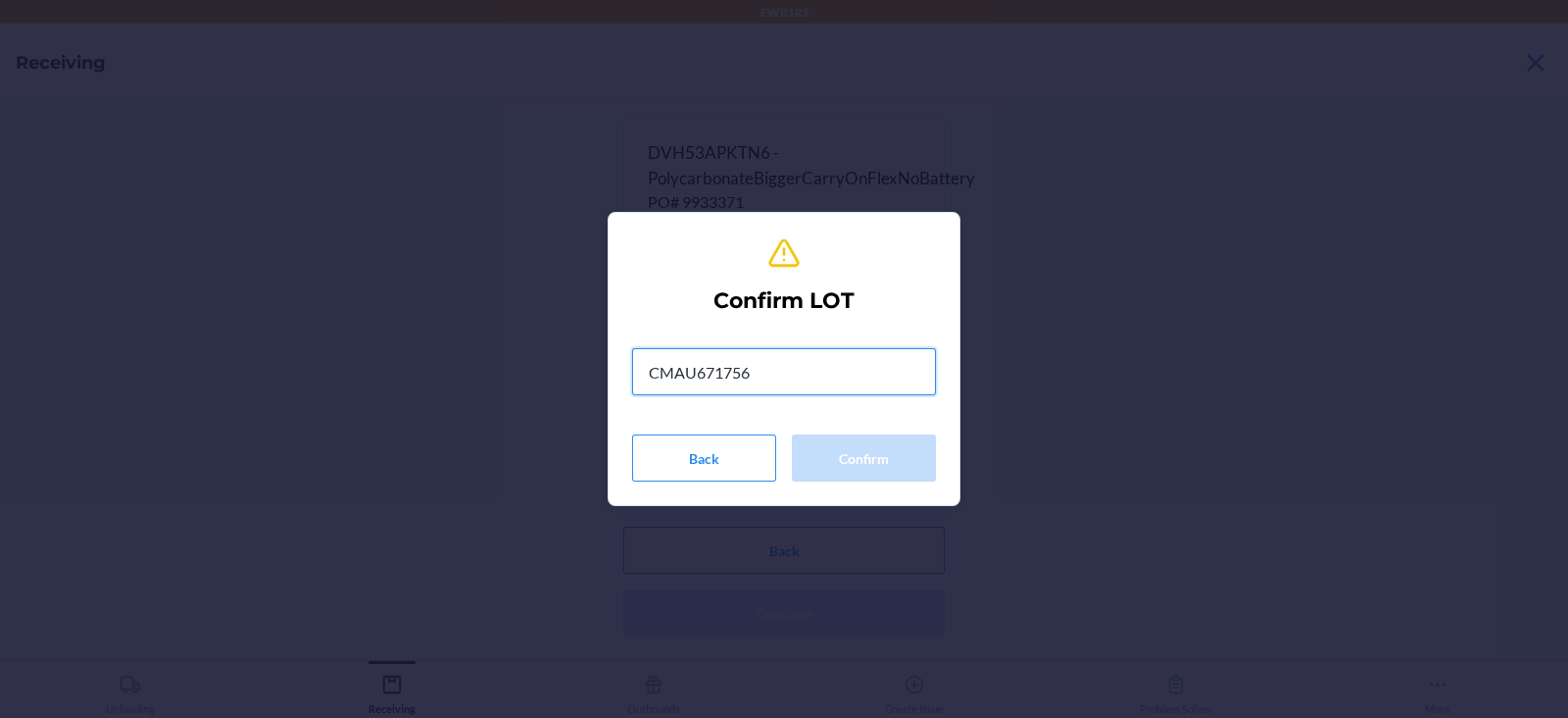
type input "CMAU6717565"
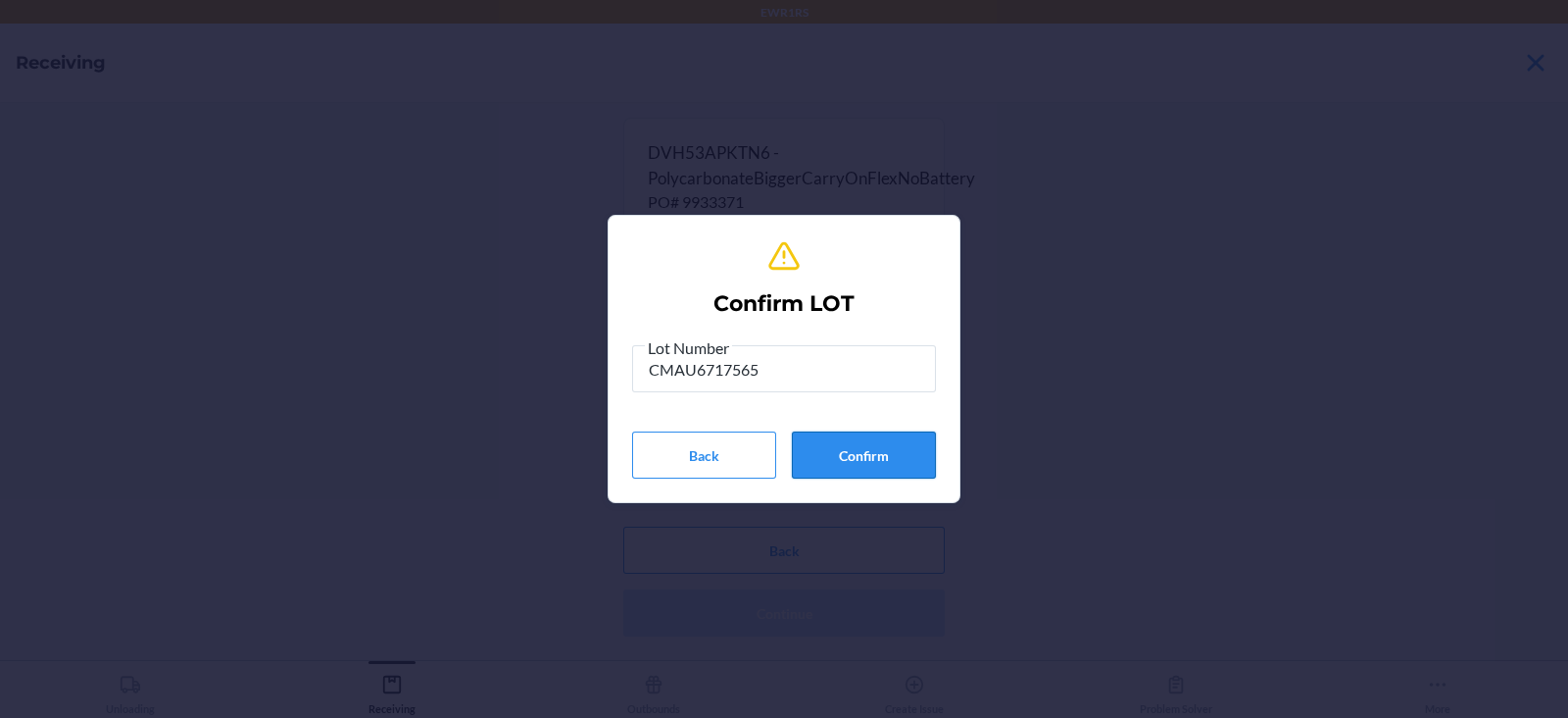
click at [836, 468] on button "Confirm" at bounding box center [863, 455] width 144 height 47
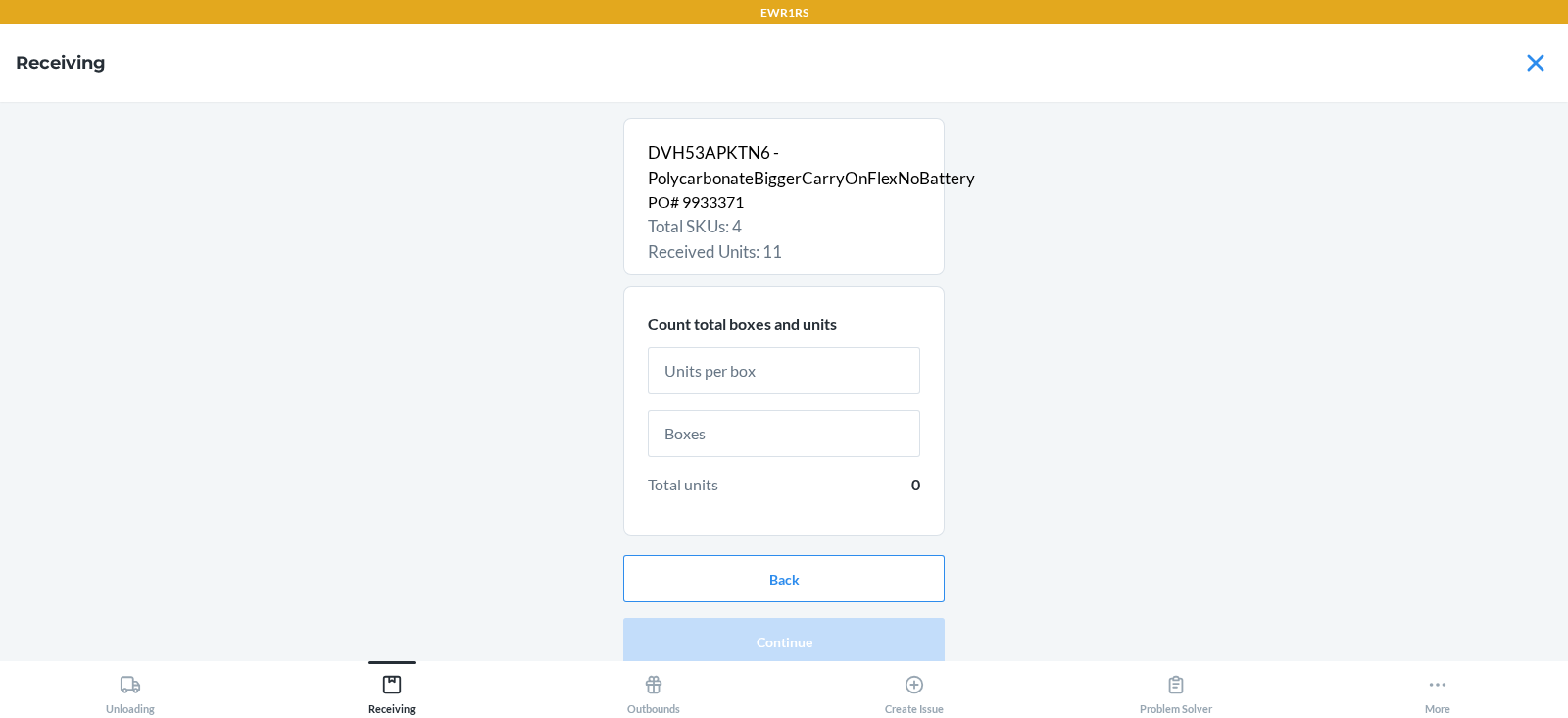
click at [755, 357] on input "text" at bounding box center [784, 370] width 273 height 47
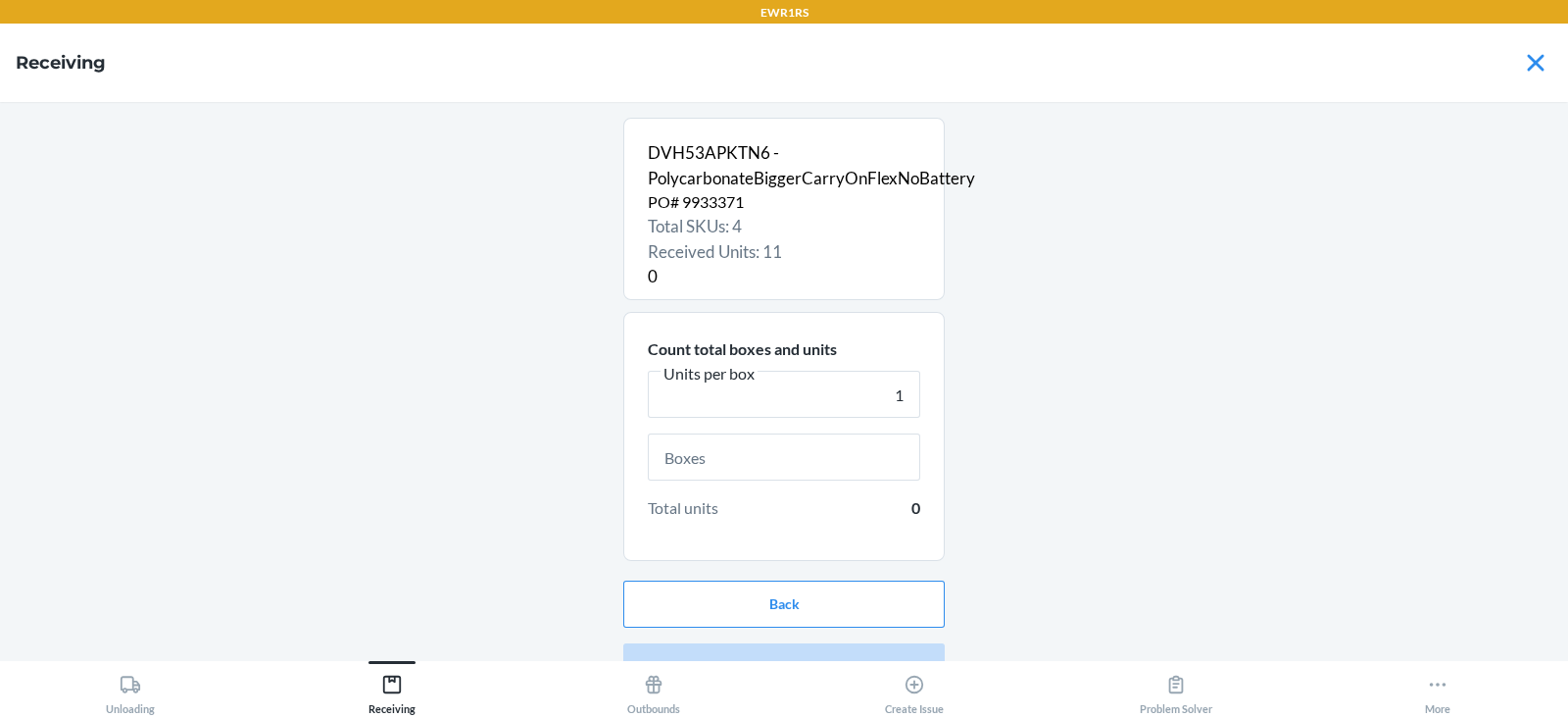
type input "1"
click at [683, 470] on input "text" at bounding box center [784, 457] width 273 height 47
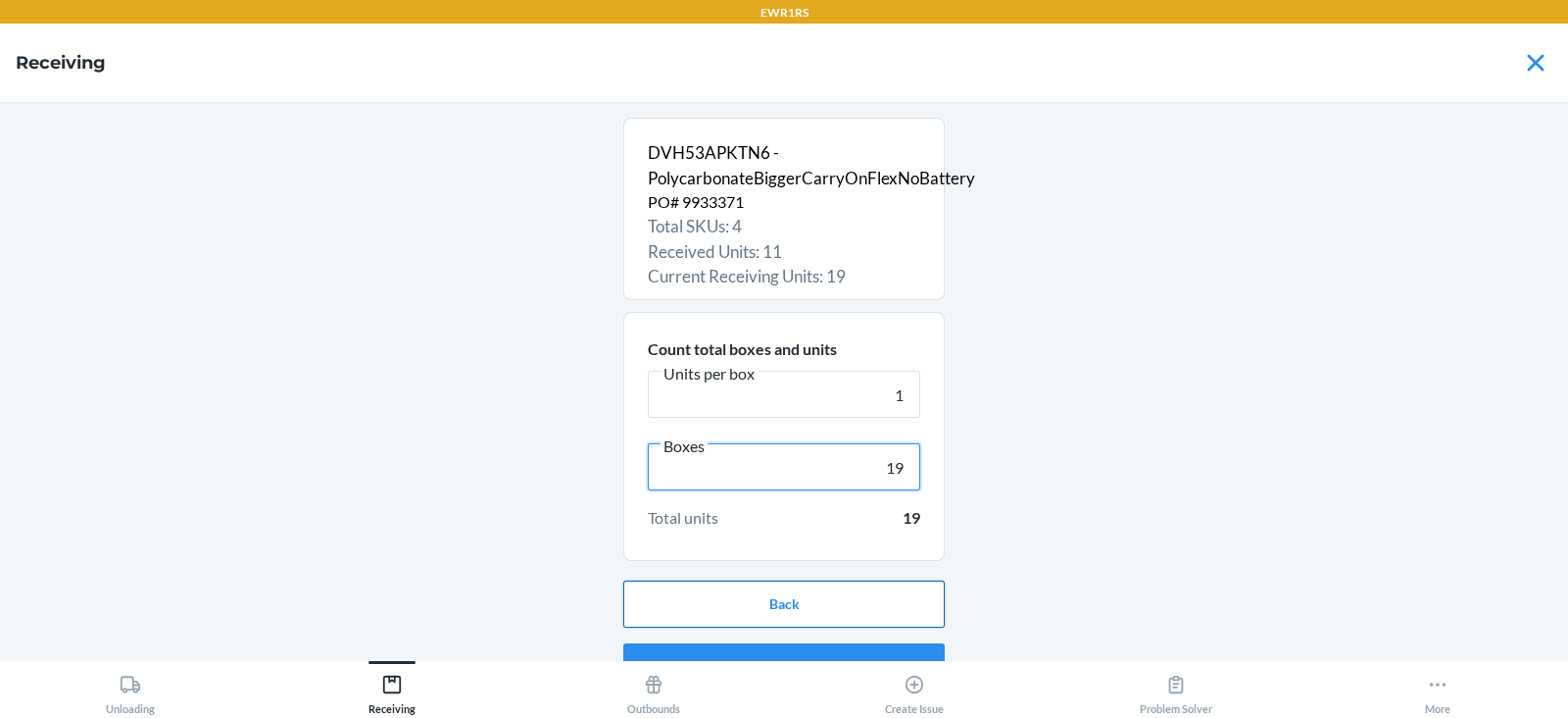
scroll to position [37, 0]
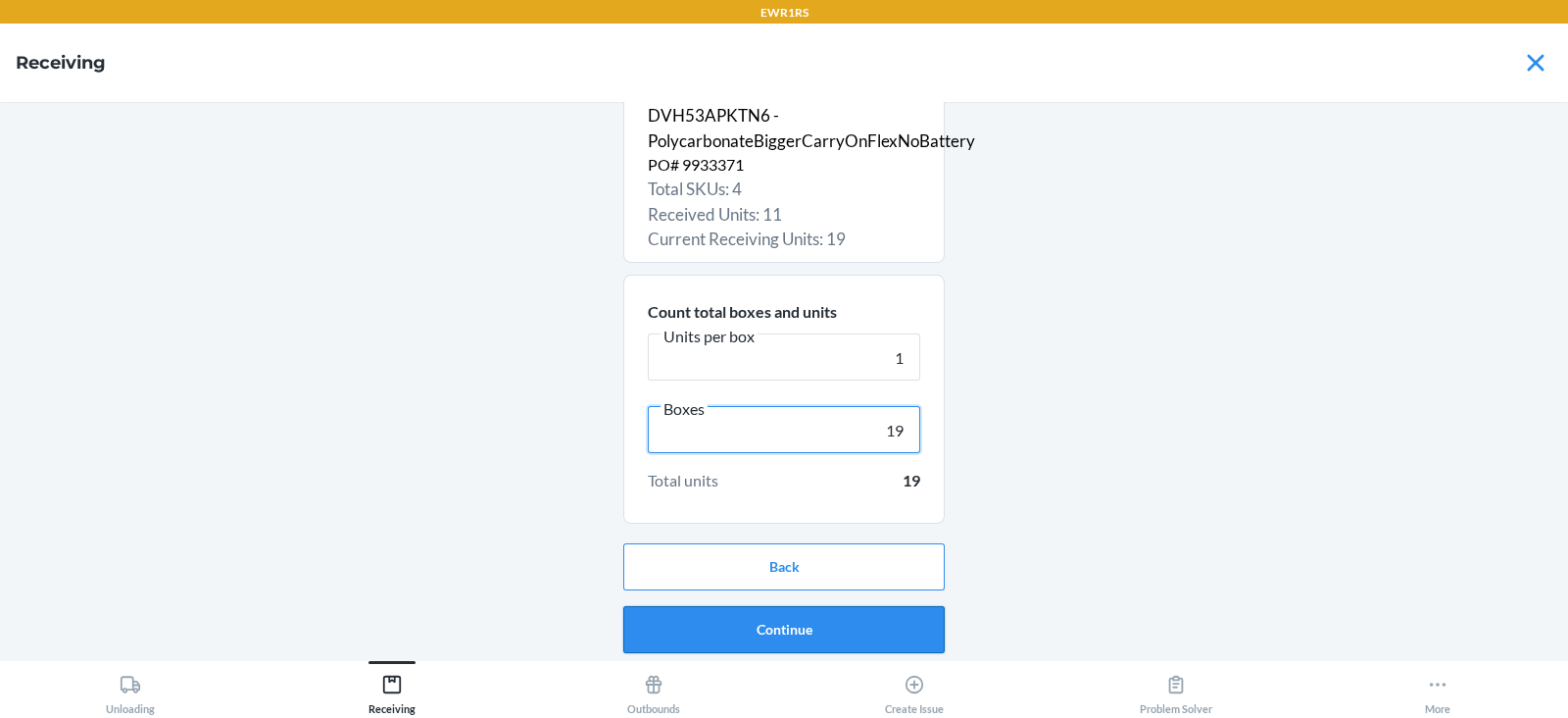
type input "19"
click at [709, 639] on button "Continue" at bounding box center [784, 629] width 322 height 47
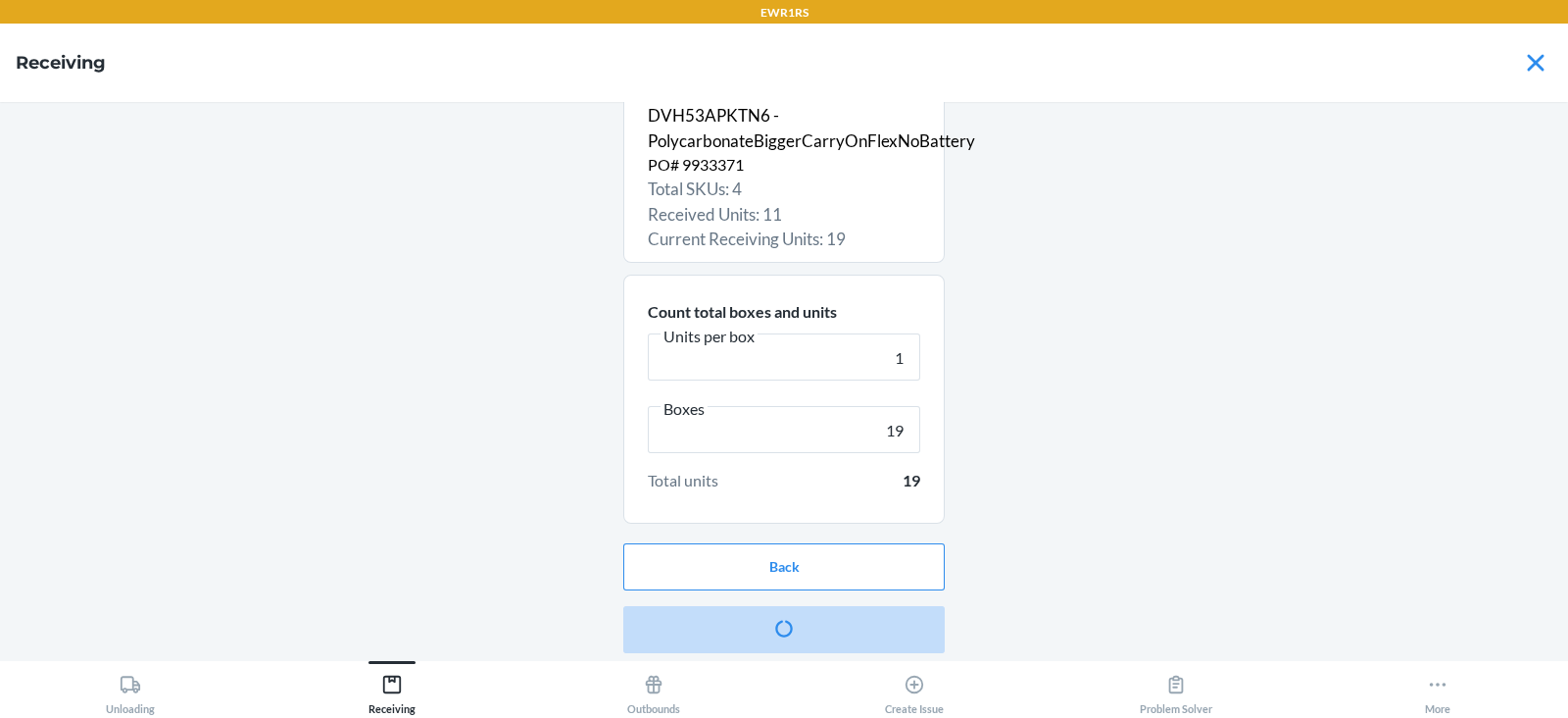
scroll to position [0, 0]
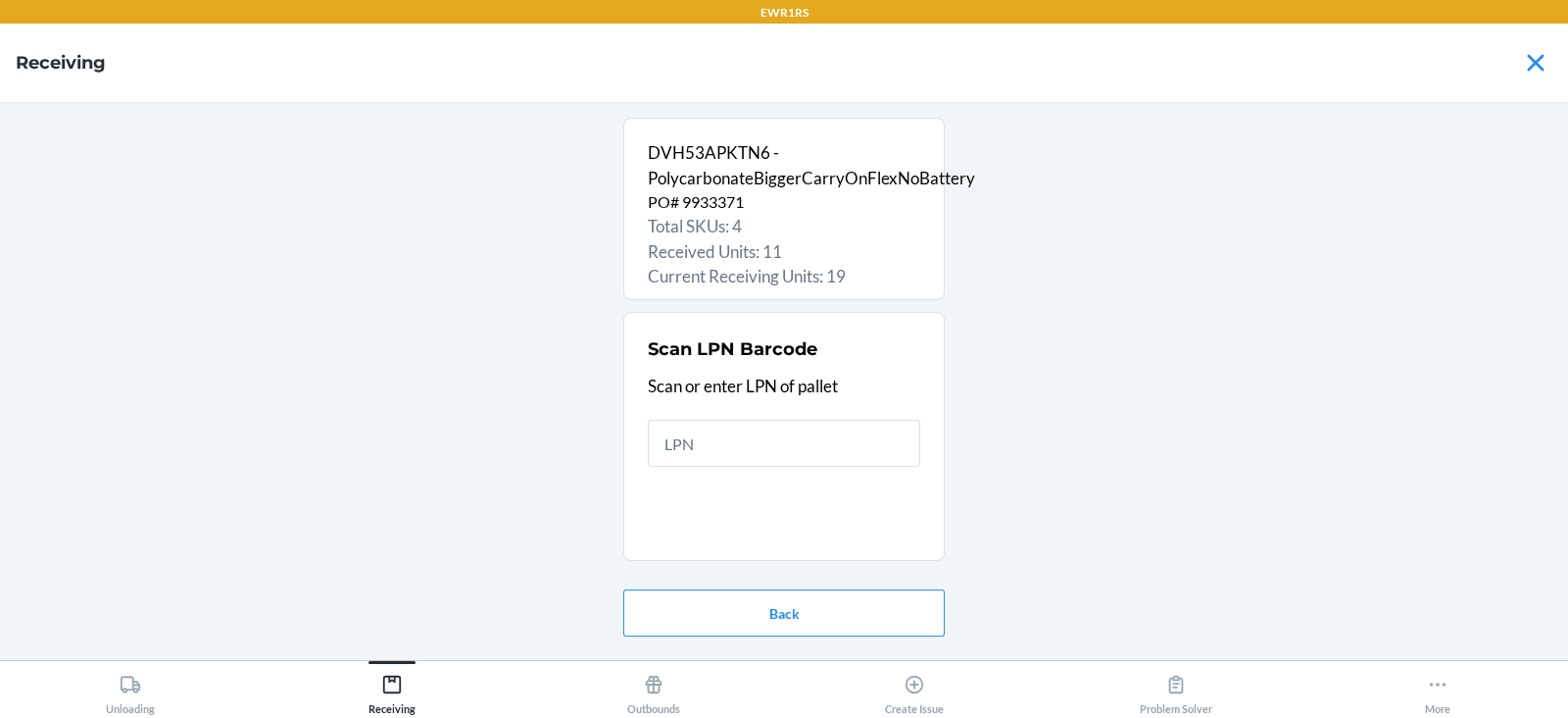
click at [713, 439] on input "text" at bounding box center [784, 443] width 273 height 47
type input "PID"
type input "rs400"
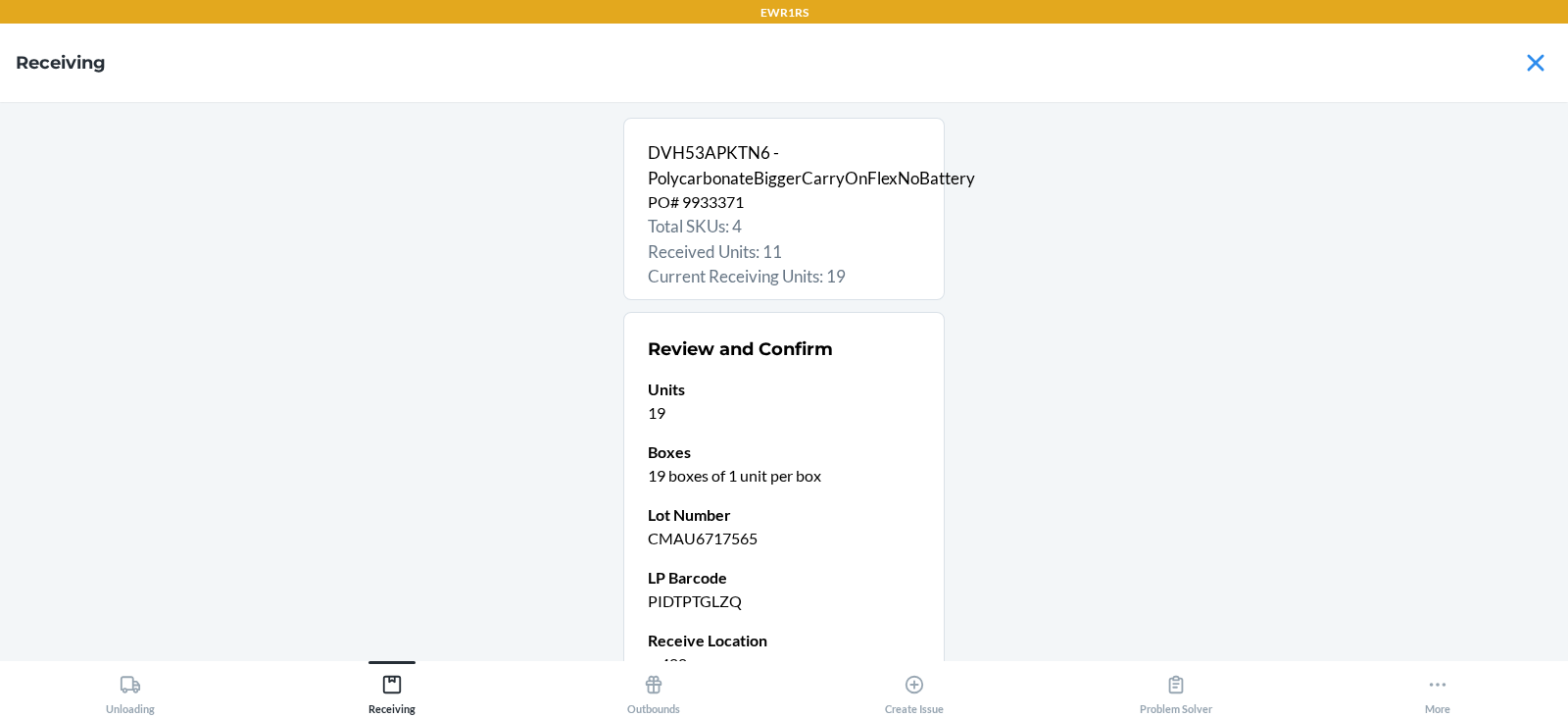
click at [713, 440] on p "Boxes" at bounding box center [784, 452] width 273 height 24
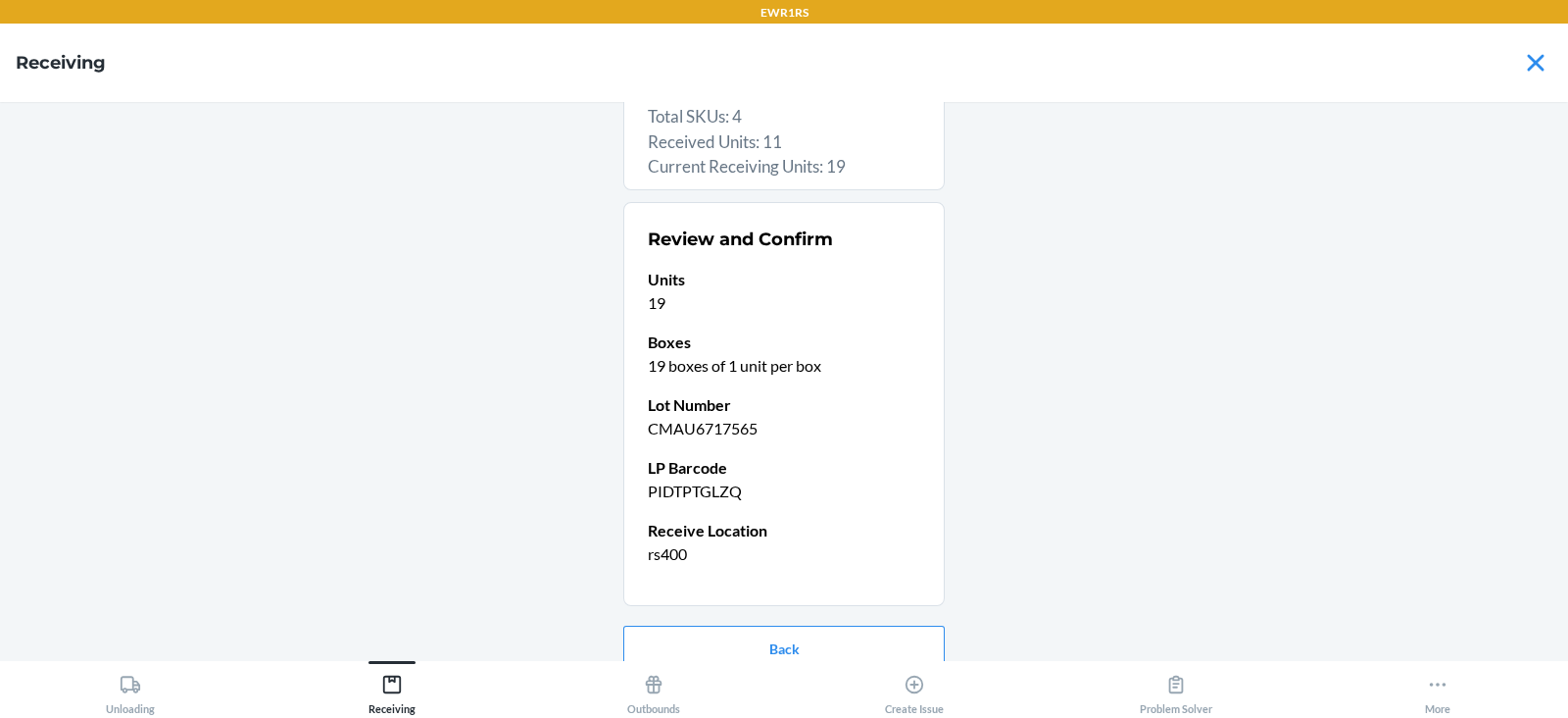
scroll to position [191, 0]
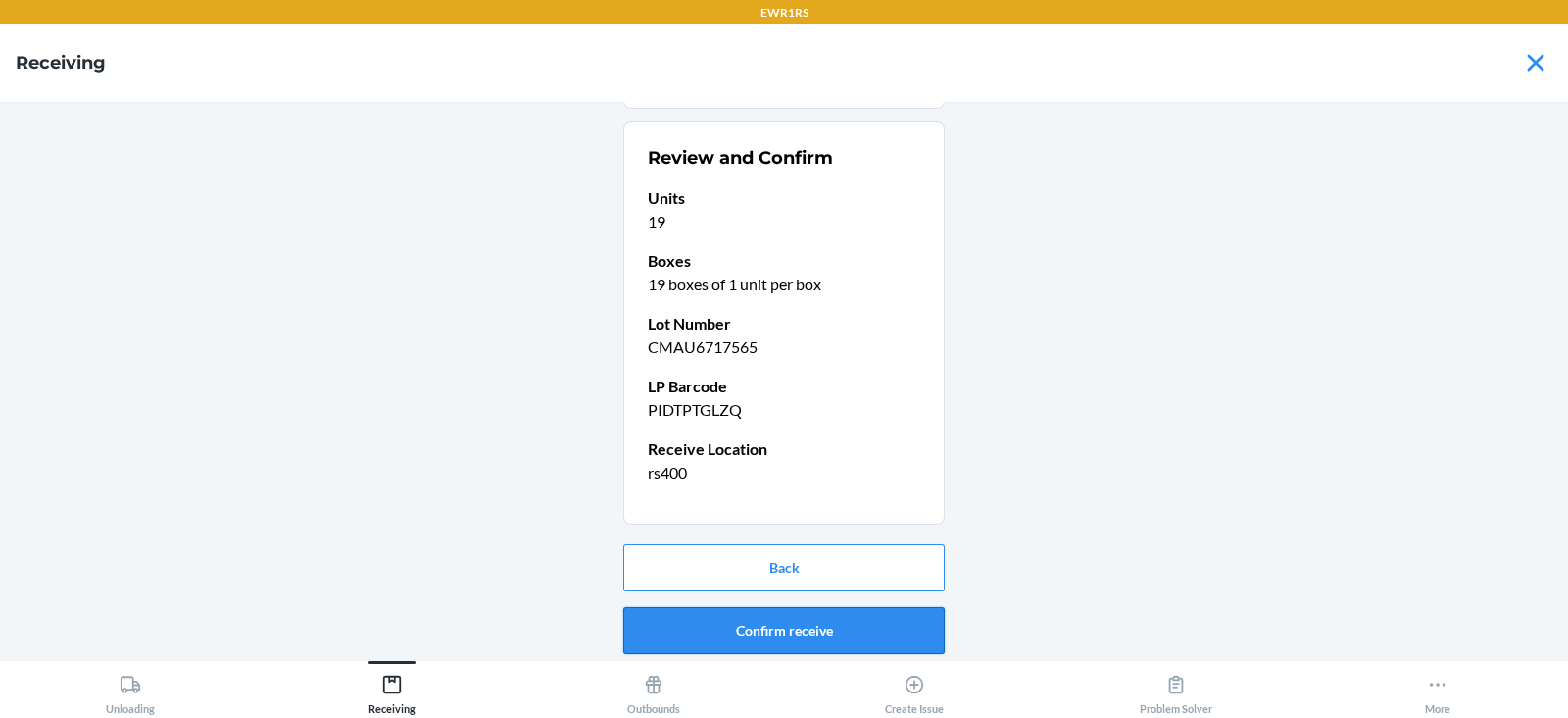
click at [757, 628] on button "Confirm receive" at bounding box center [784, 630] width 322 height 47
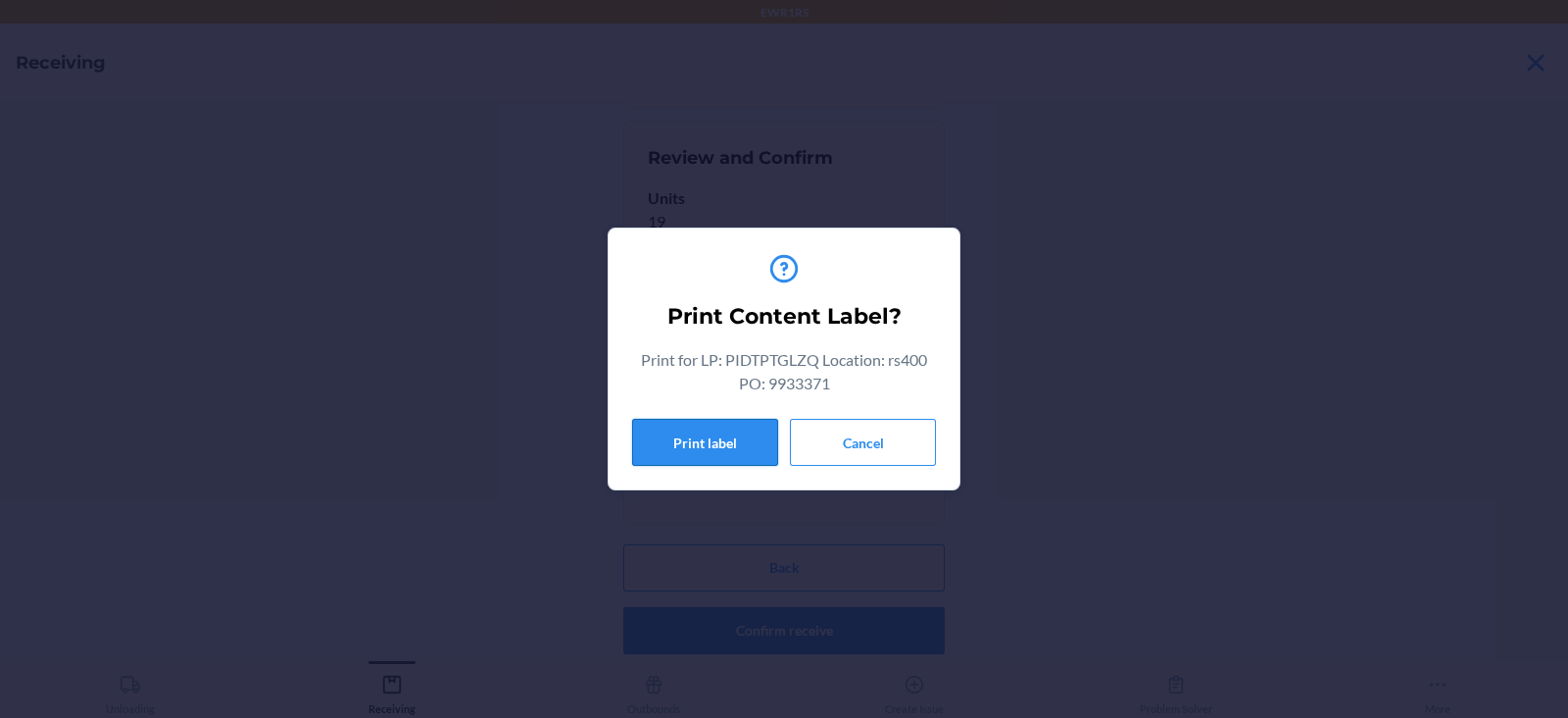
click at [701, 426] on button "Print label" at bounding box center [705, 442] width 146 height 47
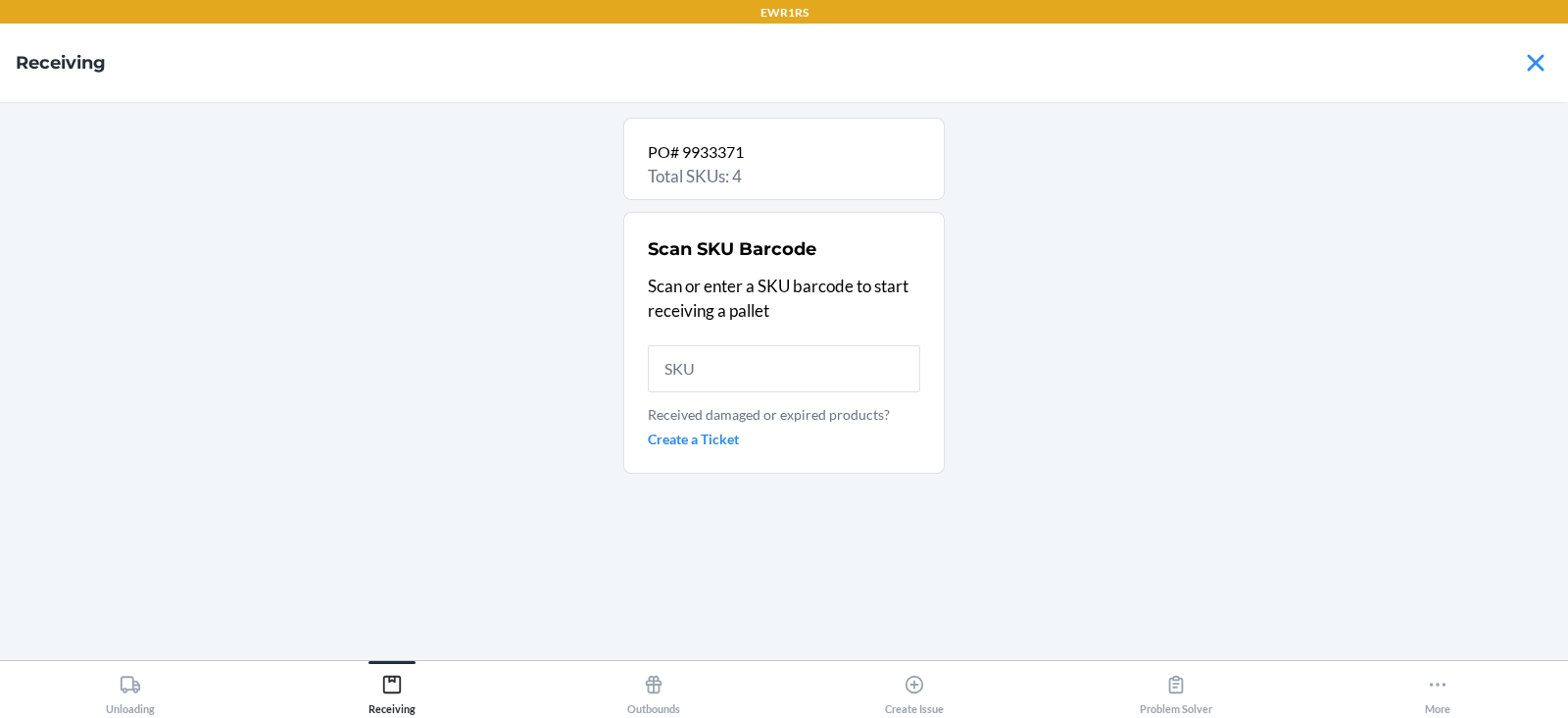
scroll to position [0, 0]
click at [713, 354] on input "text" at bounding box center [784, 368] width 273 height 47
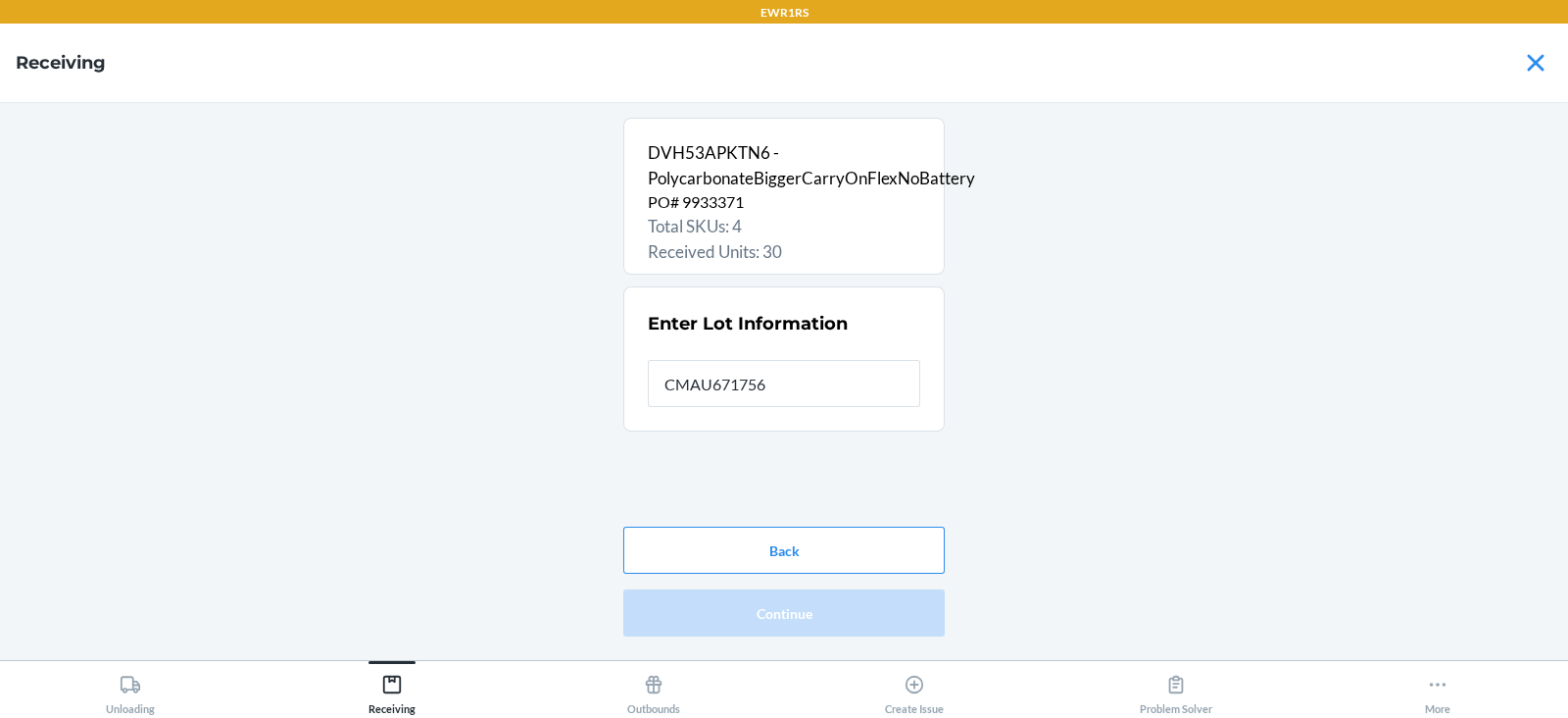
type input "CMAU6717565"
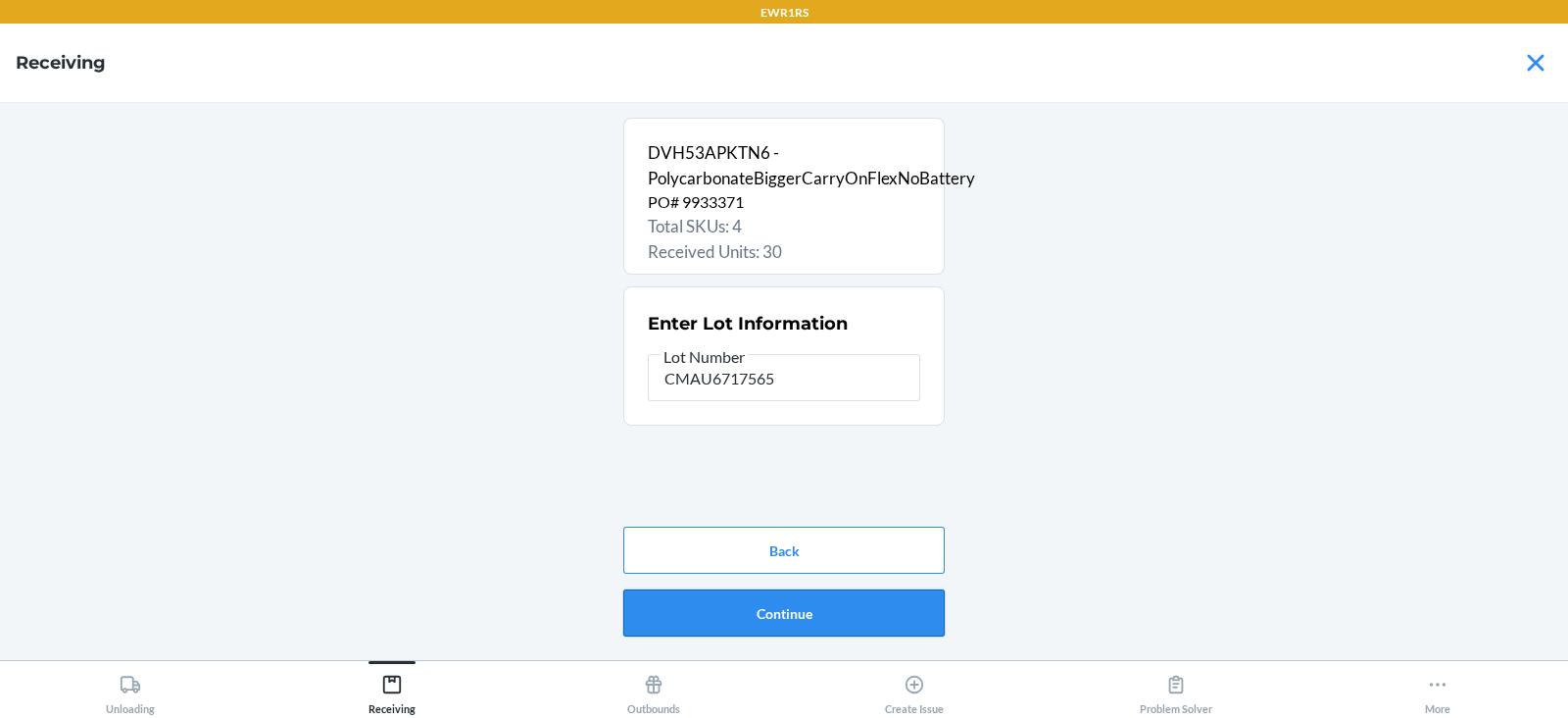
click at [718, 615] on button "Continue" at bounding box center [784, 613] width 322 height 47
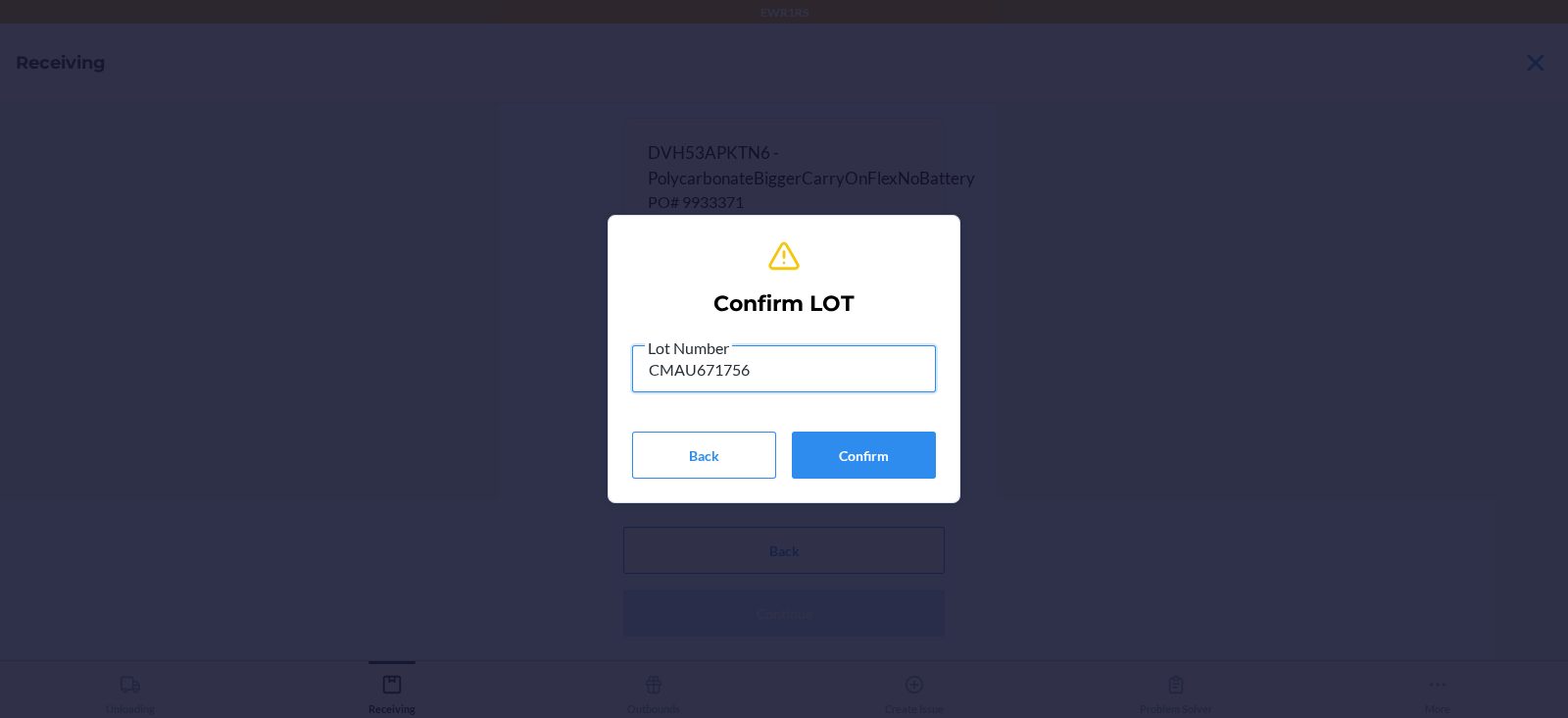
type input "CMAU6717565"
click at [874, 462] on button "Confirm" at bounding box center [863, 455] width 144 height 47
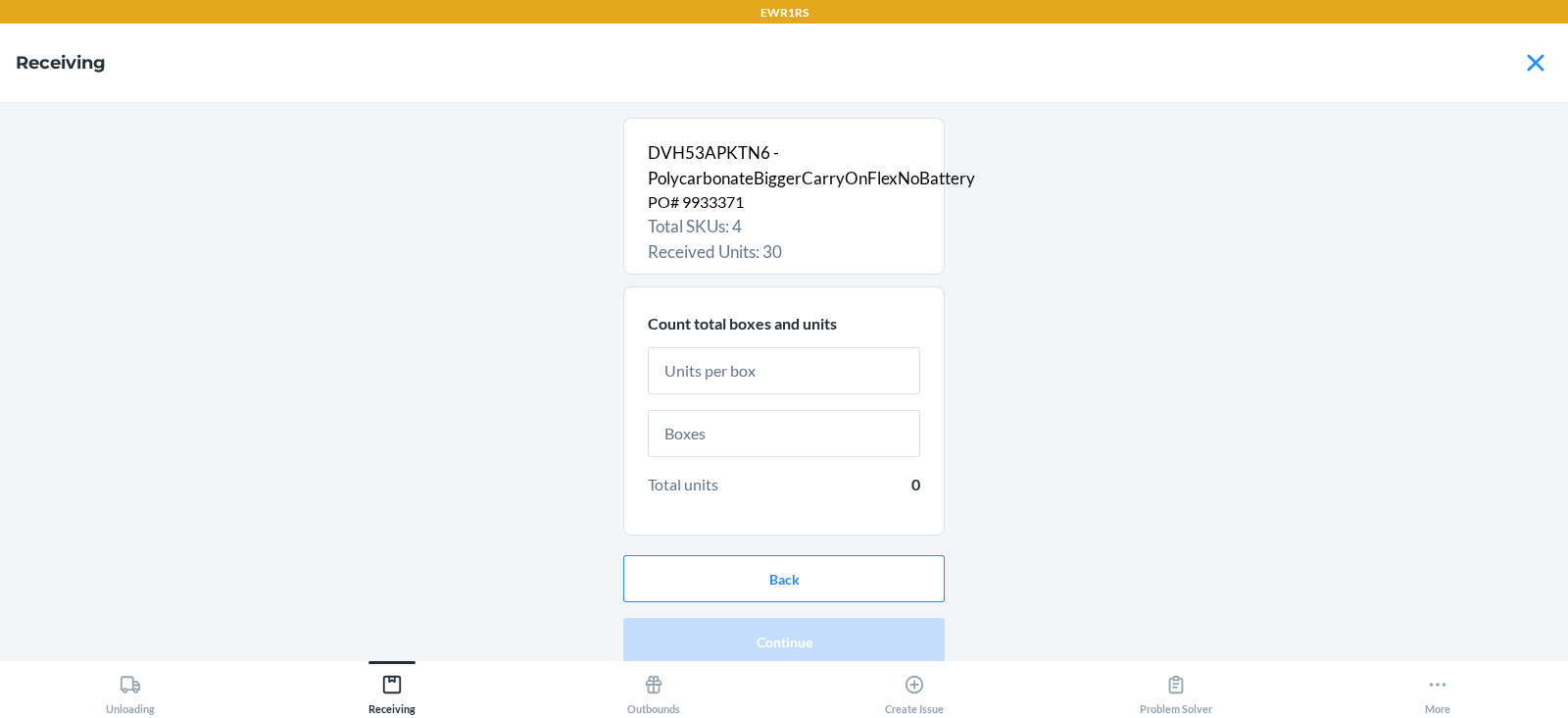
click at [777, 375] on input "text" at bounding box center [784, 370] width 273 height 47
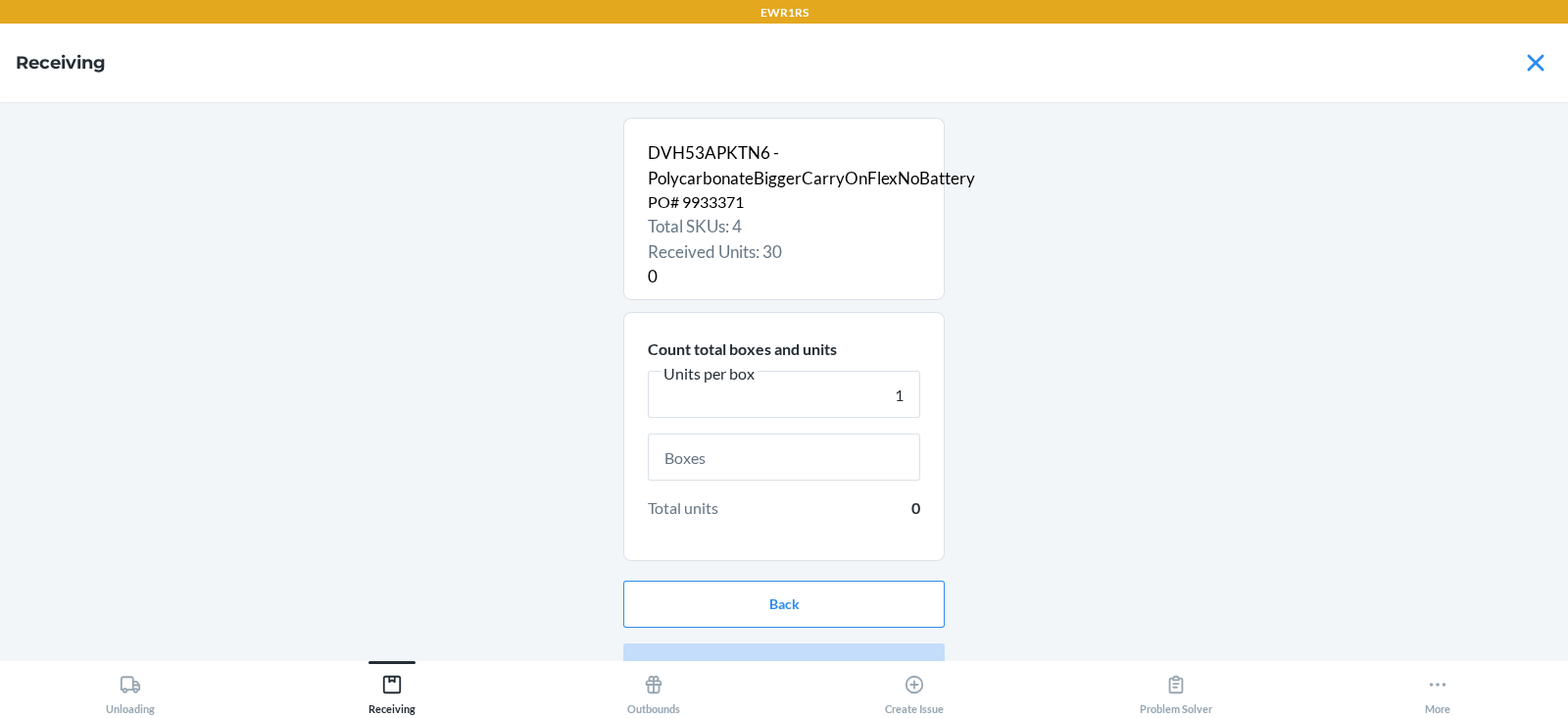
type input "1"
click at [763, 457] on input "text" at bounding box center [784, 457] width 273 height 47
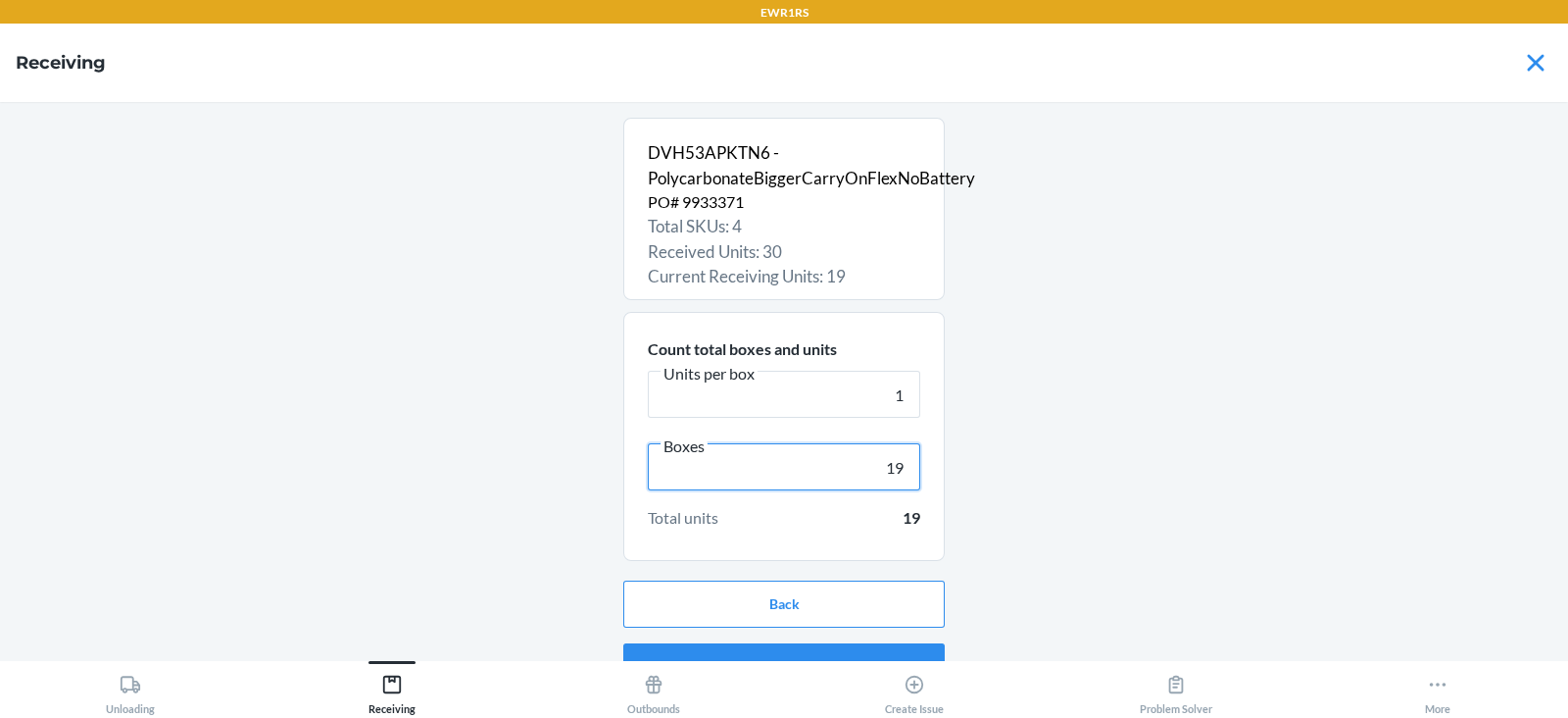
scroll to position [37, 0]
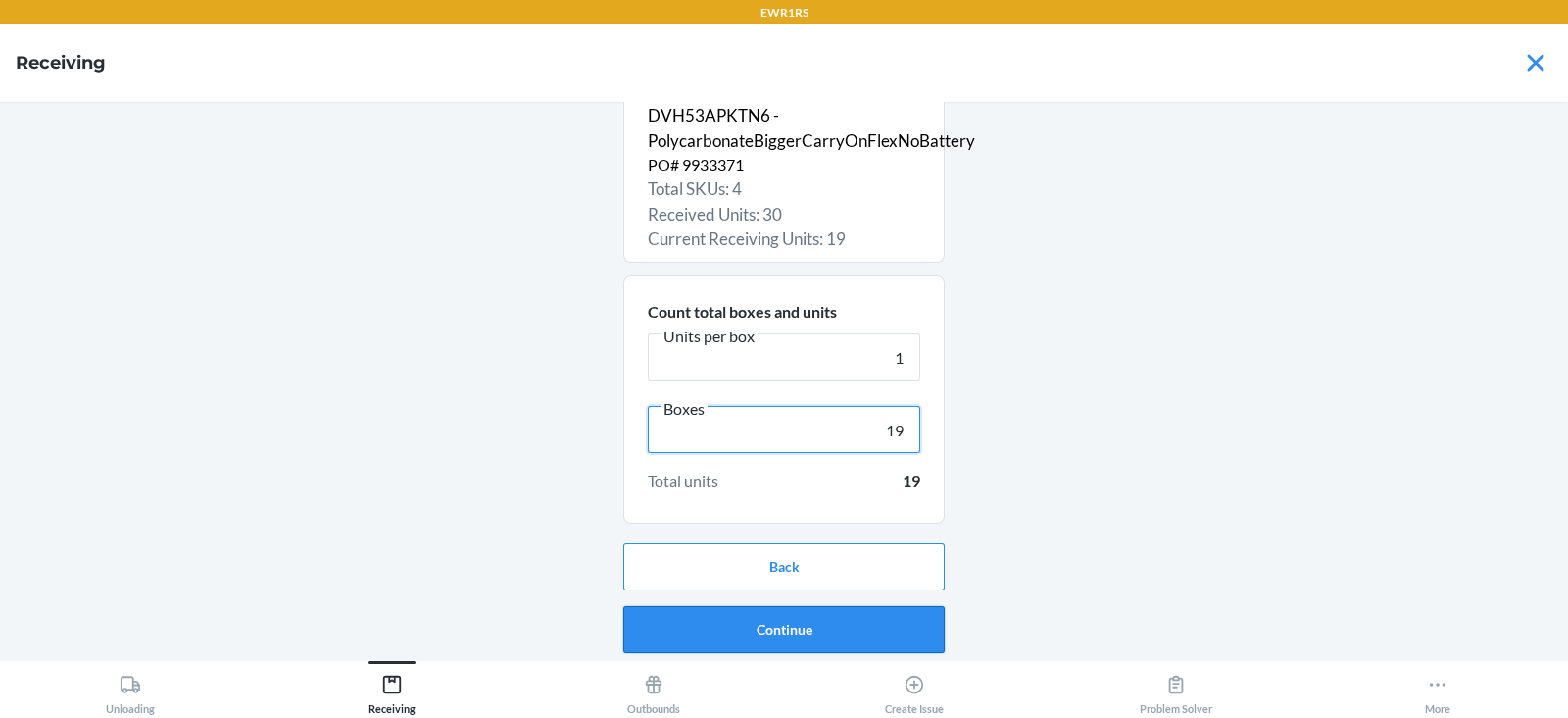
type input "19"
click at [780, 620] on button "Continue" at bounding box center [784, 629] width 322 height 47
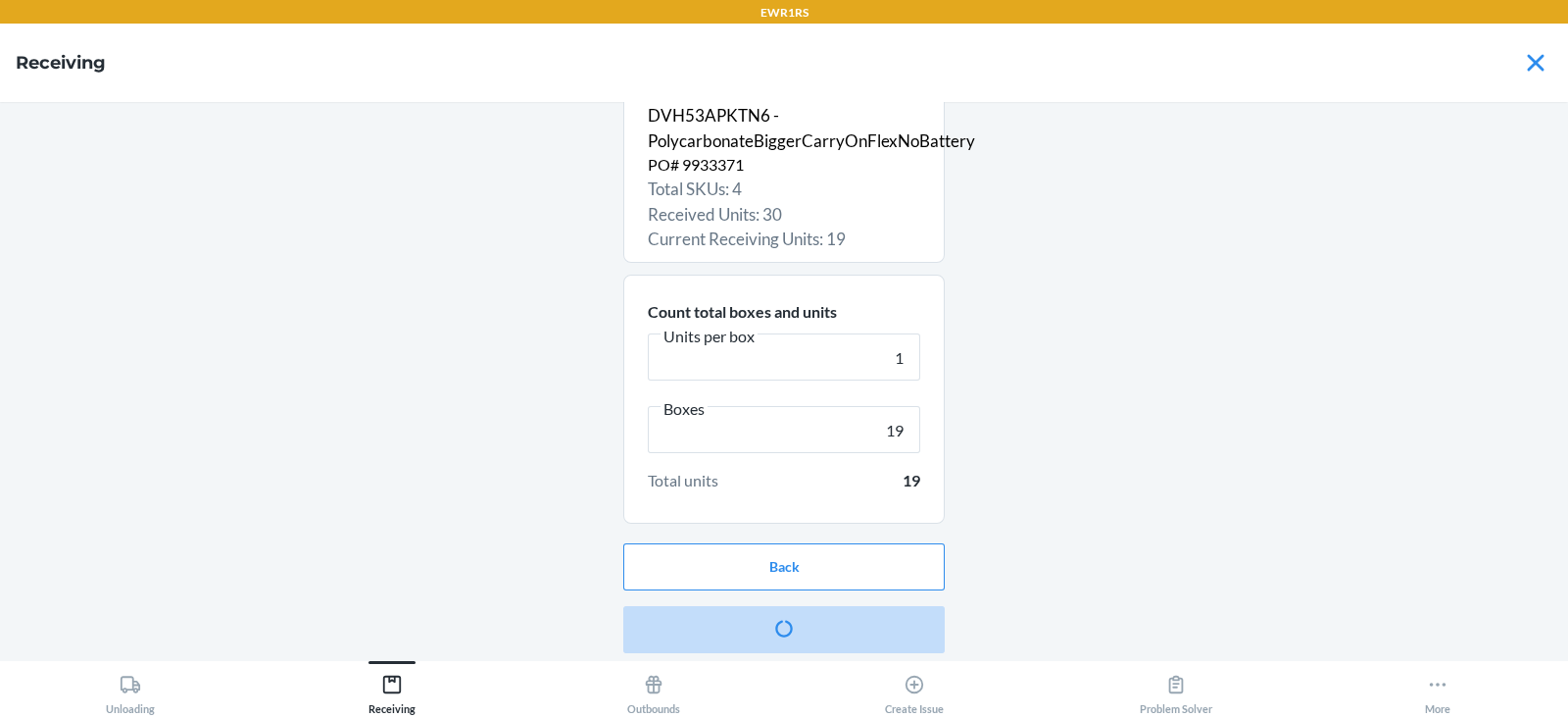
scroll to position [0, 0]
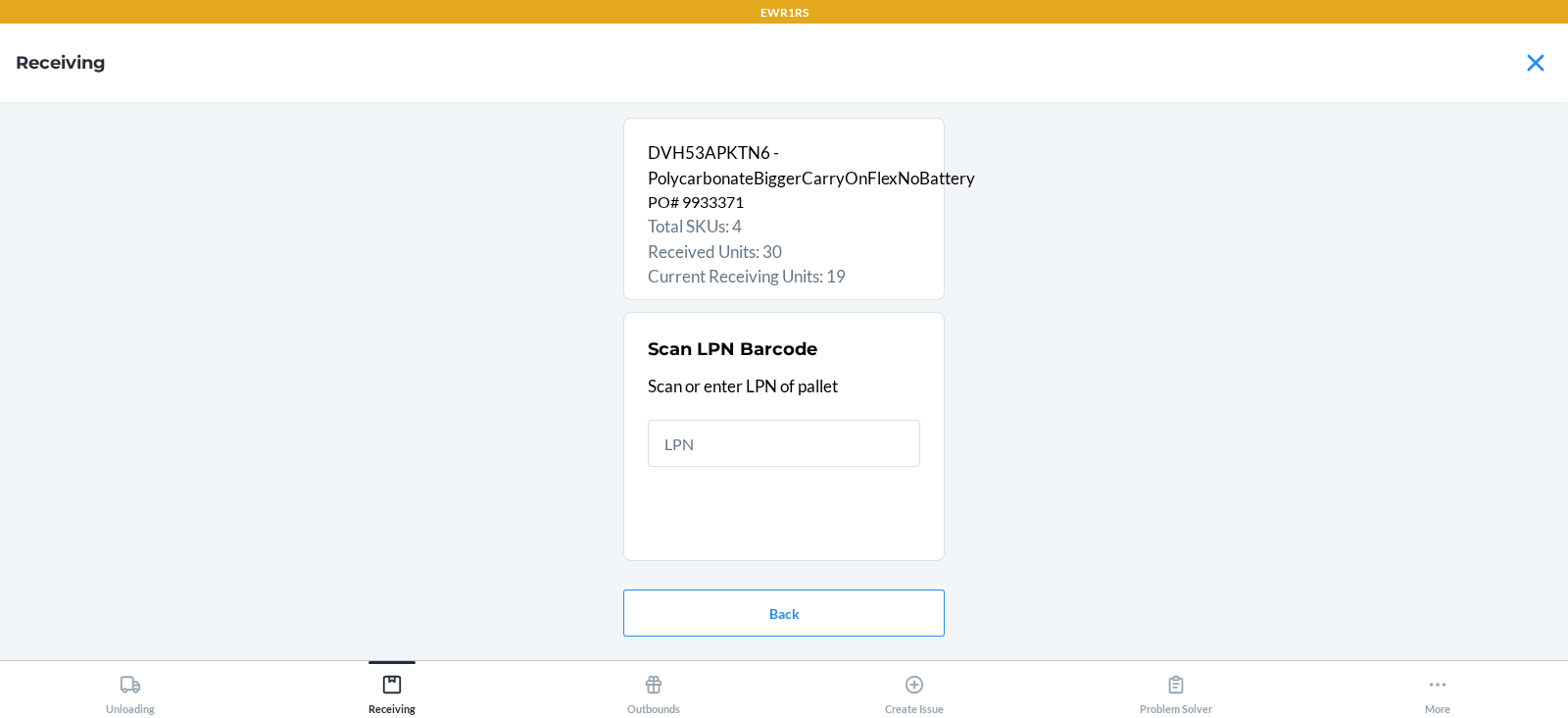
click at [748, 429] on input "text" at bounding box center [784, 443] width 273 height 47
type input "rs400"
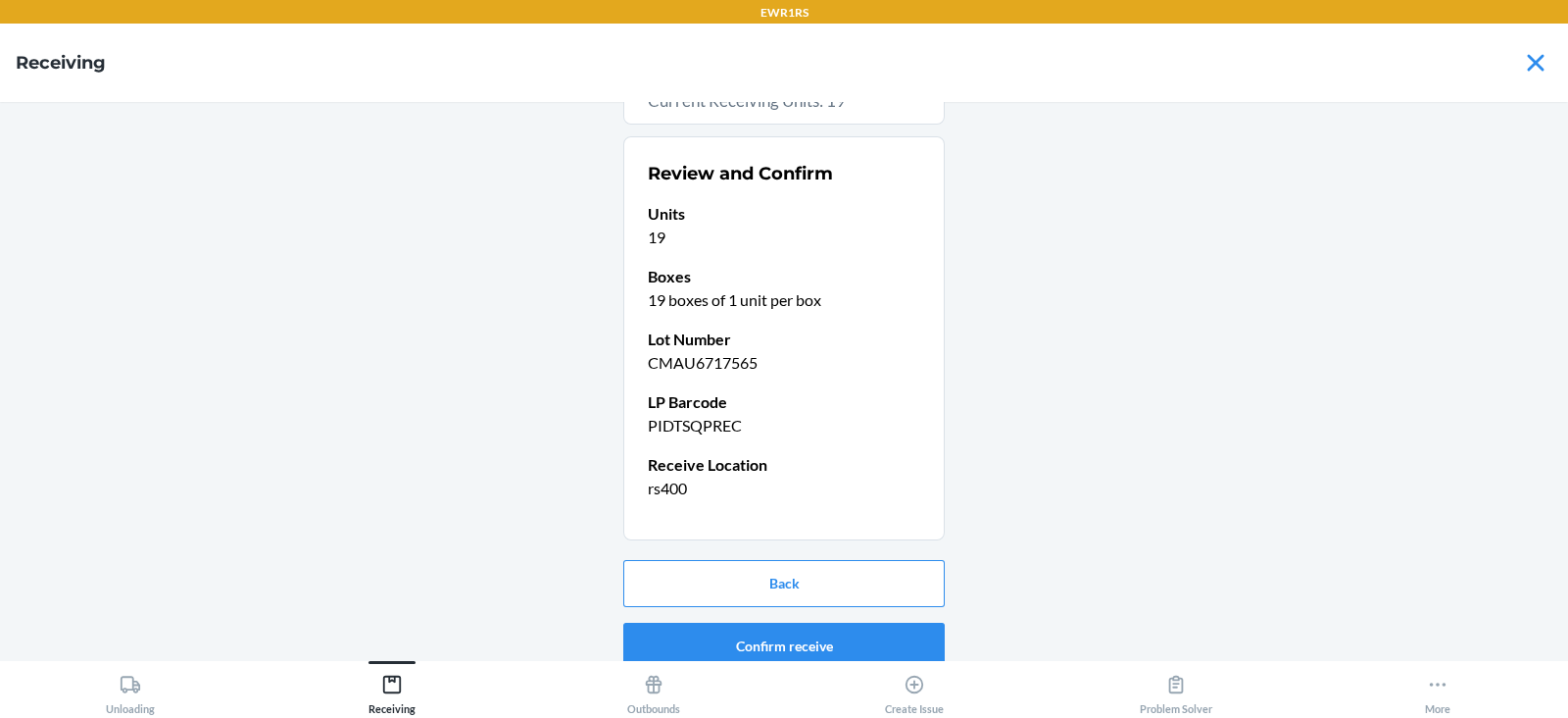
scroll to position [191, 0]
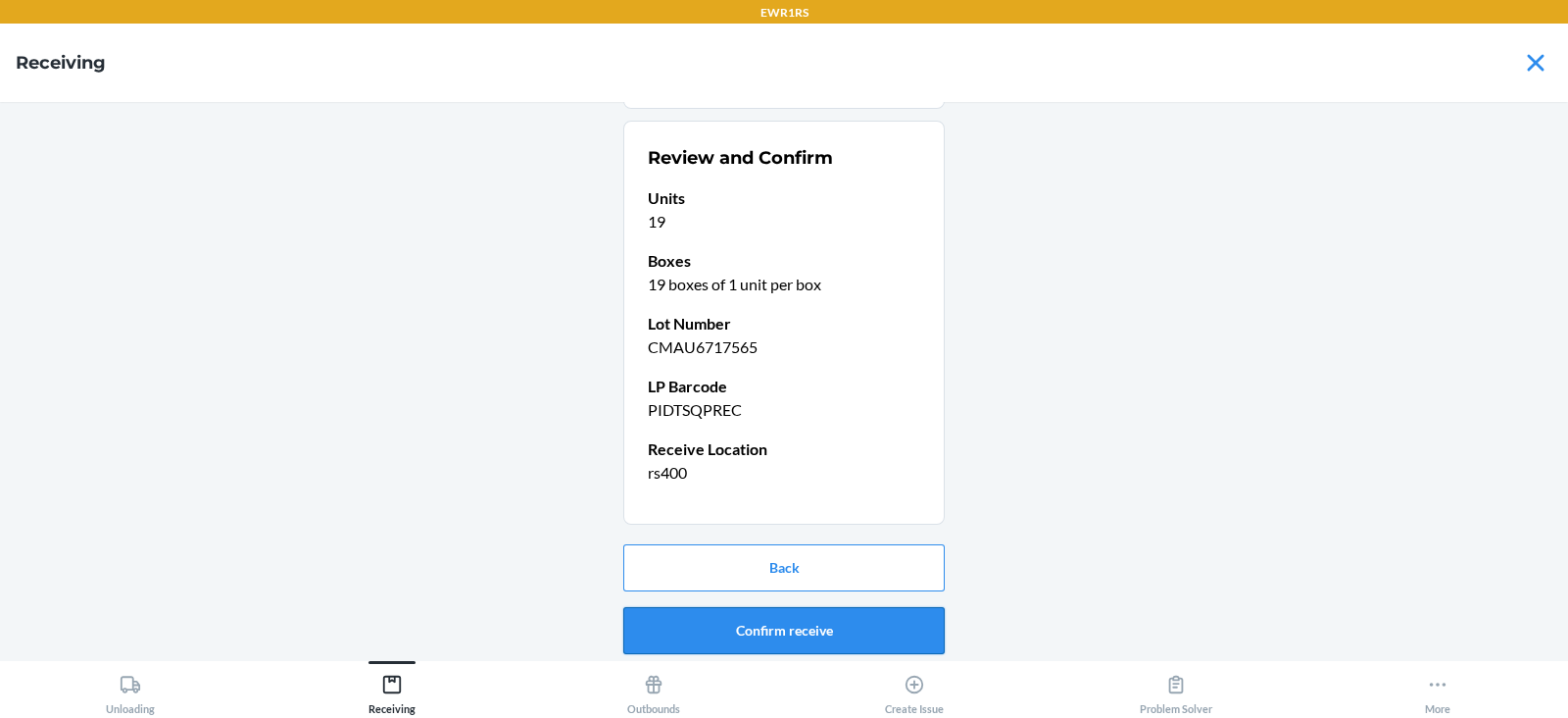
click at [750, 627] on button "Confirm receive" at bounding box center [784, 630] width 322 height 47
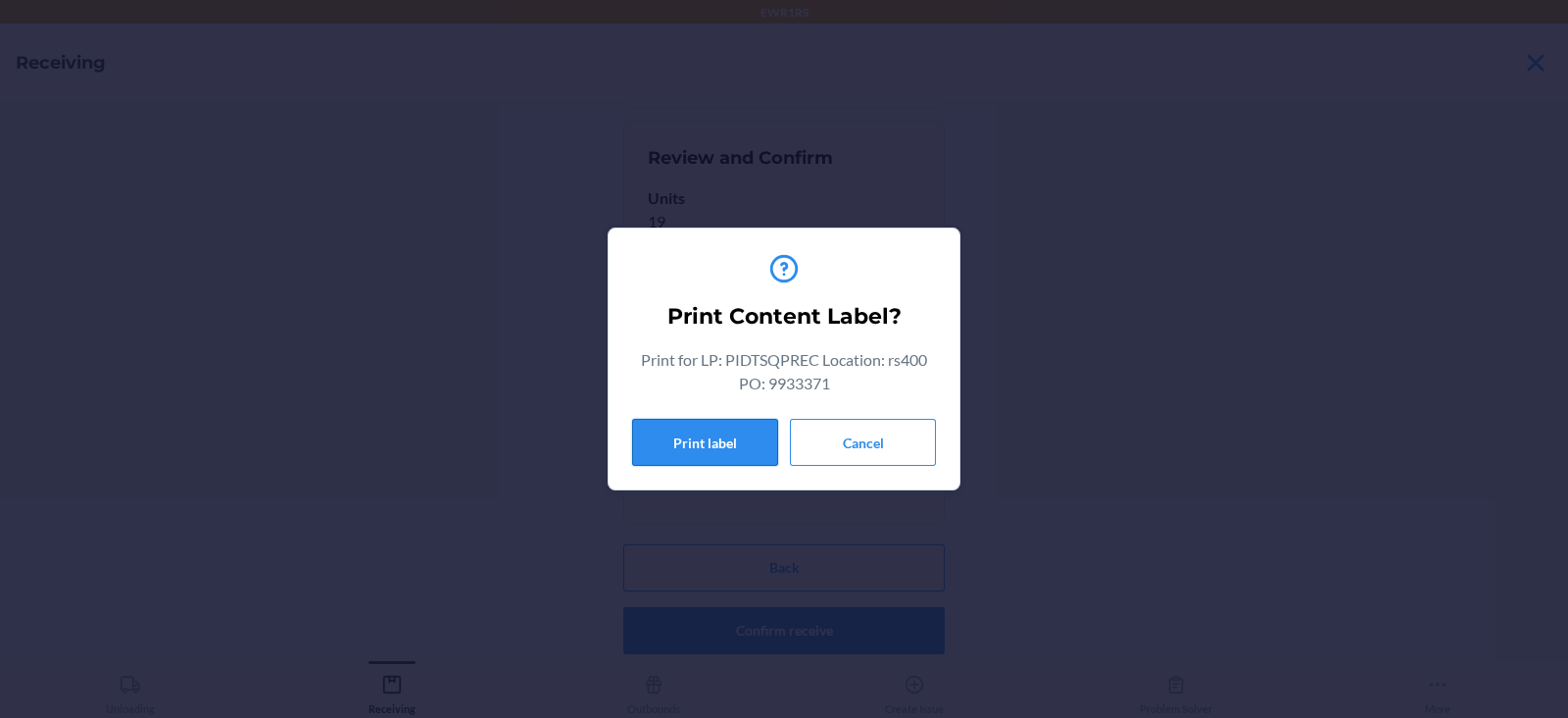
click at [719, 424] on button "Print label" at bounding box center [705, 442] width 146 height 47
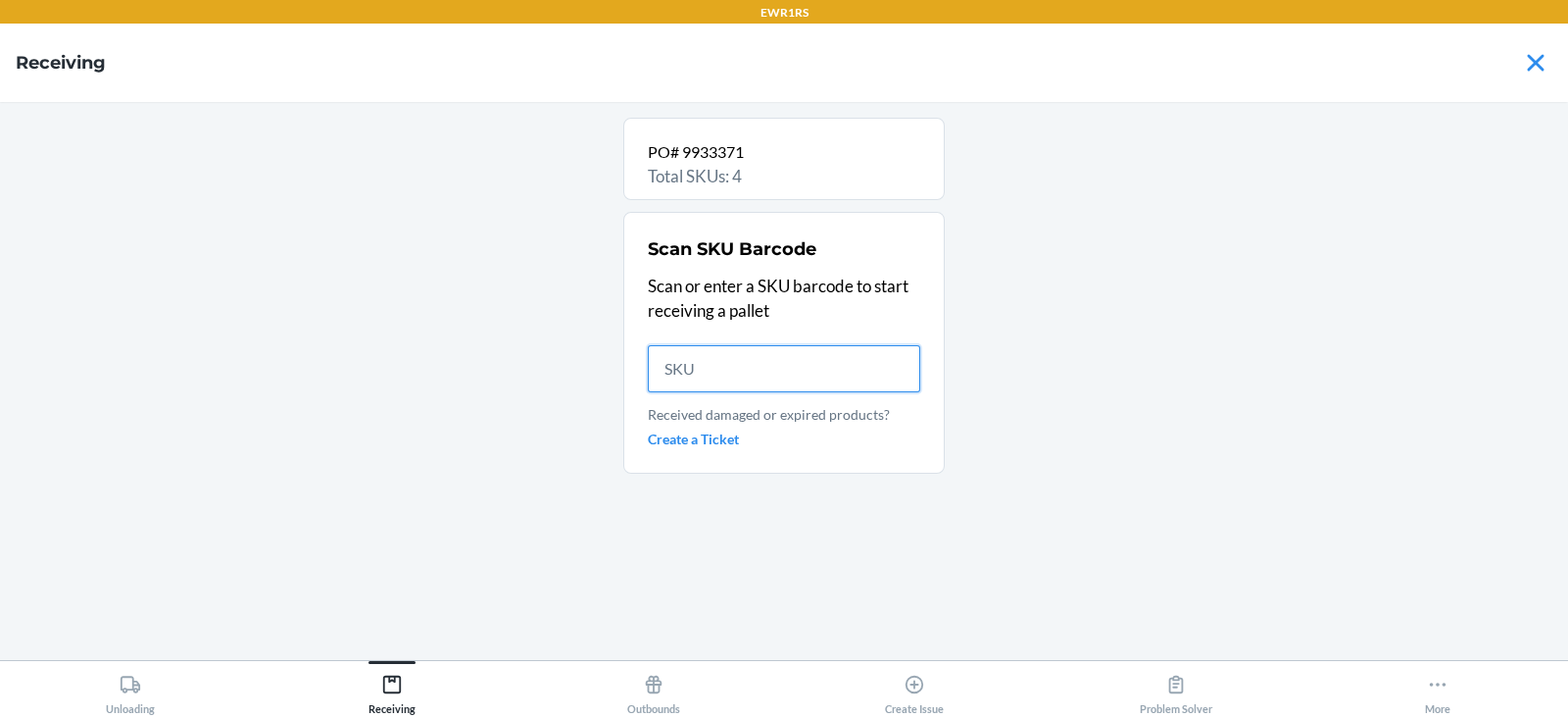
scroll to position [0, 0]
